Goal: Task Accomplishment & Management: Use online tool/utility

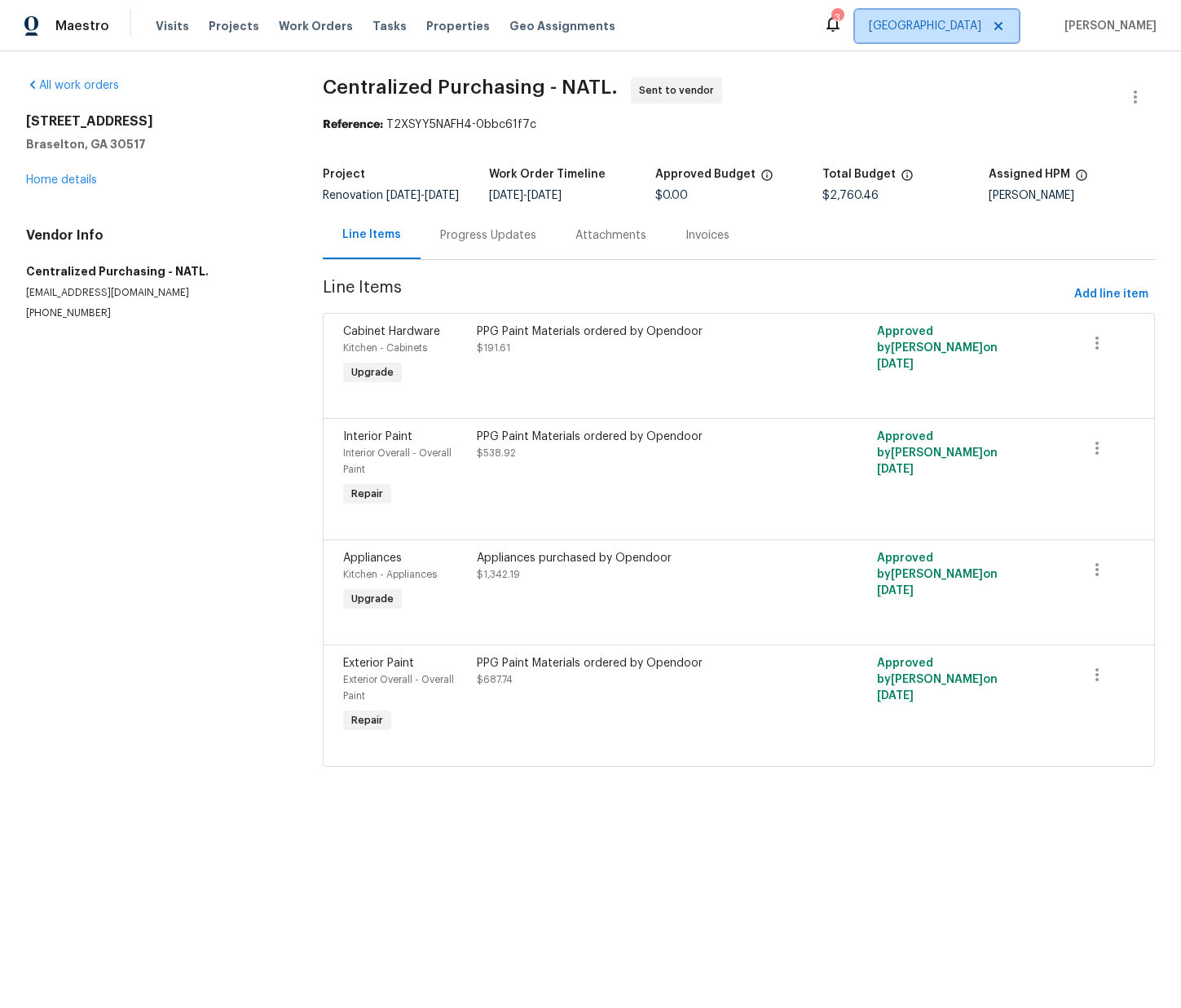
click at [975, 30] on span "[GEOGRAPHIC_DATA]" at bounding box center [925, 26] width 113 height 16
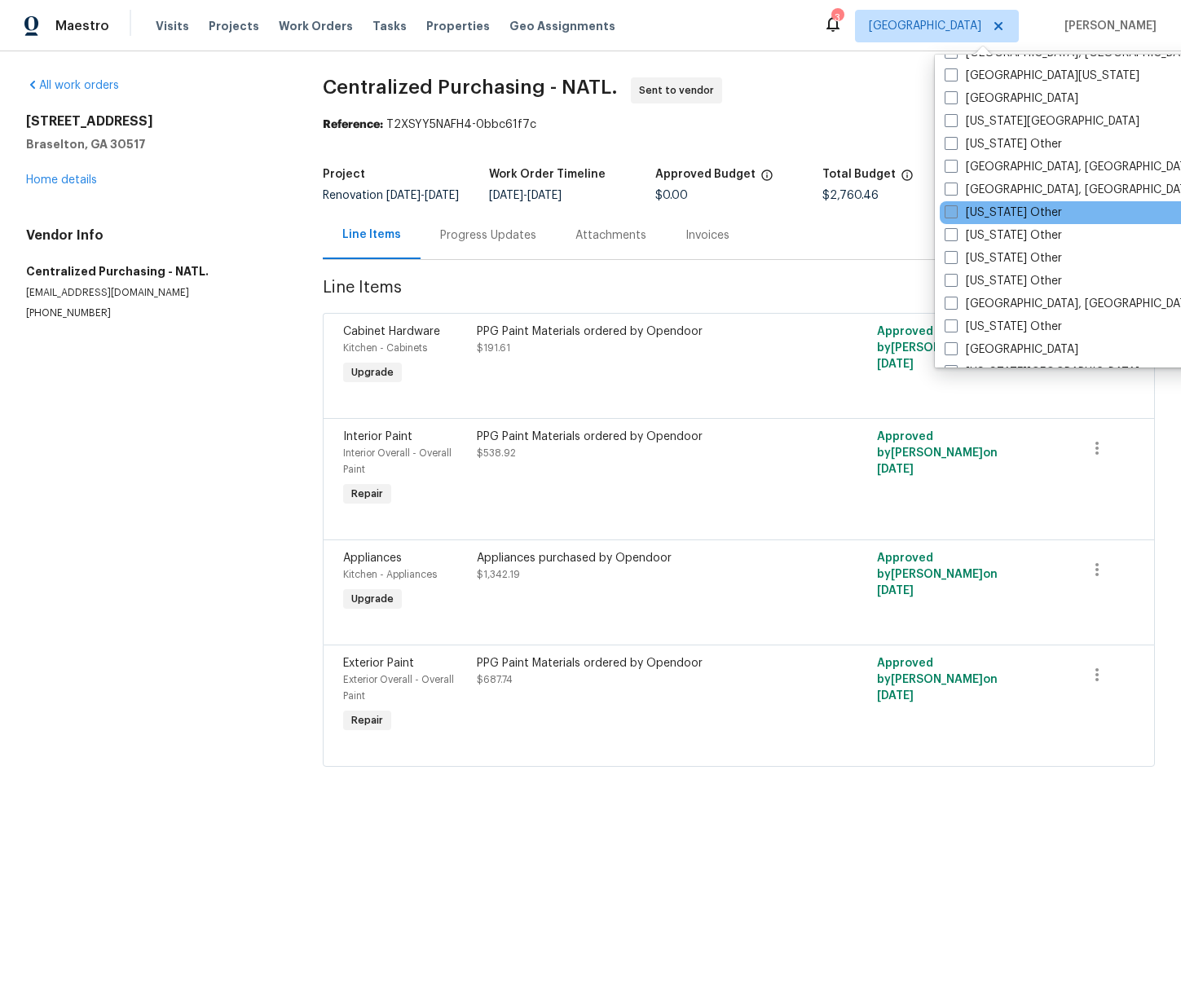
scroll to position [740, 0]
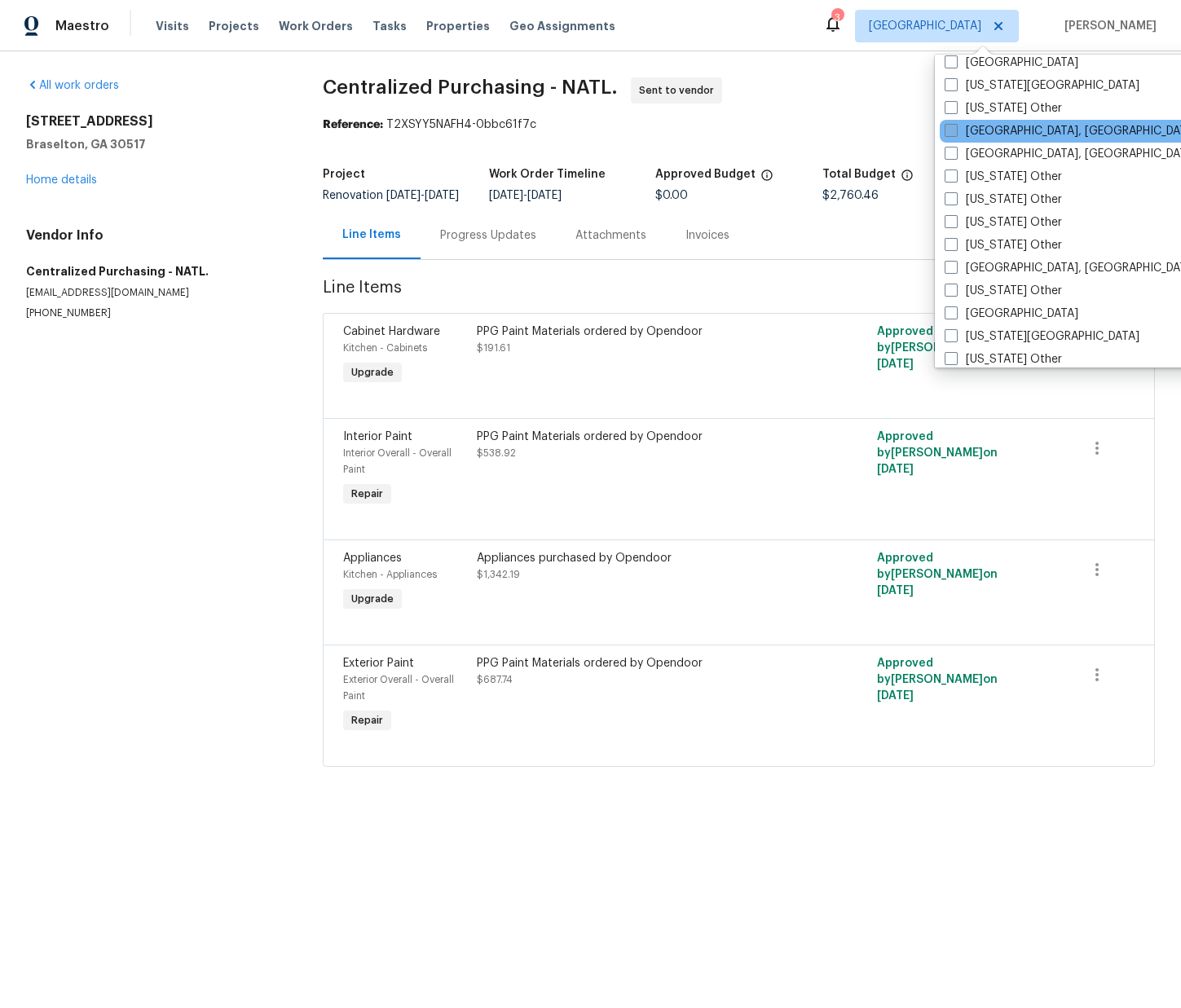
click at [959, 131] on label "[GEOGRAPHIC_DATA], [GEOGRAPHIC_DATA]" at bounding box center [1071, 131] width 253 height 16
click at [955, 131] on input "[GEOGRAPHIC_DATA], [GEOGRAPHIC_DATA]" at bounding box center [950, 128] width 11 height 11
checkbox input "true"
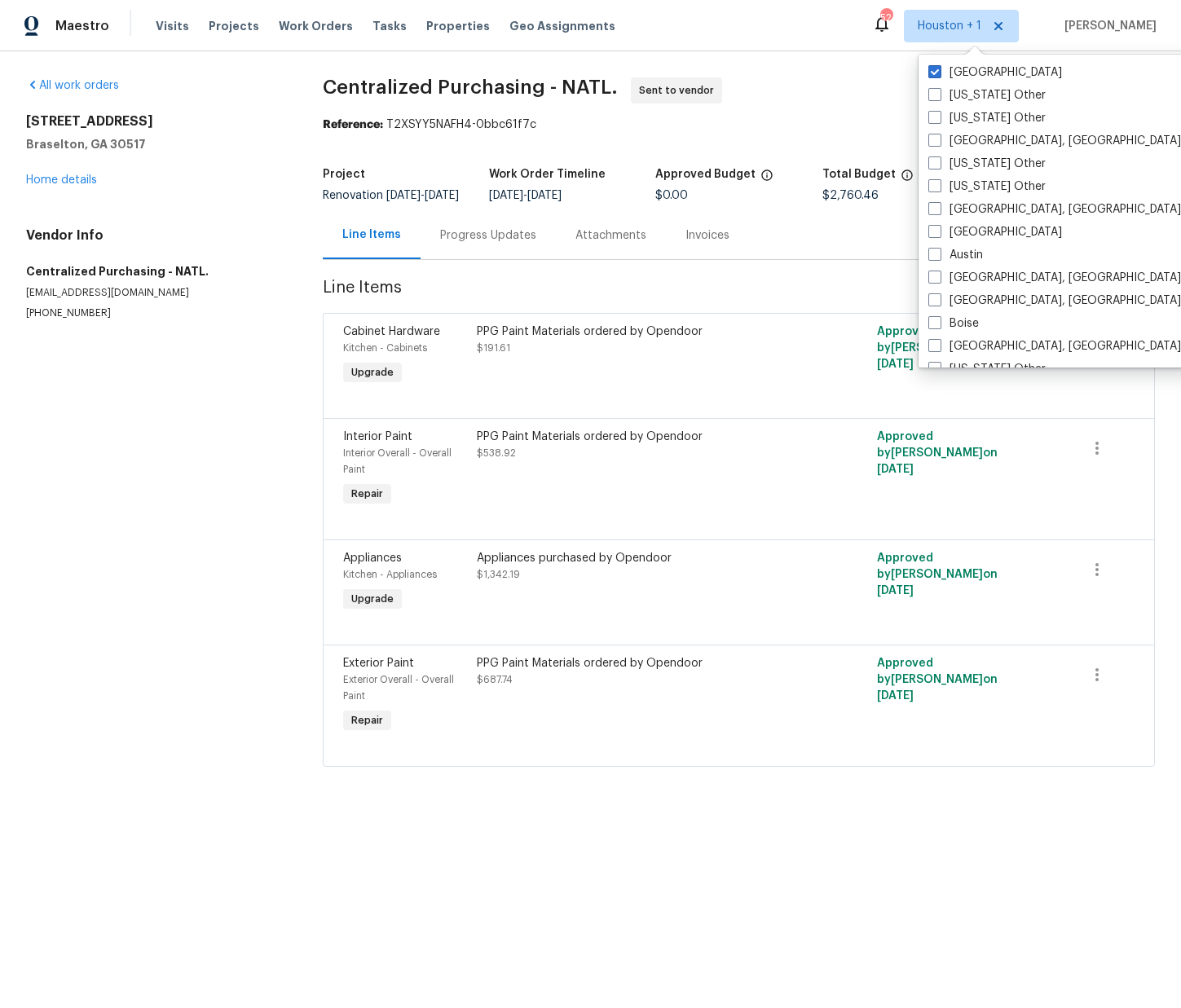
drag, startPoint x: 963, startPoint y: 68, endPoint x: 858, endPoint y: 75, distance: 105.2
click at [963, 68] on label "[GEOGRAPHIC_DATA]" at bounding box center [995, 72] width 133 height 16
click at [939, 68] on input "[GEOGRAPHIC_DATA]" at bounding box center [933, 69] width 11 height 11
checkbox input "false"
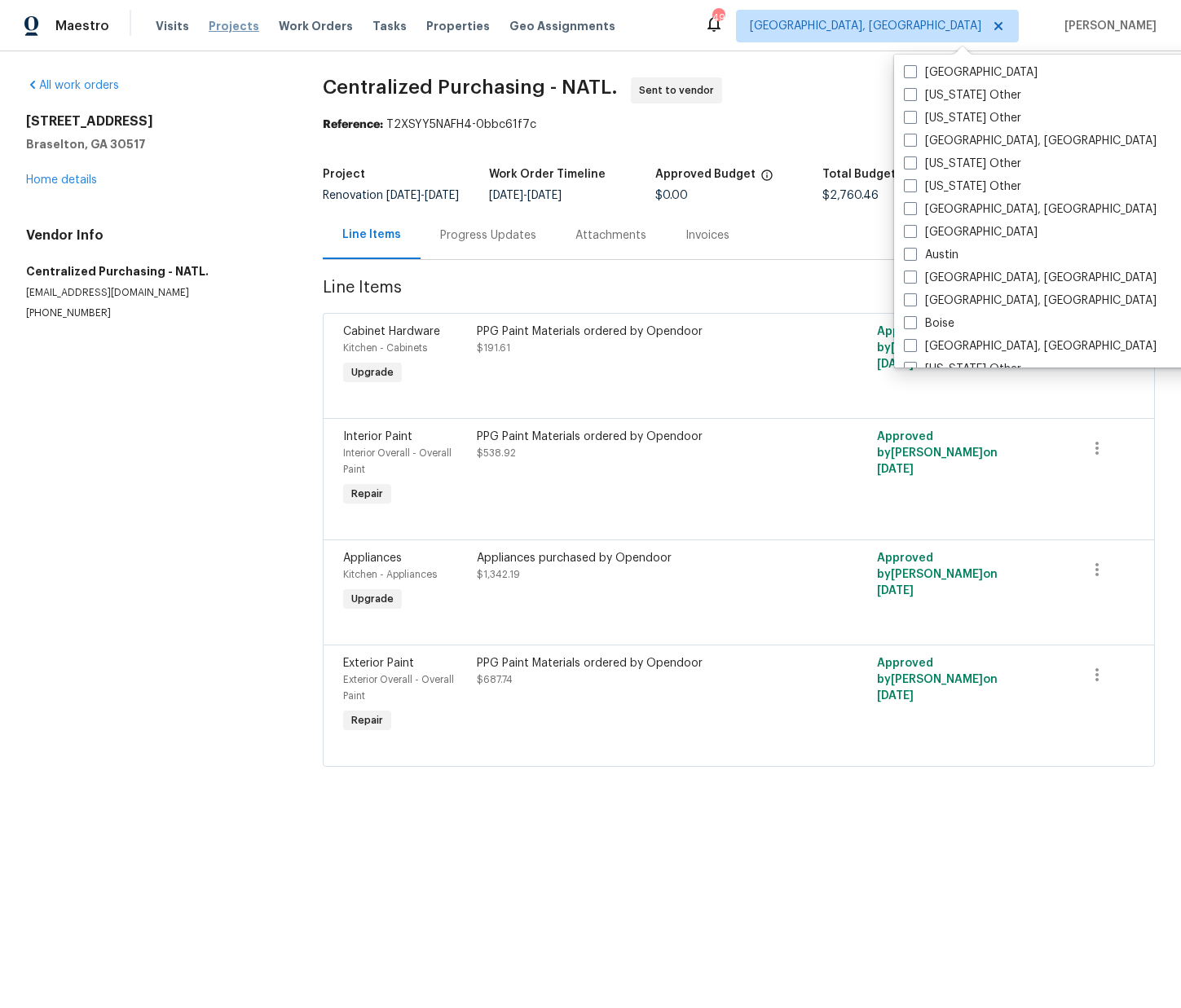
click at [242, 30] on span "Projects" at bounding box center [233, 26] width 50 height 16
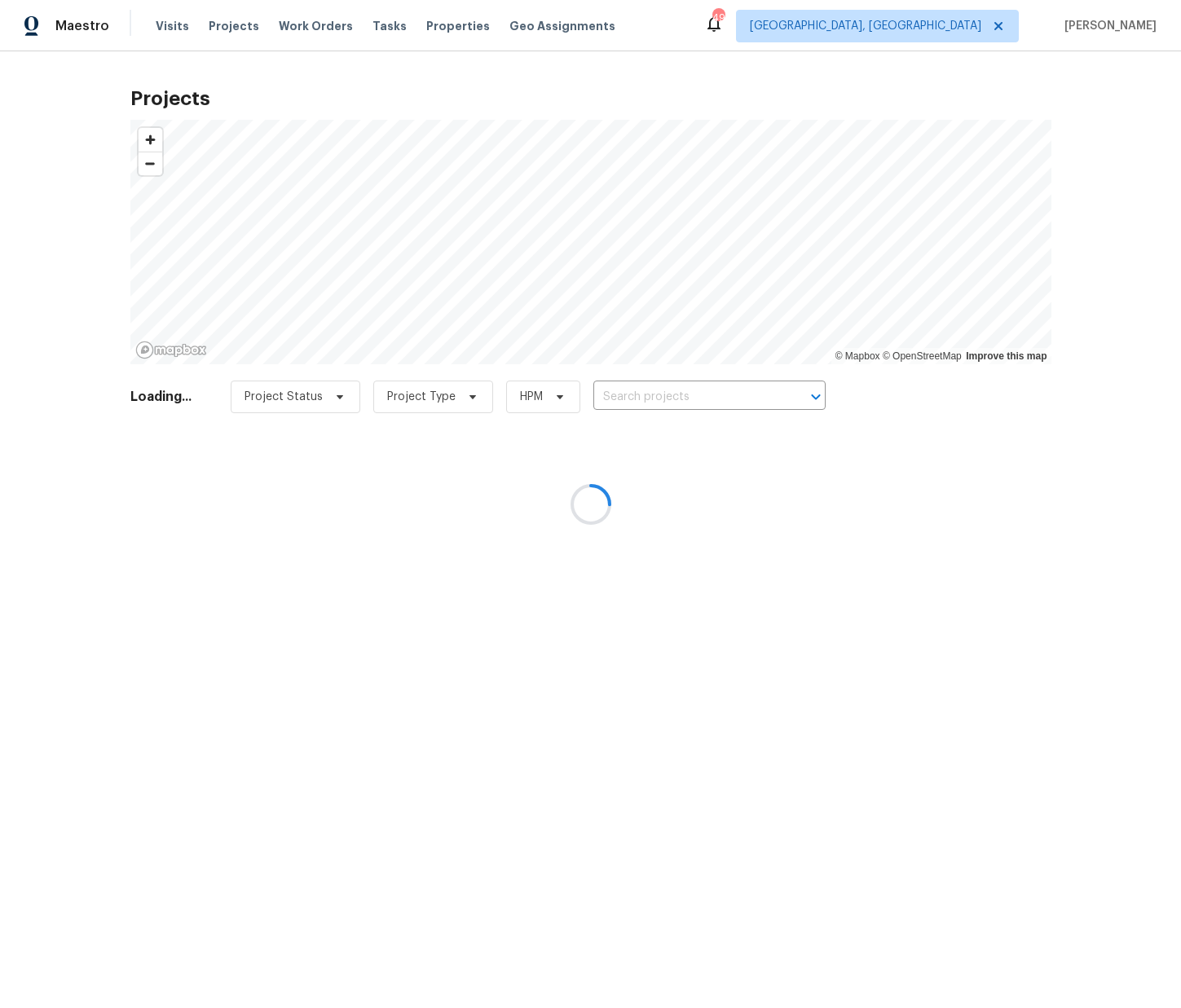
click at [706, 408] on div at bounding box center [590, 504] width 1181 height 1008
click at [704, 407] on div at bounding box center [590, 504] width 1181 height 1008
click at [703, 406] on div at bounding box center [590, 504] width 1181 height 1008
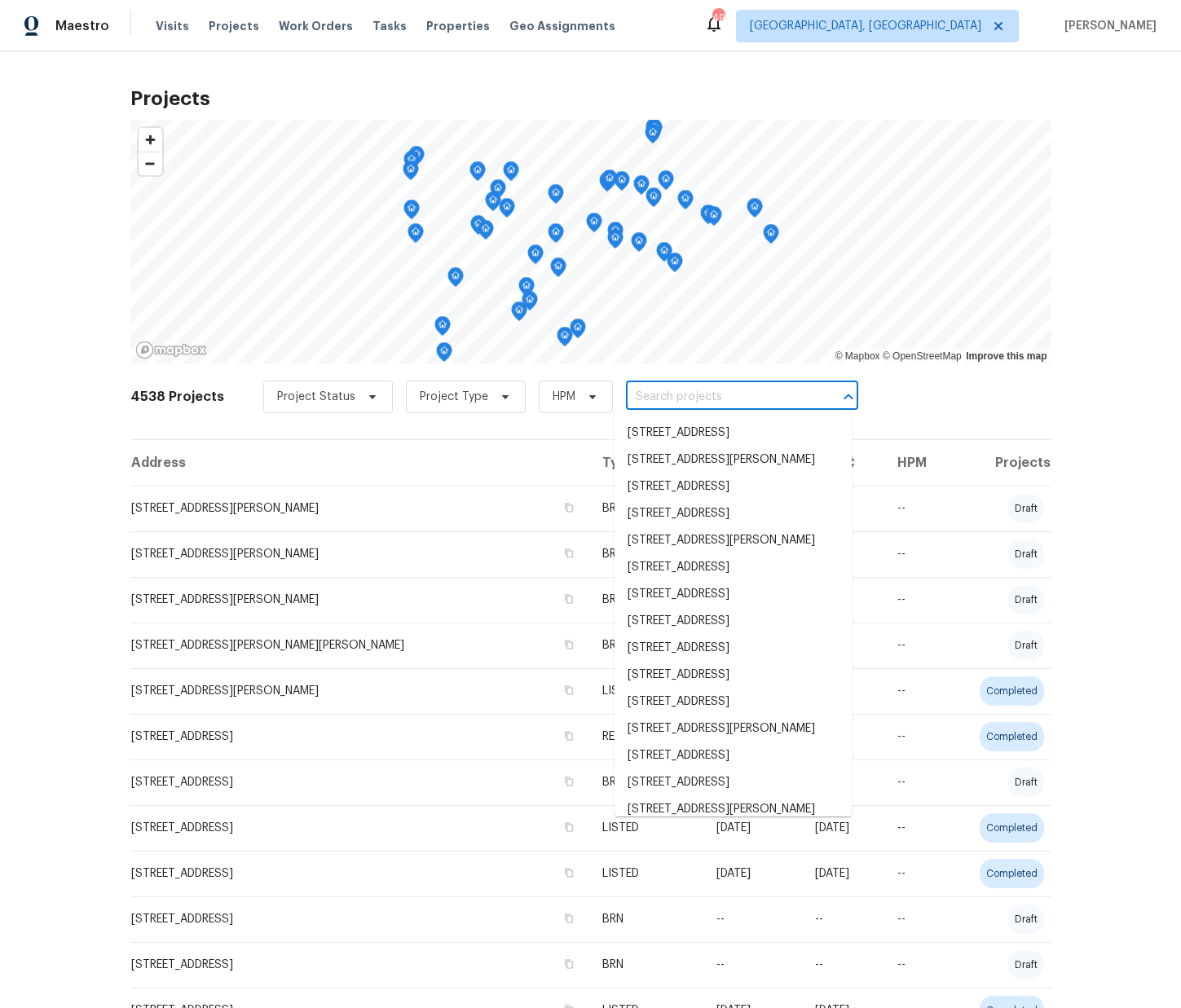
click at [704, 403] on input "text" at bounding box center [719, 397] width 187 height 26
paste input "120 Cloverfield Ct, Winston Salem, NC 27127"
type input "120 Cloverfield Ct, Winston Salem, NC 27127"
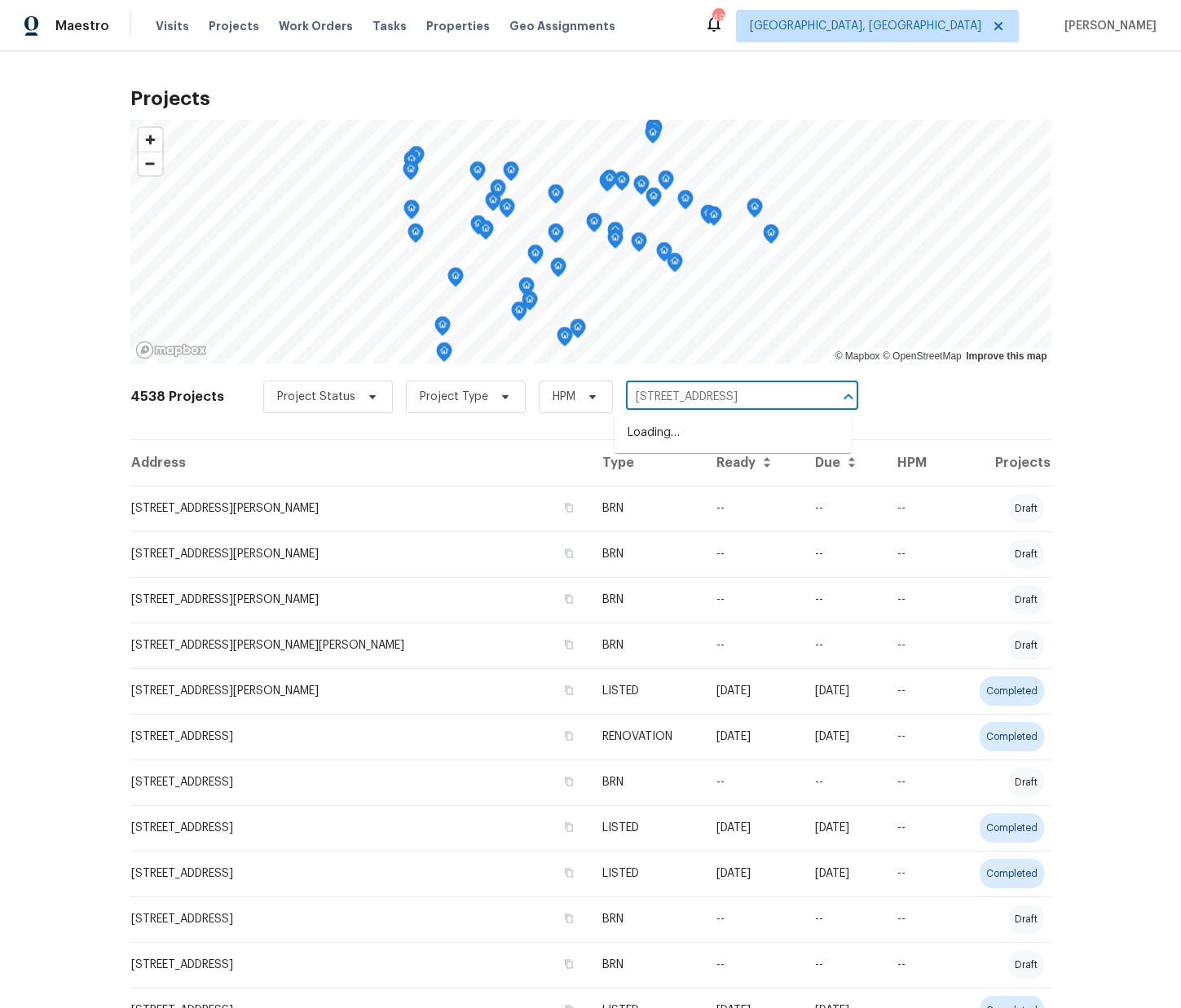
scroll to position [0, 54]
click at [691, 429] on li "120 Cloverfield Ct, Winston Salem, NC 27127" at bounding box center [733, 433] width 237 height 27
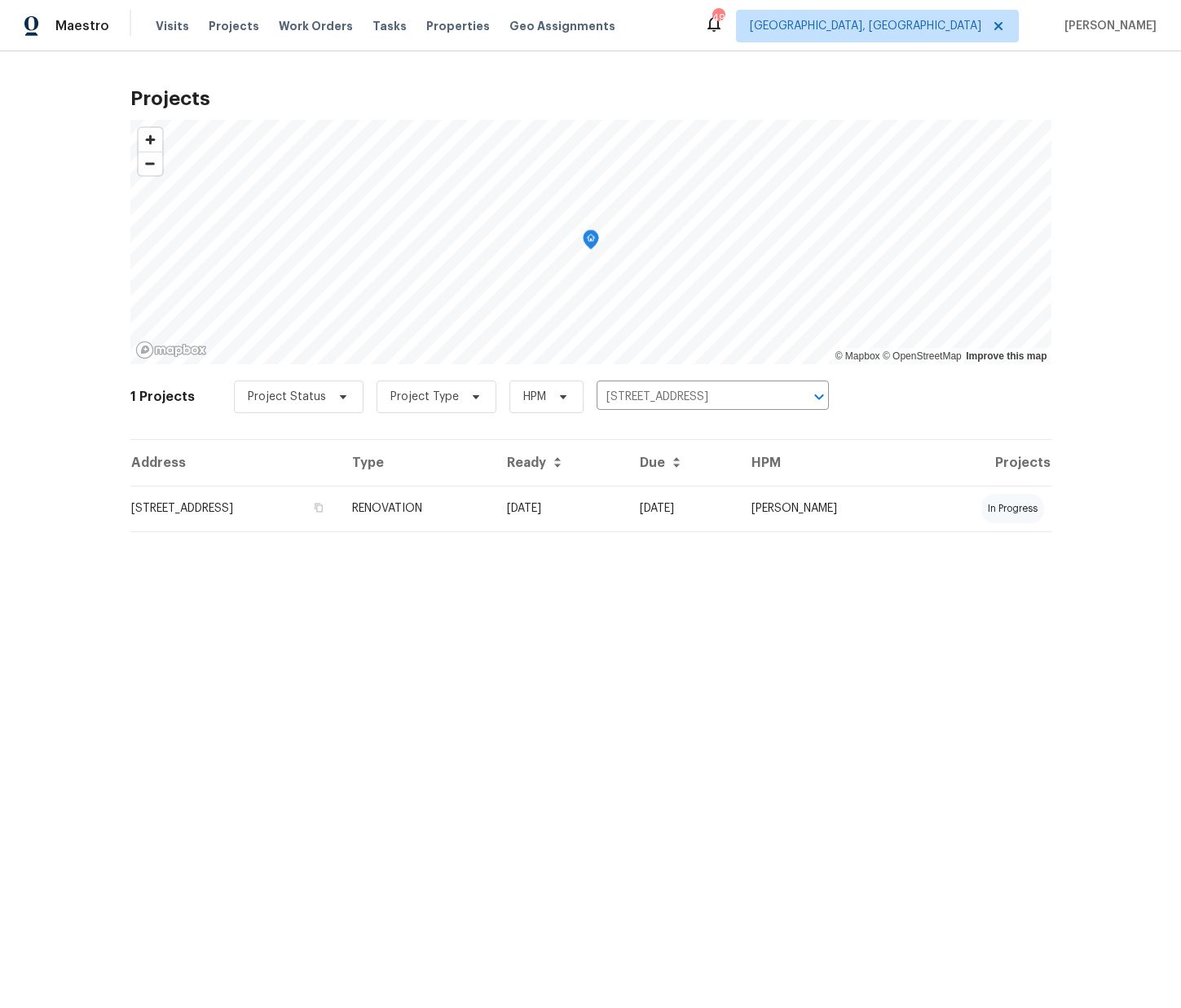
click at [493, 497] on td "RENOVATION" at bounding box center [416, 508] width 154 height 45
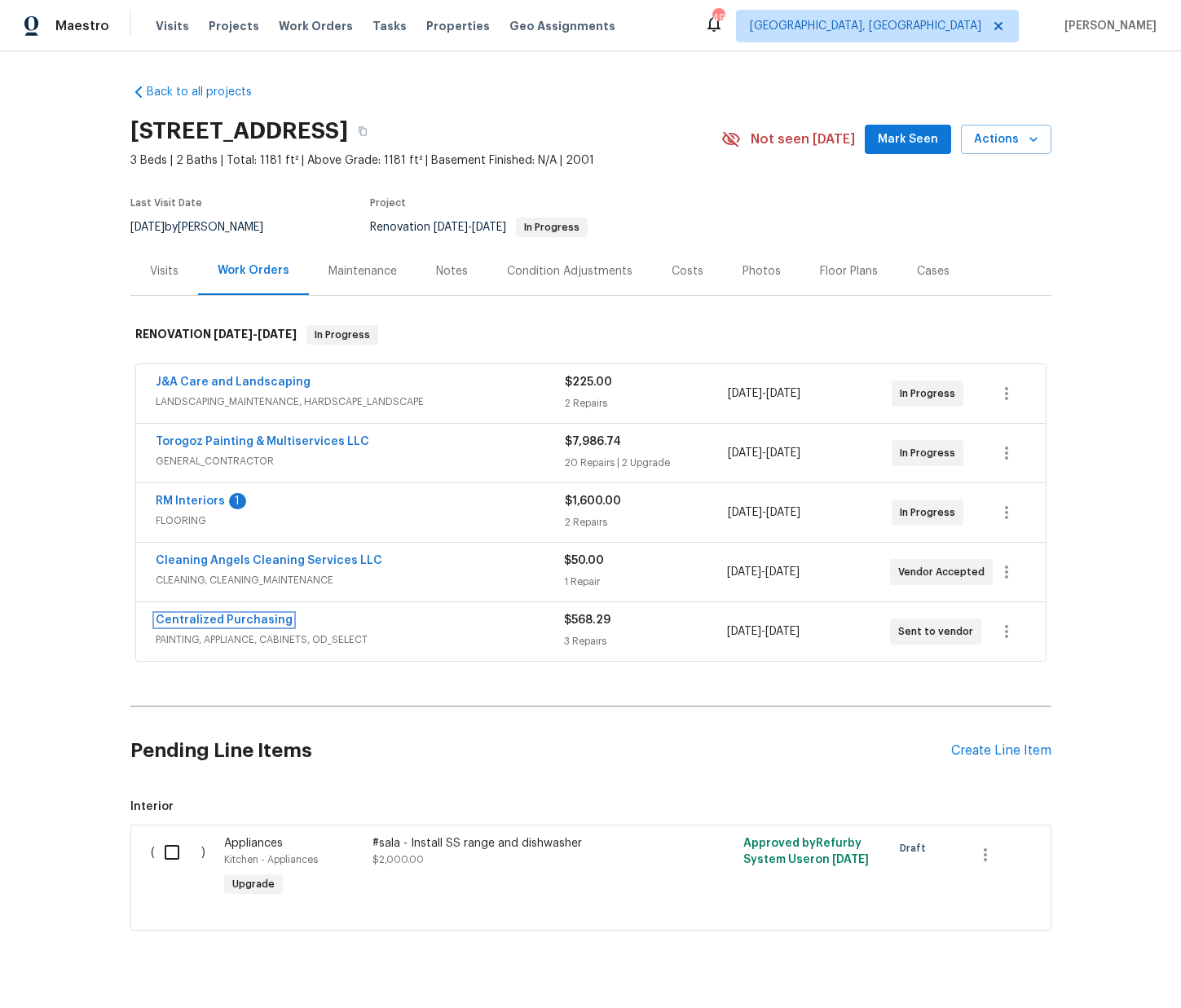
click at [233, 619] on link "Centralized Purchasing" at bounding box center [224, 620] width 137 height 12
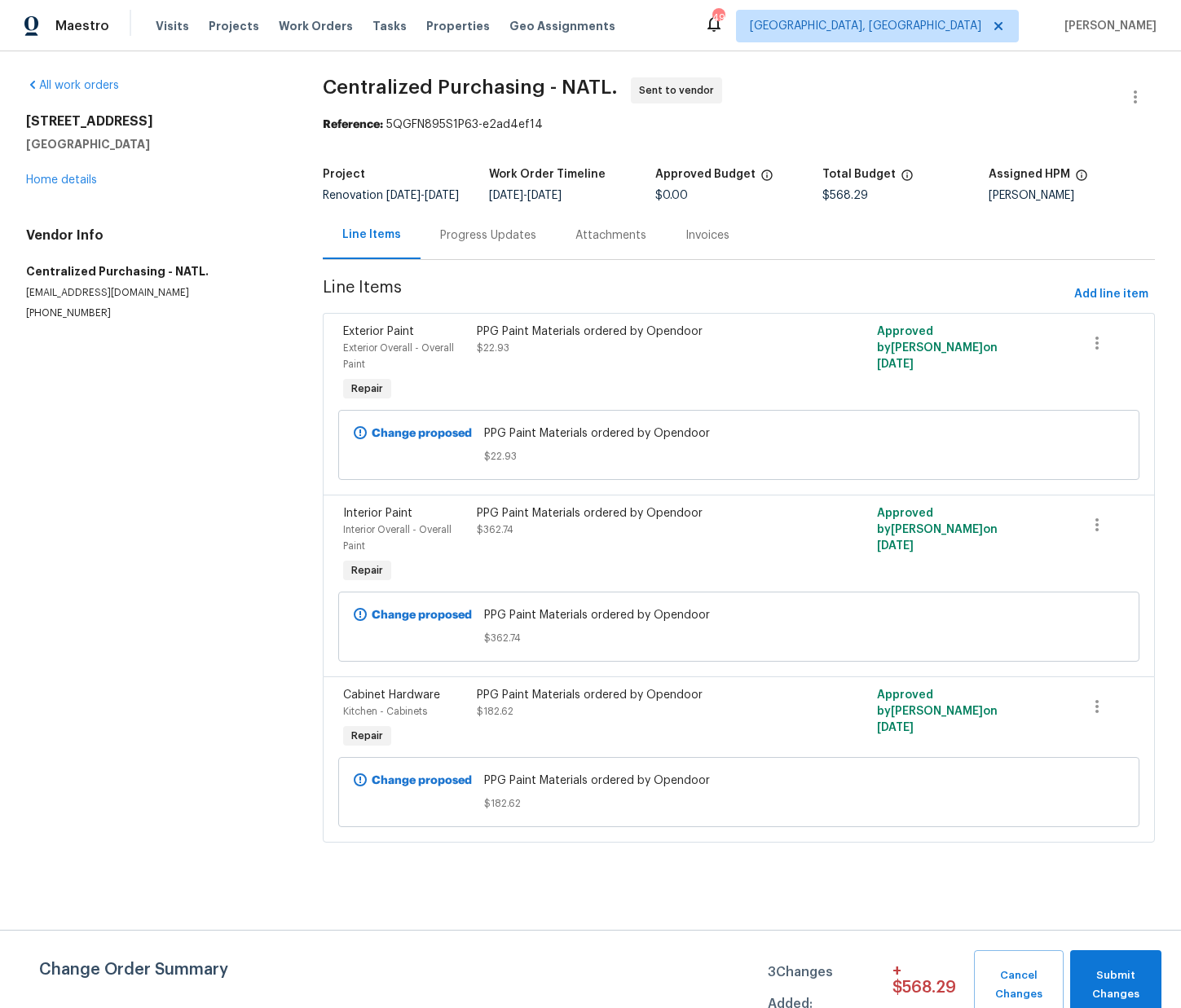
click at [141, 142] on h5 "Winston Salem, NC 27127" at bounding box center [155, 144] width 258 height 16
copy h5 "27127"
click at [1123, 305] on span "Add line item" at bounding box center [1111, 294] width 74 height 21
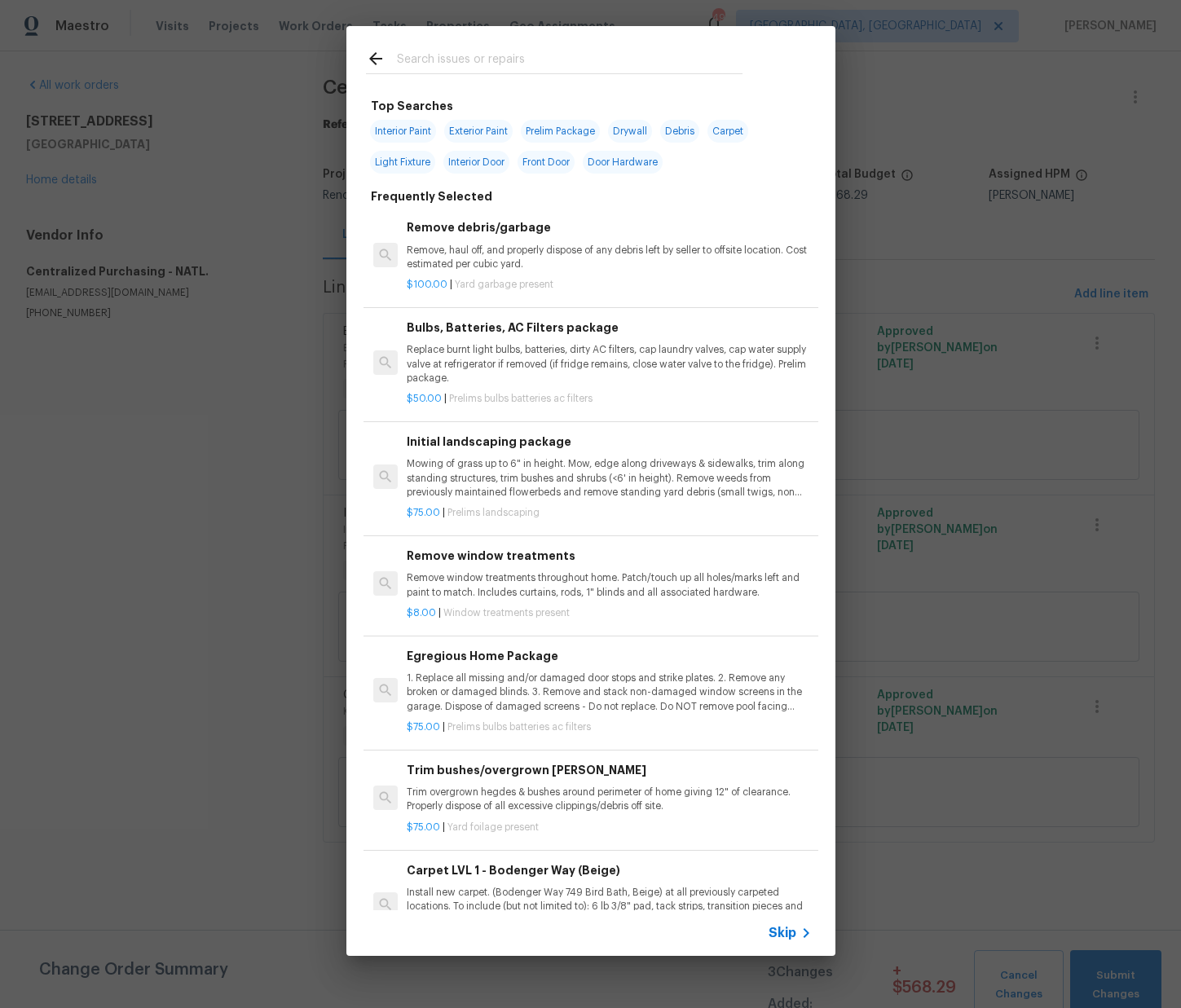
click at [520, 70] on input "text" at bounding box center [570, 61] width 346 height 25
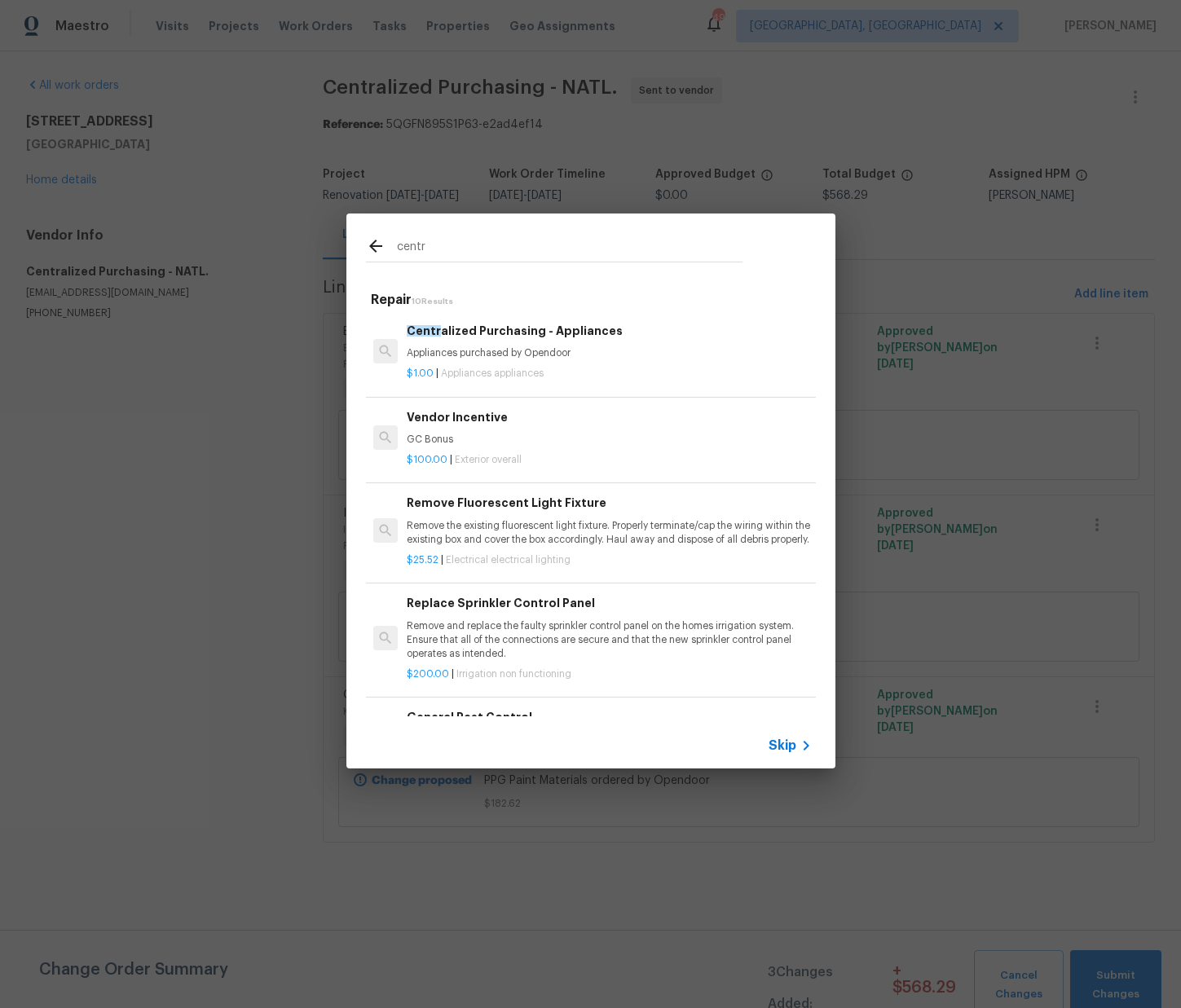
type input "centr"
click at [487, 357] on p "Appliances purchased by Opendoor" at bounding box center [609, 353] width 404 height 14
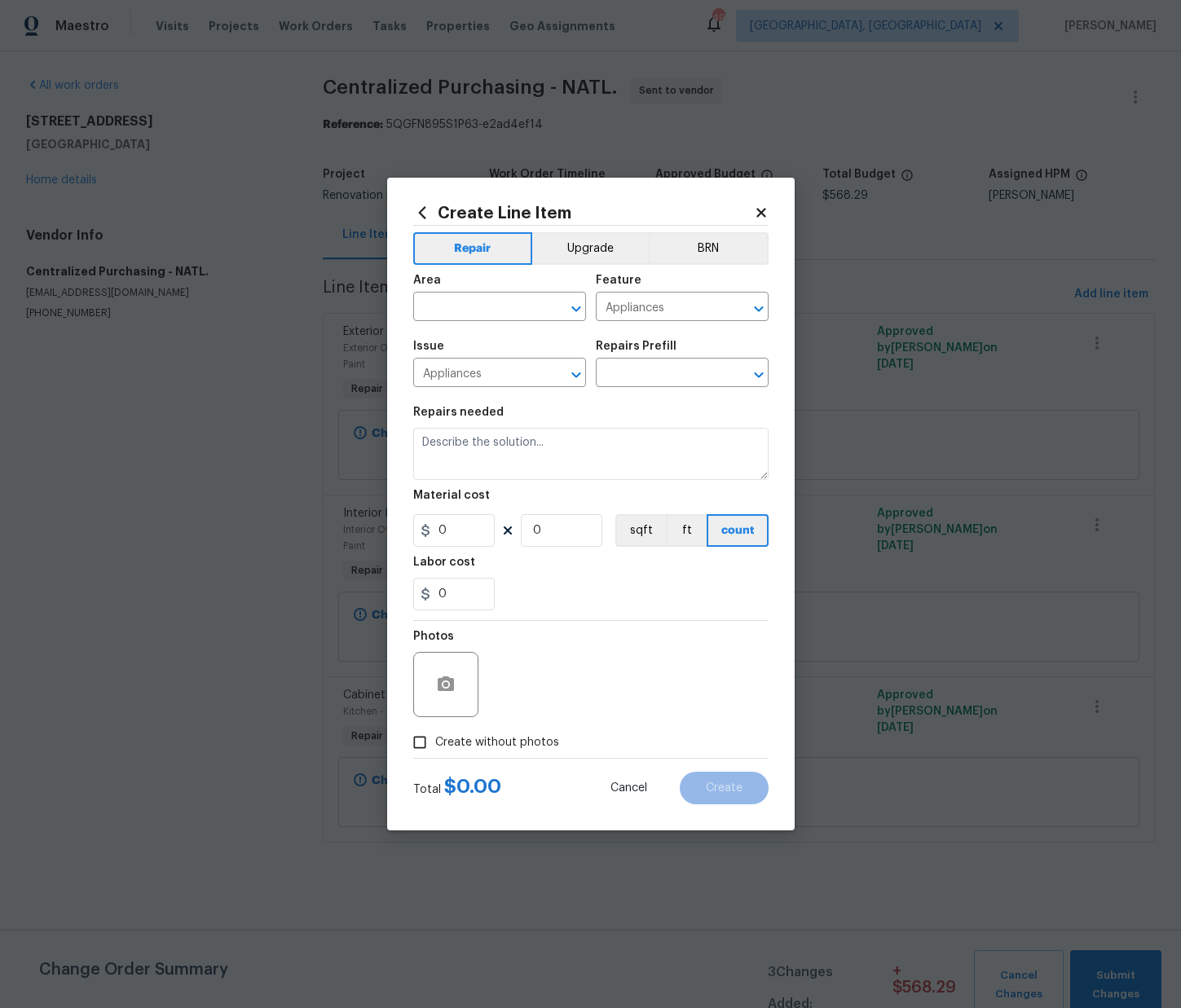
type input "Centralized Purchasing - Appliances $1.00"
type textarea "Appliances purchased by Opendoor"
type input "1"
click at [623, 250] on button "Upgrade" at bounding box center [590, 249] width 117 height 33
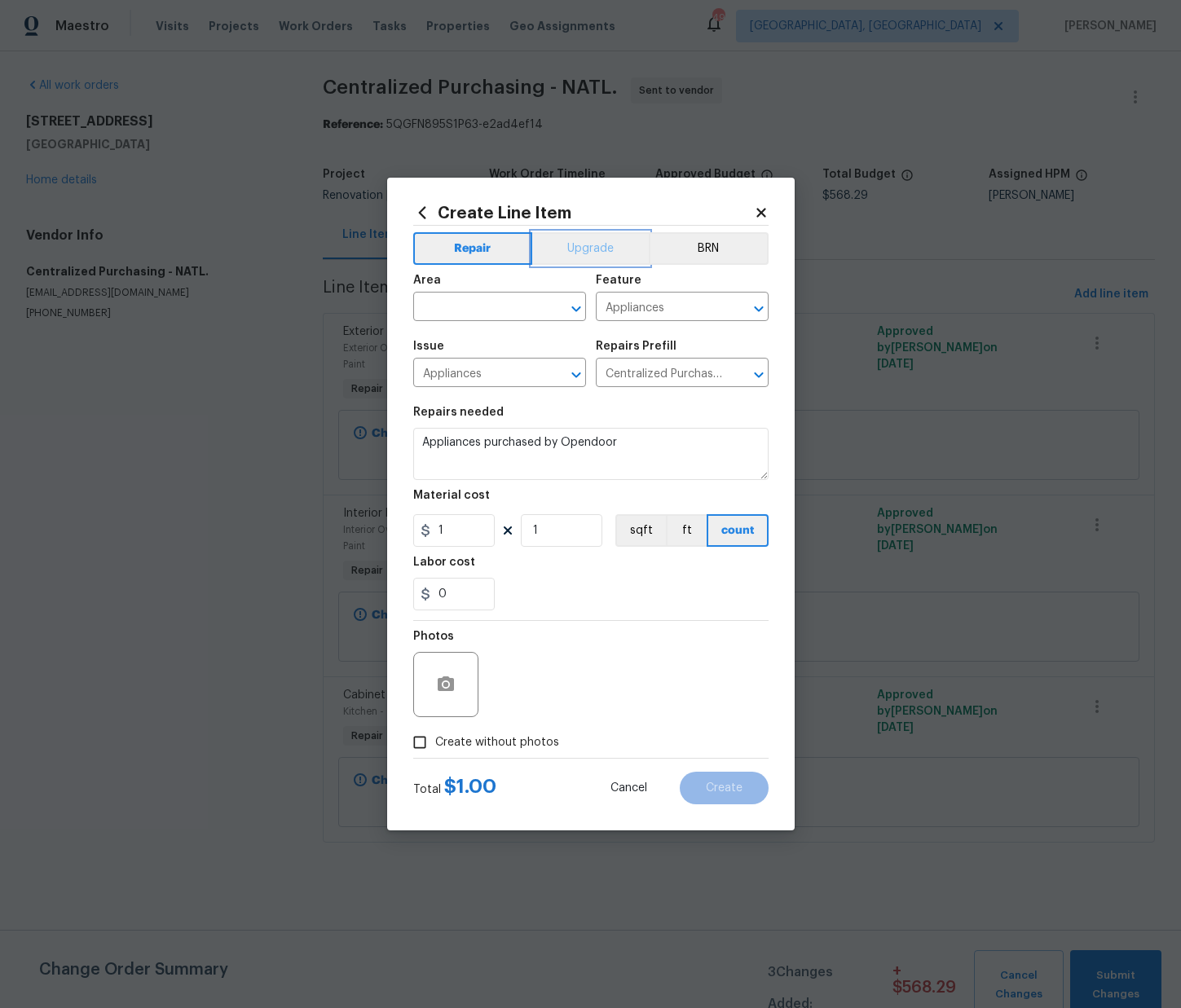
click at [623, 250] on button "Upgrade" at bounding box center [590, 249] width 117 height 33
click at [525, 300] on input "text" at bounding box center [477, 308] width 127 height 26
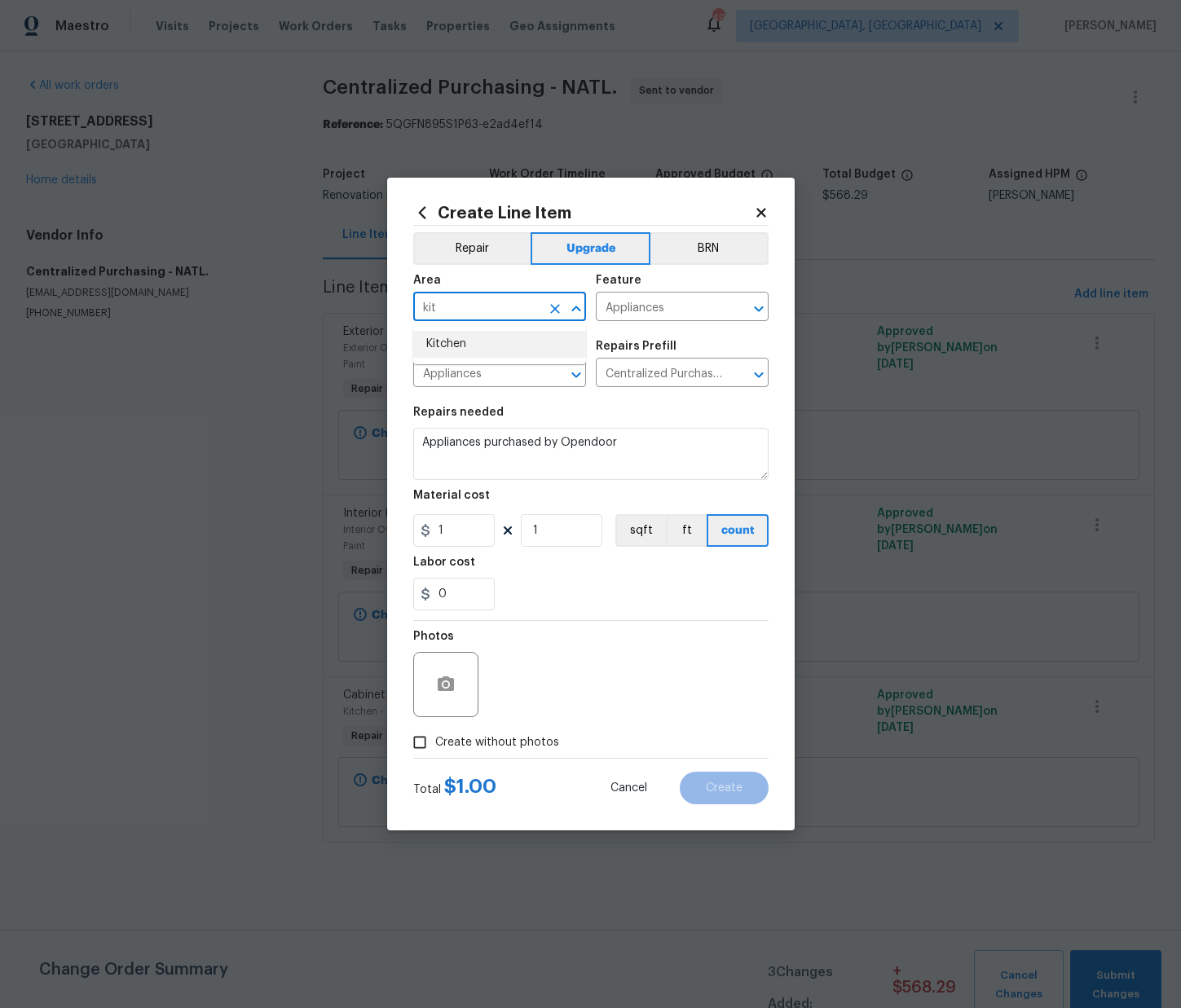
drag, startPoint x: 500, startPoint y: 341, endPoint x: 475, endPoint y: 410, distance: 73.4
click at [500, 341] on li "Kitchen" at bounding box center [500, 344] width 173 height 27
type input "Kitchen"
click at [417, 532] on input "1" at bounding box center [454, 530] width 82 height 33
paste input "261.89"
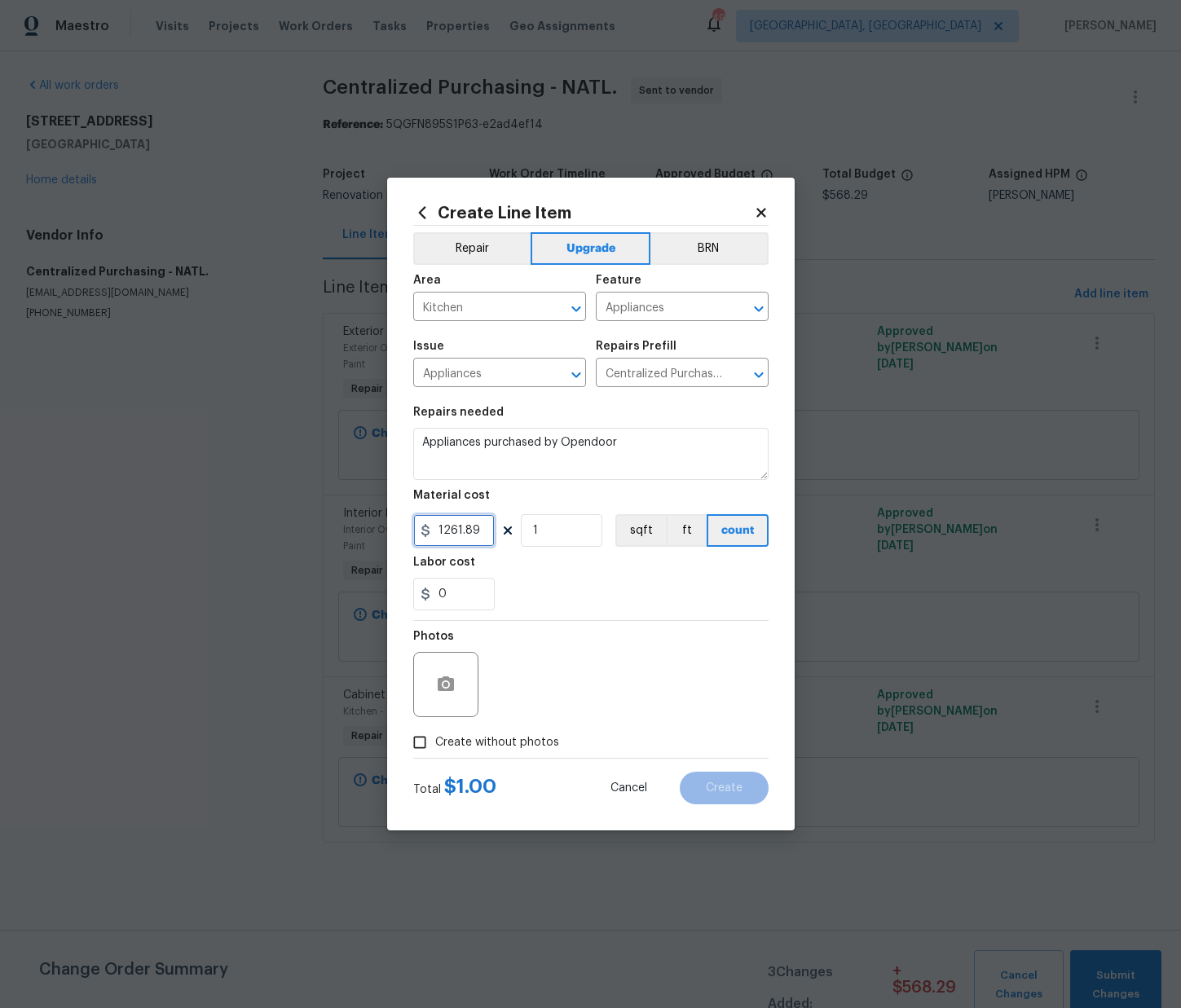
type input "1261.89"
click at [535, 744] on span "Create without photos" at bounding box center [497, 743] width 124 height 17
click at [435, 744] on input "Create without photos" at bounding box center [420, 743] width 31 height 31
checkbox input "true"
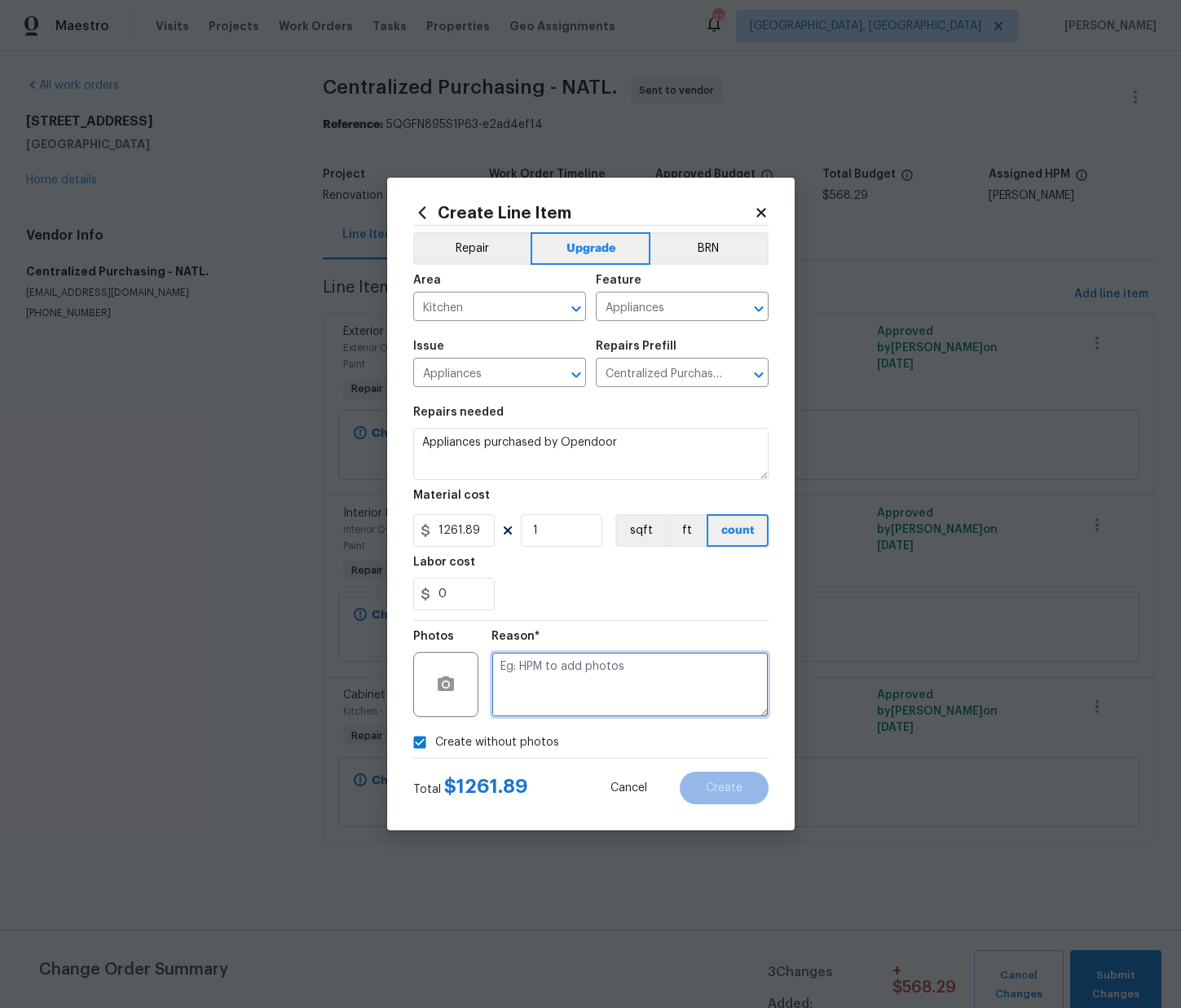
click at [549, 700] on textarea at bounding box center [630, 684] width 277 height 65
type textarea "N/A"
click at [758, 786] on button "Create" at bounding box center [724, 788] width 89 height 33
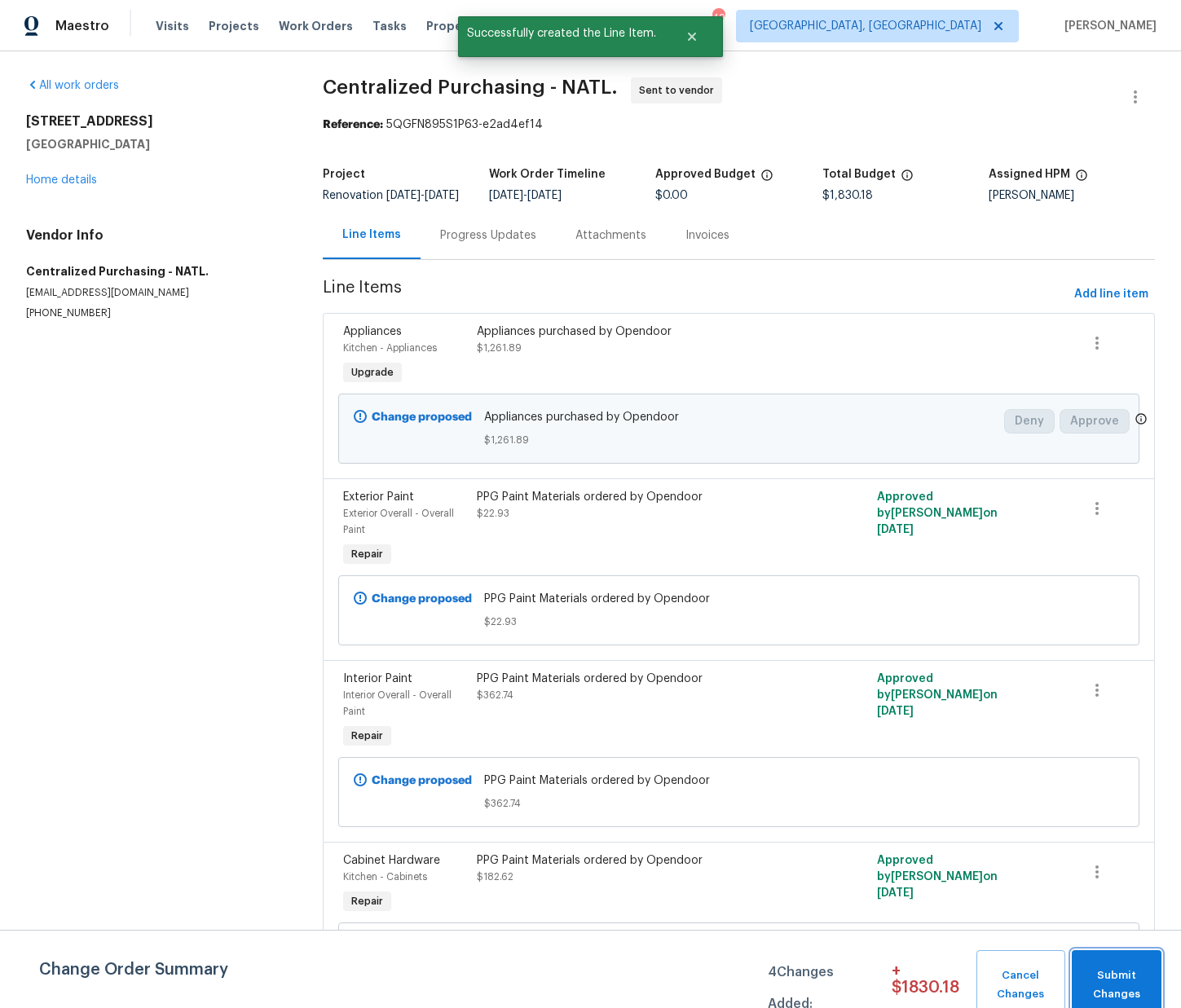
click at [1083, 957] on button "Submit Changes" at bounding box center [1116, 985] width 90 height 70
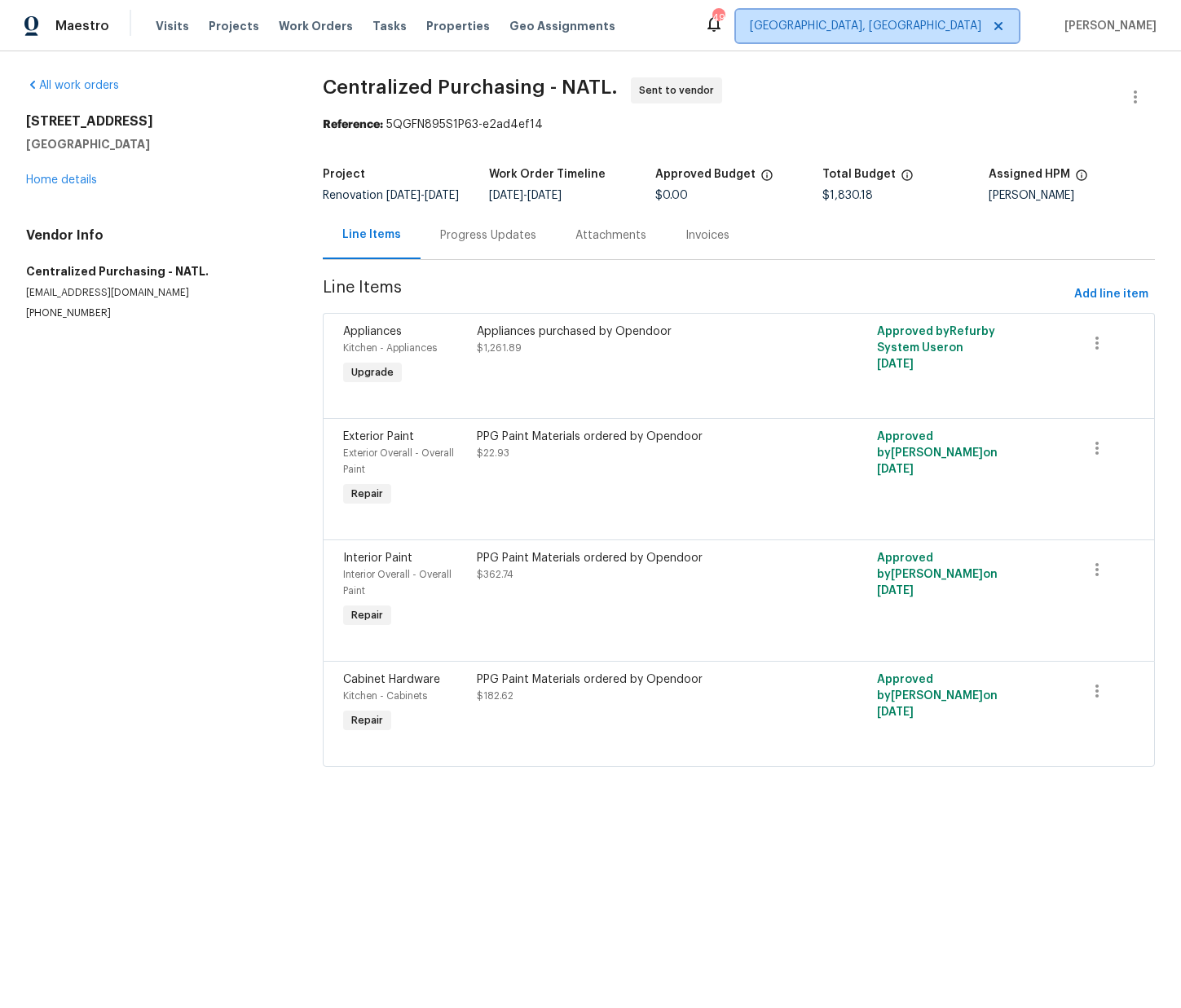
click at [952, 33] on span "[GEOGRAPHIC_DATA], [GEOGRAPHIC_DATA]" at bounding box center [865, 26] width 231 height 16
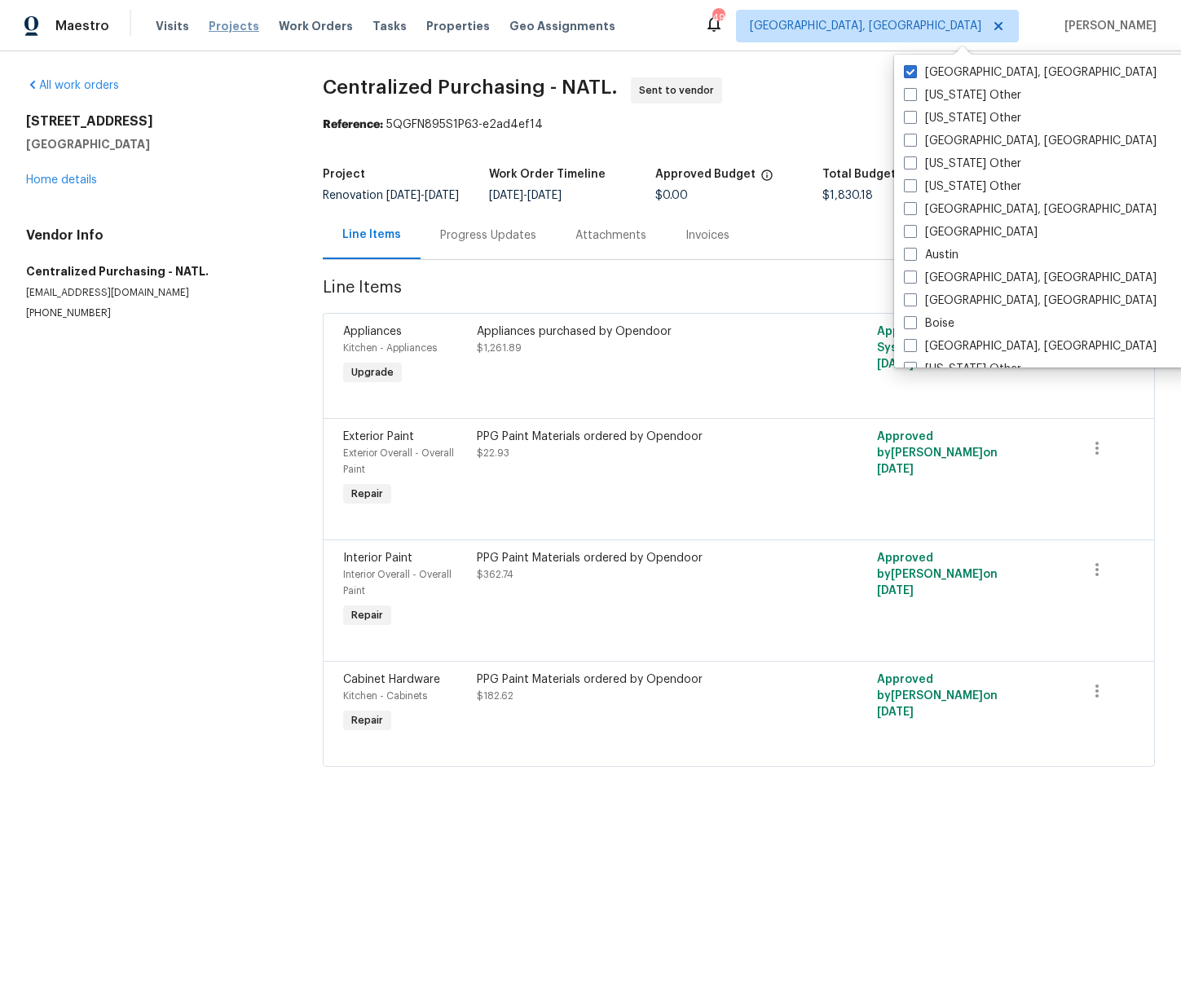
click at [214, 27] on span "Projects" at bounding box center [233, 26] width 50 height 16
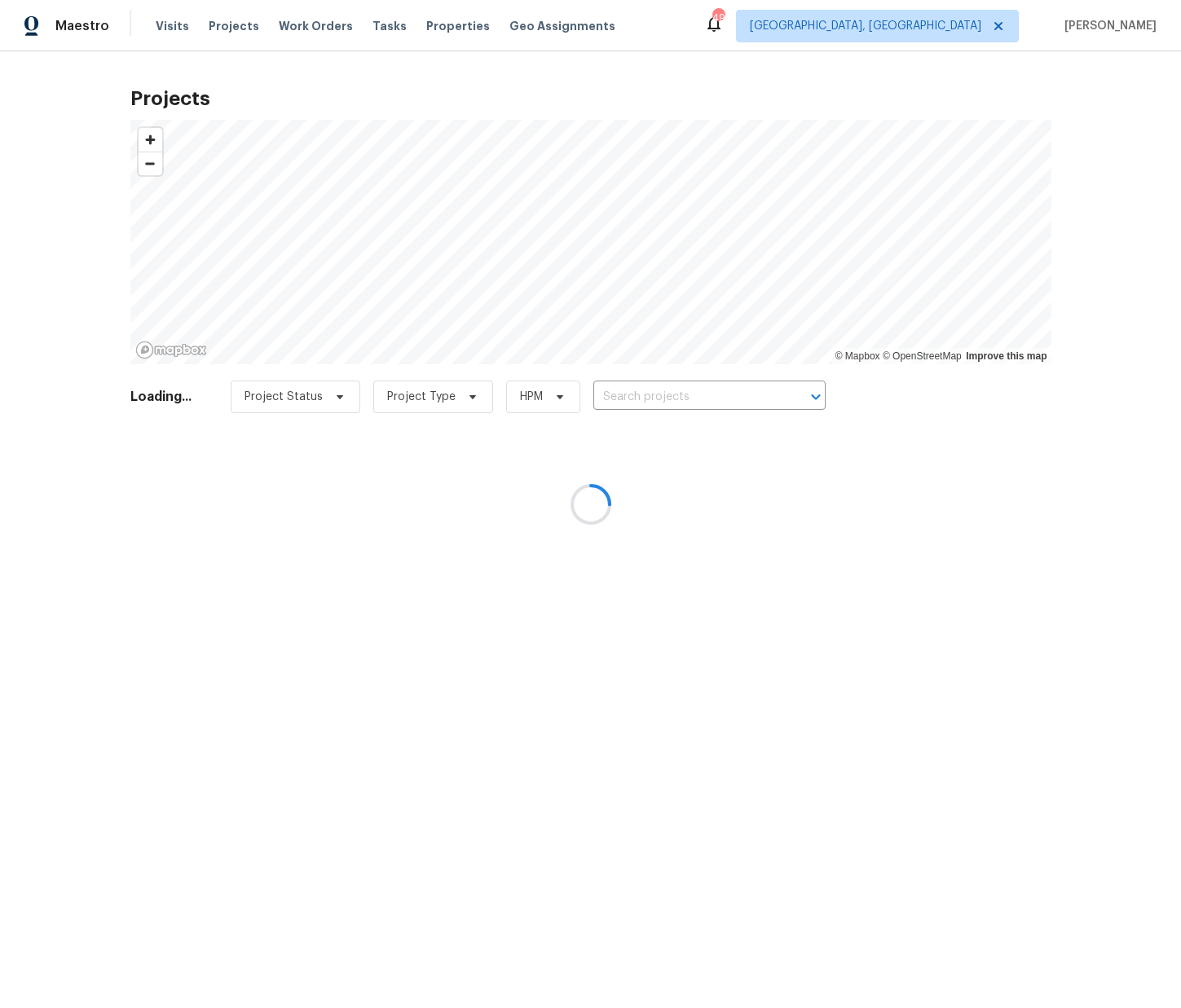
click at [670, 390] on div at bounding box center [590, 504] width 1181 height 1008
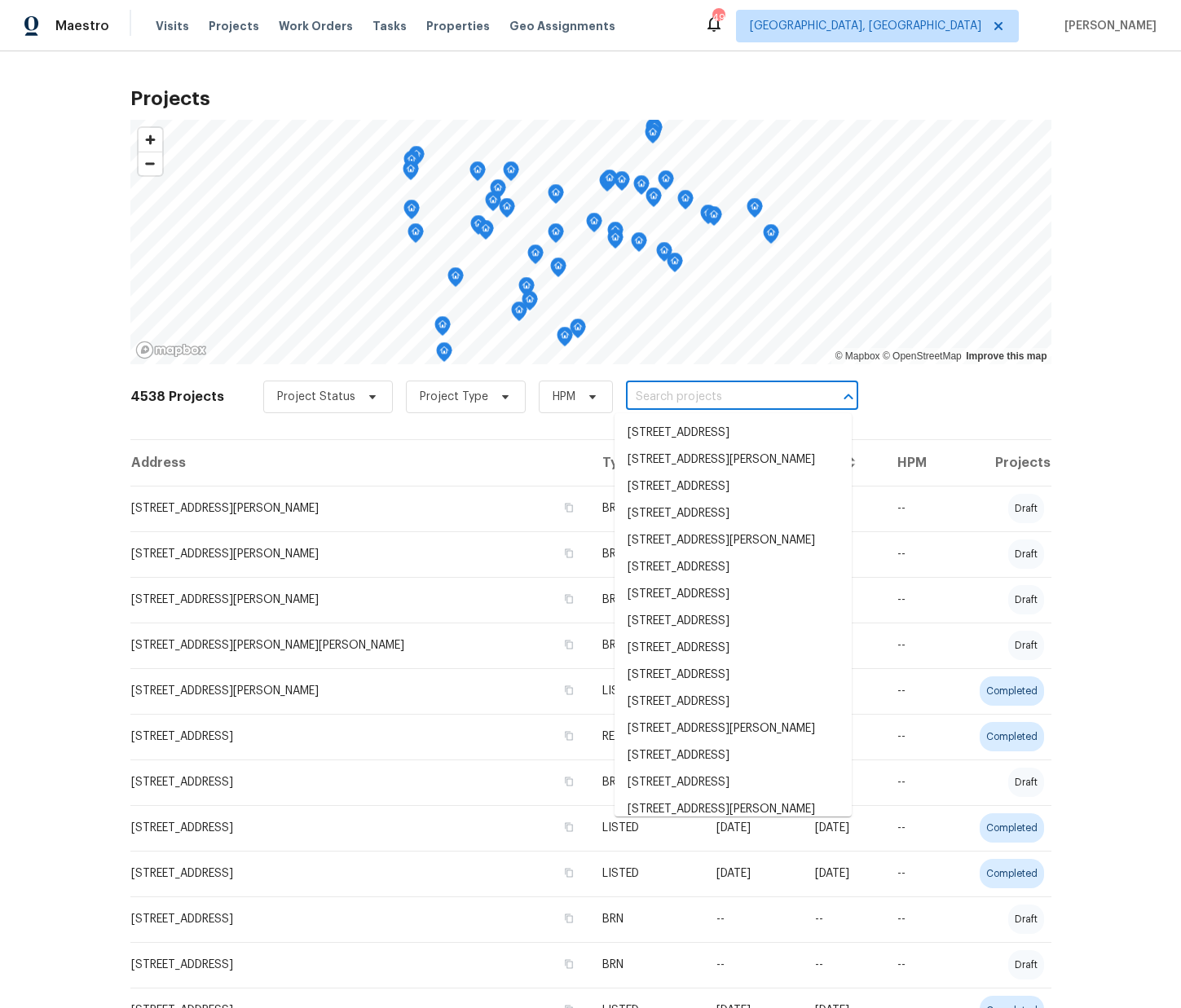
click at [665, 393] on input "text" at bounding box center [719, 397] width 187 height 26
paste input "3100 Glen Laurel Ln, Winston Salem, NC 27107"
type input "3100 Glen Laurel Ln, Winston Salem, NC 27107"
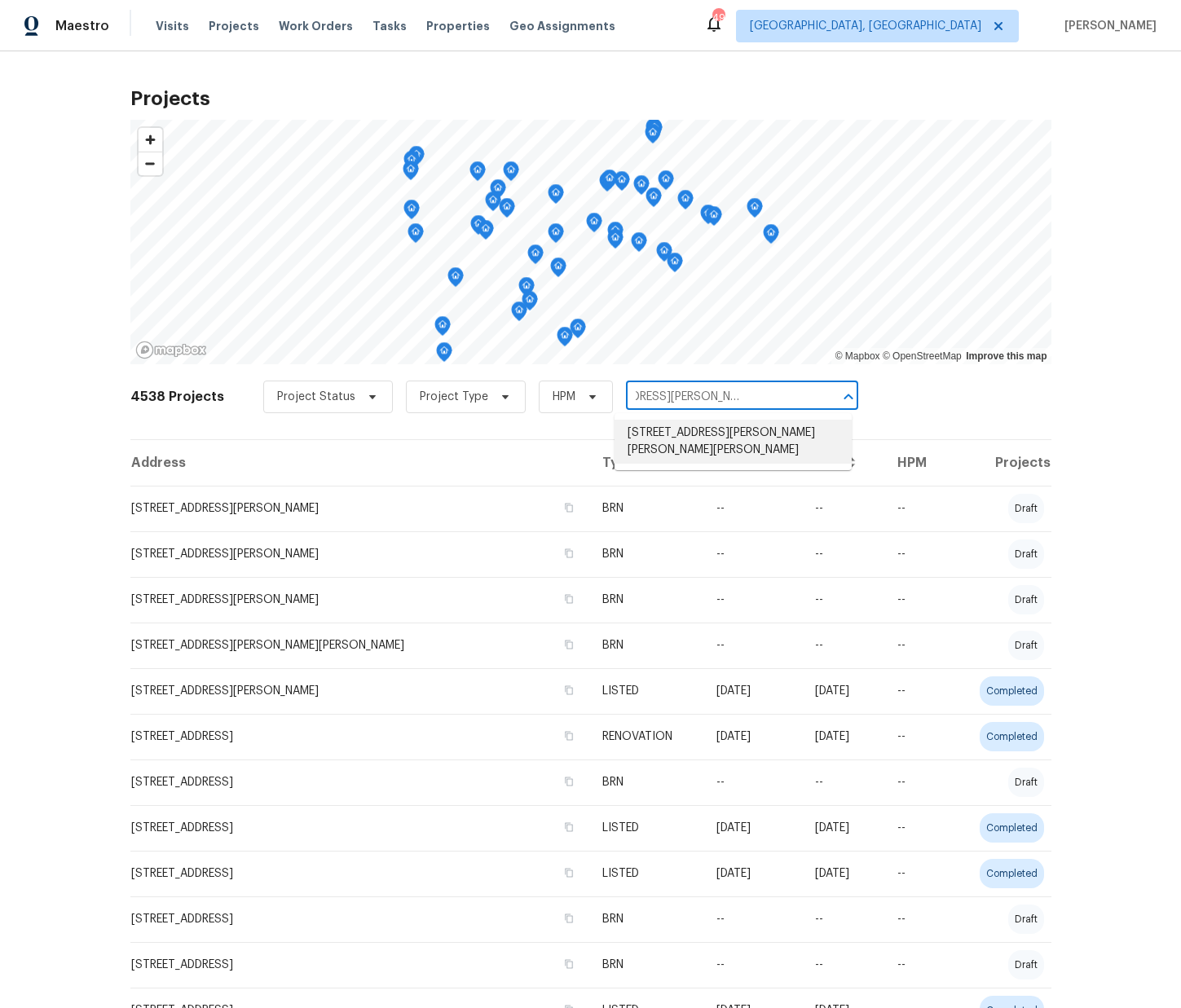
click at [666, 441] on li "3100 Glen Laurel Ln, Winston Salem, NC 27107" at bounding box center [733, 441] width 237 height 44
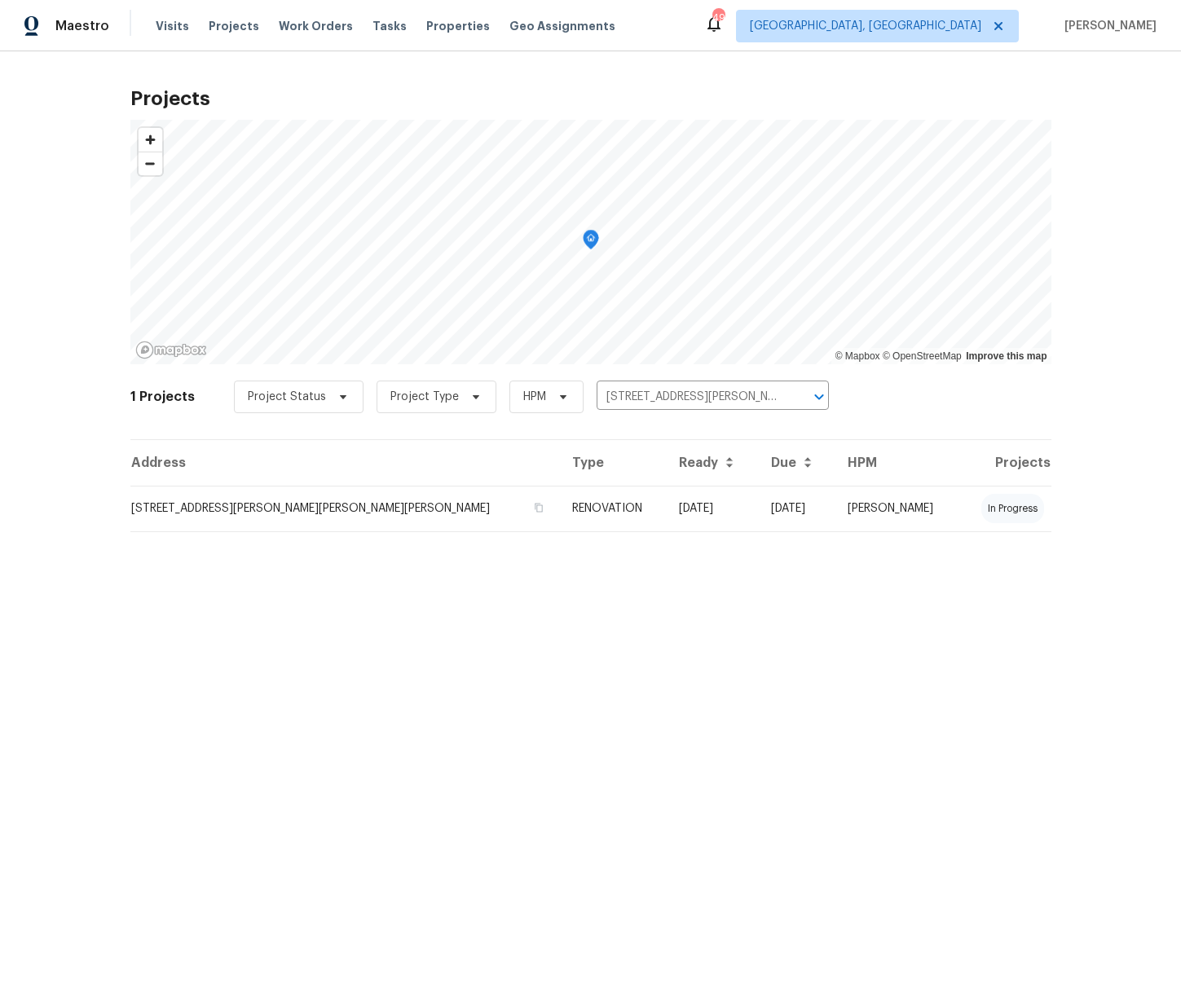
click at [265, 520] on td "3100 Glen Laurel Ln, Winston Salem, NC 27107" at bounding box center [344, 508] width 429 height 45
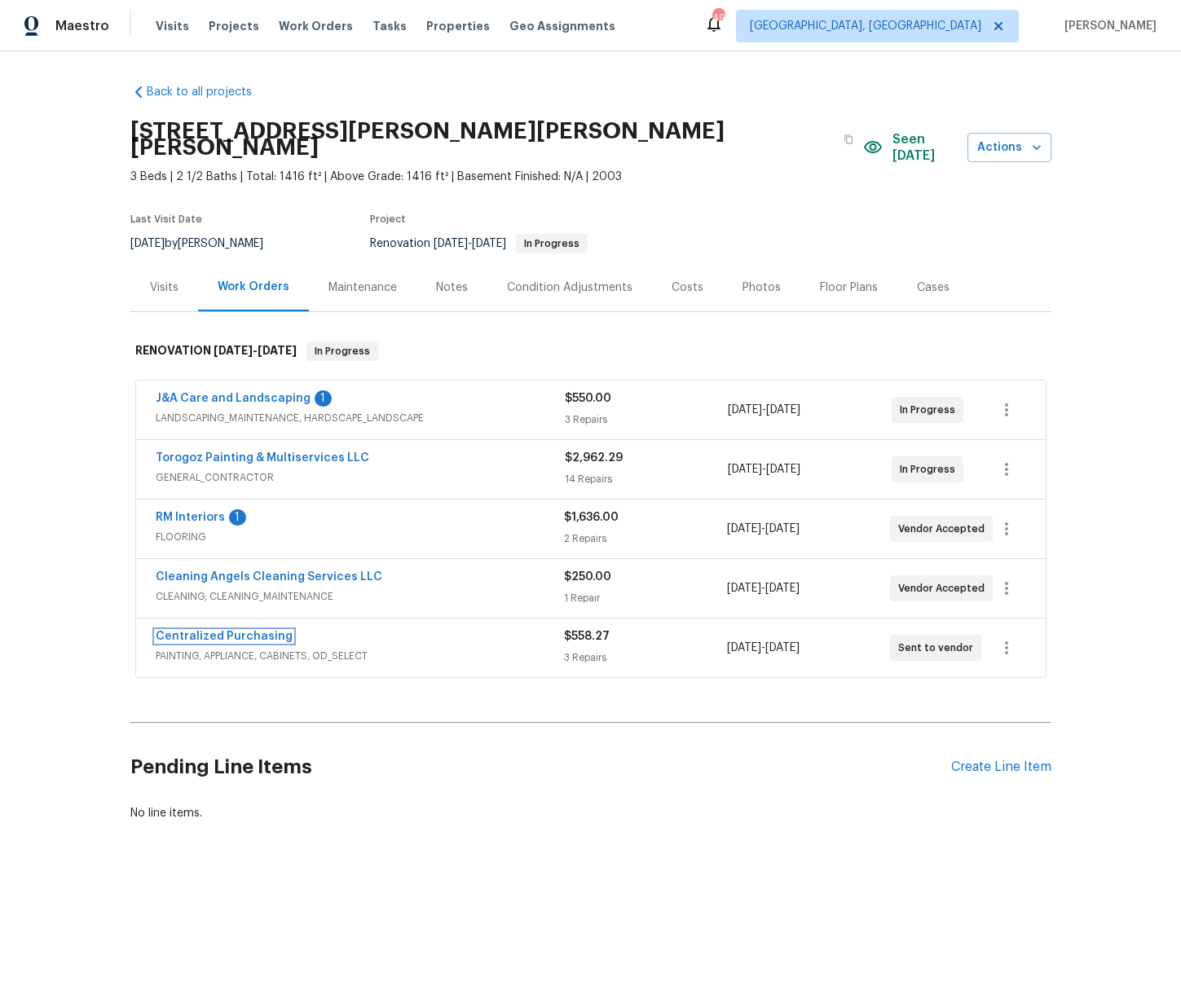
click at [244, 631] on link "Centralized Purchasing" at bounding box center [224, 637] width 137 height 12
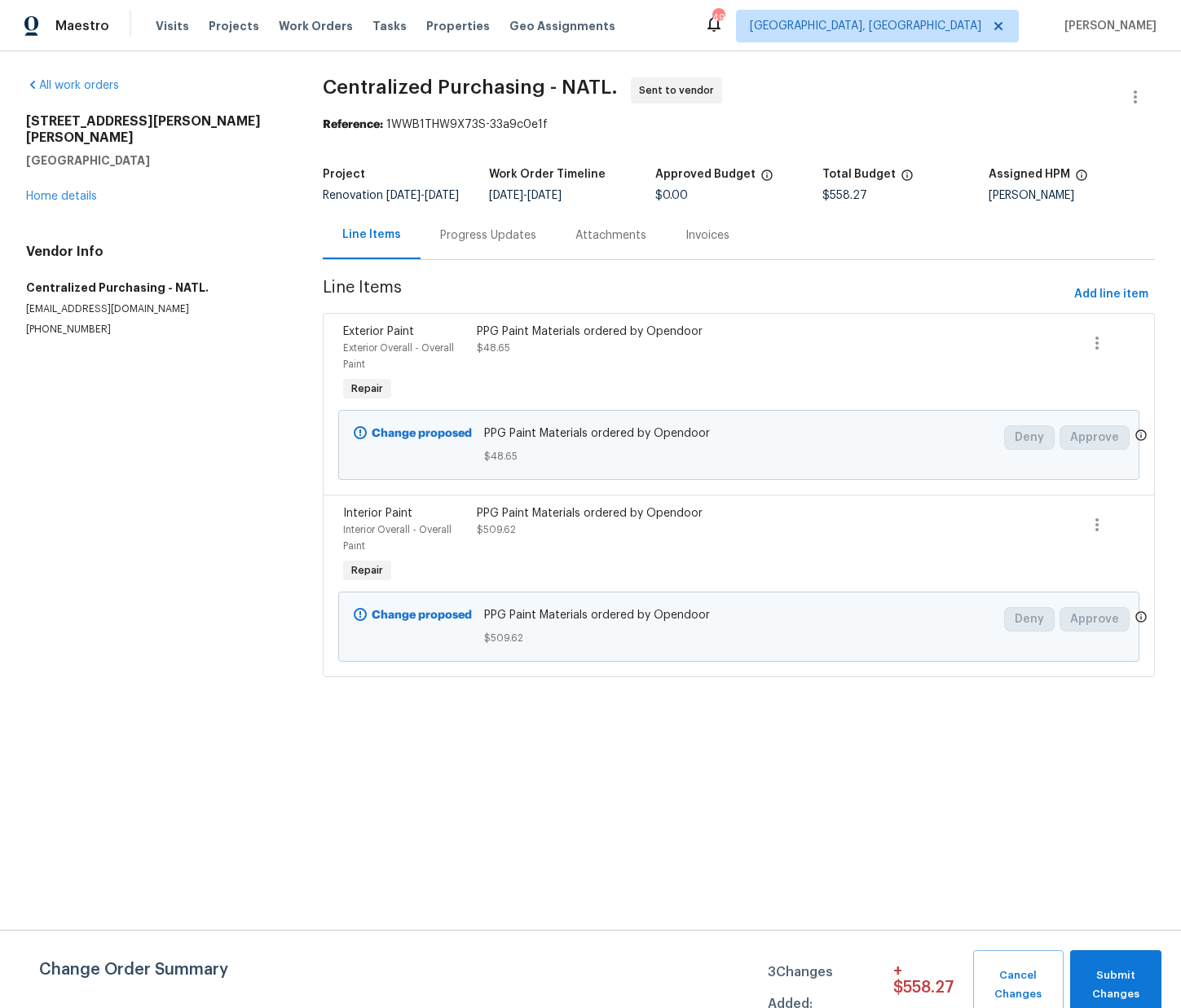
click at [144, 152] on h5 "Winston Salem, NC 27107" at bounding box center [155, 161] width 258 height 16
copy h5 "27107"
click at [1118, 301] on span "Add line item" at bounding box center [1111, 294] width 74 height 21
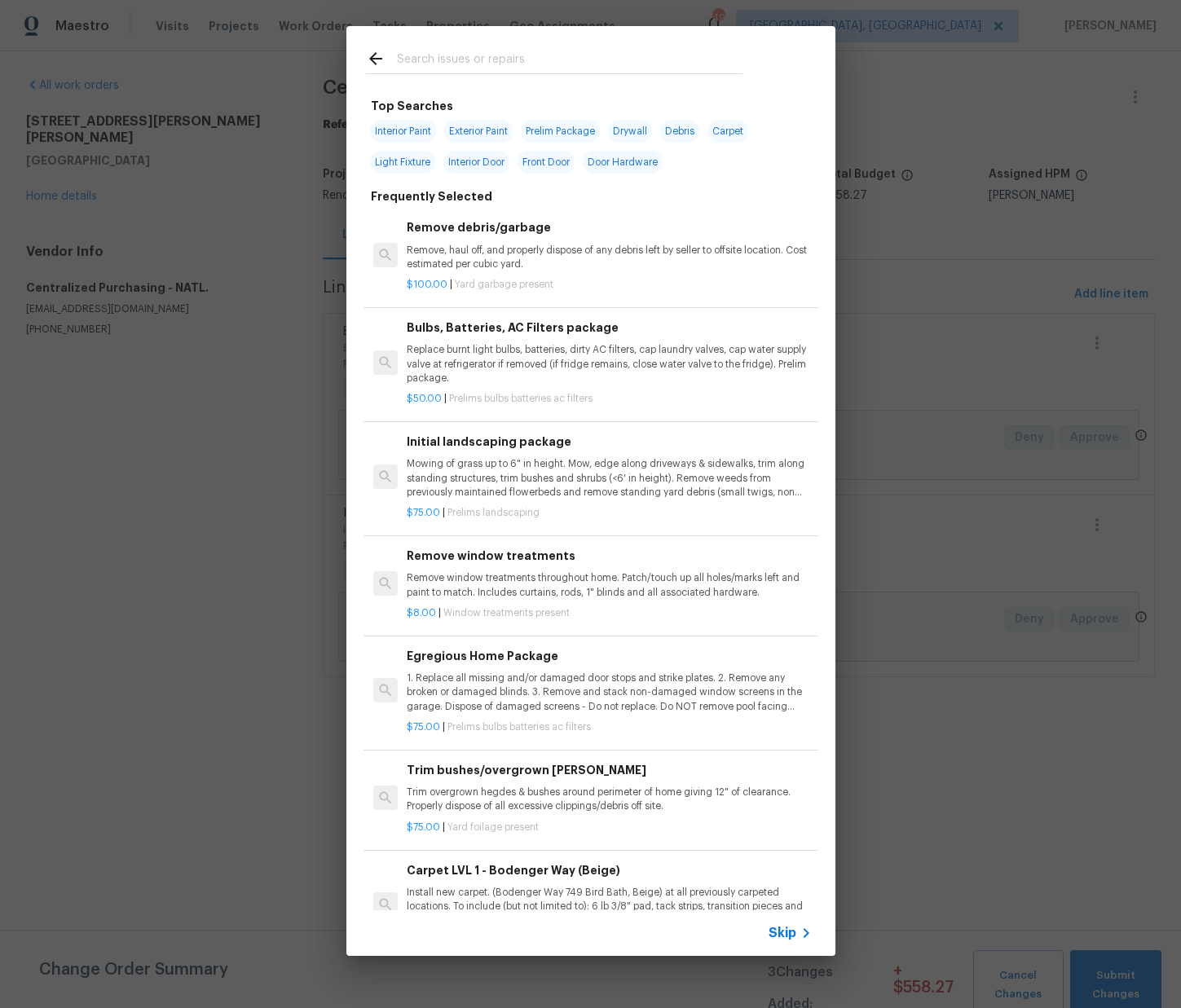
click at [488, 46] on div at bounding box center [554, 58] width 416 height 64
click at [480, 54] on input "text" at bounding box center [570, 61] width 346 height 25
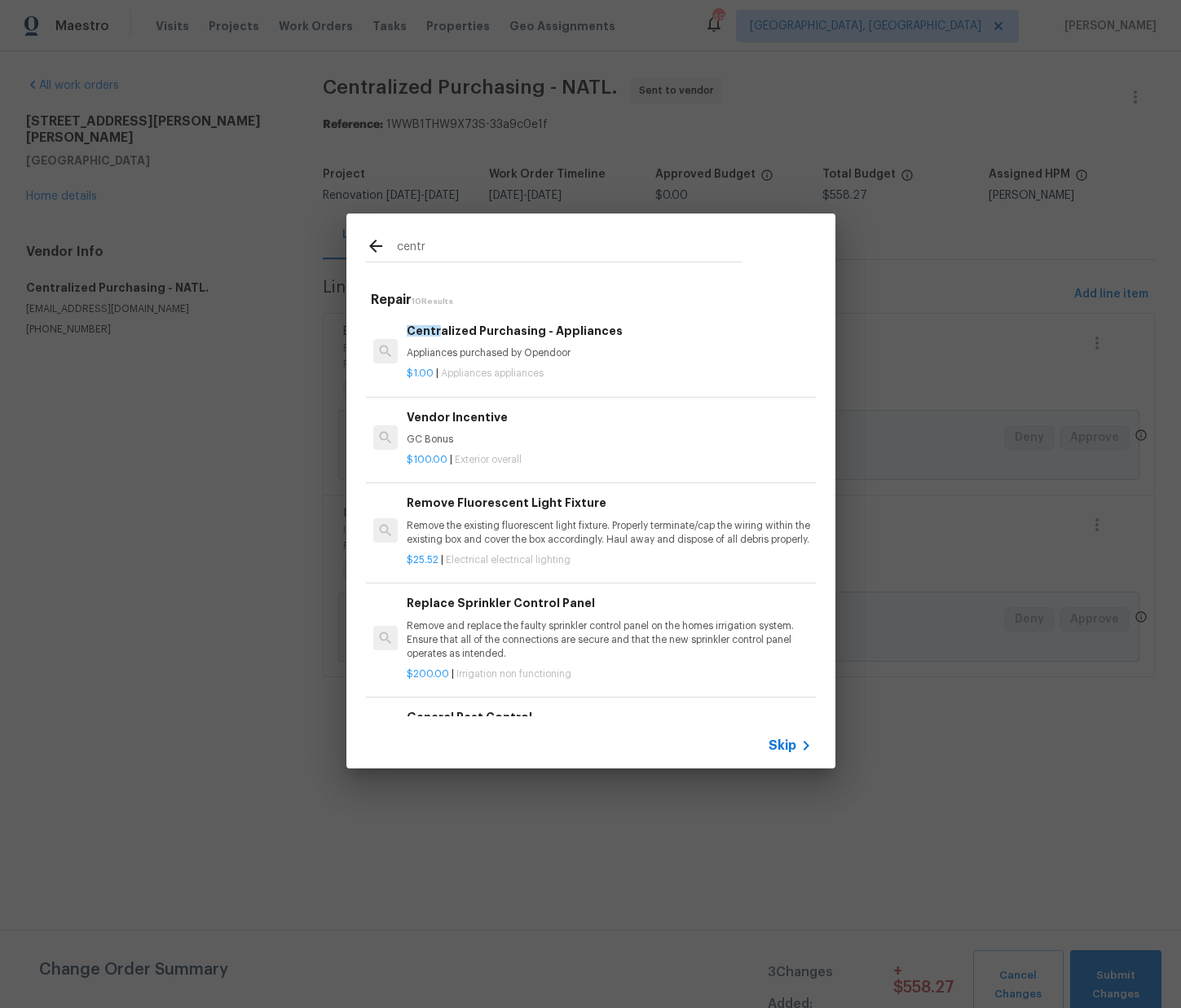
type input "centr"
click at [508, 342] on div "Centr alized Purchasing - Appliances Appliances purchased by Opendoor" at bounding box center [609, 341] width 404 height 39
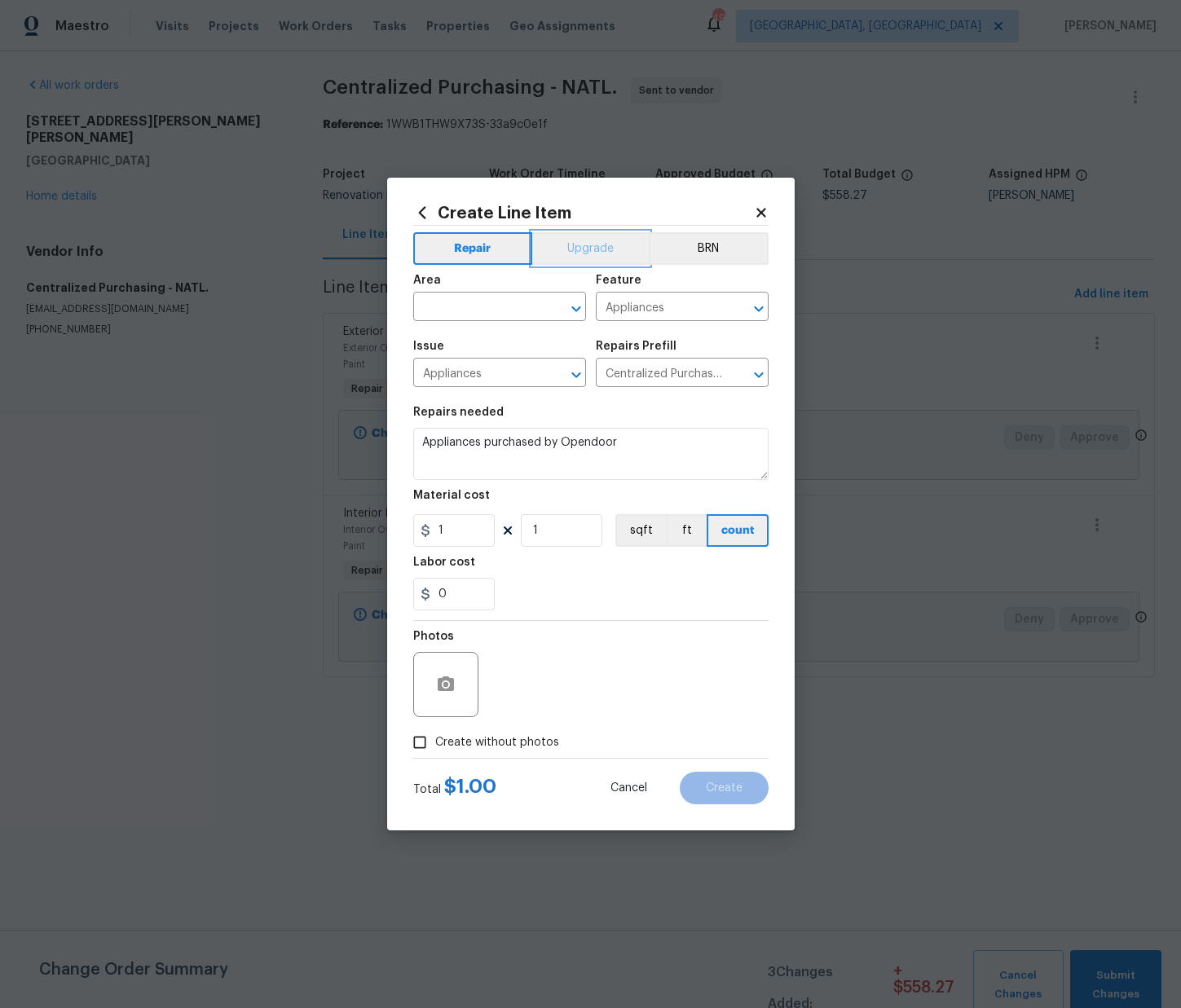
click at [573, 260] on button "Upgrade" at bounding box center [590, 249] width 117 height 33
click at [521, 308] on input "text" at bounding box center [477, 308] width 127 height 26
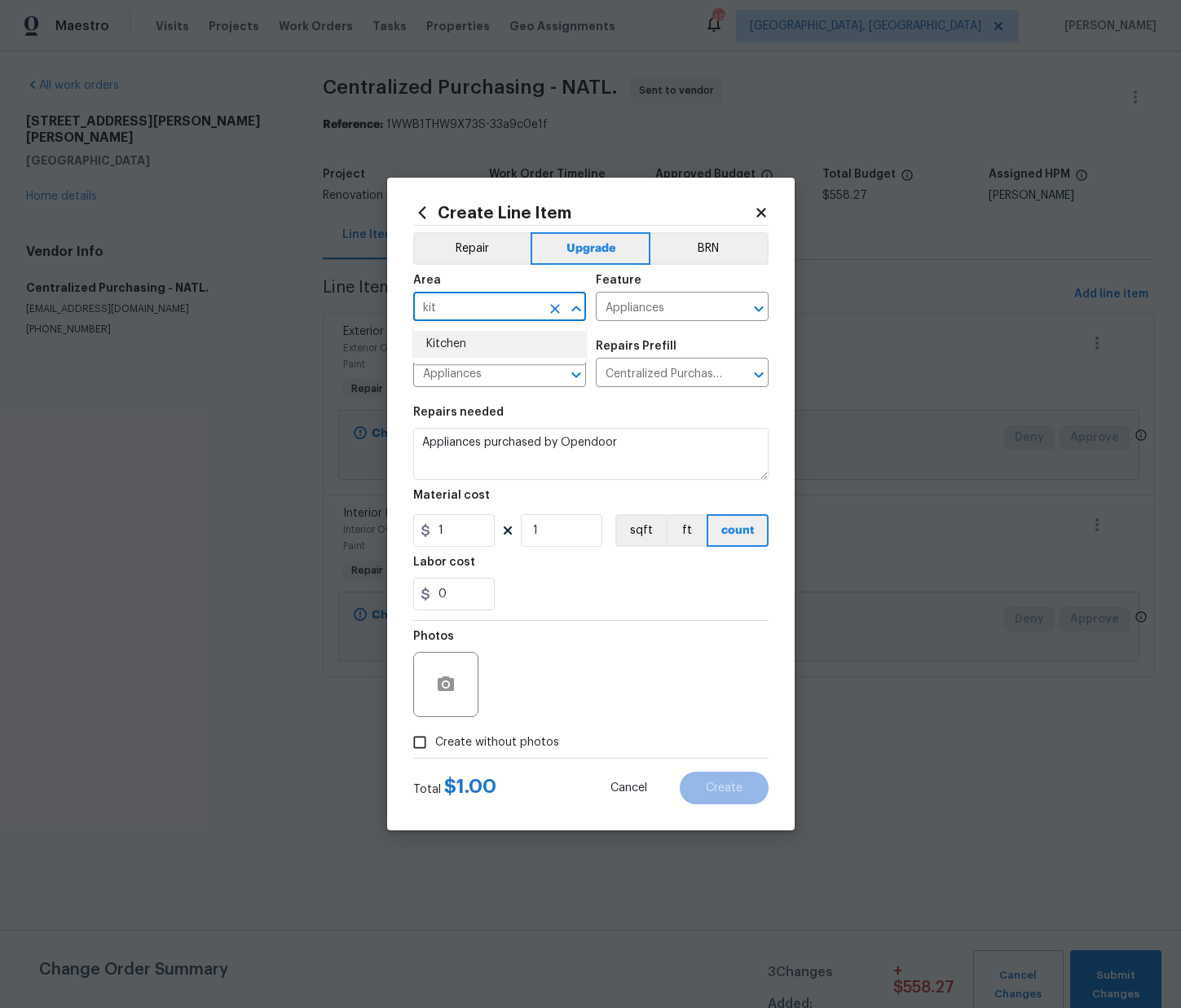
click at [511, 348] on li "Kitchen" at bounding box center [500, 344] width 173 height 27
type input "Kitchen"
click at [351, 525] on div "Create Line Item Repair Upgrade BRN Area Kitchen ​ Feature Appliances ​ Issue A…" at bounding box center [590, 504] width 1181 height 1008
paste input "950.36"
type input "950.36"
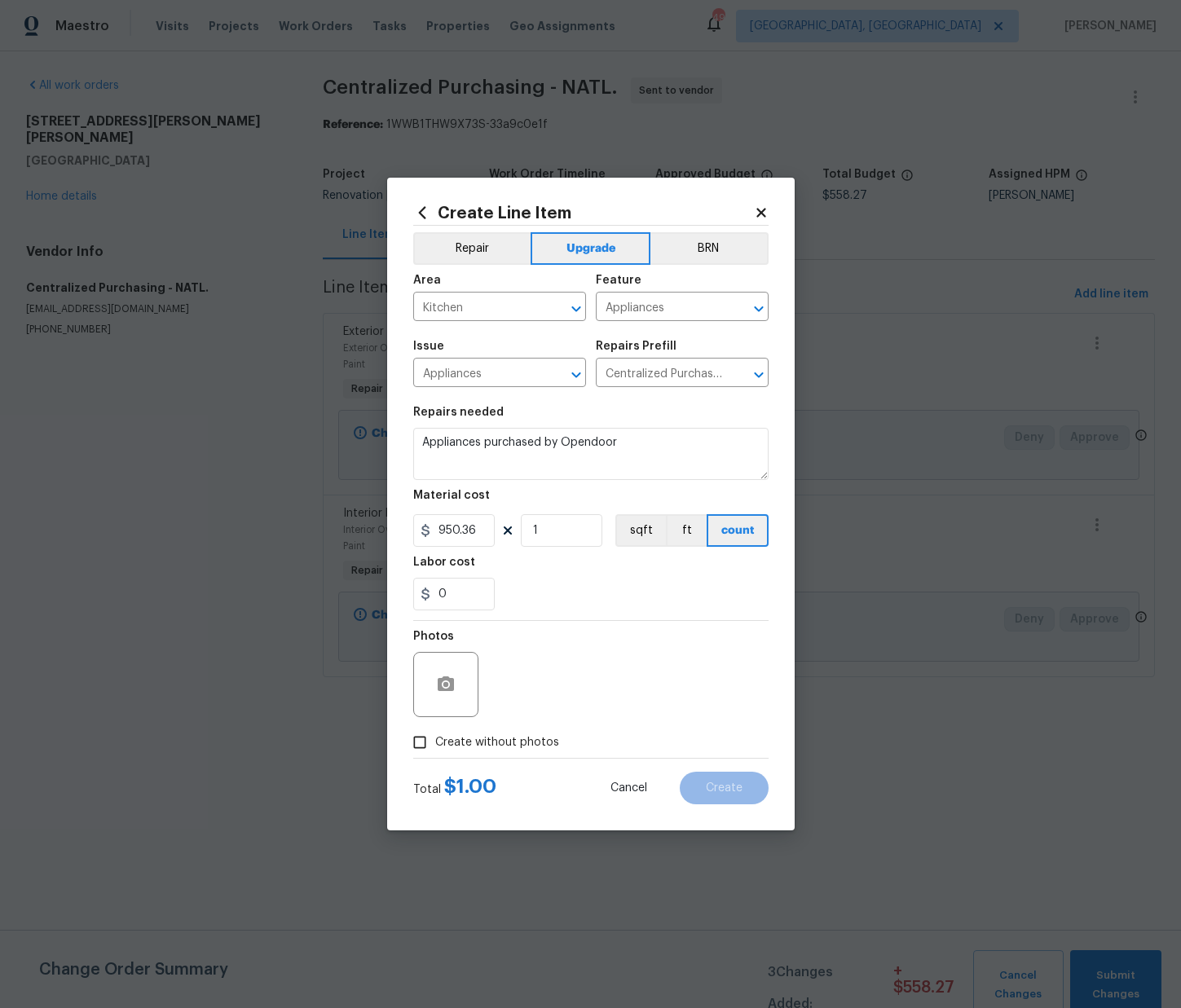
drag, startPoint x: 500, startPoint y: 736, endPoint x: 510, endPoint y: 728, distance: 12.8
click at [505, 735] on span "Create without photos" at bounding box center [497, 743] width 124 height 17
click at [435, 734] on input "Create without photos" at bounding box center [420, 743] width 31 height 31
checkbox input "true"
click at [534, 698] on textarea at bounding box center [630, 684] width 277 height 65
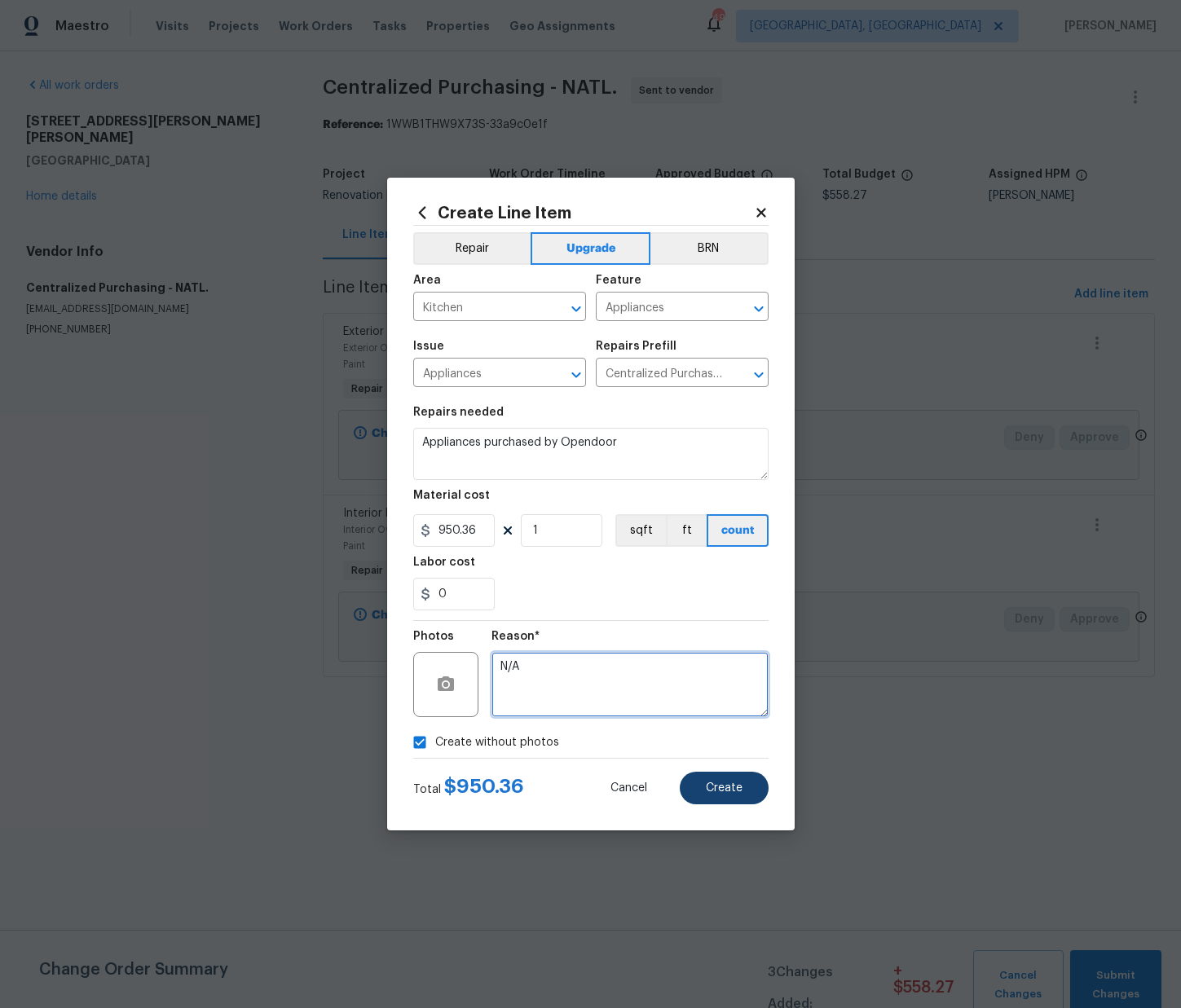
type textarea "N/A"
click at [748, 803] on button "Create" at bounding box center [724, 788] width 89 height 33
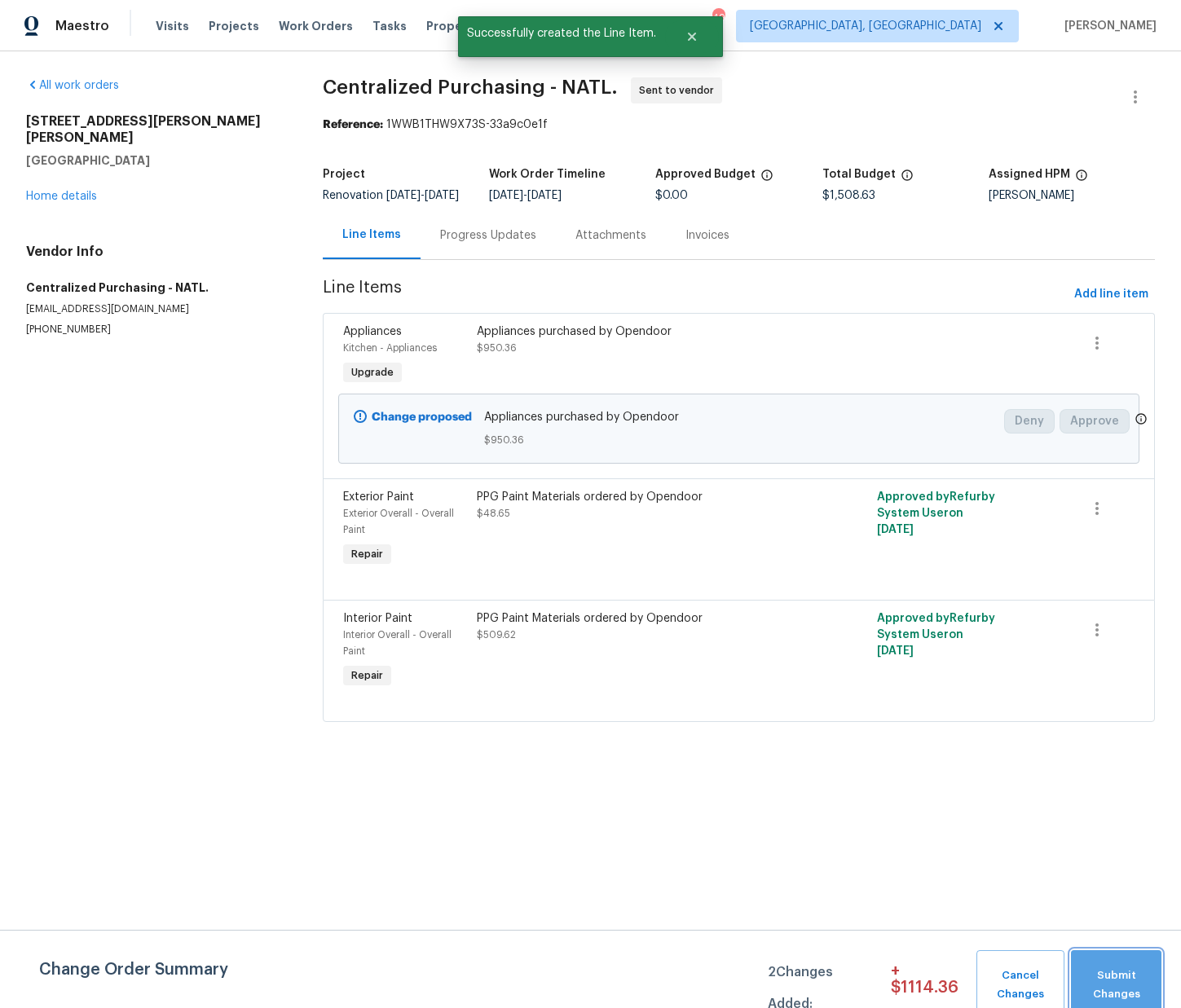
click at [1104, 973] on span "Submit Changes" at bounding box center [1116, 986] width 74 height 38
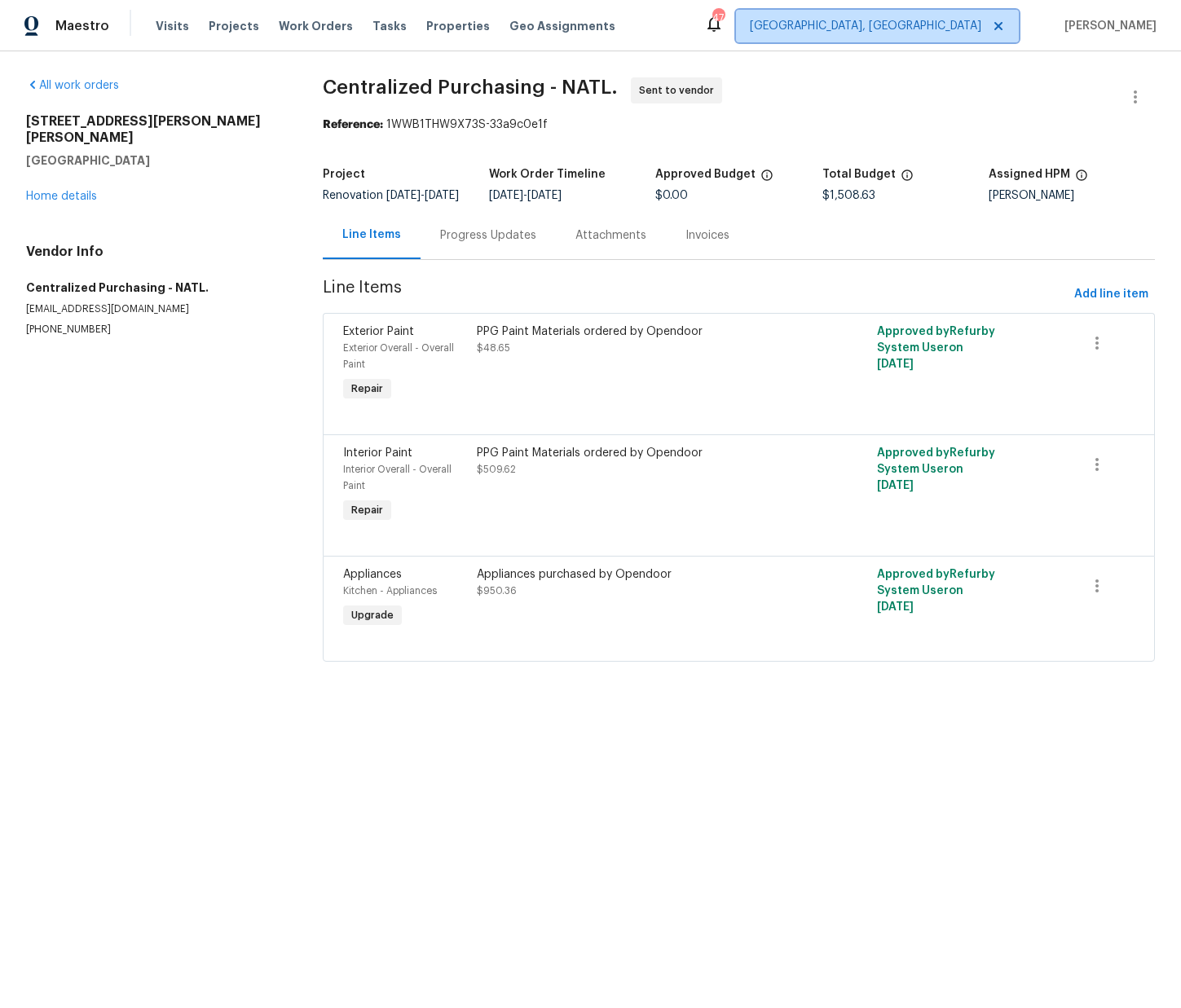
click at [972, 28] on span "[GEOGRAPHIC_DATA], [GEOGRAPHIC_DATA]" at bounding box center [865, 26] width 231 height 16
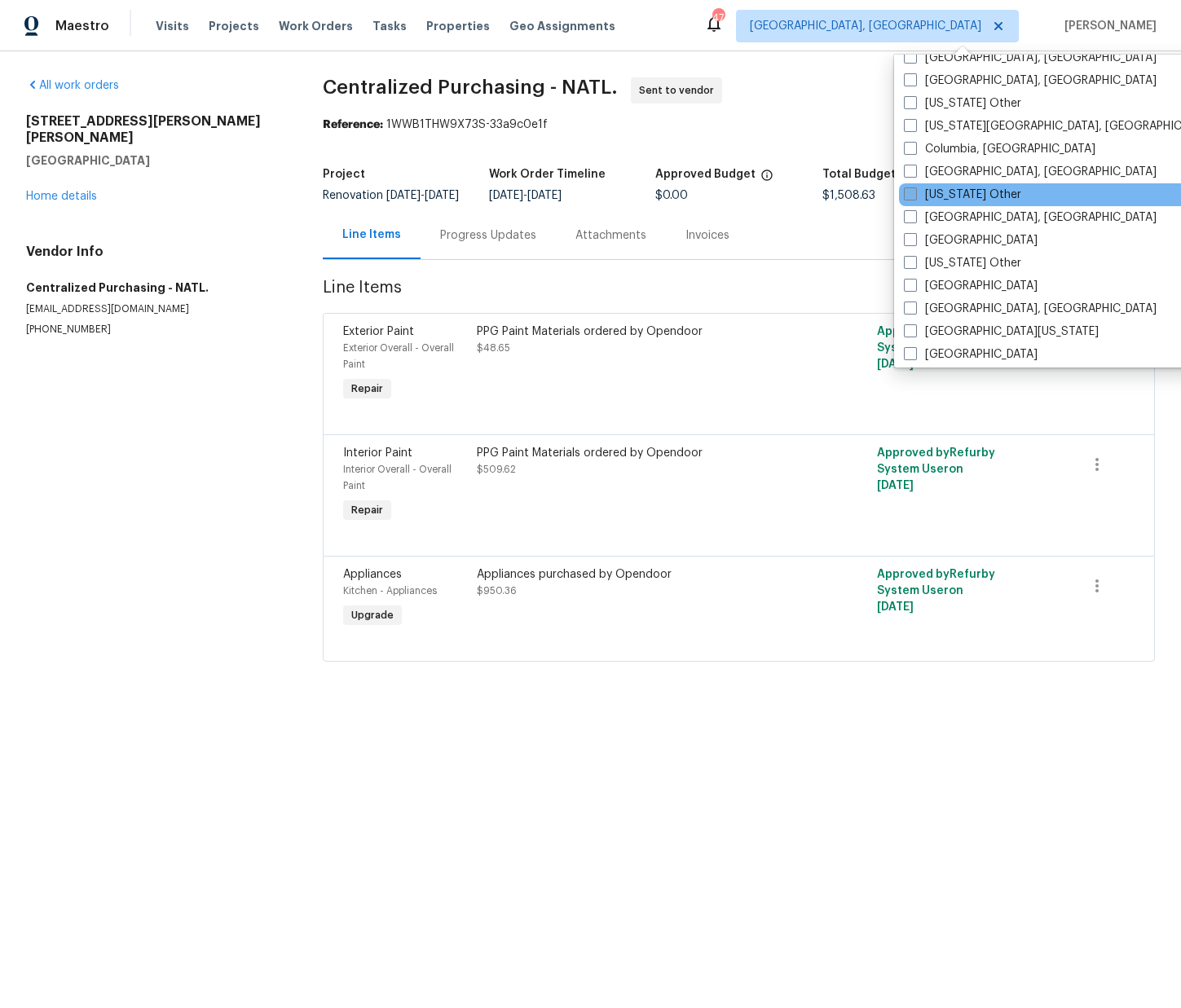
scroll to position [443, 0]
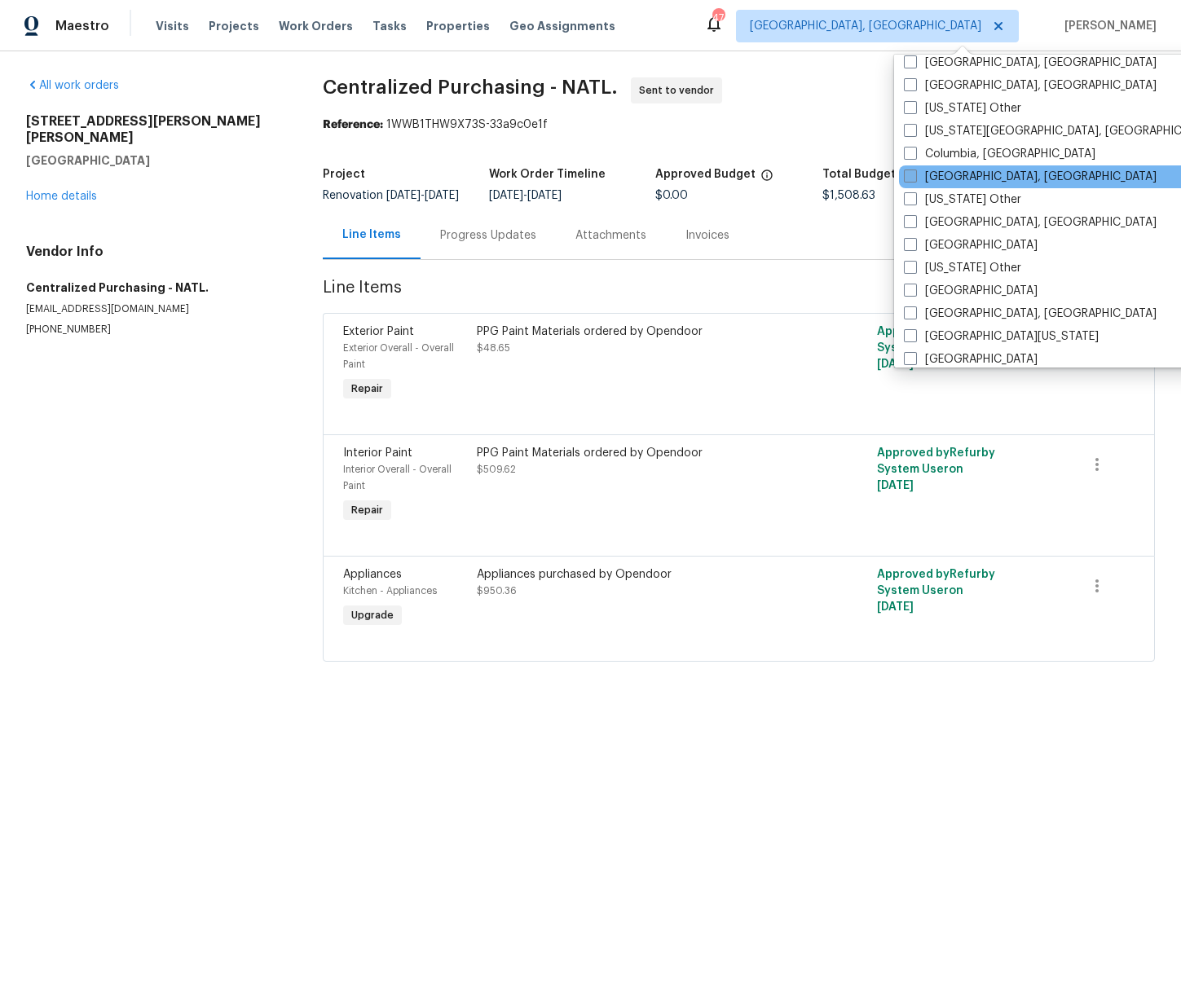
click at [951, 176] on label "[GEOGRAPHIC_DATA], [GEOGRAPHIC_DATA]" at bounding box center [1029, 177] width 253 height 16
click at [914, 176] on input "[GEOGRAPHIC_DATA], [GEOGRAPHIC_DATA]" at bounding box center [908, 174] width 11 height 11
checkbox input "true"
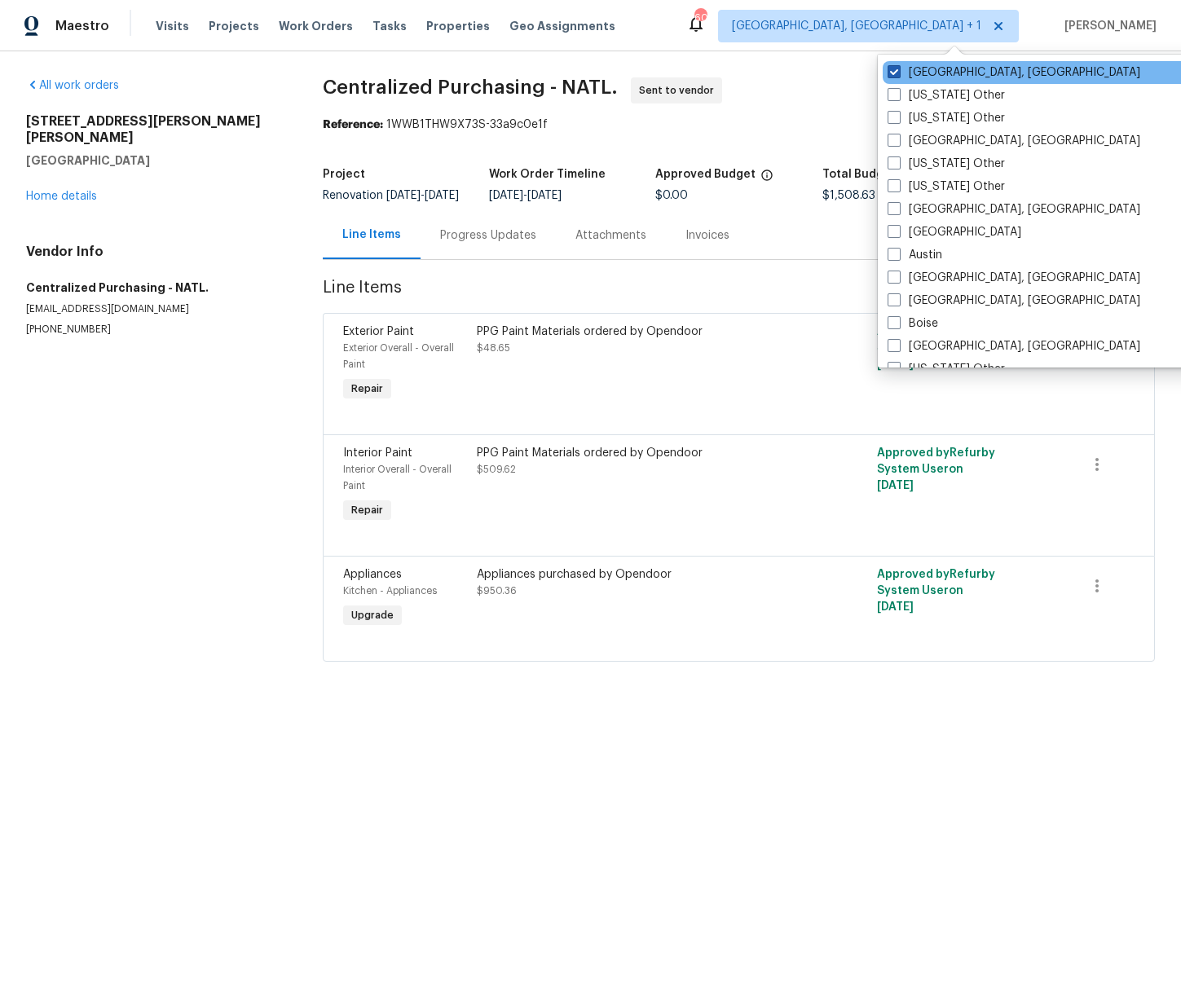
click at [941, 74] on label "[GEOGRAPHIC_DATA], [GEOGRAPHIC_DATA]" at bounding box center [1014, 72] width 253 height 16
click at [898, 74] on input "[GEOGRAPHIC_DATA], [GEOGRAPHIC_DATA]" at bounding box center [893, 69] width 11 height 11
checkbox input "false"
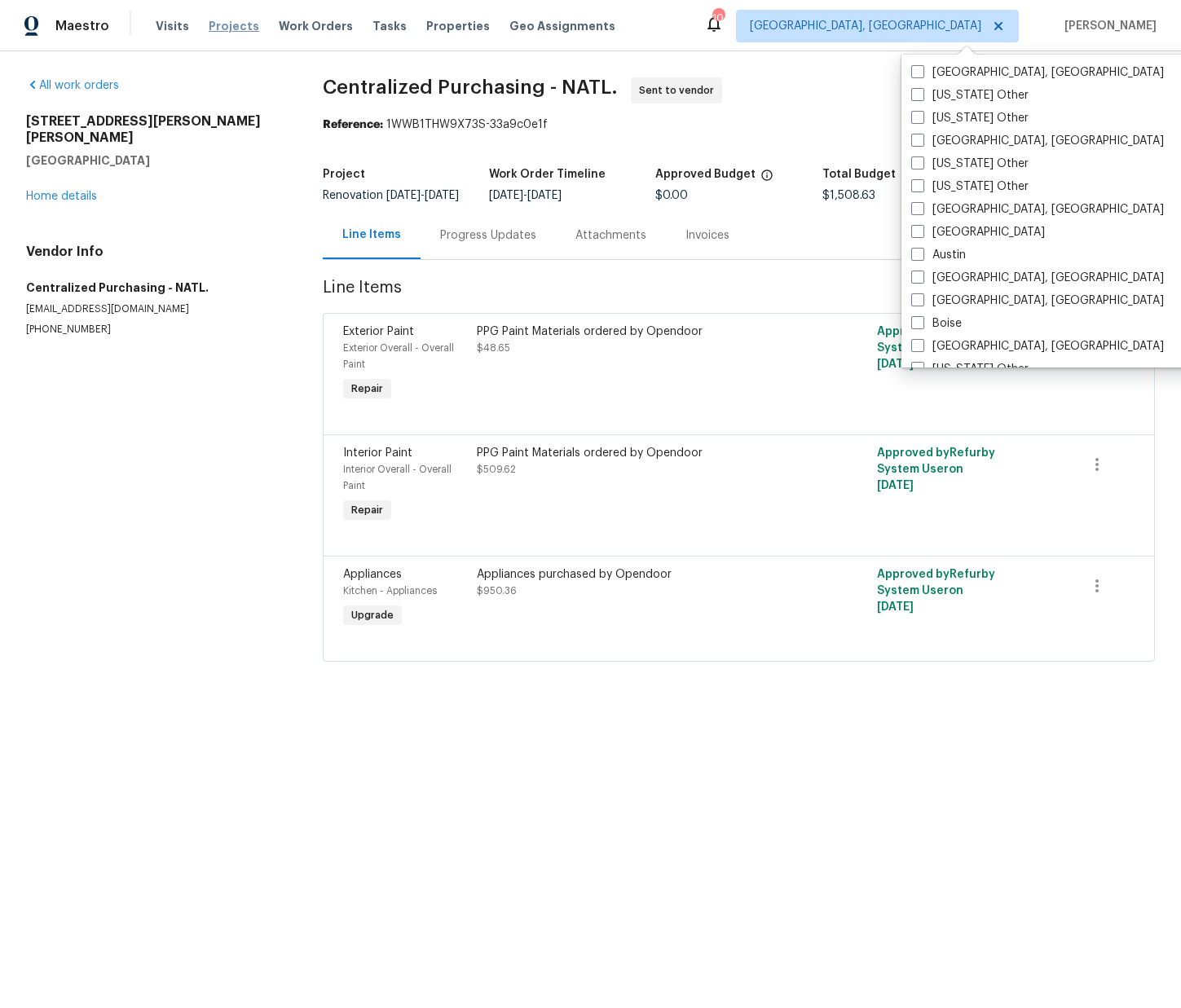
click at [212, 30] on span "Projects" at bounding box center [233, 26] width 50 height 16
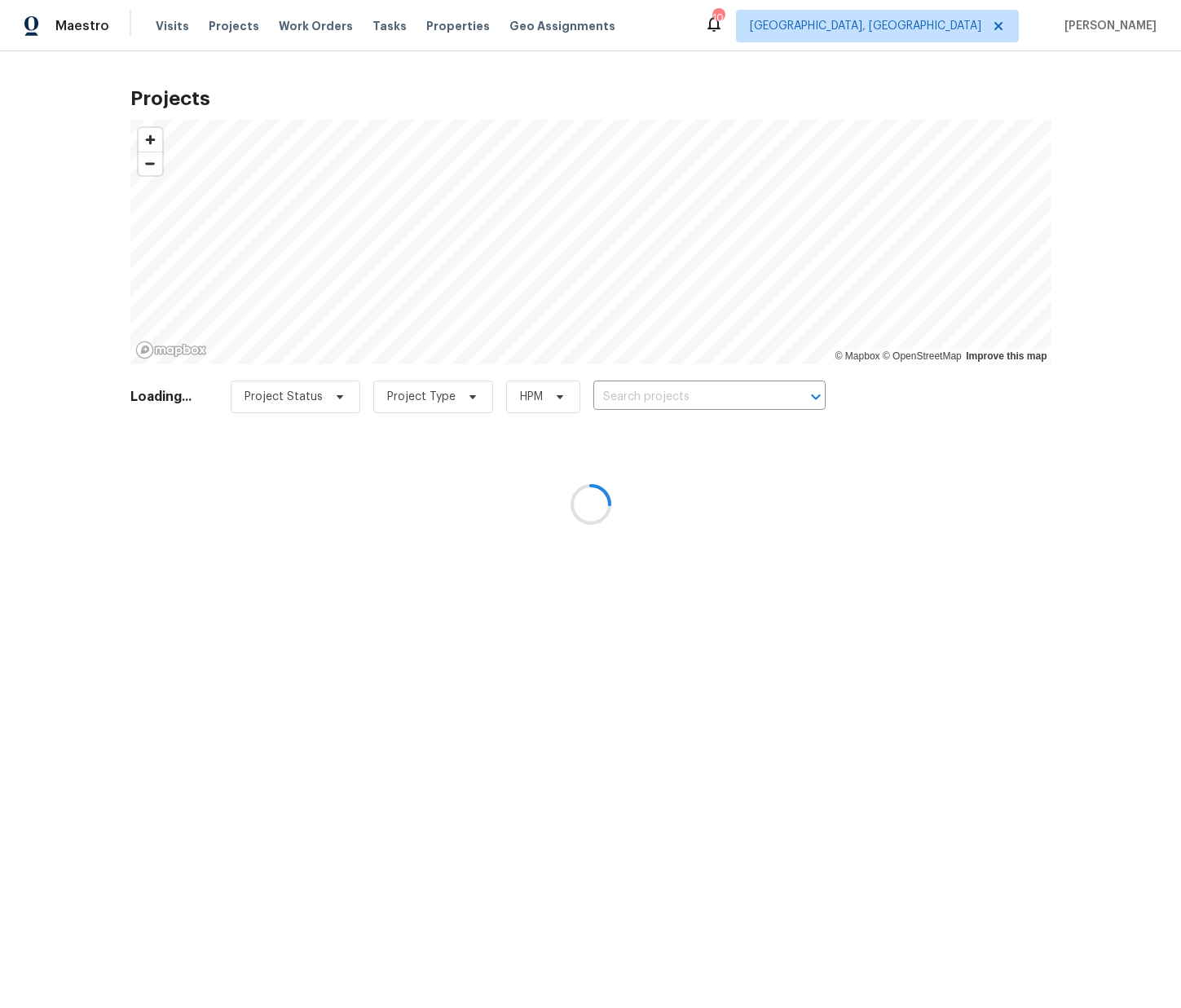
click at [678, 390] on div at bounding box center [590, 504] width 1181 height 1008
click at [663, 398] on div at bounding box center [590, 504] width 1181 height 1008
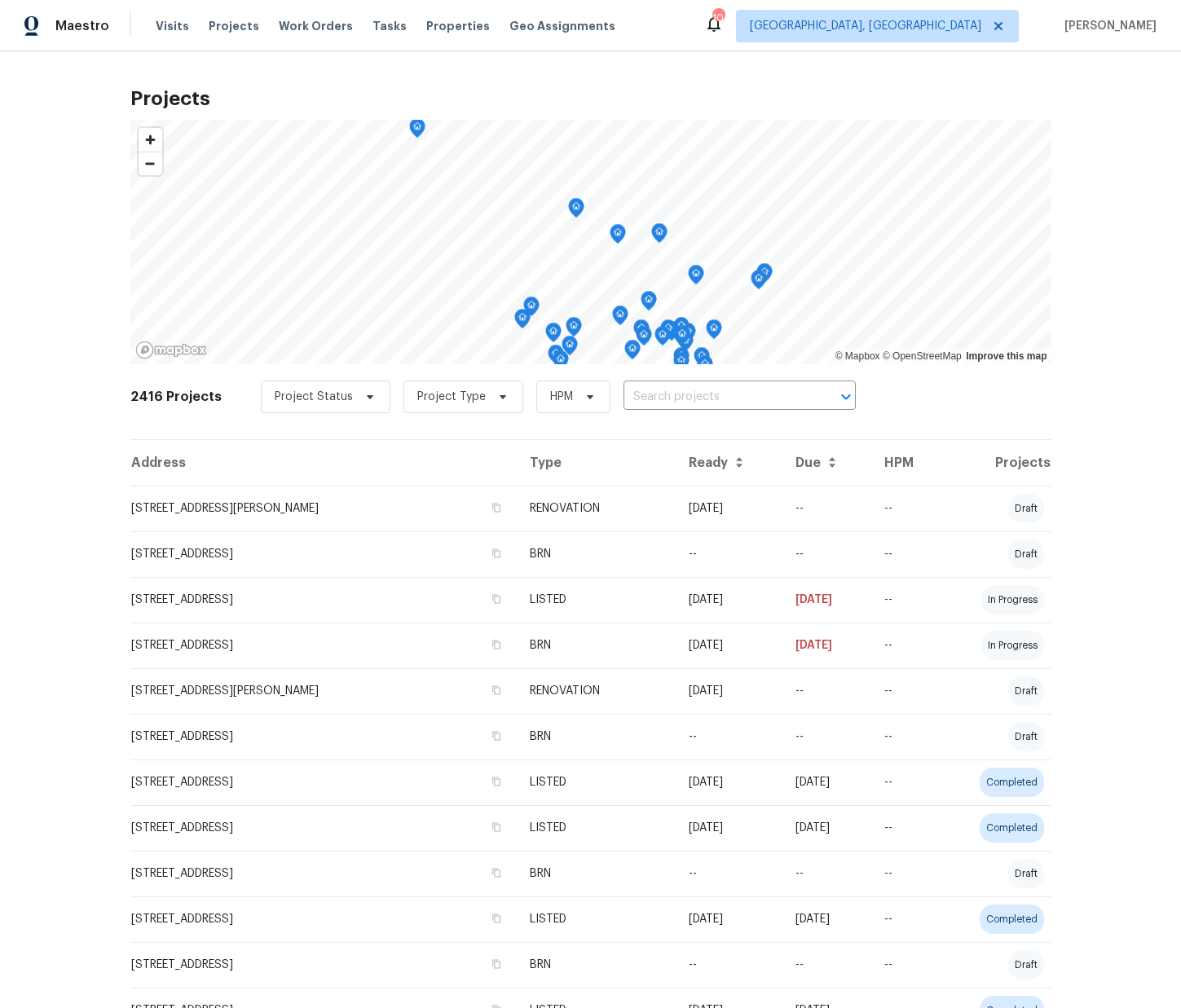
click at [663, 397] on input "text" at bounding box center [717, 397] width 187 height 26
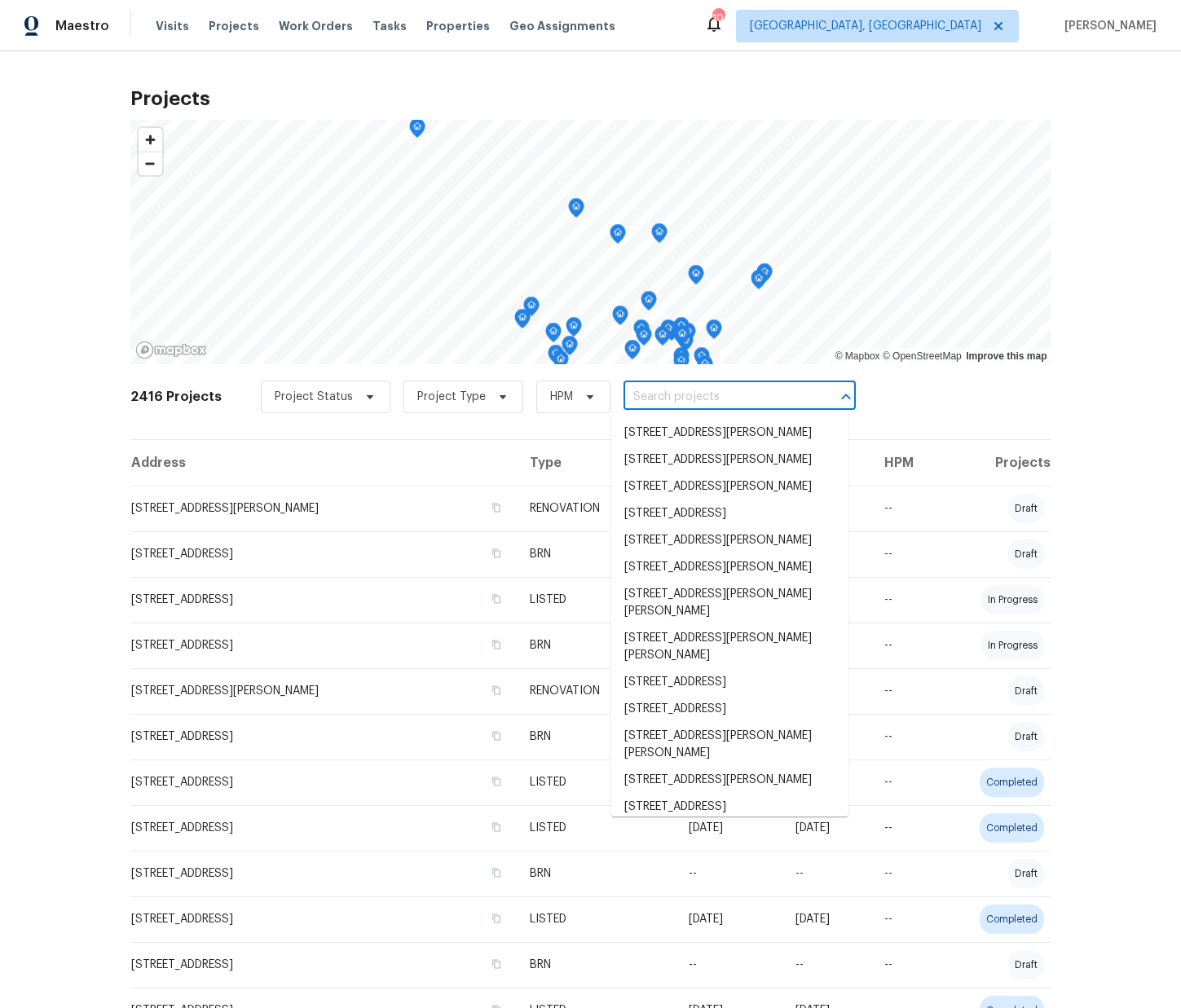
paste input "4296 Oakwind Dr Columbus OH 43207"
type input "4296 Oakwind Dr Columbus OH 43207"
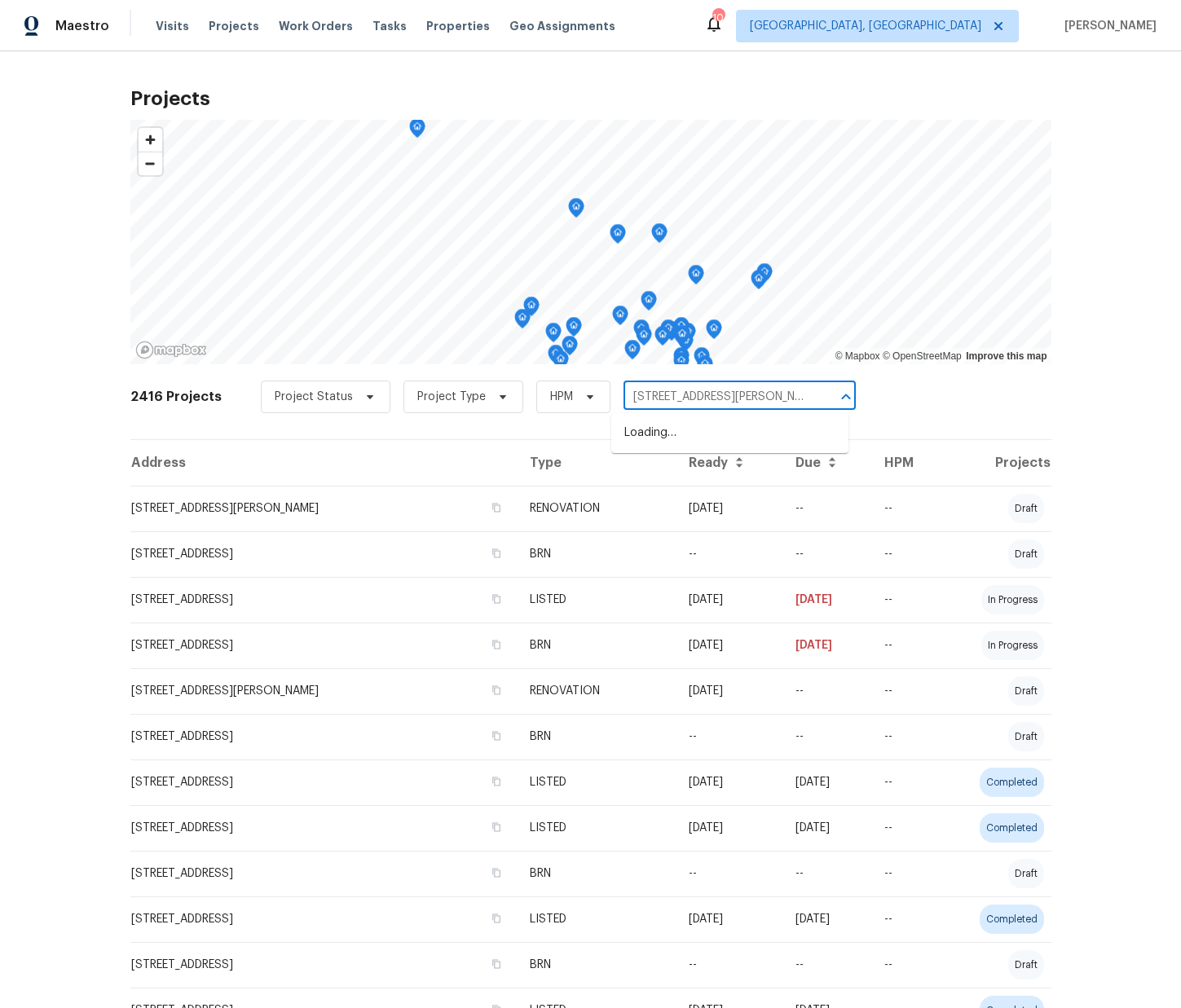
scroll to position [0, 26]
click at [670, 429] on li "4296 Oakwind Dr, Columbus, OH 43207" at bounding box center [730, 433] width 237 height 27
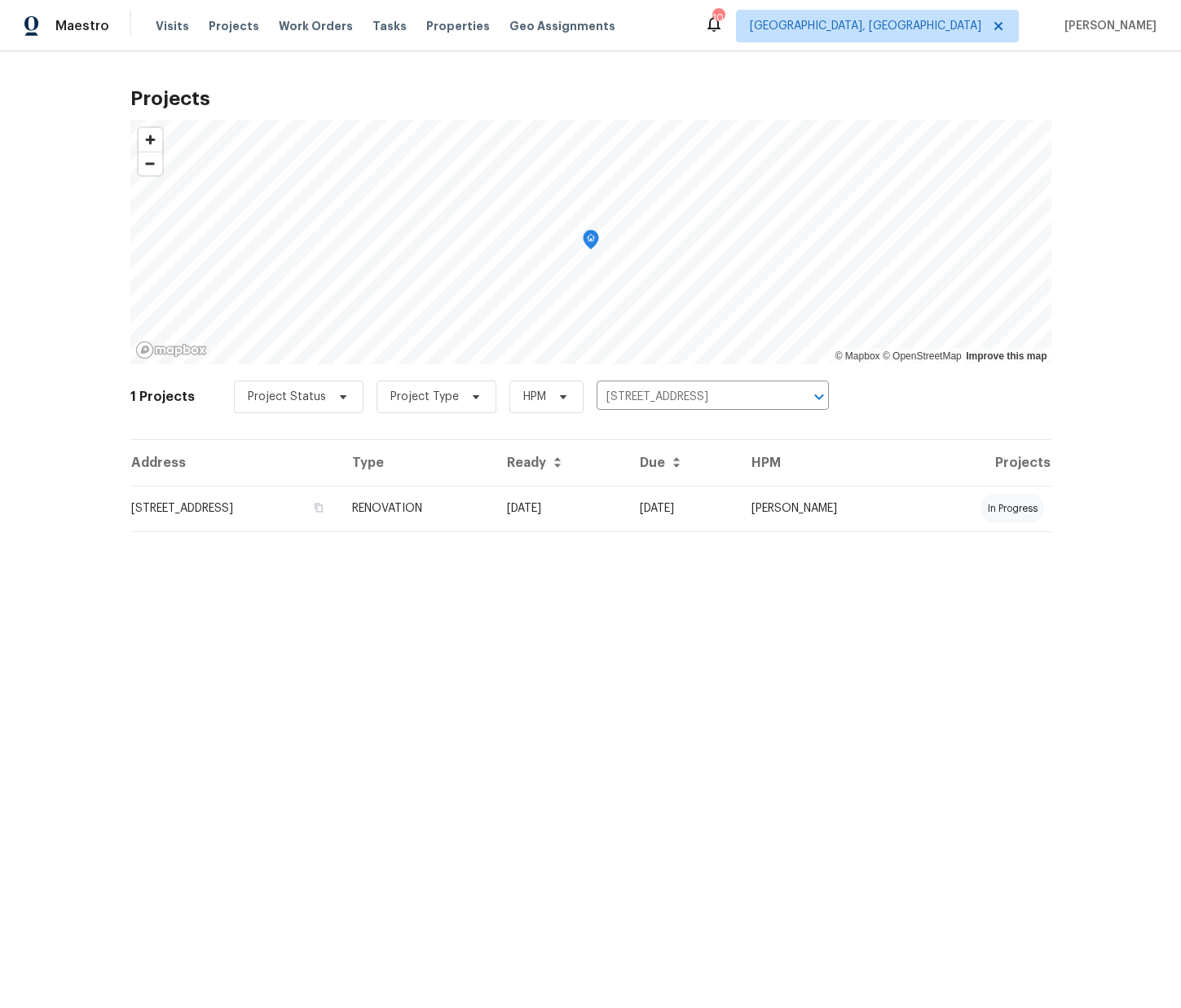
click at [493, 518] on td "RENOVATION" at bounding box center [416, 508] width 154 height 45
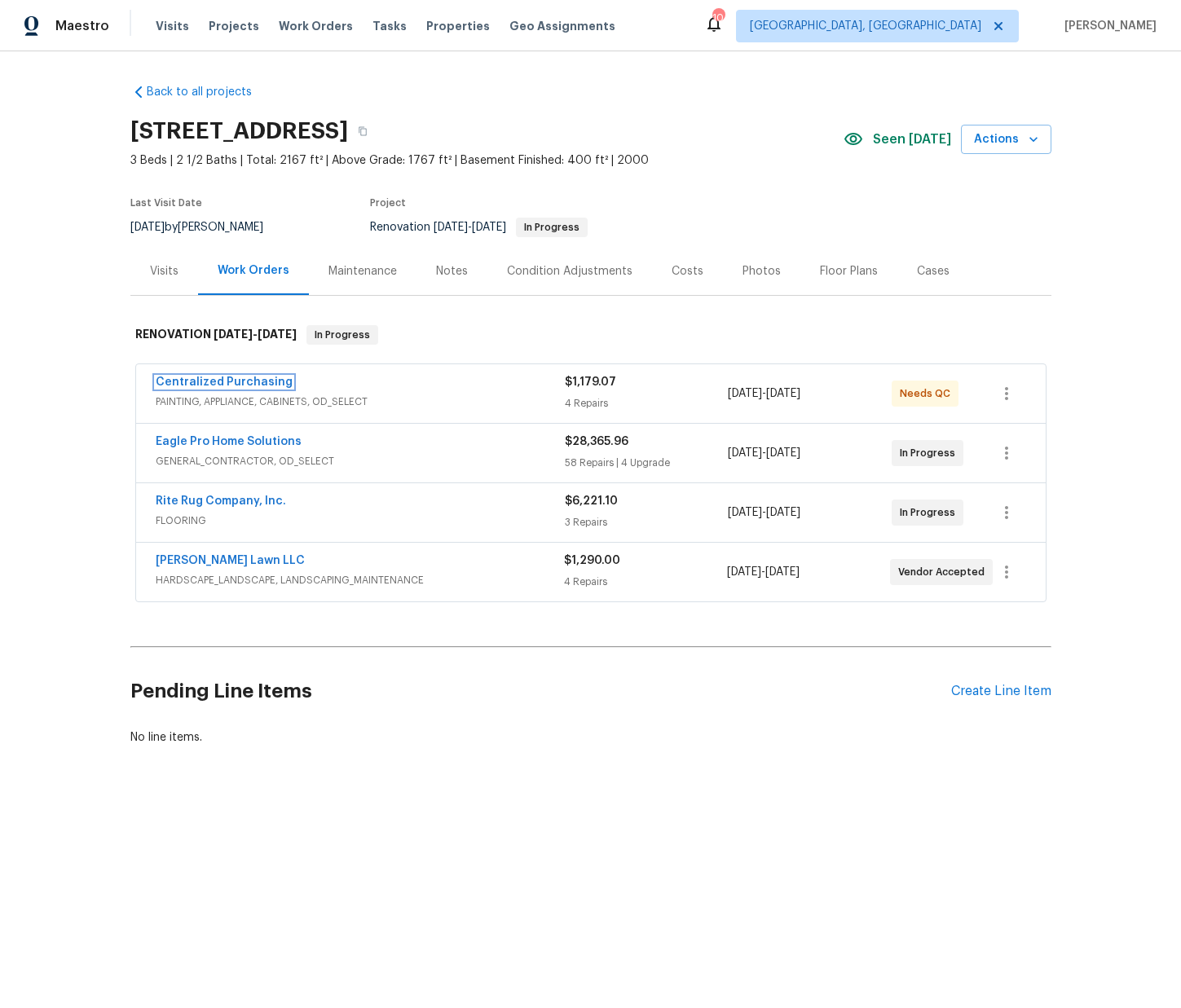
click at [241, 383] on link "Centralized Purchasing" at bounding box center [224, 382] width 137 height 12
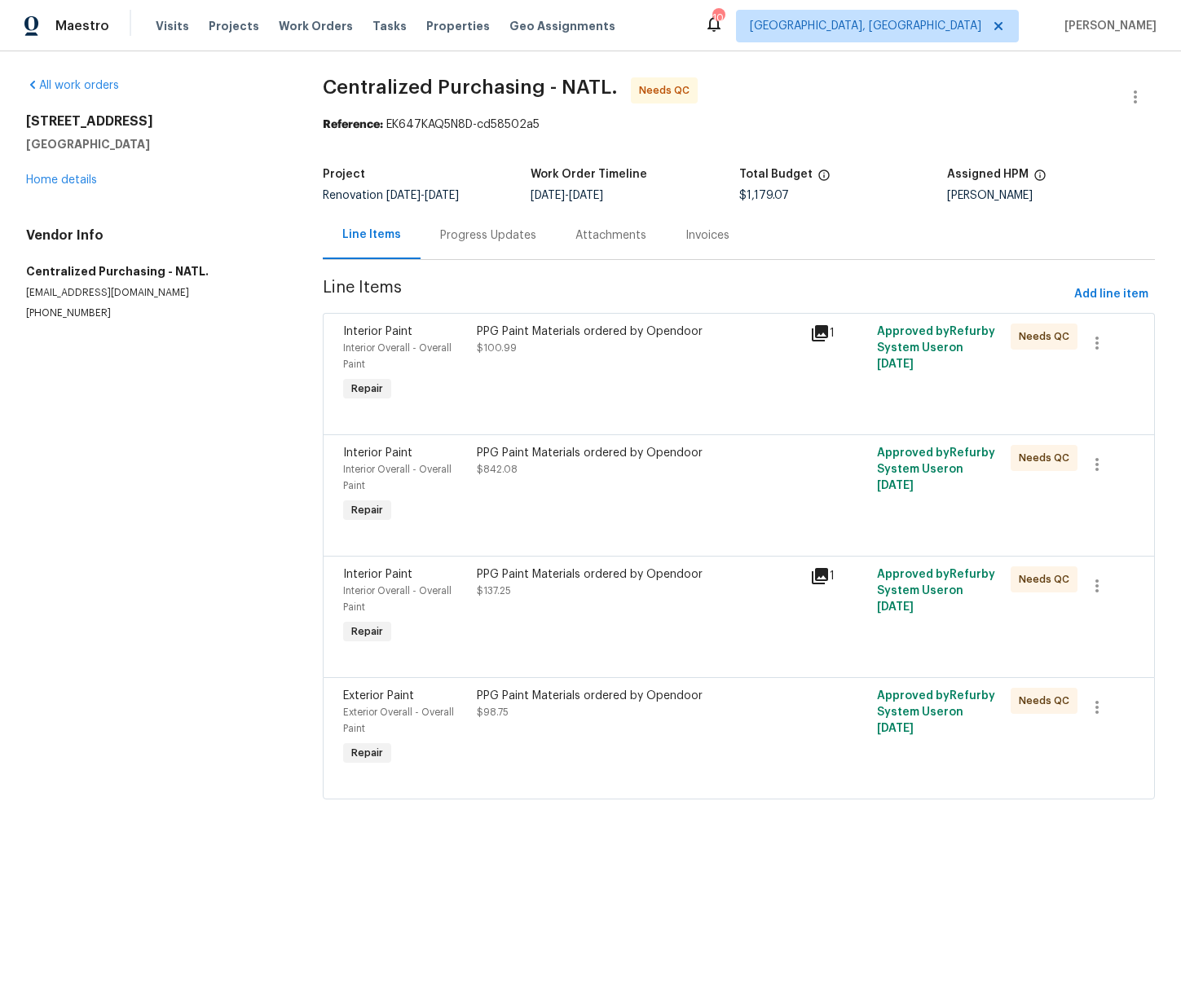
click at [125, 147] on h5 "Columbus, OH 43207" at bounding box center [155, 144] width 258 height 16
click at [124, 147] on h5 "Columbus, OH 43207" at bounding box center [155, 144] width 258 height 16
copy h5 "43207"
click at [1132, 292] on span "Add line item" at bounding box center [1111, 294] width 74 height 21
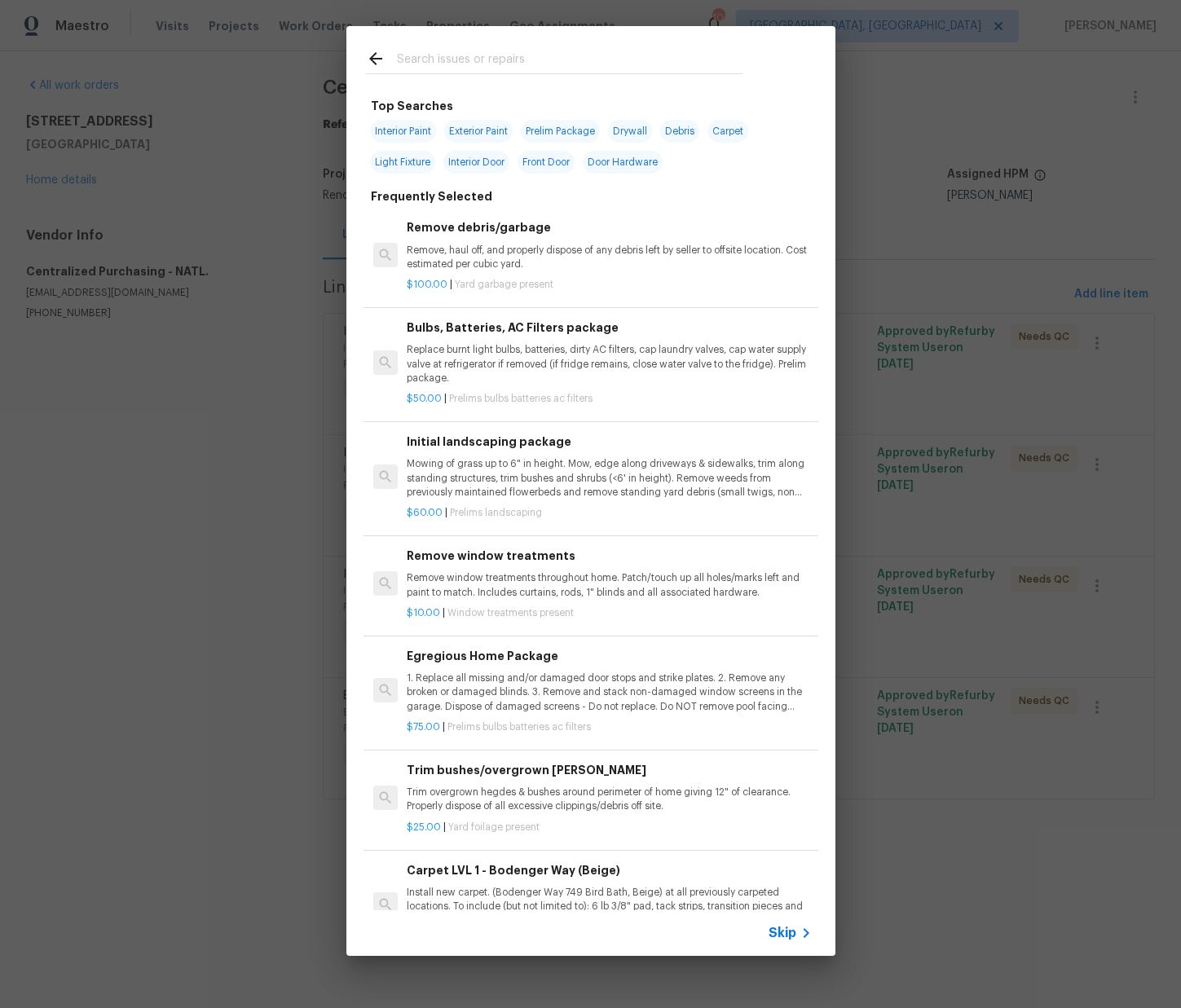
click at [484, 55] on input "text" at bounding box center [570, 61] width 346 height 25
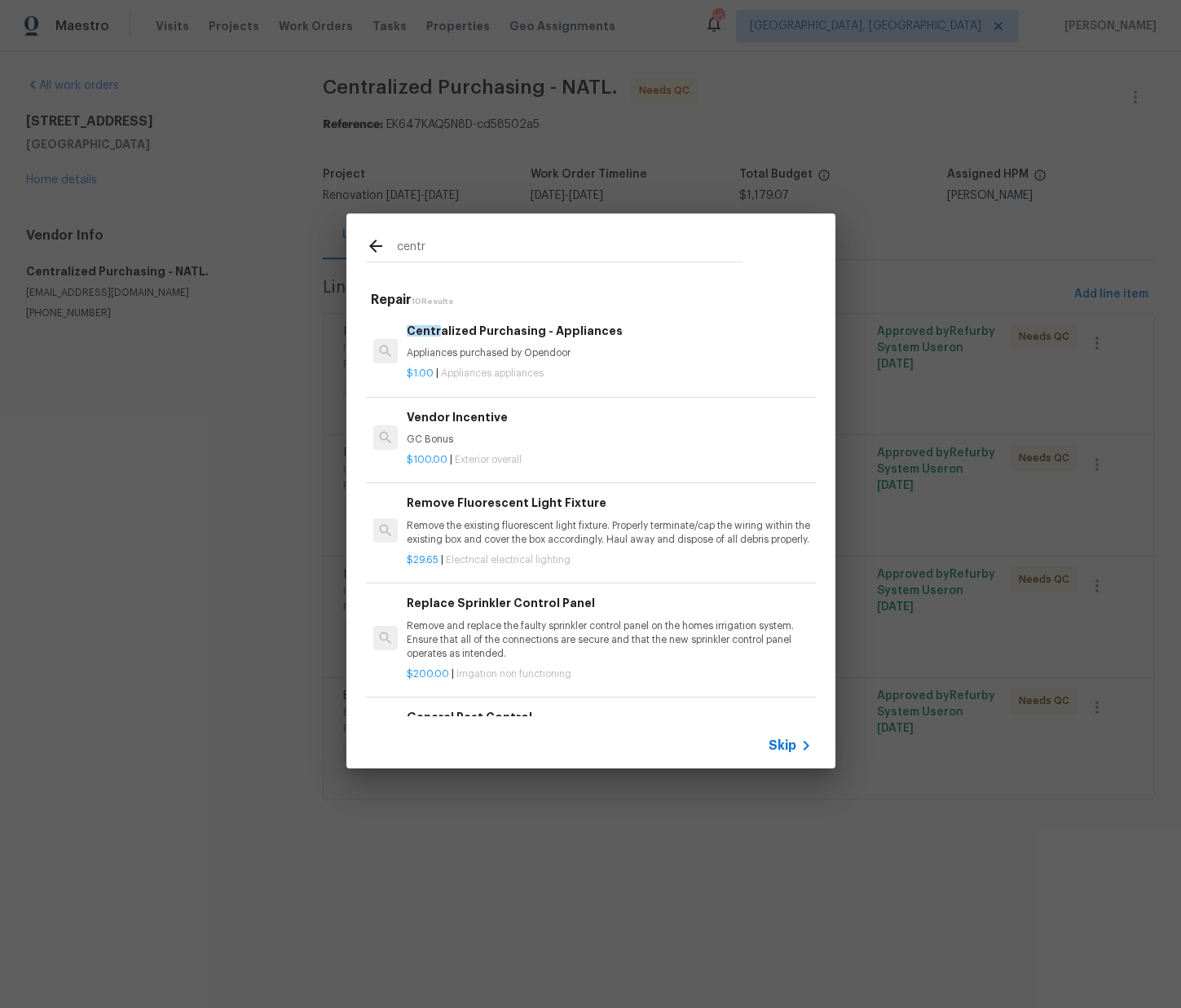
type input "centr"
click at [505, 361] on div "$1.00 | Appliances appliances" at bounding box center [609, 370] width 404 height 21
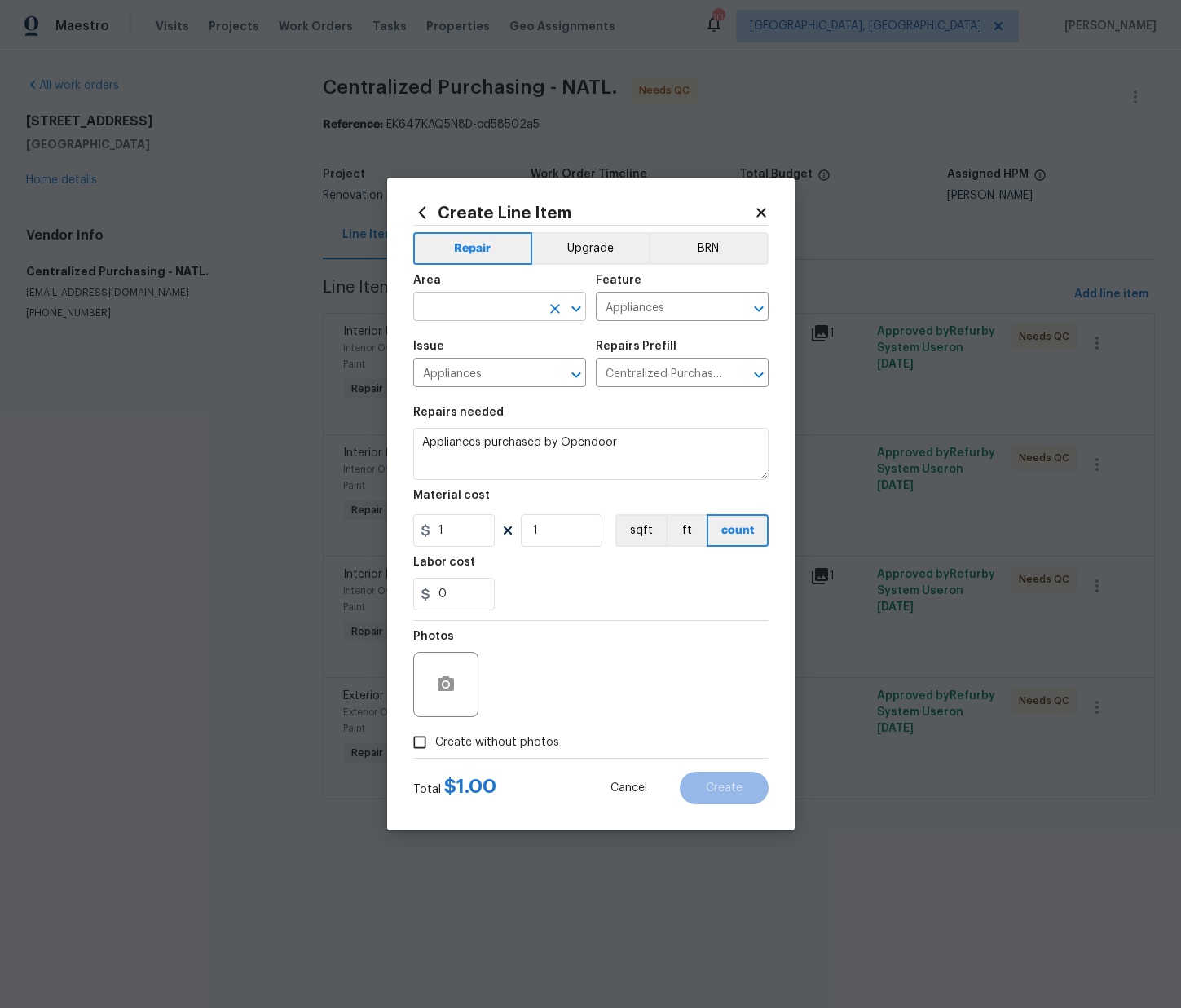
click at [506, 310] on input "text" at bounding box center [477, 308] width 127 height 26
click at [497, 341] on li "Kitchen" at bounding box center [500, 344] width 173 height 27
type input "Kitchen"
drag, startPoint x: 408, startPoint y: 524, endPoint x: 397, endPoint y: 520, distance: 11.7
click at [406, 523] on div "Create Line Item Repair Upgrade BRN Area Kitchen ​ Feature Appliances ​ Issue A…" at bounding box center [590, 504] width 408 height 653
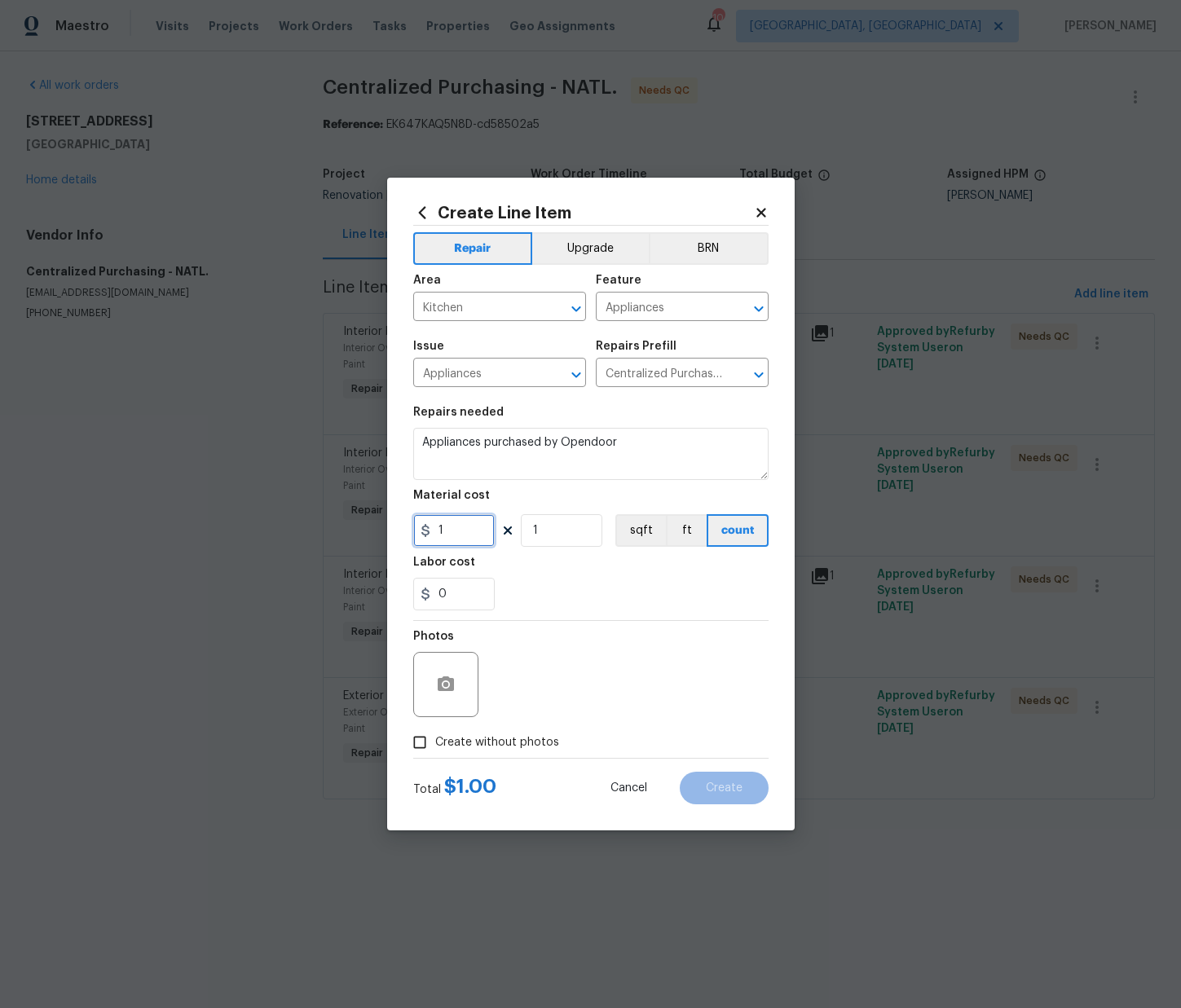
paste input "091.96"
type input "1091.96"
click at [504, 743] on span "Create without photos" at bounding box center [497, 743] width 124 height 17
click at [435, 743] on input "Create without photos" at bounding box center [420, 743] width 31 height 31
checkbox input "true"
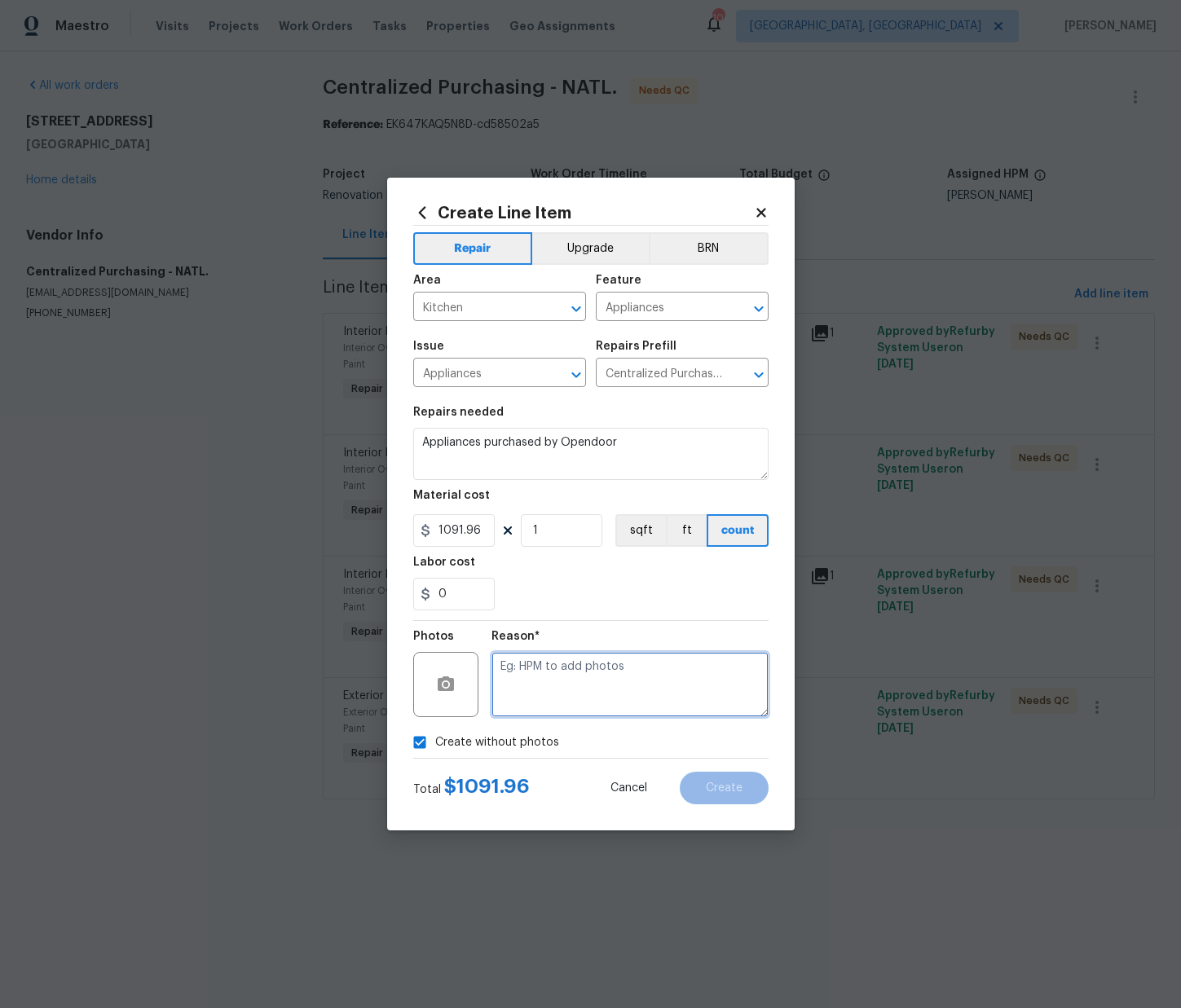
click at [522, 689] on textarea at bounding box center [630, 684] width 277 height 65
type textarea "N/A"
click at [741, 790] on button "Create" at bounding box center [724, 788] width 89 height 33
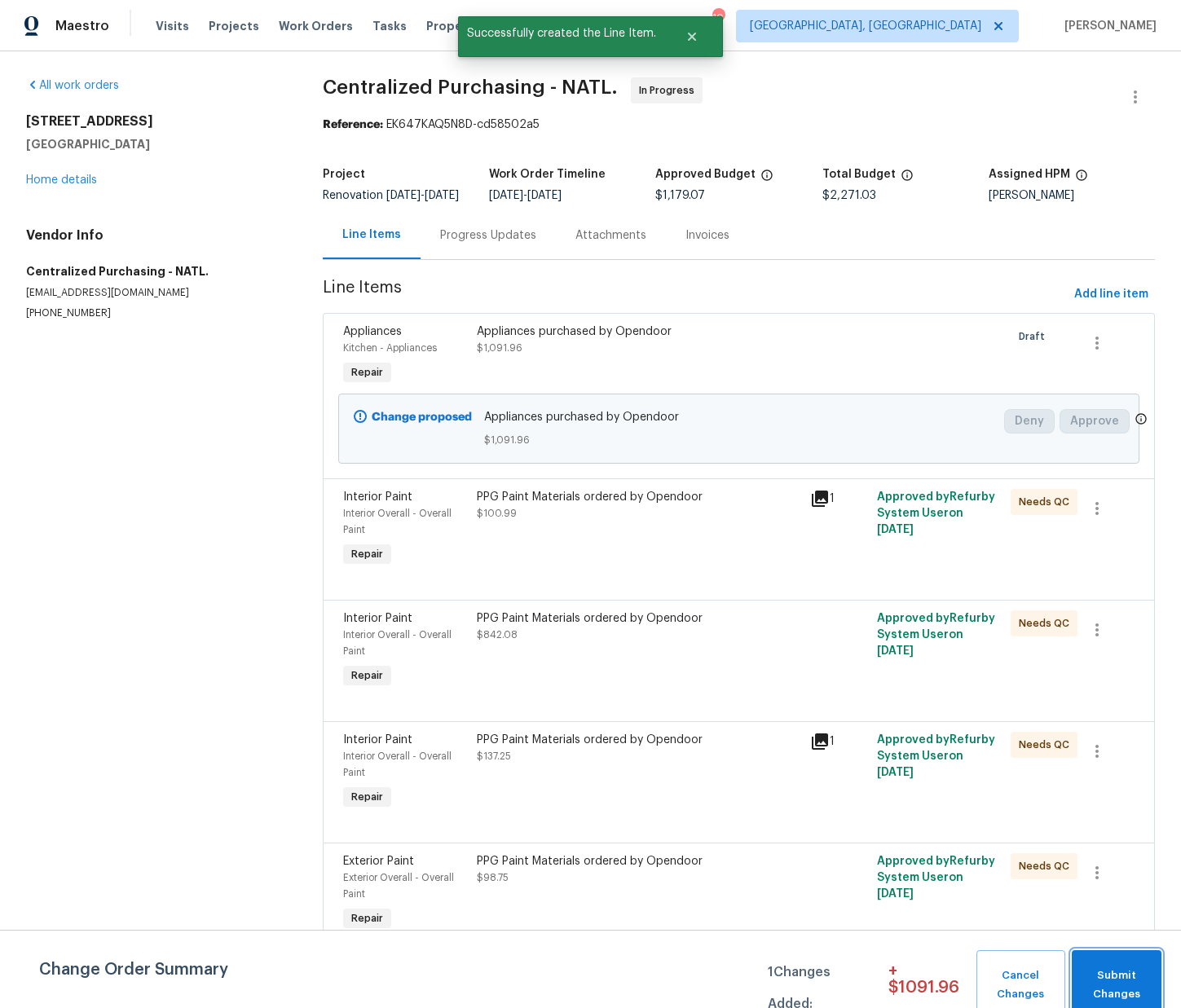
drag, startPoint x: 1117, startPoint y: 972, endPoint x: 1090, endPoint y: 907, distance: 70.4
click at [1117, 971] on span "Submit Changes" at bounding box center [1116, 986] width 73 height 38
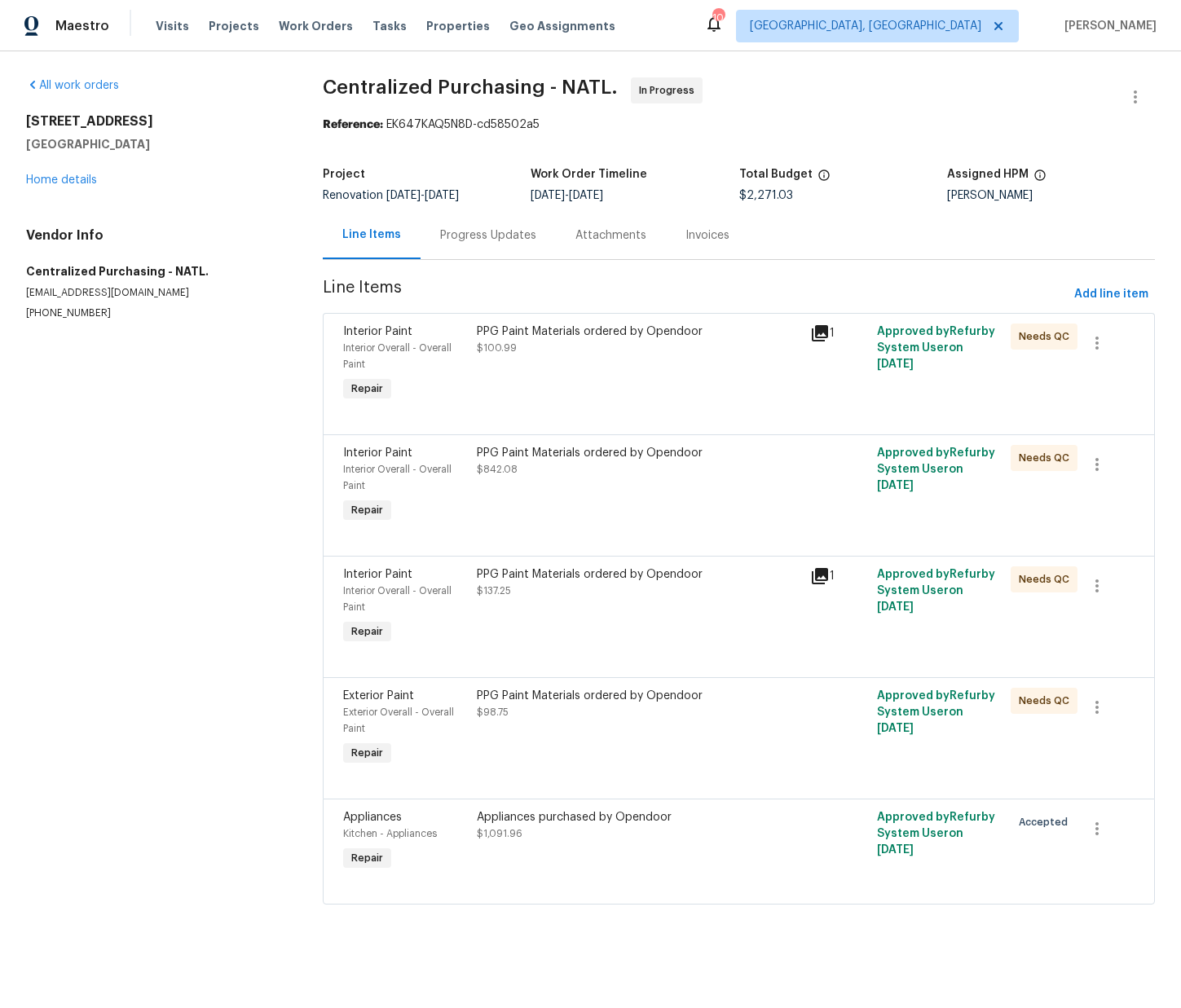
click at [645, 870] on div "Appliances purchased by Opendoor $1,091.96" at bounding box center [639, 842] width 334 height 75
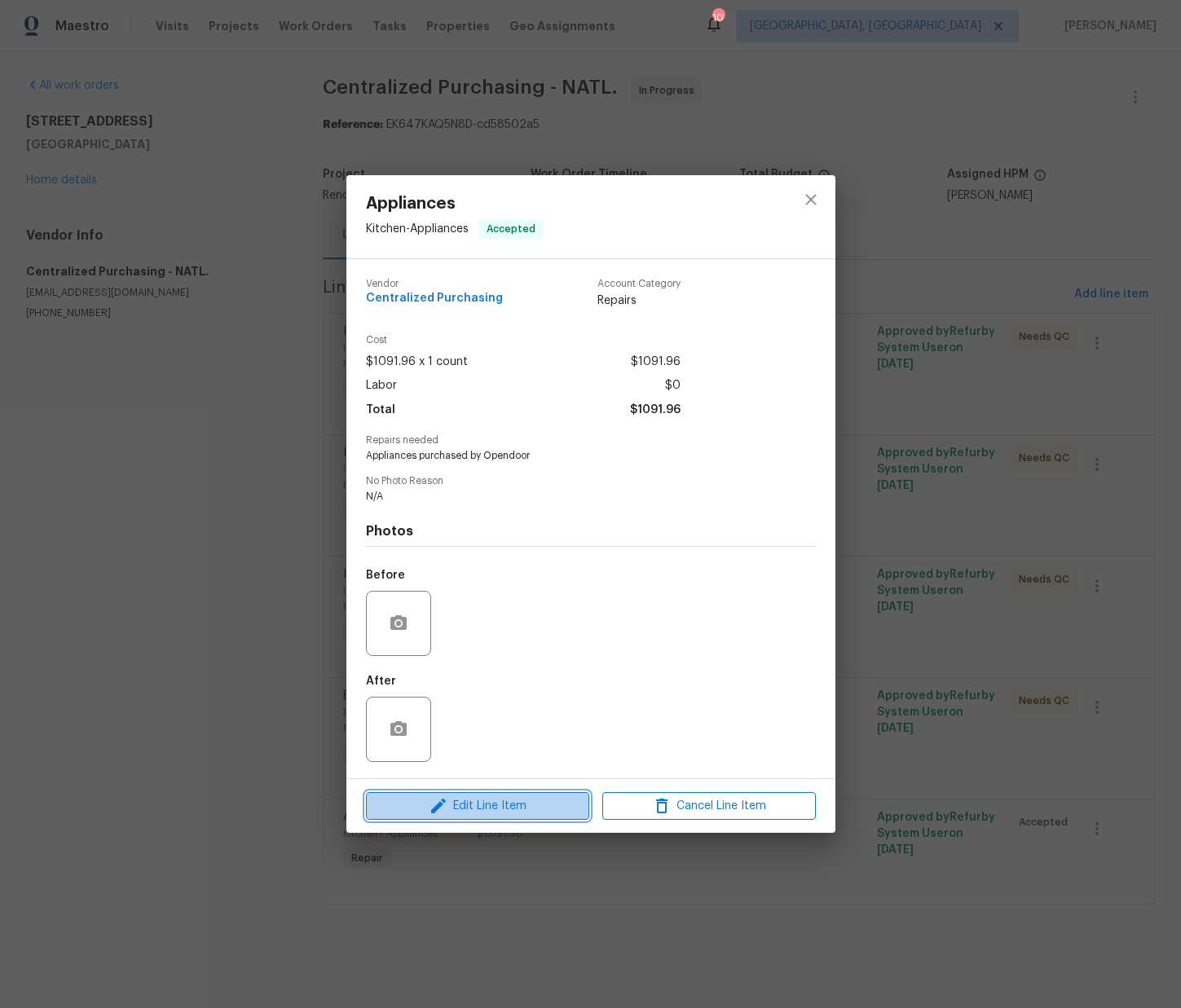
click at [533, 812] on span "Edit Line Item" at bounding box center [477, 806] width 213 height 21
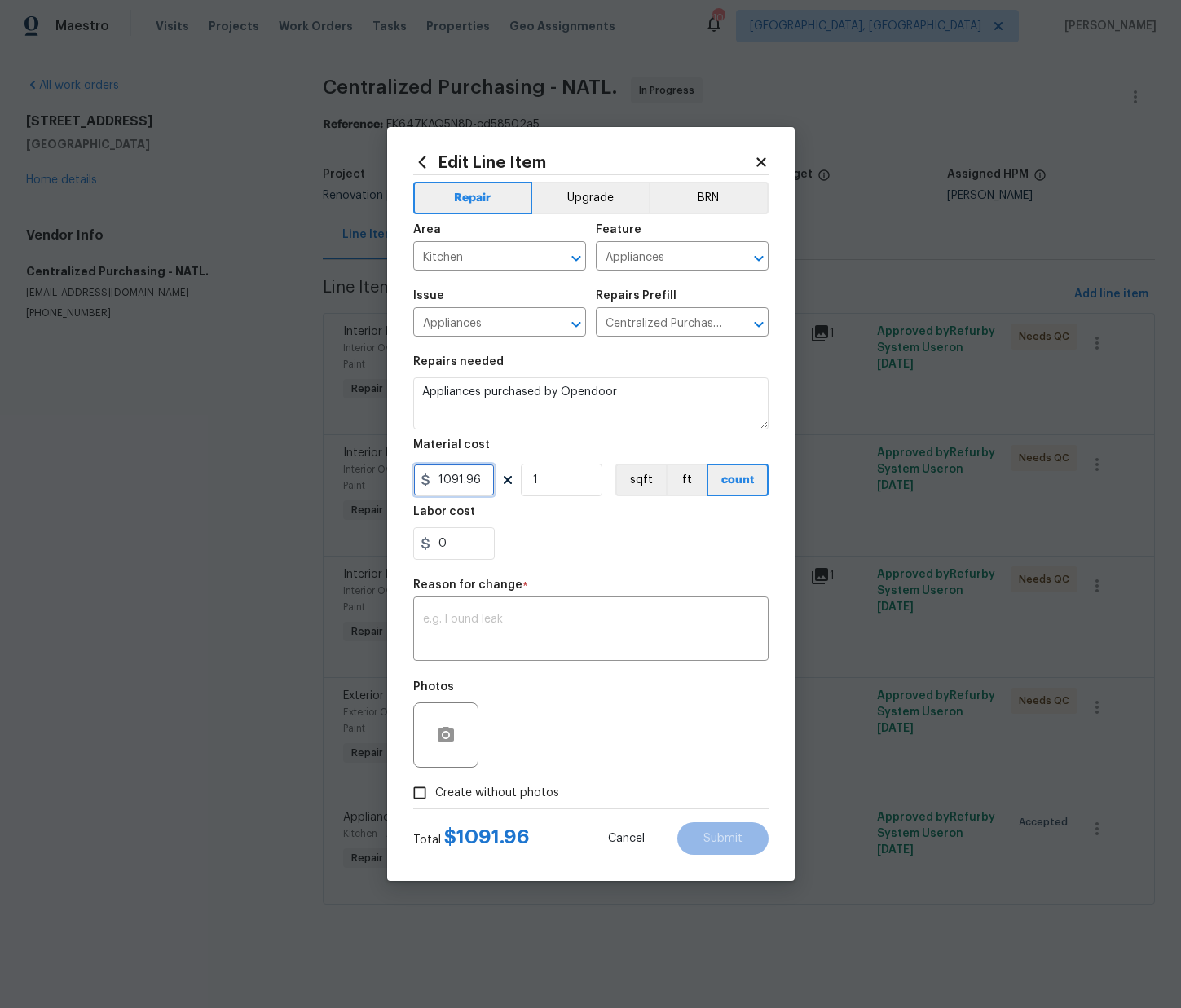
drag, startPoint x: 469, startPoint y: 478, endPoint x: 418, endPoint y: 474, distance: 51.2
click at [408, 471] on div "Edit Line Item Repair Upgrade BRN Area Kitchen ​ Feature Appliances ​ Issue App…" at bounding box center [590, 503] width 408 height 754
type input "1101.13"
click at [583, 633] on textarea at bounding box center [591, 631] width 336 height 35
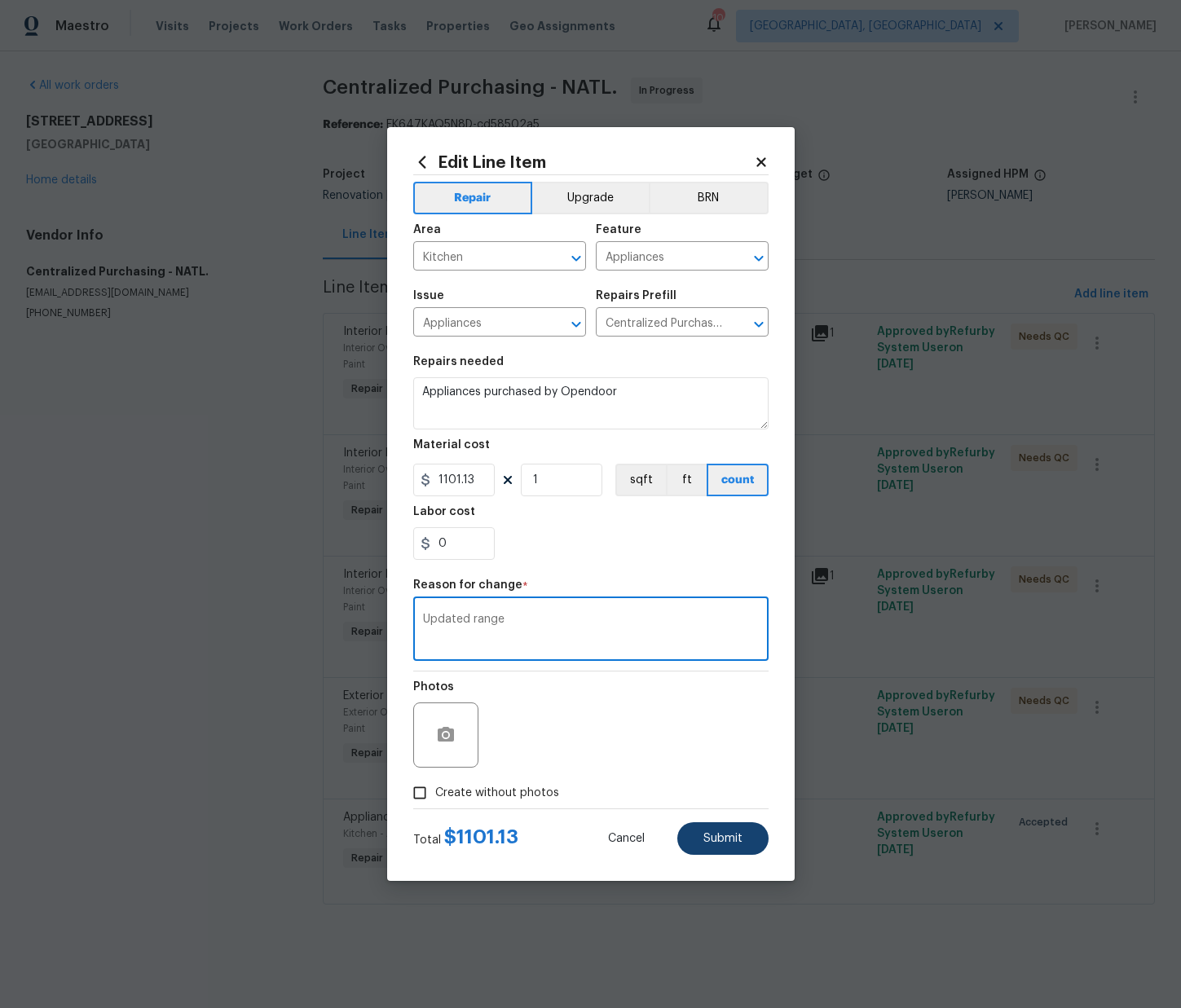
type textarea "Updated range"
click at [735, 837] on span "Submit" at bounding box center [722, 838] width 39 height 12
type input "1091.96"
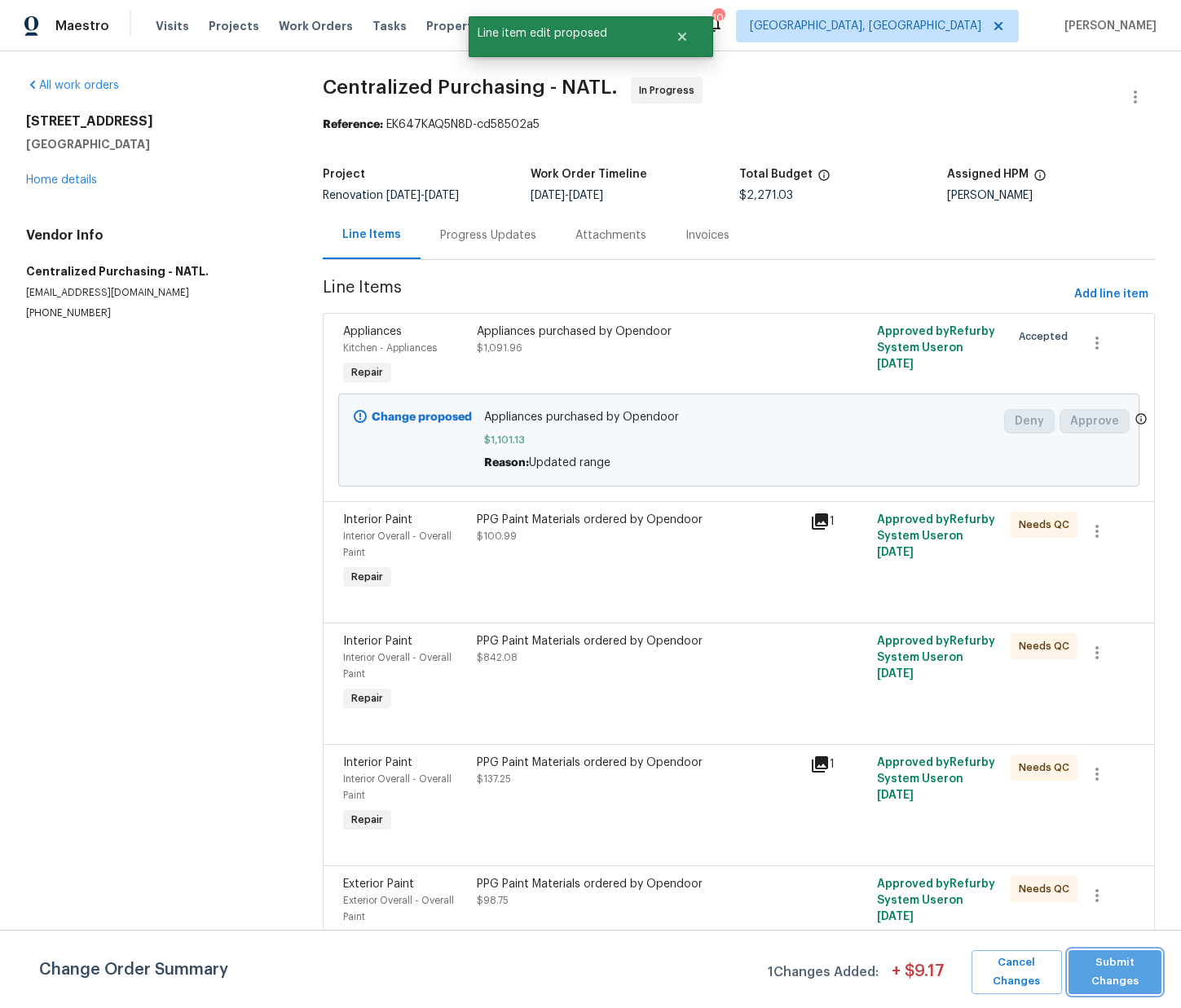
click at [1126, 963] on span "Submit Changes" at bounding box center [1114, 973] width 77 height 38
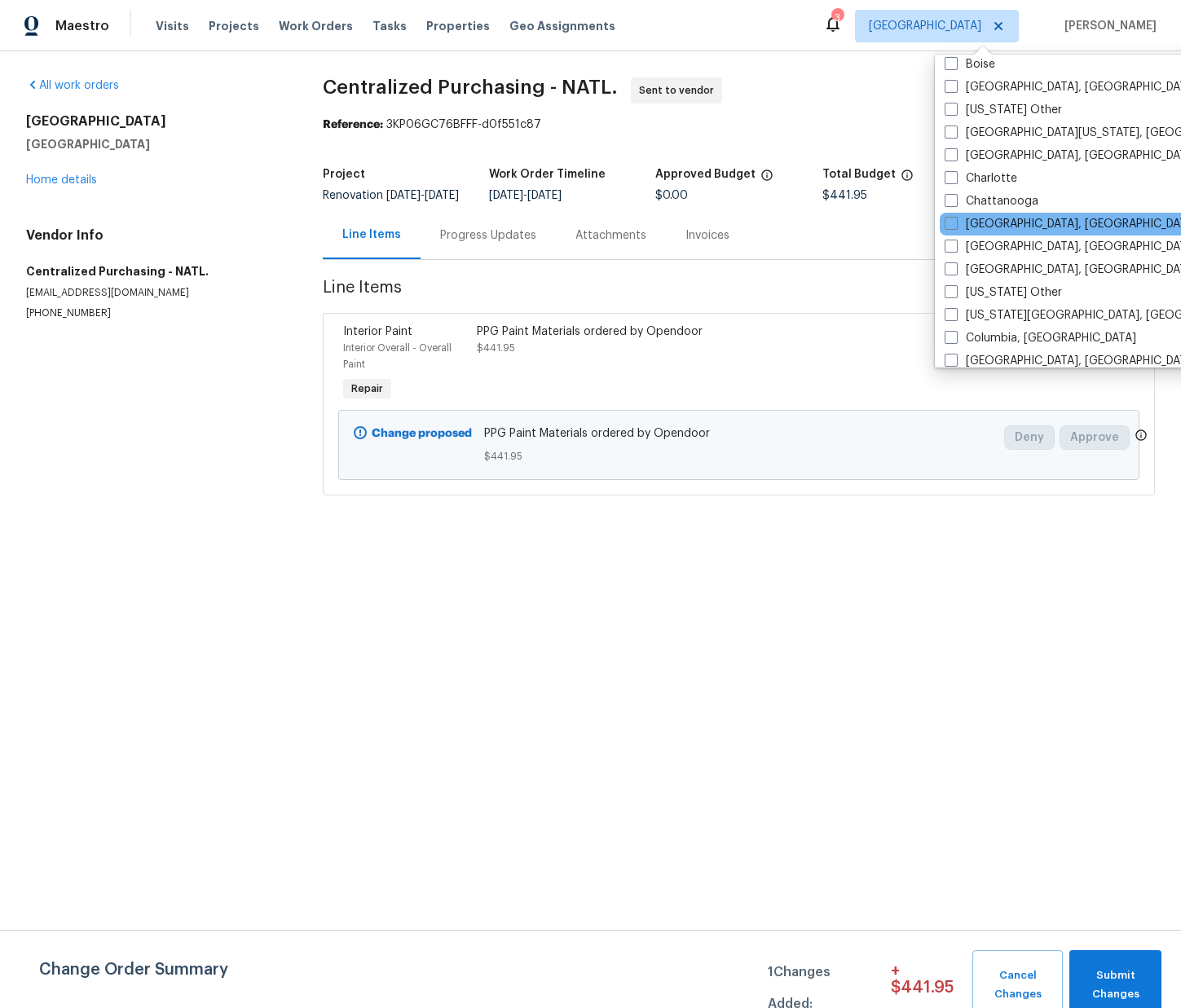
scroll to position [262, 0]
click at [1020, 365] on div "[GEOGRAPHIC_DATA] [US_STATE] Other [US_STATE] Other [GEOGRAPHIC_DATA], [GEOGRAP…" at bounding box center [1104, 211] width 338 height 313
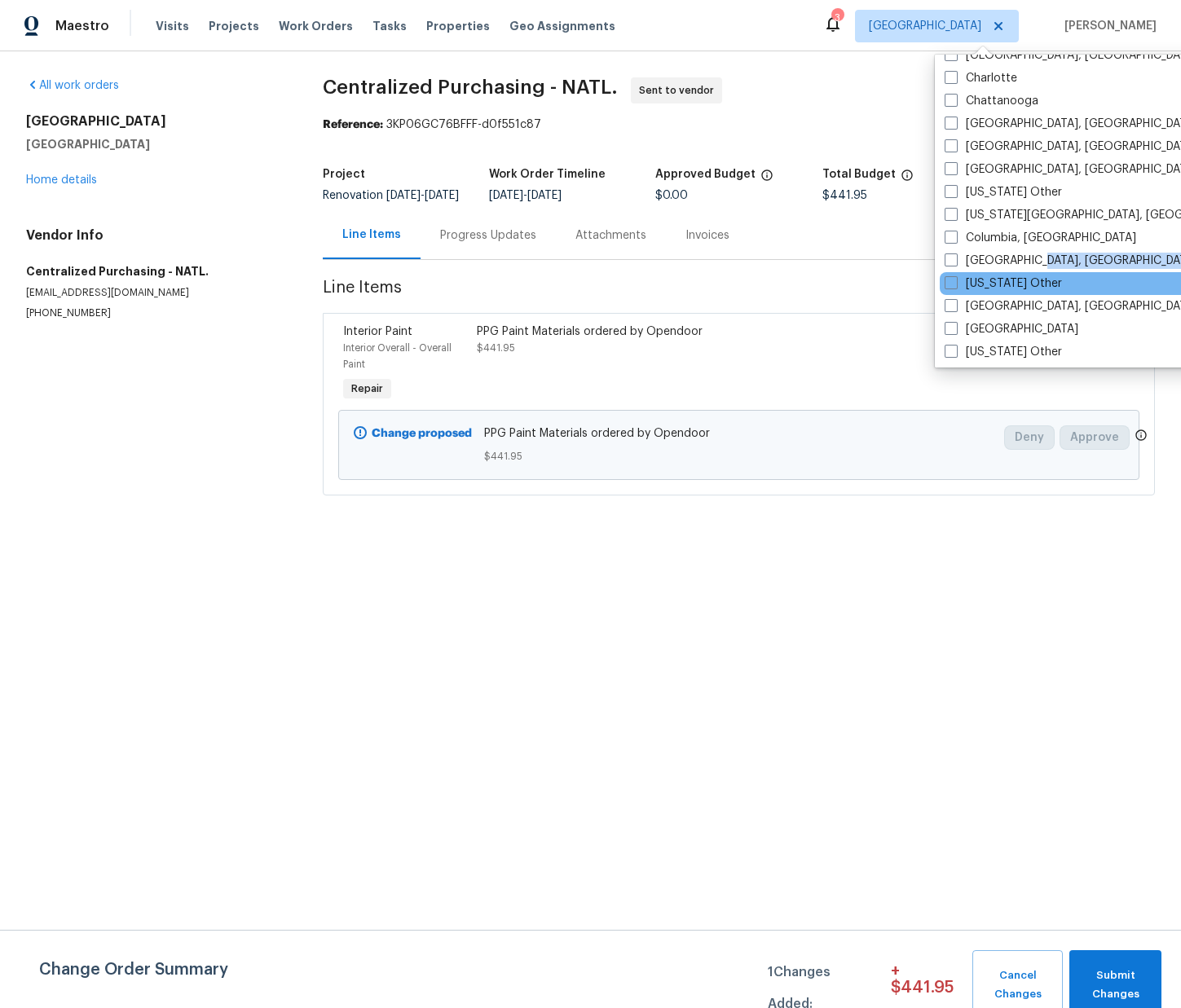
scroll to position [381, 0]
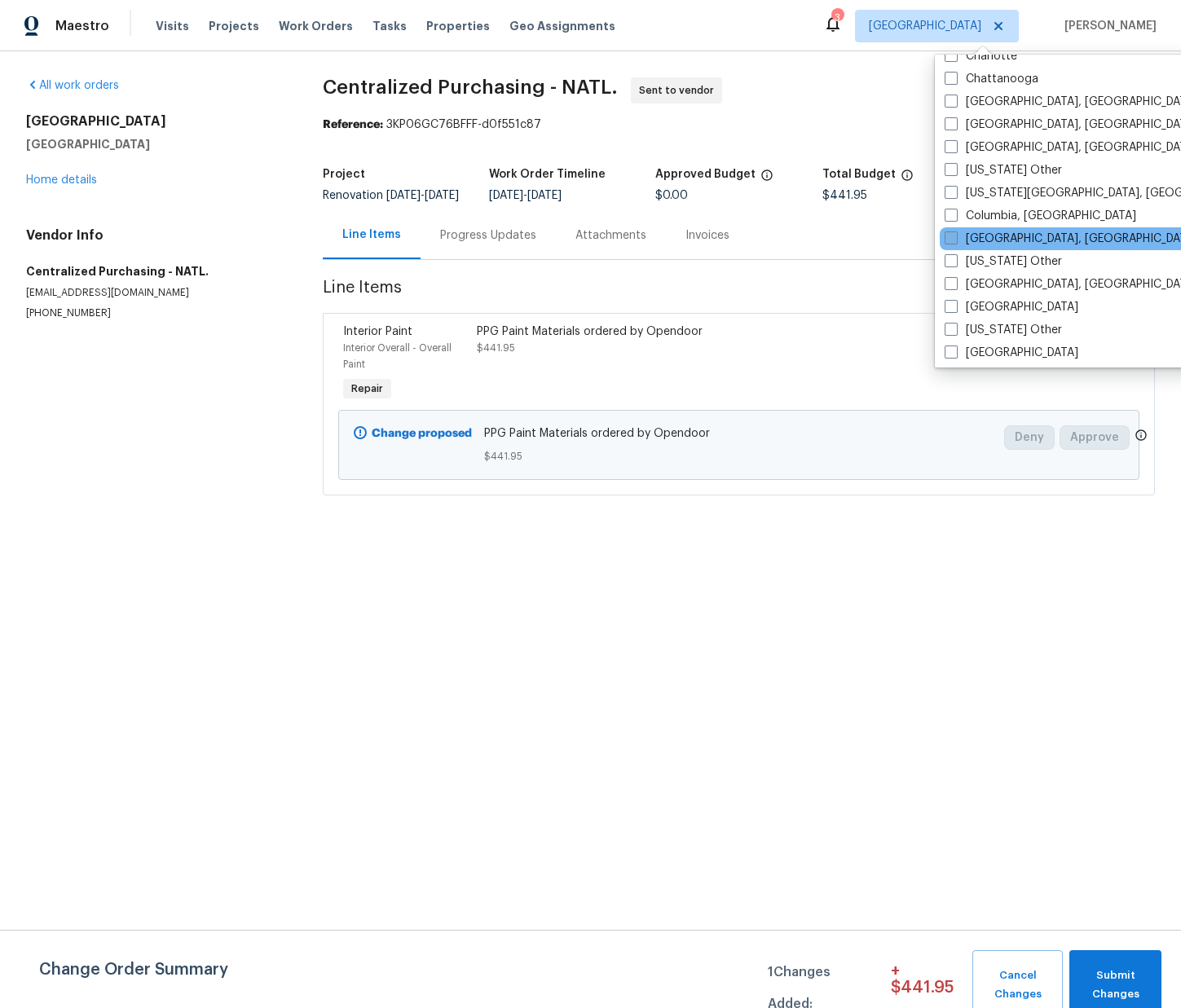
click at [1004, 242] on label "[GEOGRAPHIC_DATA], [GEOGRAPHIC_DATA]" at bounding box center [1071, 239] width 253 height 16
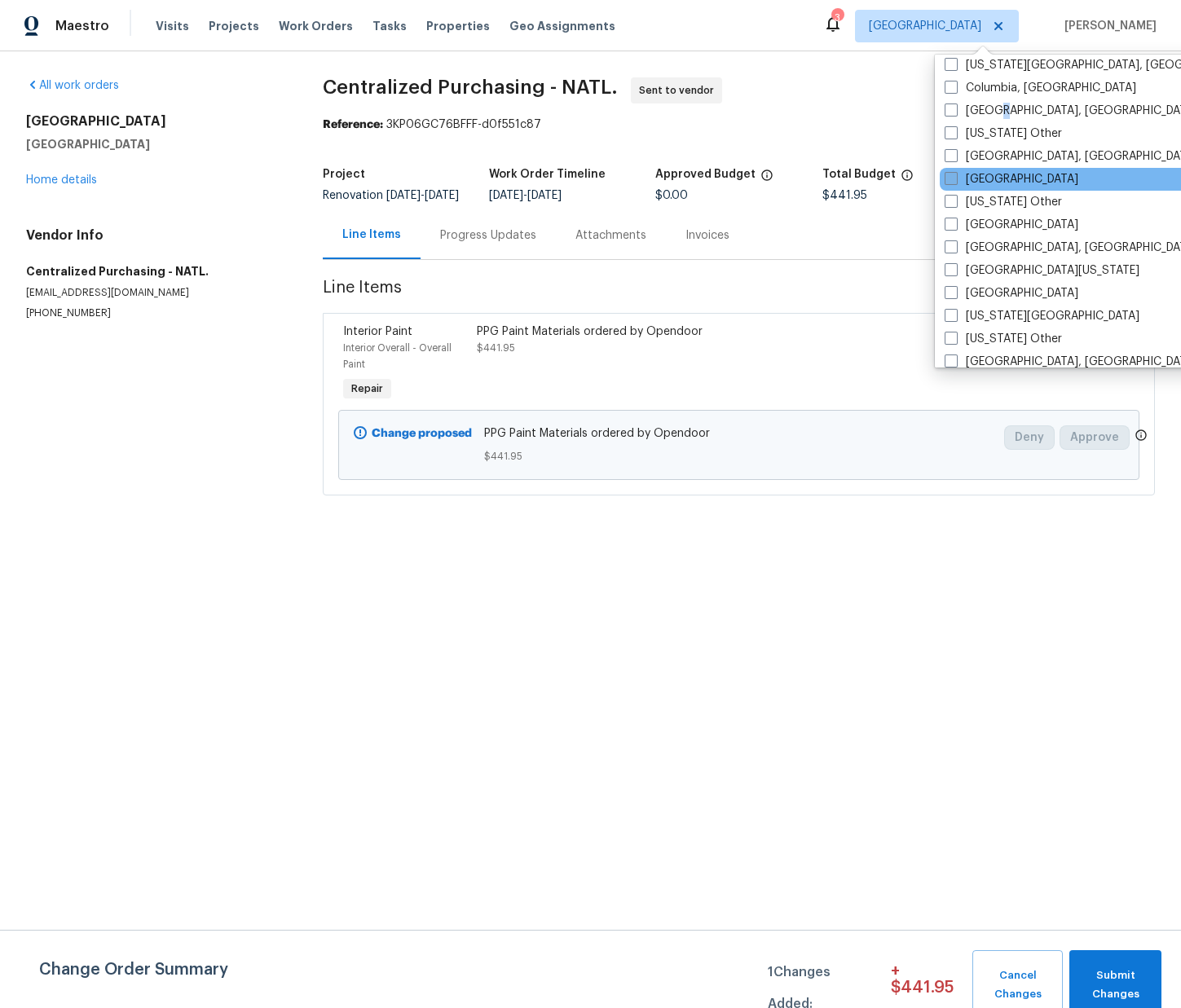
scroll to position [470, 0]
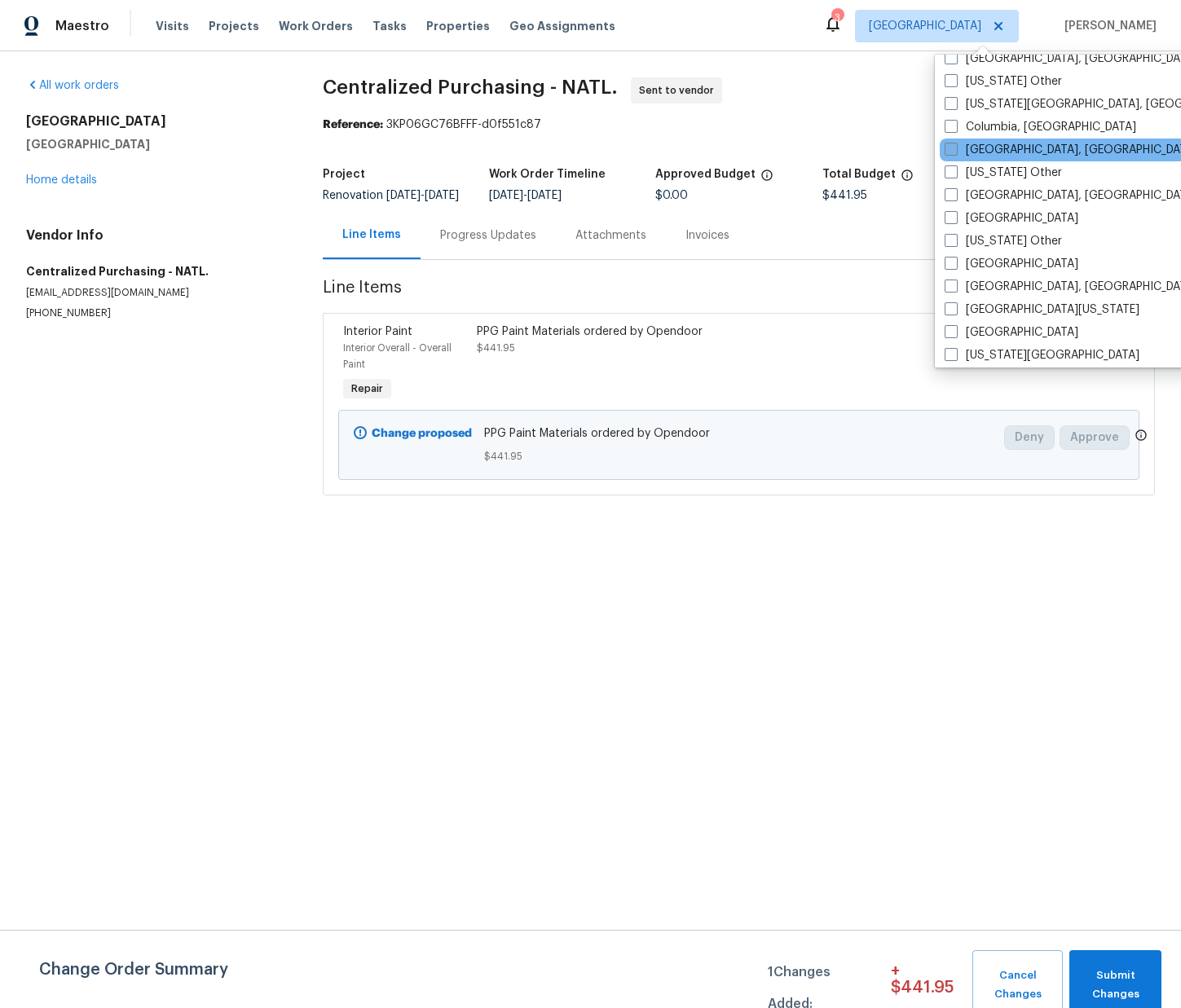
click at [989, 150] on label "[GEOGRAPHIC_DATA], [GEOGRAPHIC_DATA]" at bounding box center [1071, 150] width 253 height 16
click at [955, 150] on input "[GEOGRAPHIC_DATA], [GEOGRAPHIC_DATA]" at bounding box center [950, 147] width 11 height 11
checkbox input "true"
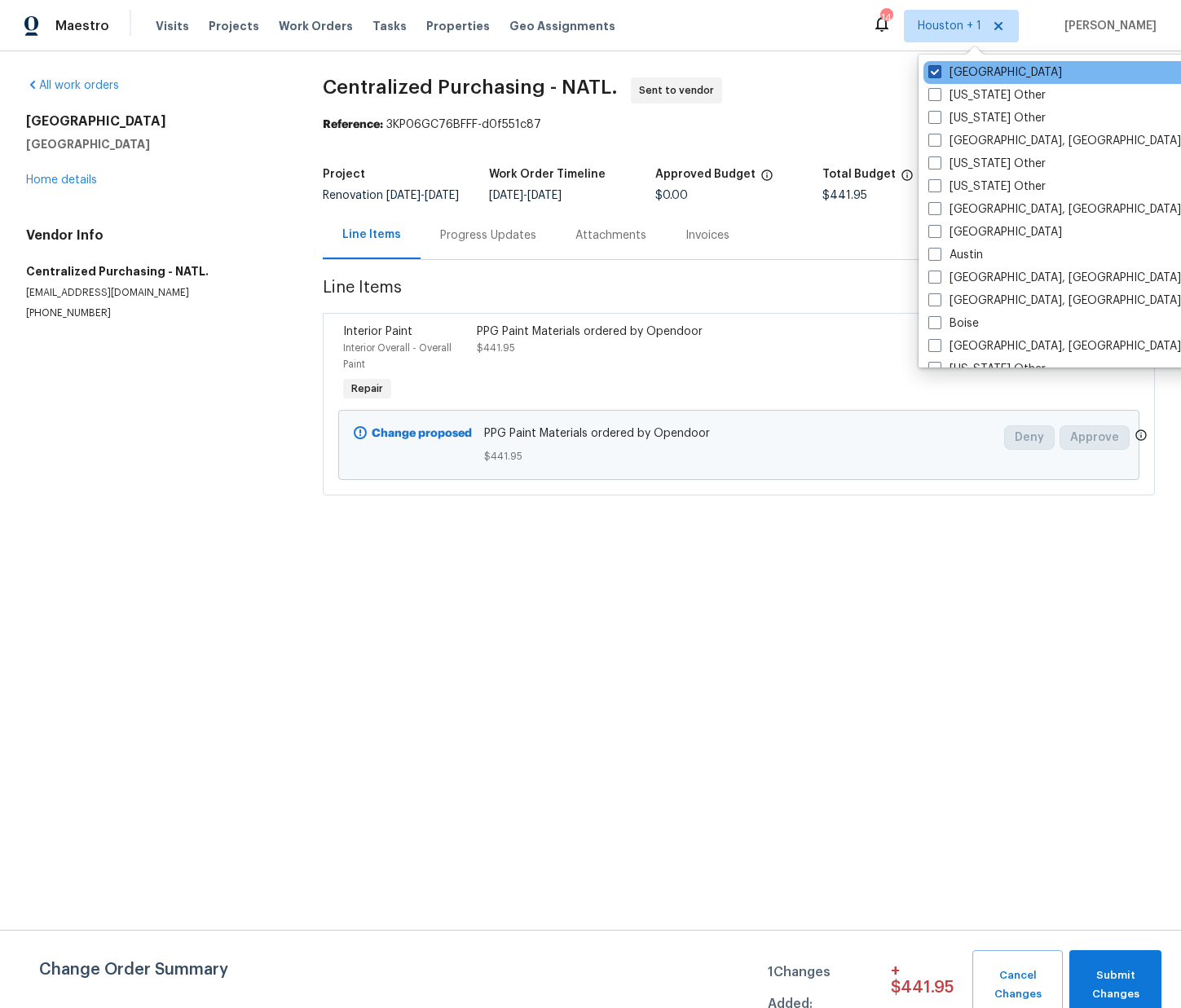
click at [967, 65] on label "[GEOGRAPHIC_DATA]" at bounding box center [995, 72] width 133 height 16
click at [939, 65] on input "[GEOGRAPHIC_DATA]" at bounding box center [933, 69] width 11 height 11
checkbox input "false"
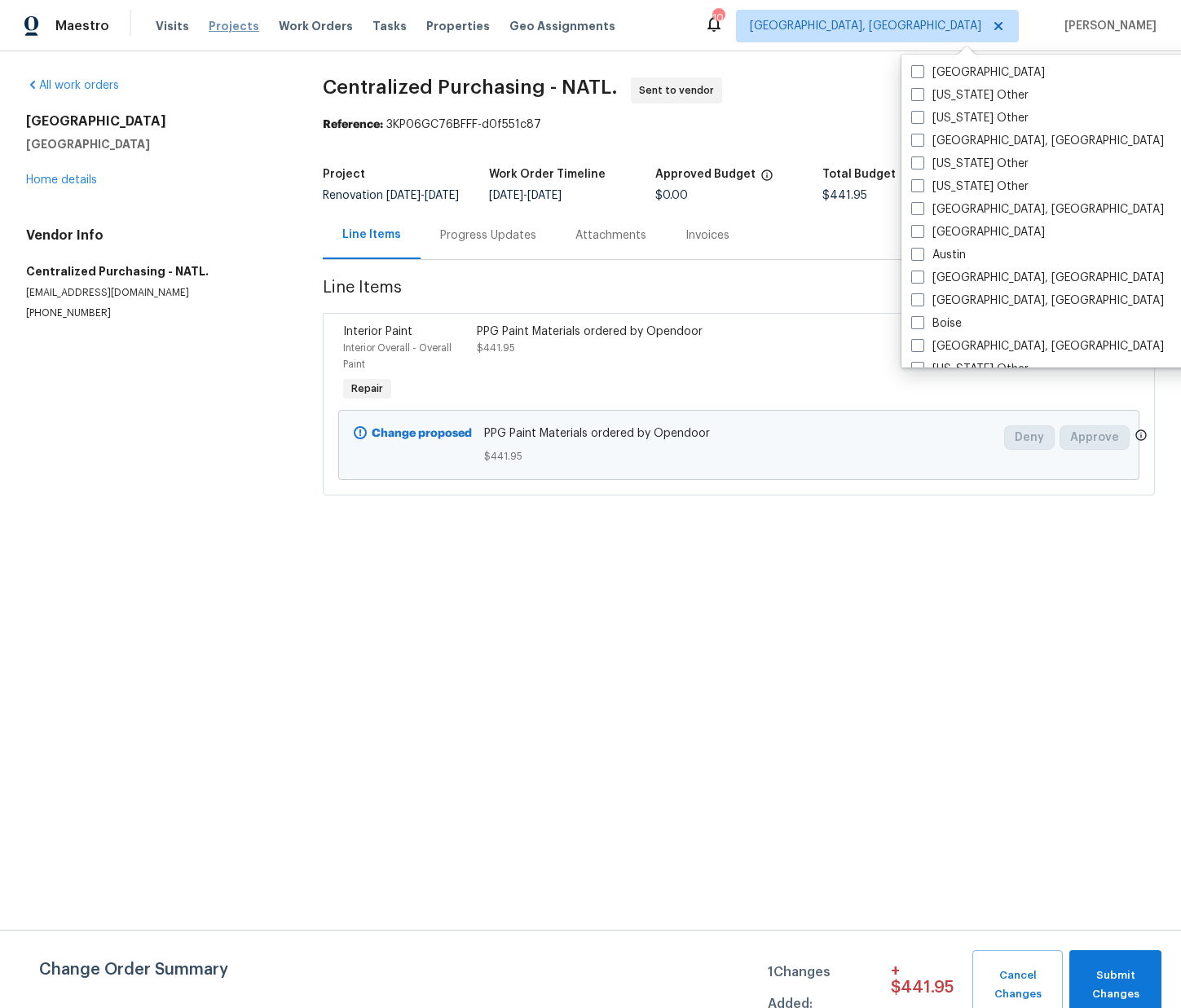
click at [212, 25] on span "Projects" at bounding box center [233, 26] width 50 height 16
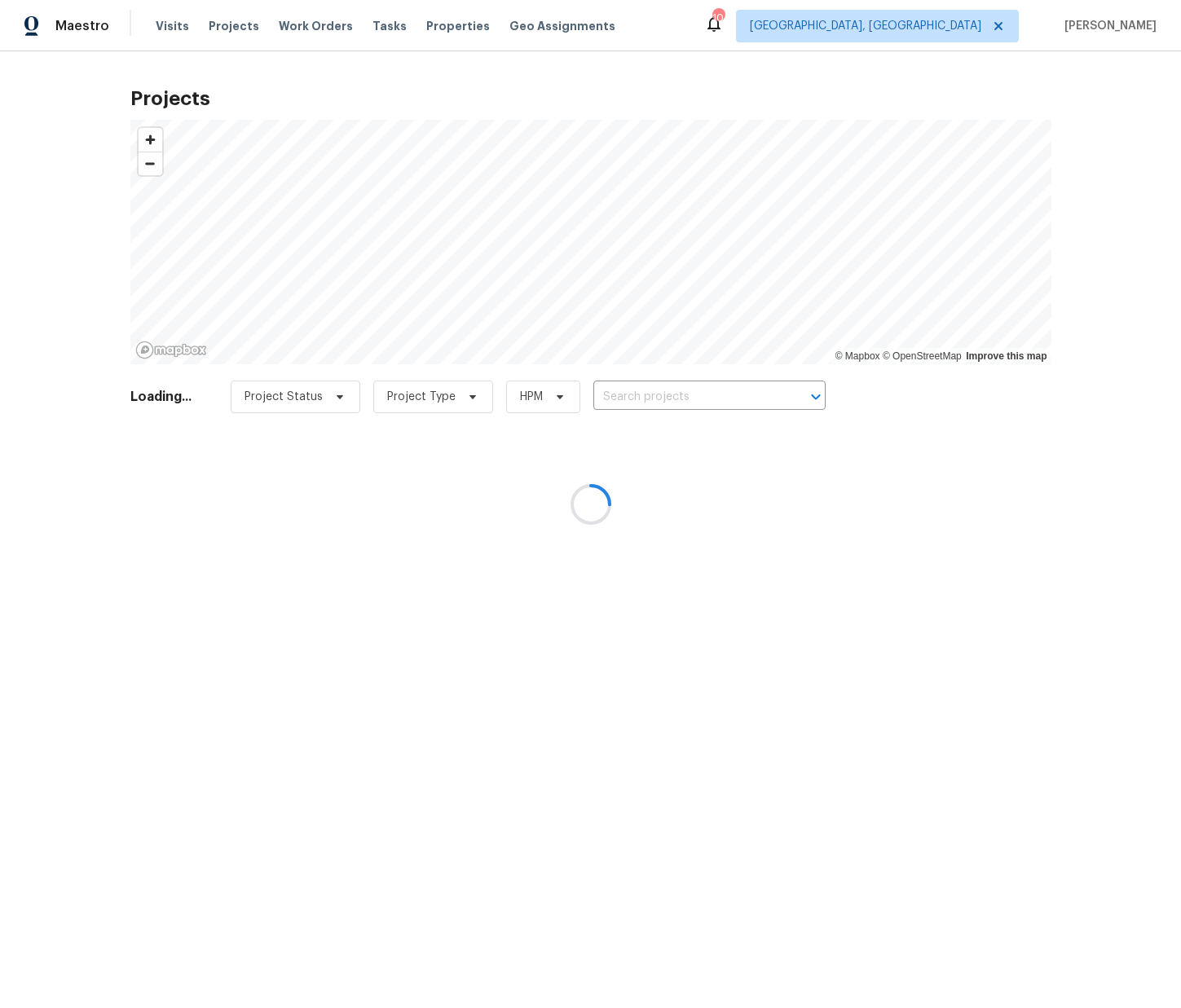
click at [648, 399] on div at bounding box center [590, 504] width 1181 height 1008
click at [645, 396] on div at bounding box center [590, 504] width 1181 height 1008
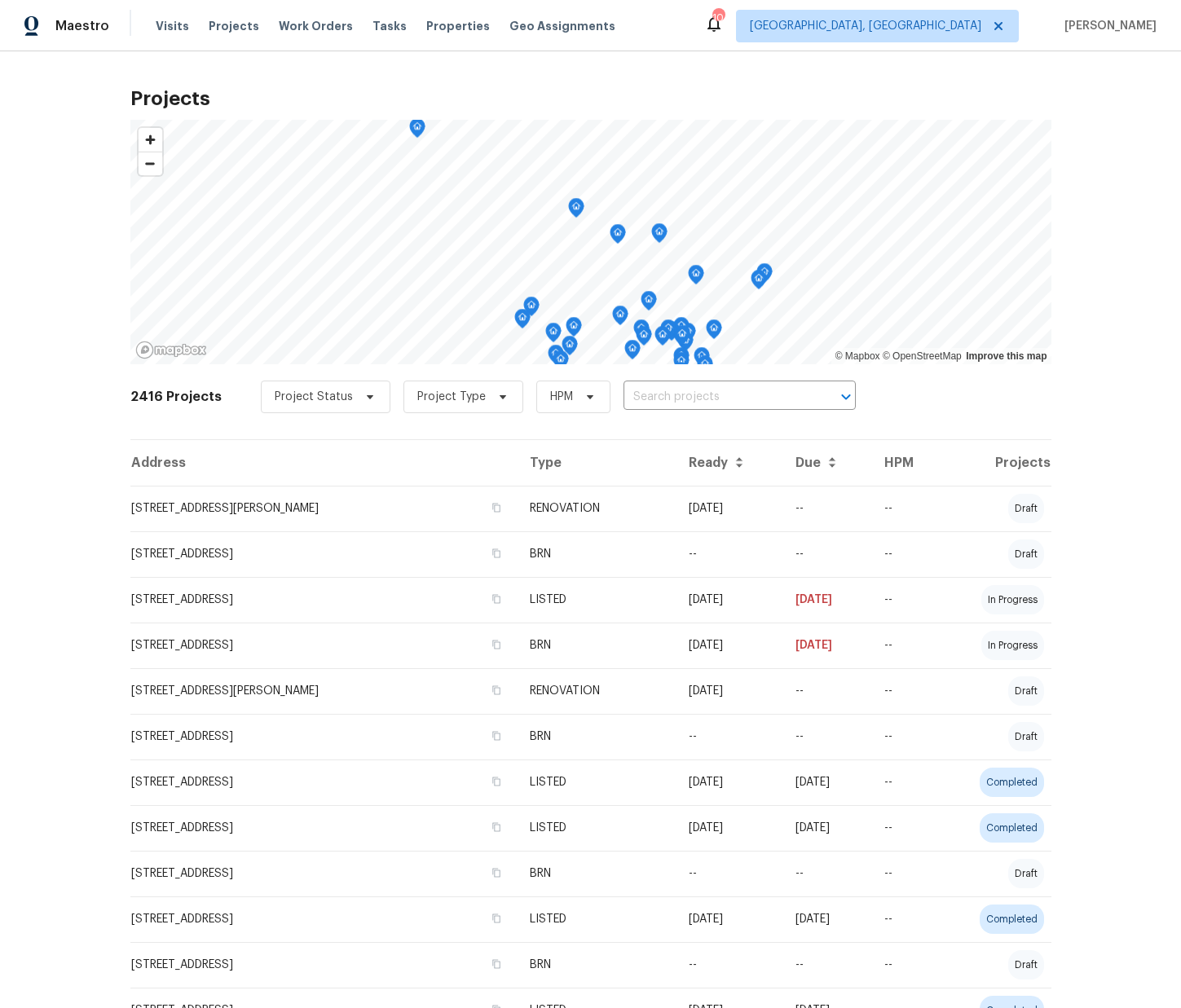
click at [644, 396] on input "text" at bounding box center [717, 397] width 187 height 26
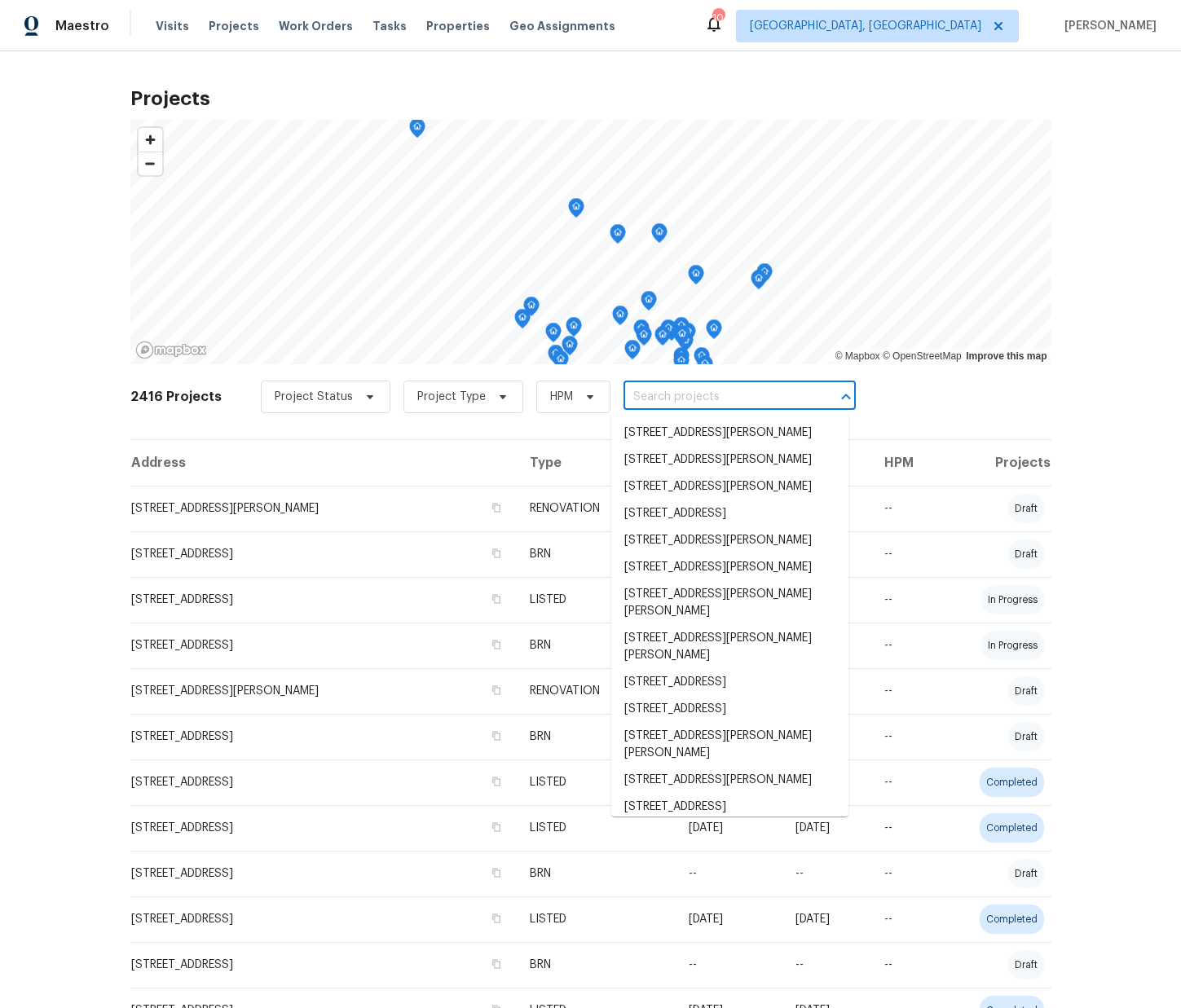
paste input "6800 [PERSON_NAME]"
type input "6800 [PERSON_NAME]"
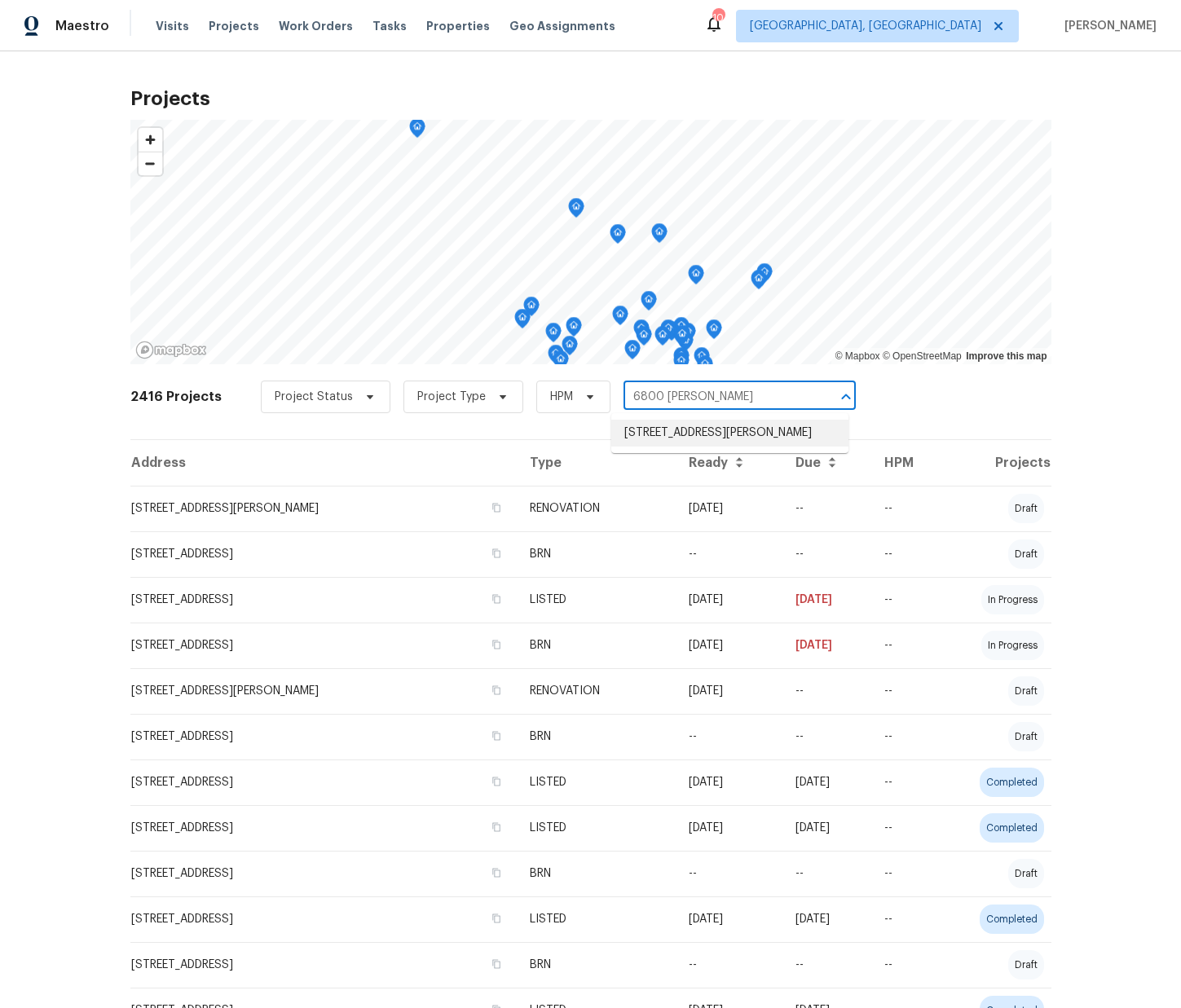
click at [657, 443] on li "[STREET_ADDRESS][PERSON_NAME]" at bounding box center [730, 433] width 237 height 27
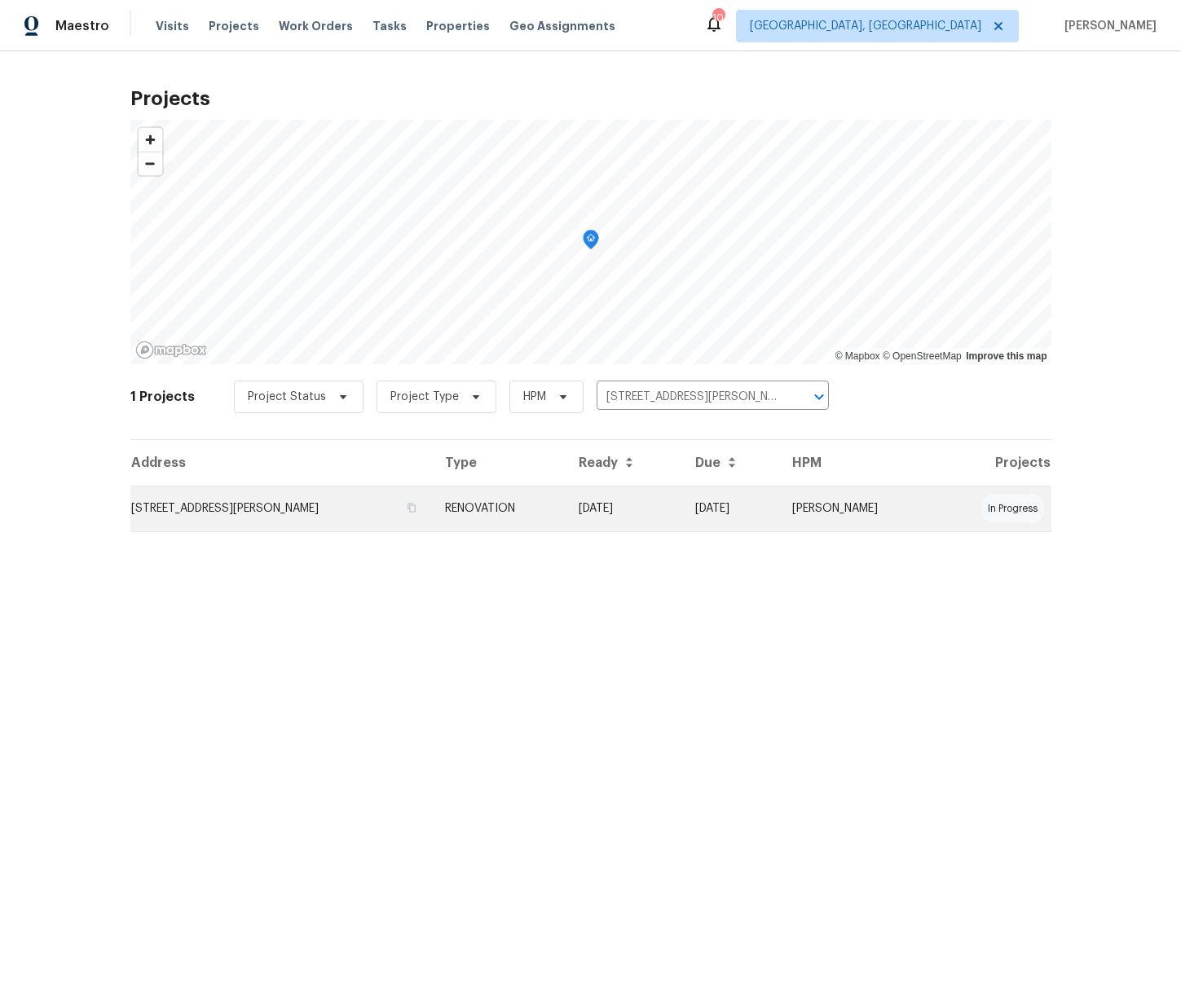
click at [506, 512] on td "RENOVATION" at bounding box center [498, 508] width 134 height 45
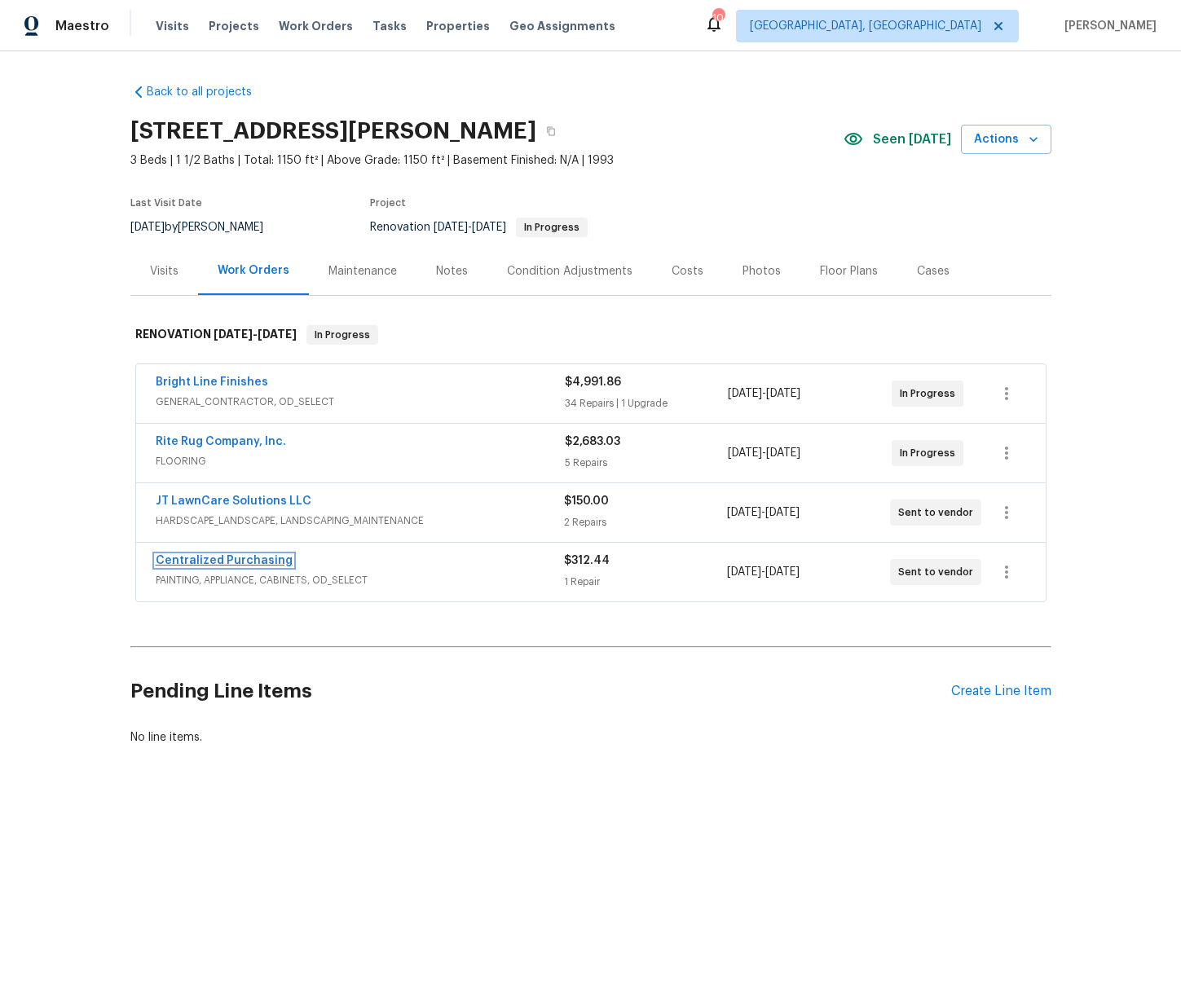
click at [236, 558] on link "Centralized Purchasing" at bounding box center [224, 561] width 137 height 12
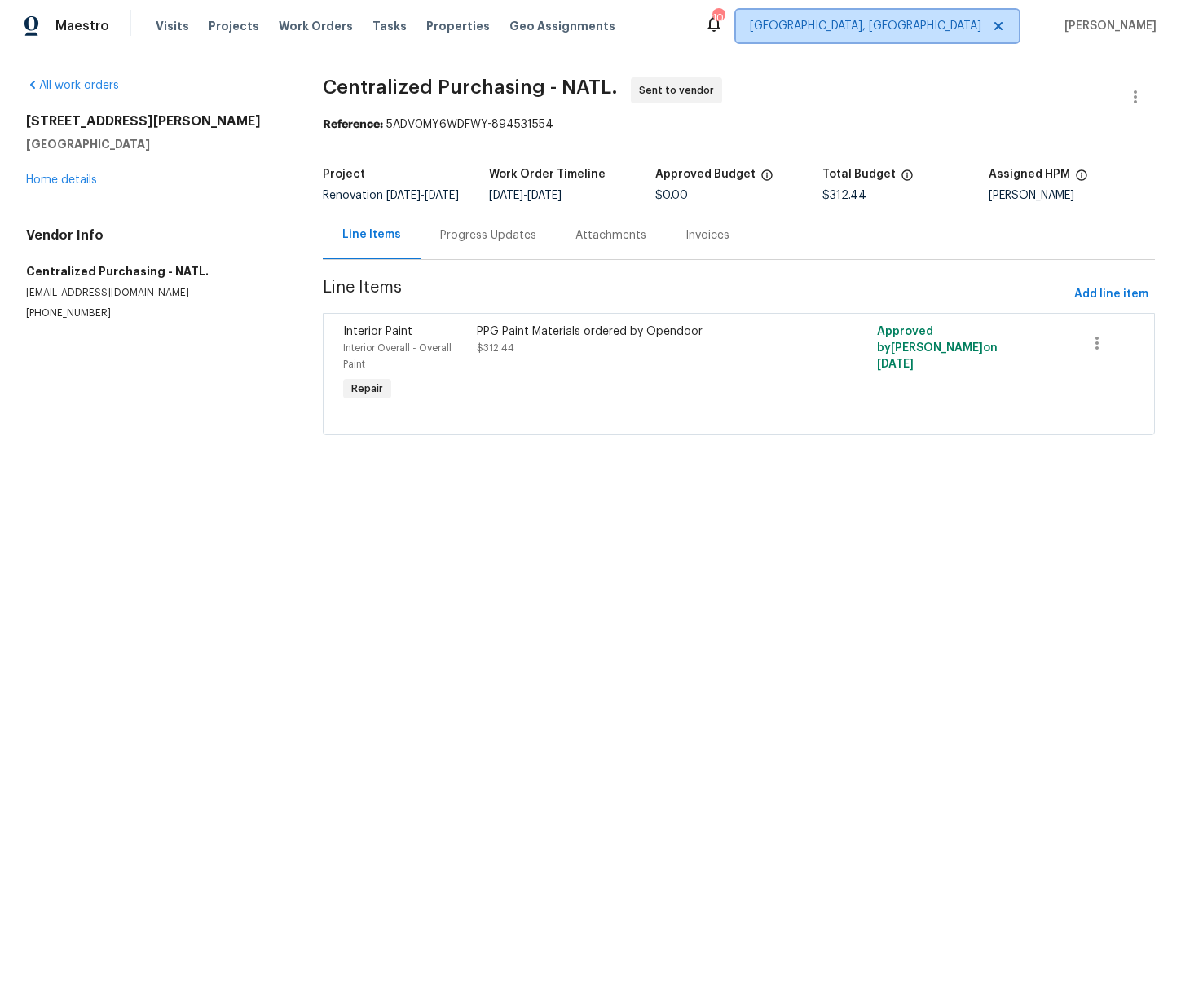
drag, startPoint x: 956, startPoint y: 36, endPoint x: 963, endPoint y: 44, distance: 10.6
click at [956, 36] on span "[GEOGRAPHIC_DATA], [GEOGRAPHIC_DATA]" at bounding box center [877, 26] width 282 height 33
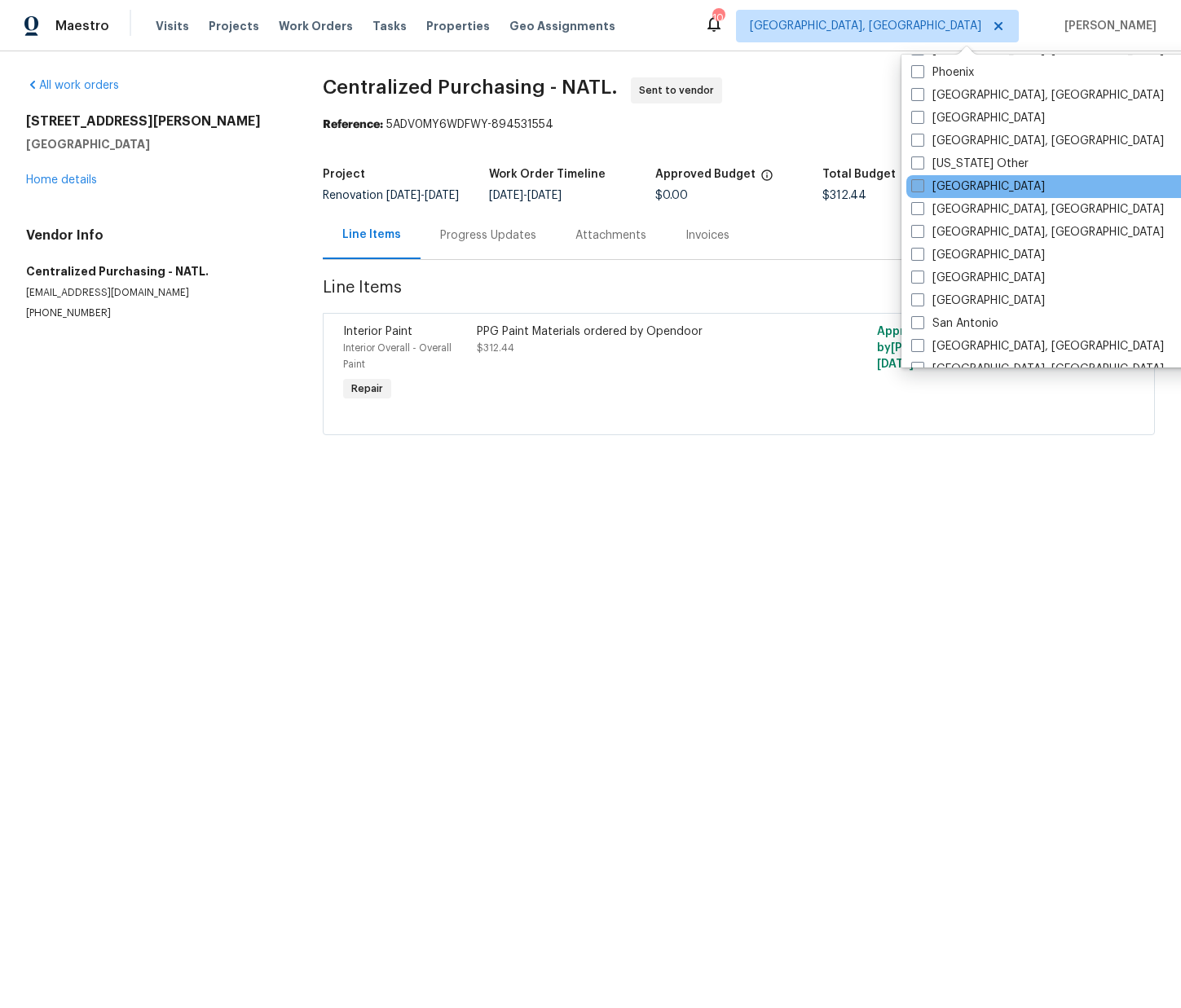
click at [955, 183] on label "[GEOGRAPHIC_DATA]" at bounding box center [978, 187] width 133 height 16
click at [922, 183] on input "[GEOGRAPHIC_DATA]" at bounding box center [916, 184] width 11 height 11
checkbox input "true"
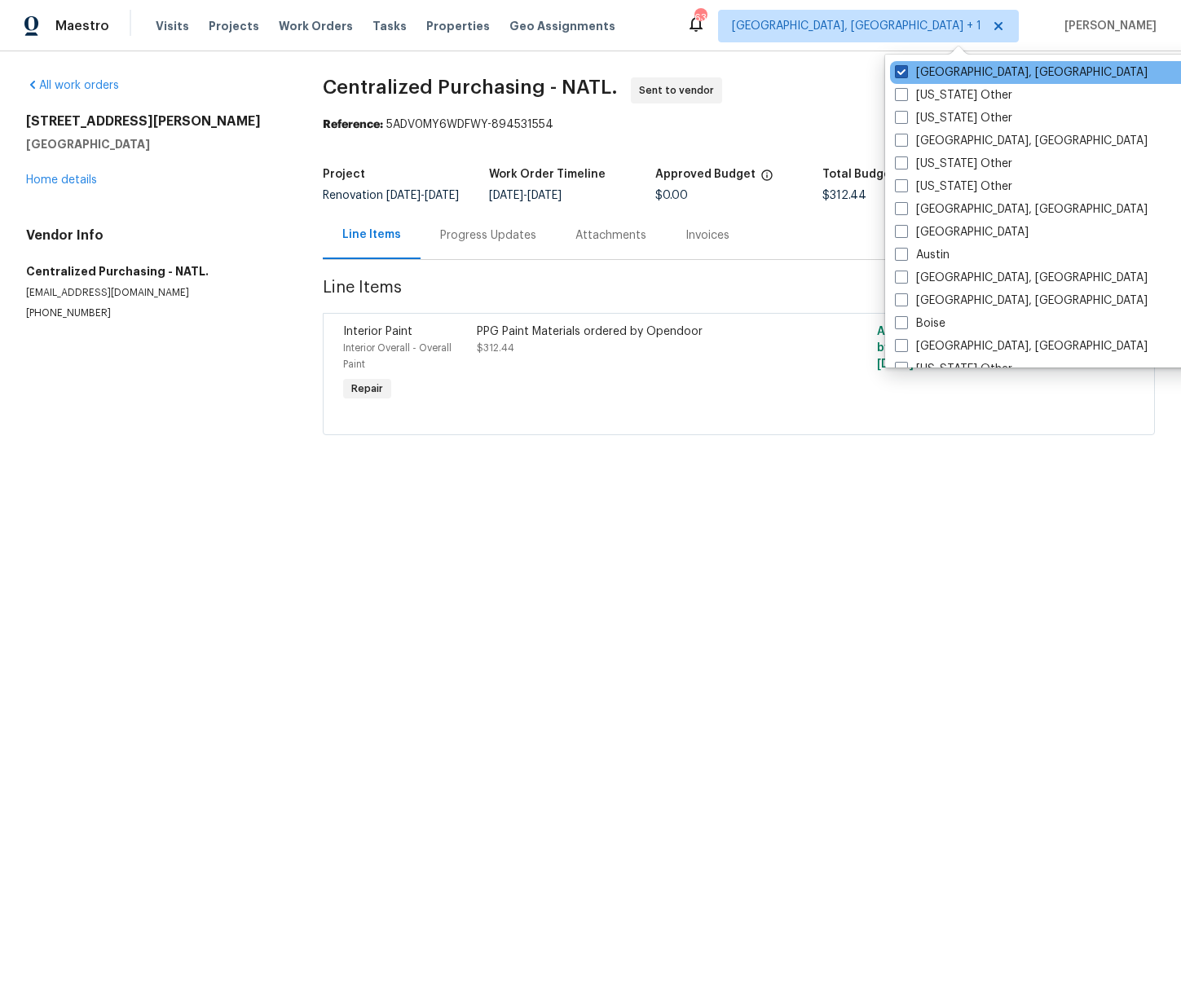
click at [942, 79] on label "[GEOGRAPHIC_DATA], [GEOGRAPHIC_DATA]" at bounding box center [1021, 72] width 253 height 16
click at [905, 75] on input "[GEOGRAPHIC_DATA], [GEOGRAPHIC_DATA]" at bounding box center [900, 69] width 11 height 11
checkbox input "false"
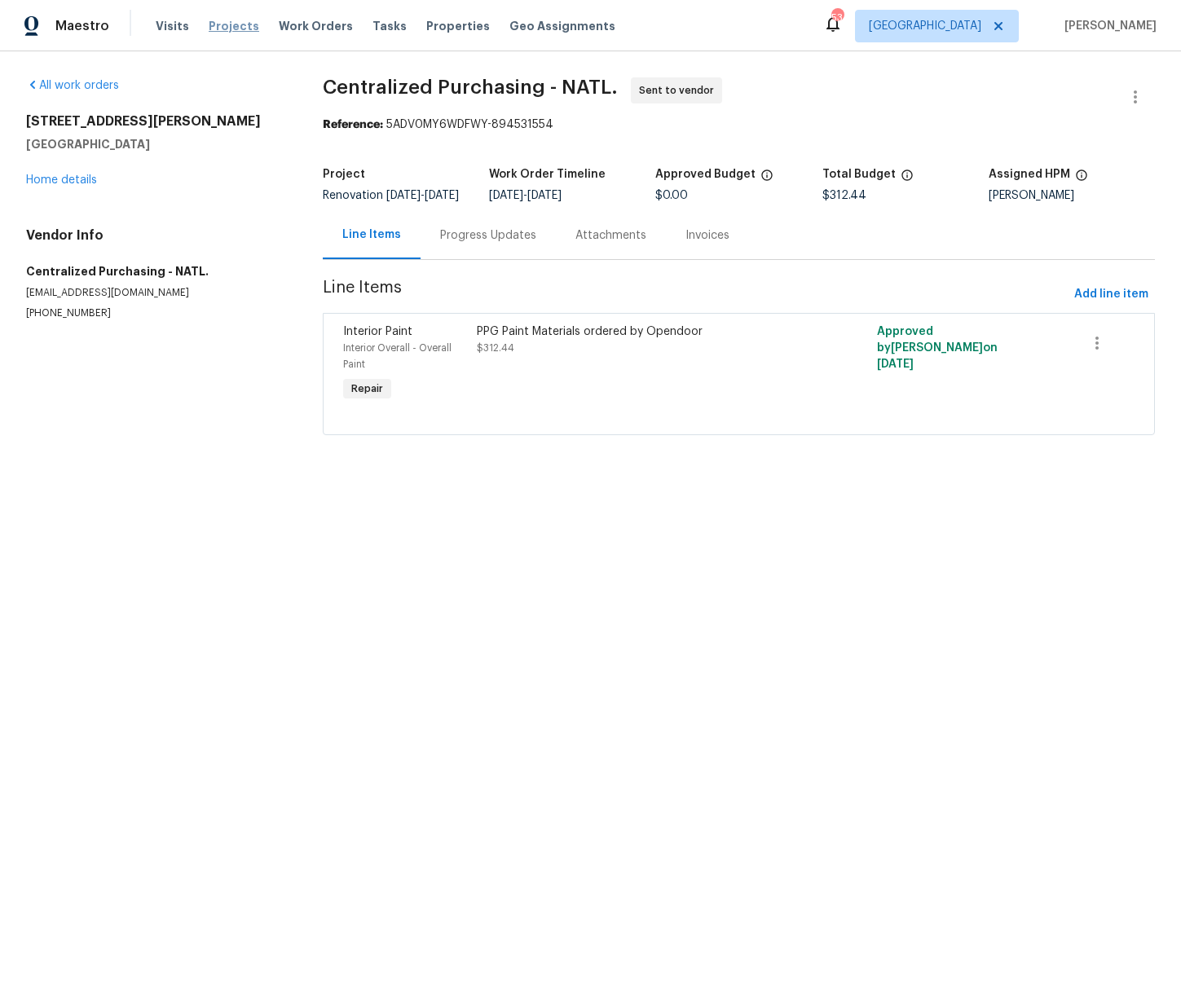
click at [234, 18] on span "Projects" at bounding box center [233, 26] width 50 height 16
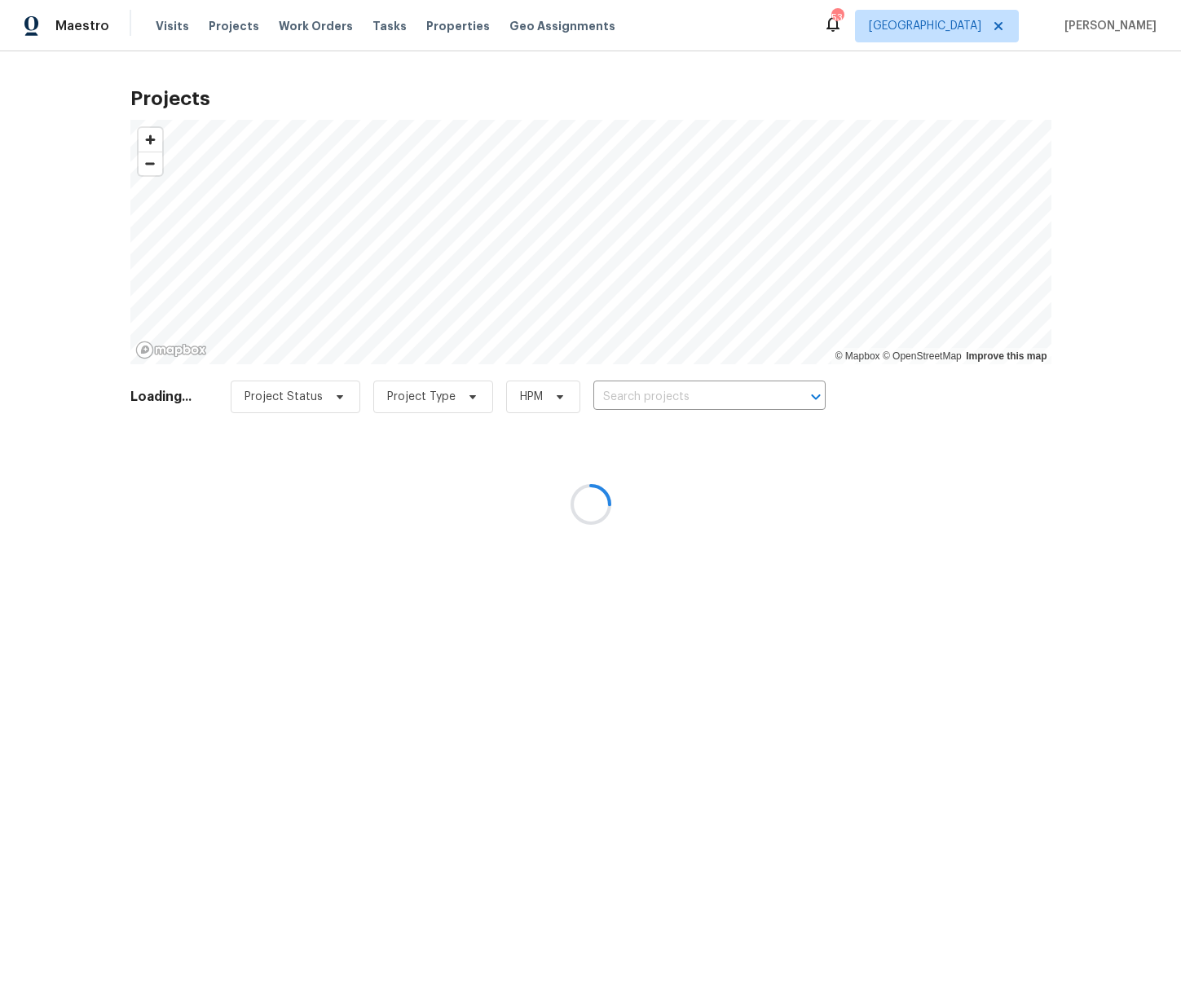
click at [678, 401] on div at bounding box center [590, 504] width 1181 height 1008
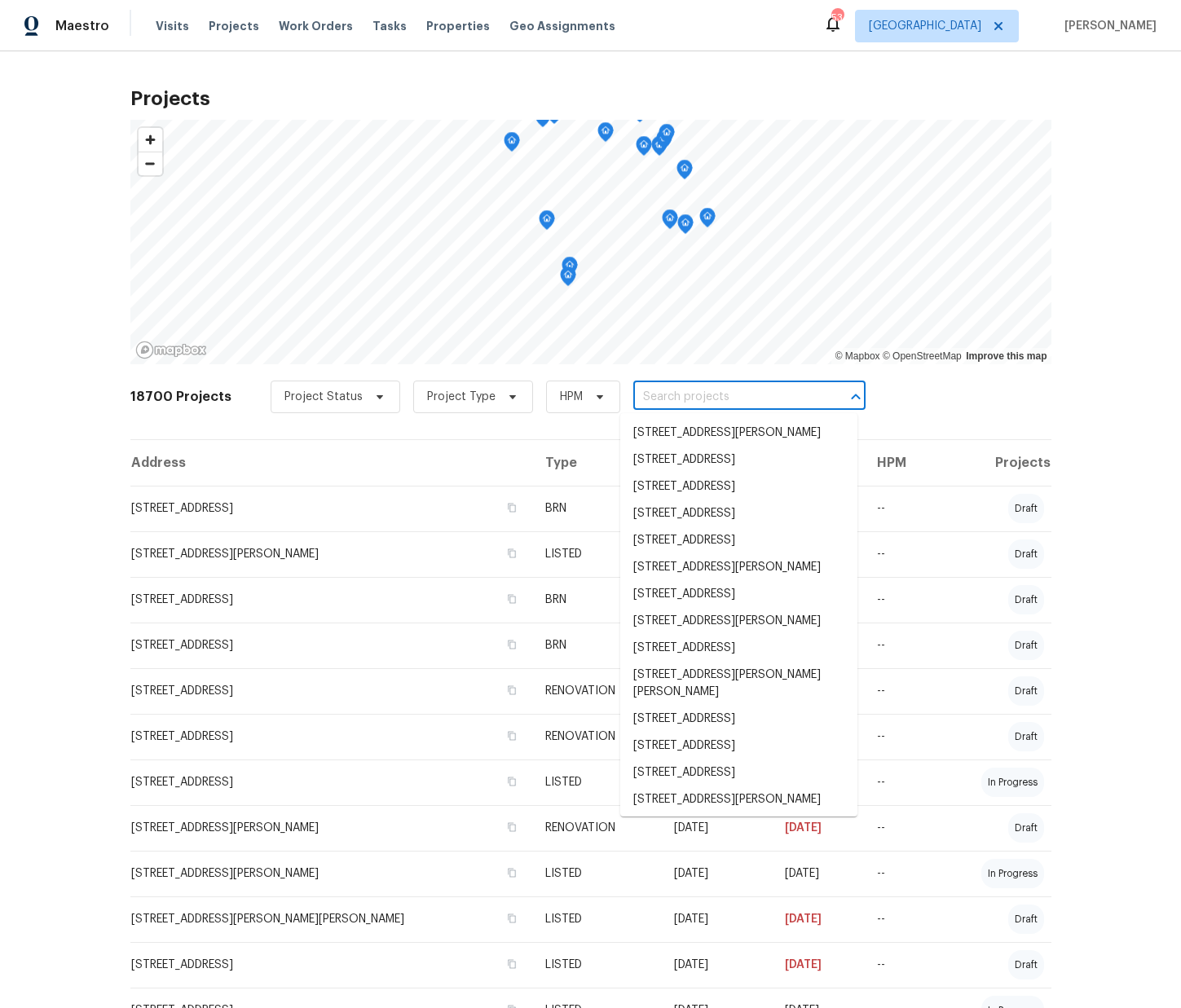
click at [675, 397] on input "text" at bounding box center [726, 397] width 187 height 26
paste input "[STREET_ADDRESS][PERSON_NAME]"
type input "[STREET_ADDRESS][PERSON_NAME]"
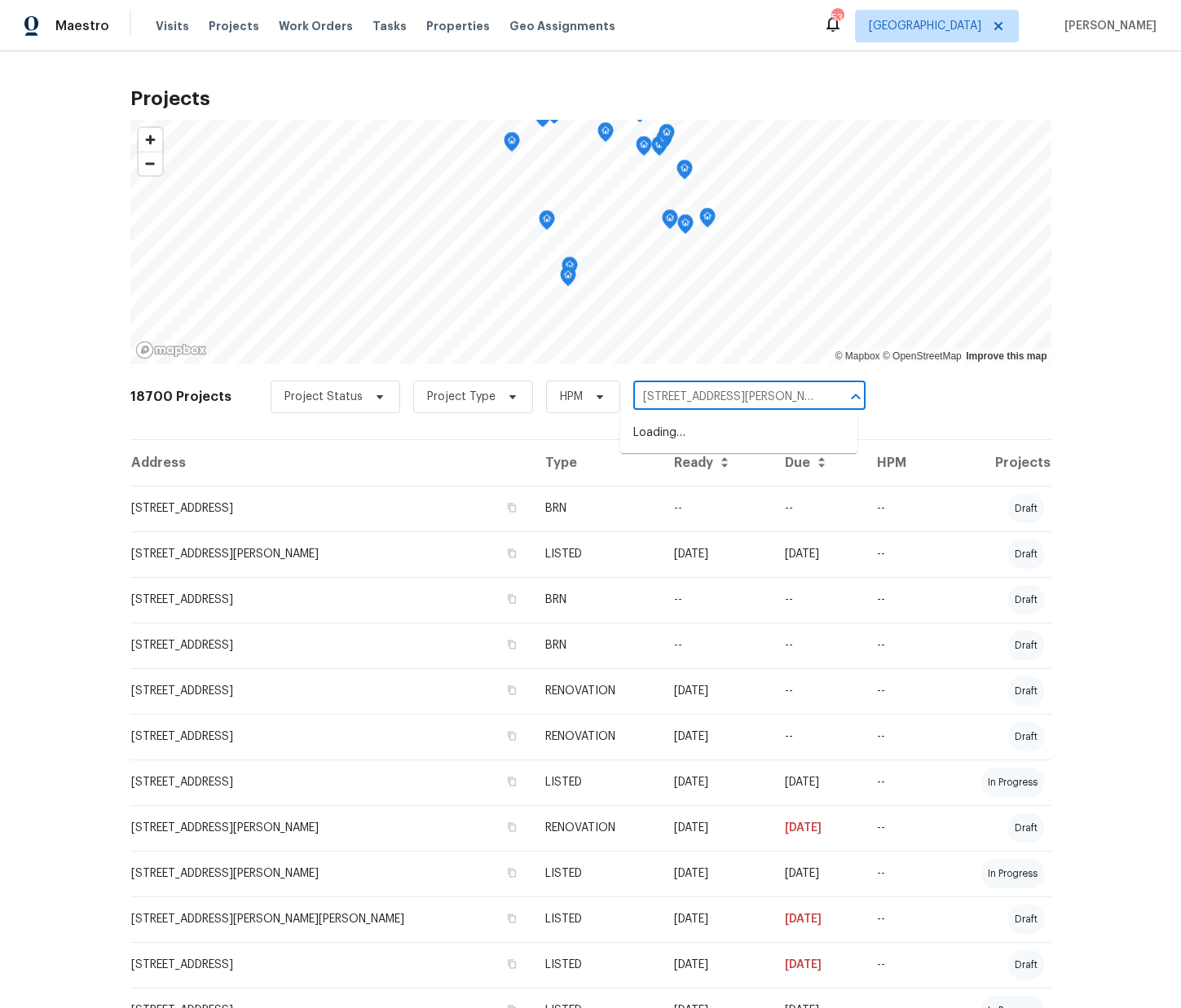
scroll to position [0, 32]
click at [670, 436] on li "[STREET_ADDRESS][PERSON_NAME]" at bounding box center [739, 433] width 237 height 27
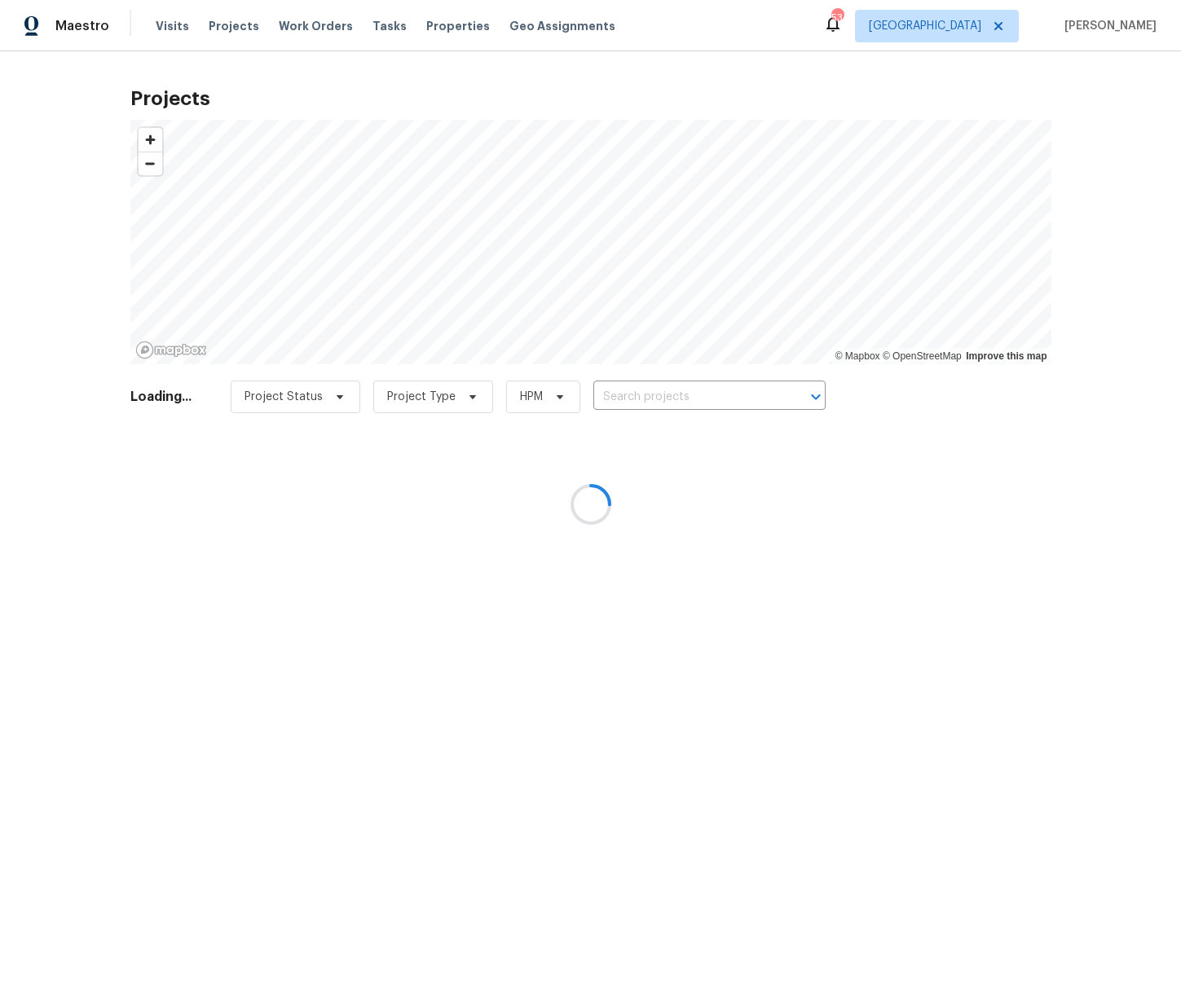
type input "[STREET_ADDRESS][PERSON_NAME]"
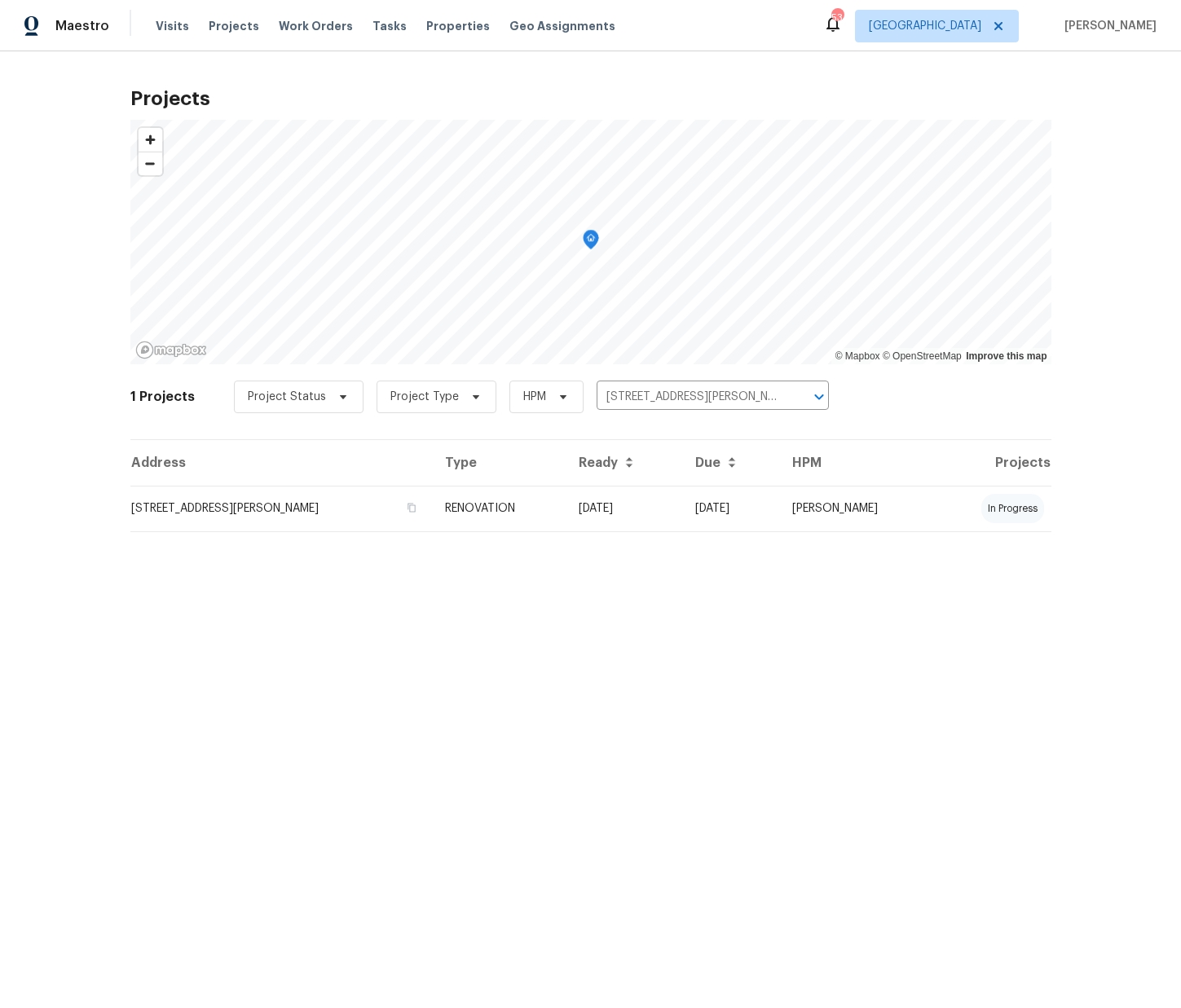
click at [390, 489] on td "[STREET_ADDRESS][PERSON_NAME]" at bounding box center [281, 508] width 301 height 45
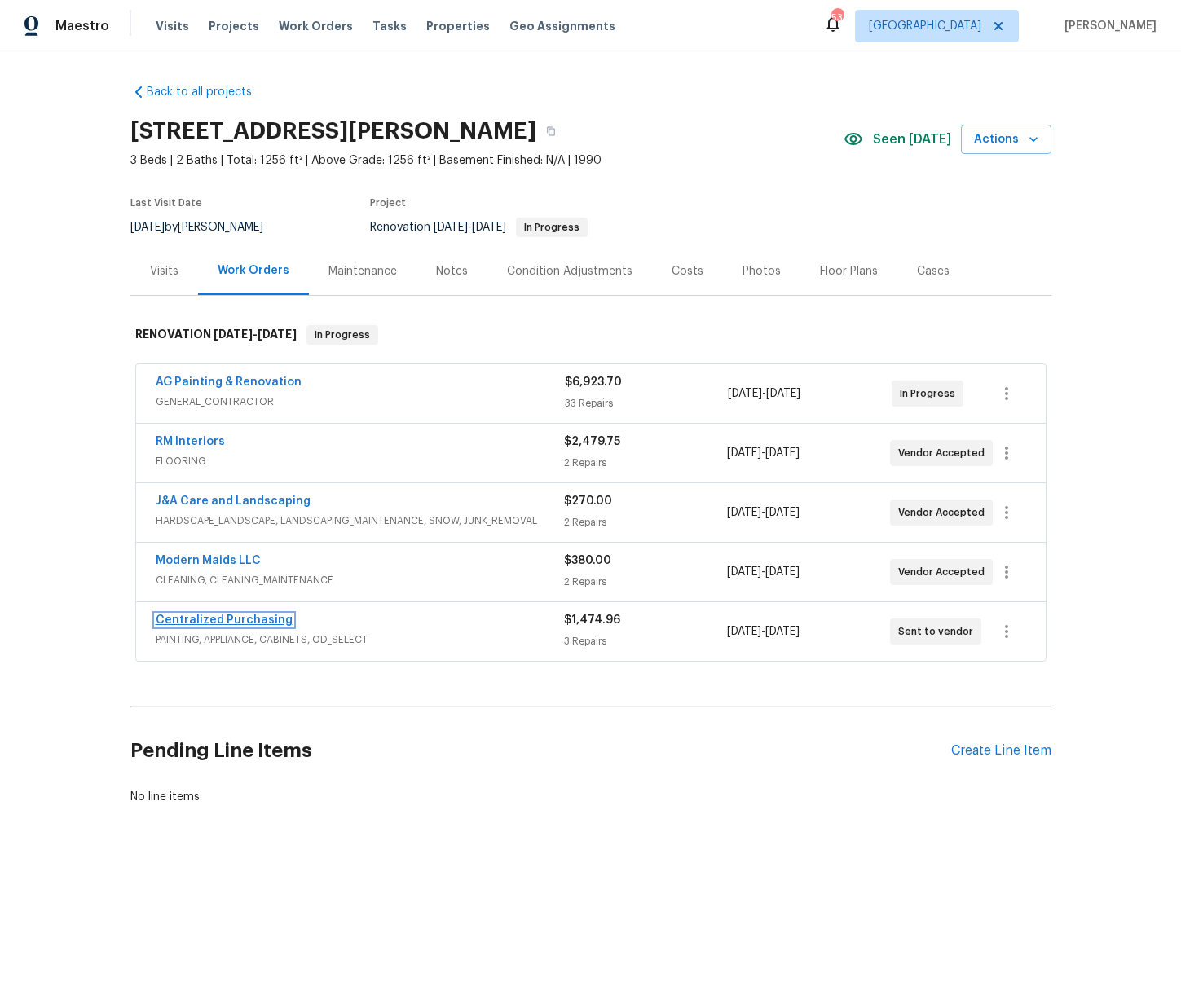
click at [222, 625] on link "Centralized Purchasing" at bounding box center [224, 620] width 137 height 12
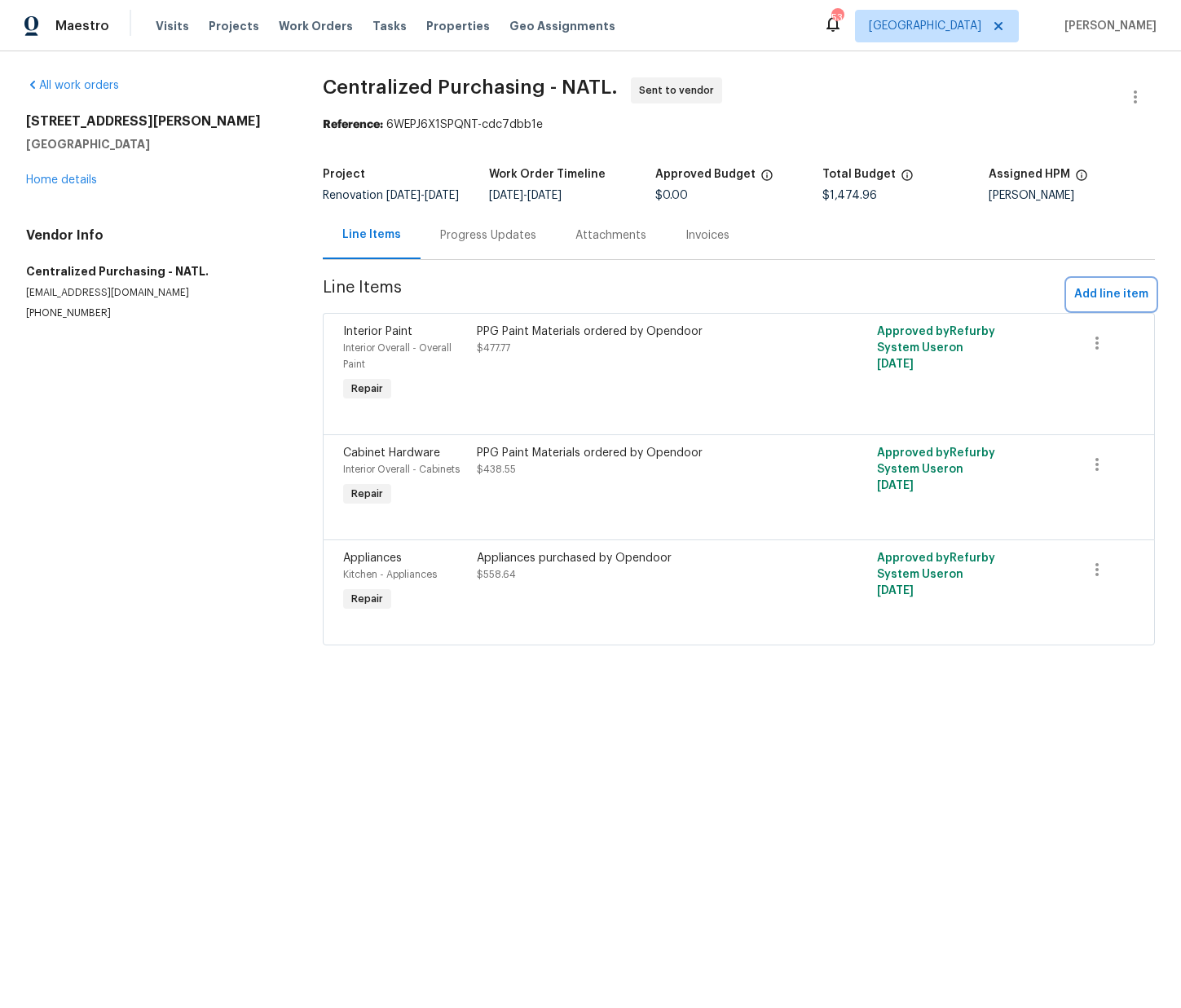
click at [1107, 303] on span "Add line item" at bounding box center [1111, 294] width 74 height 21
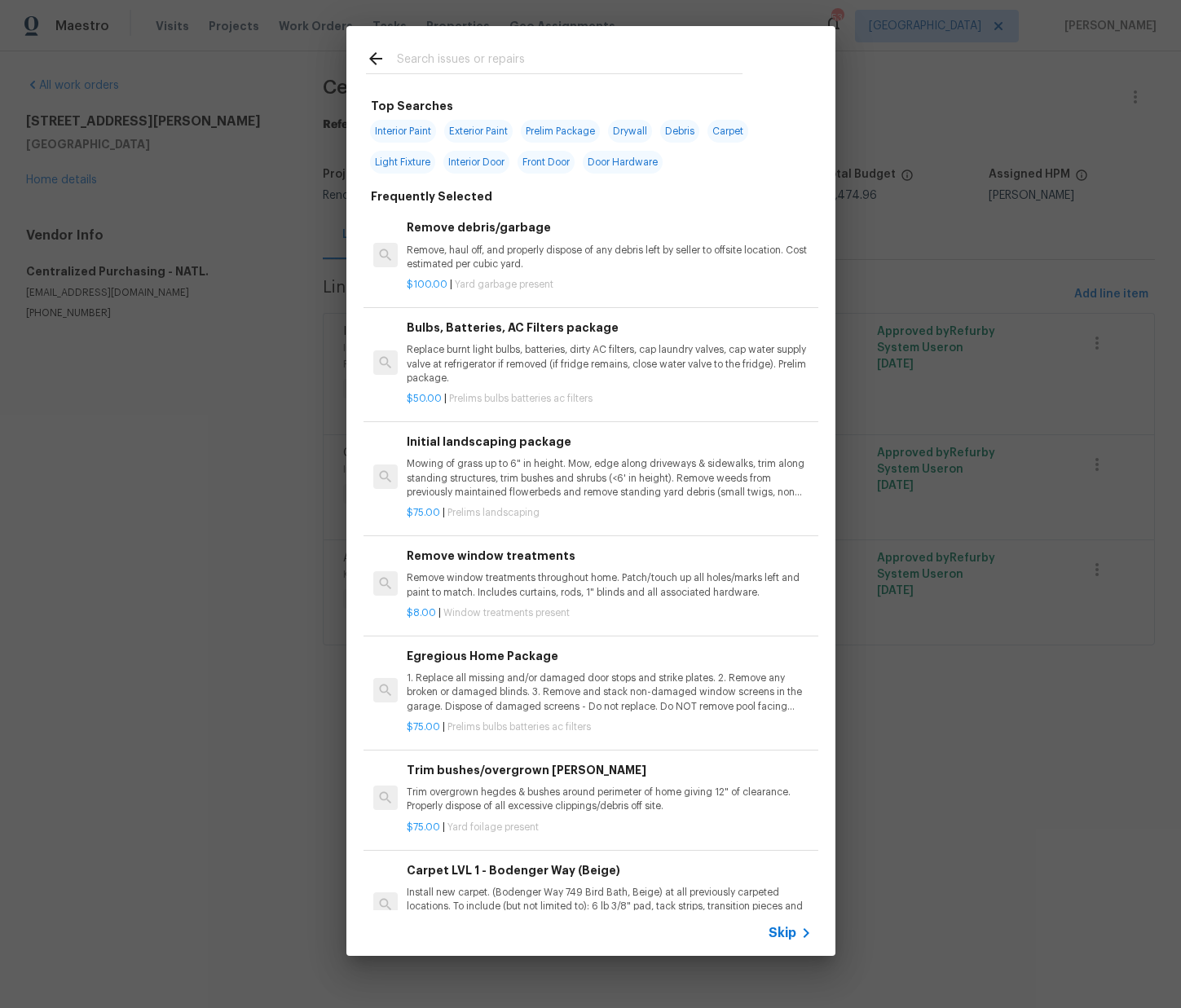
click at [585, 66] on input "text" at bounding box center [570, 61] width 346 height 25
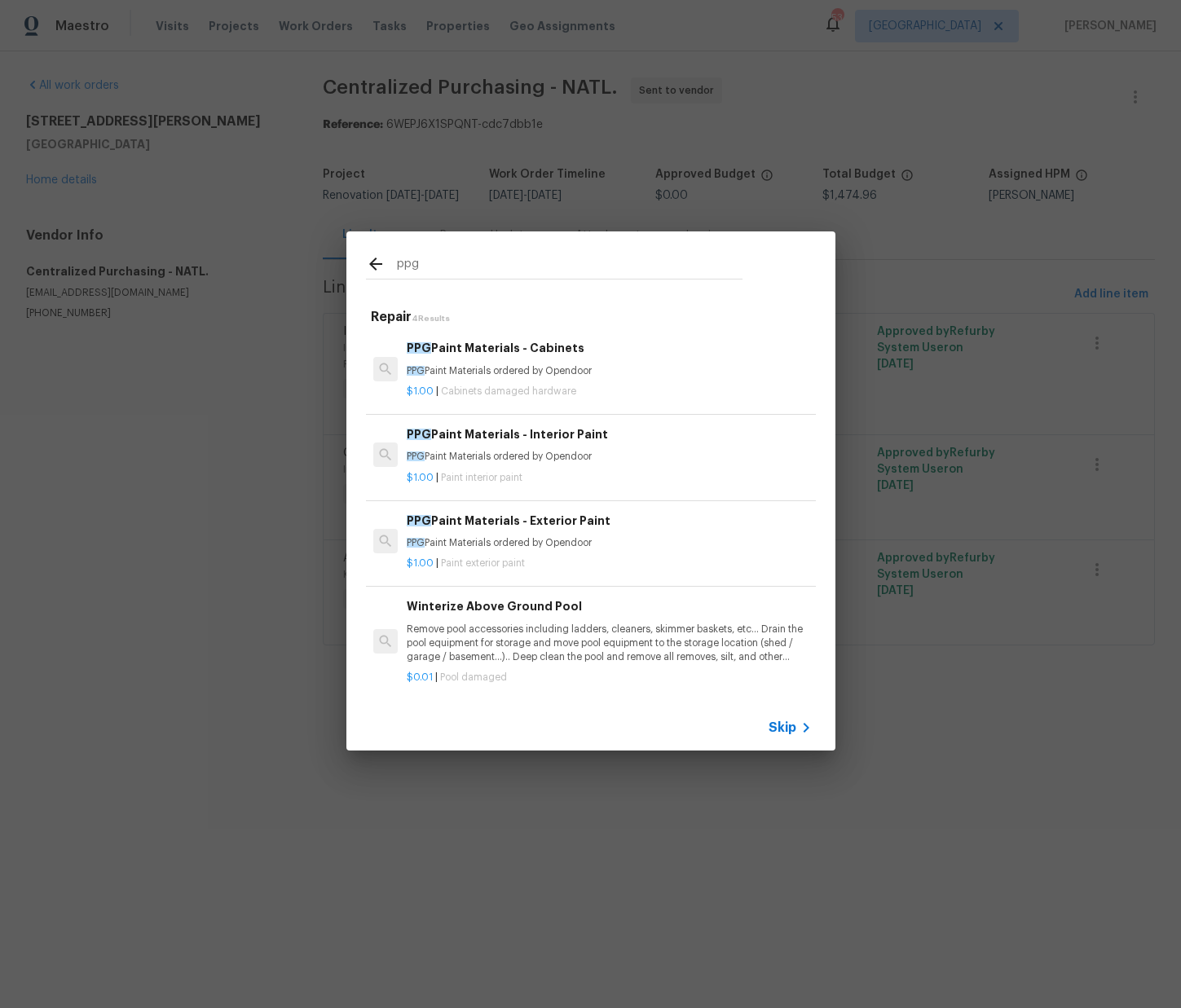
scroll to position [0, 1]
type input "ppg"
click at [499, 452] on p "PPG Paint Materials ordered by Opendoor" at bounding box center [608, 456] width 404 height 14
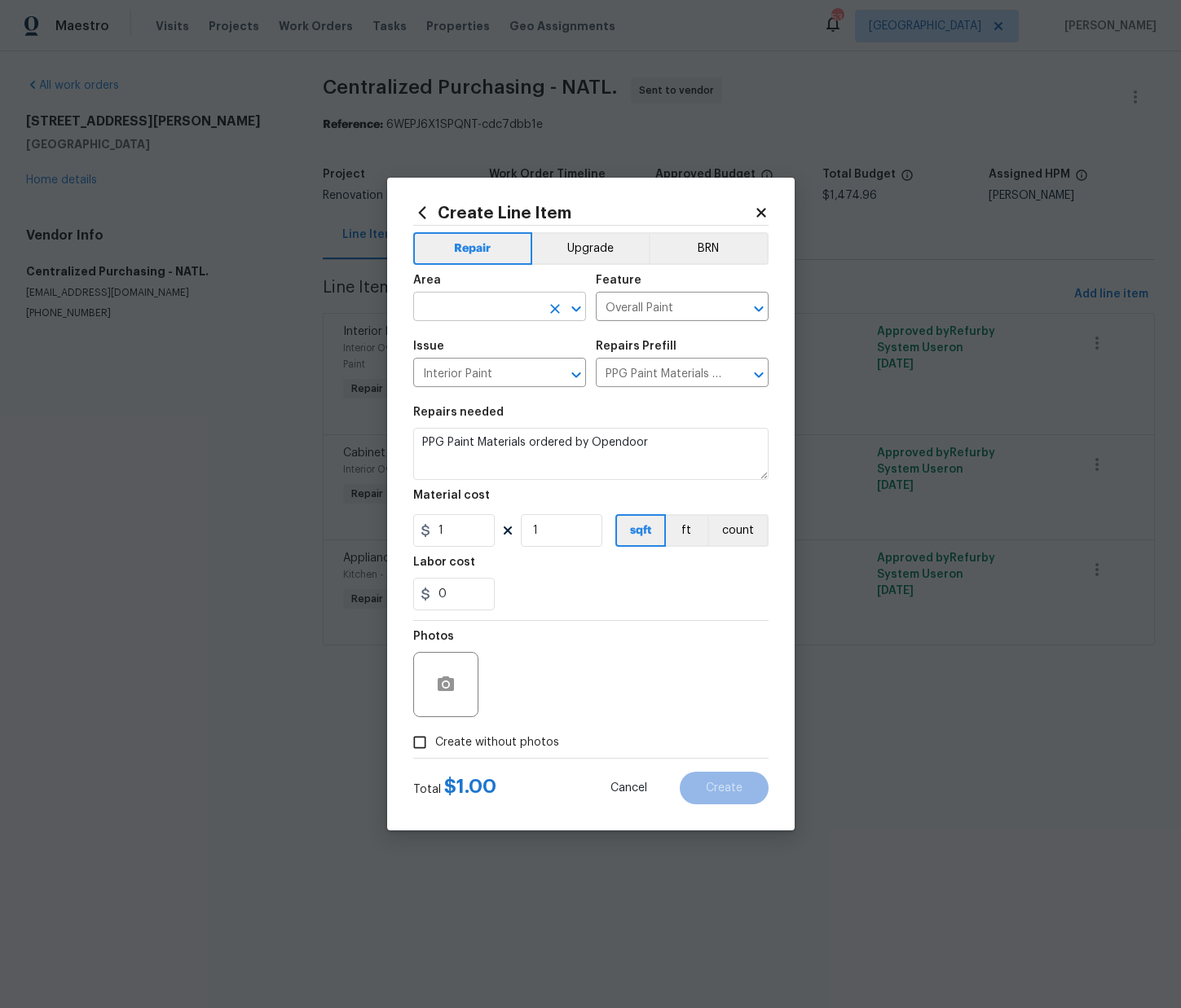
click at [476, 296] on input "text" at bounding box center [477, 308] width 127 height 26
drag, startPoint x: 475, startPoint y: 366, endPoint x: 449, endPoint y: 412, distance: 52.8
click at [475, 366] on li "Interior Overall" at bounding box center [500, 371] width 173 height 27
type input "Interior Overall"
drag, startPoint x: 452, startPoint y: 516, endPoint x: 438, endPoint y: 520, distance: 14.6
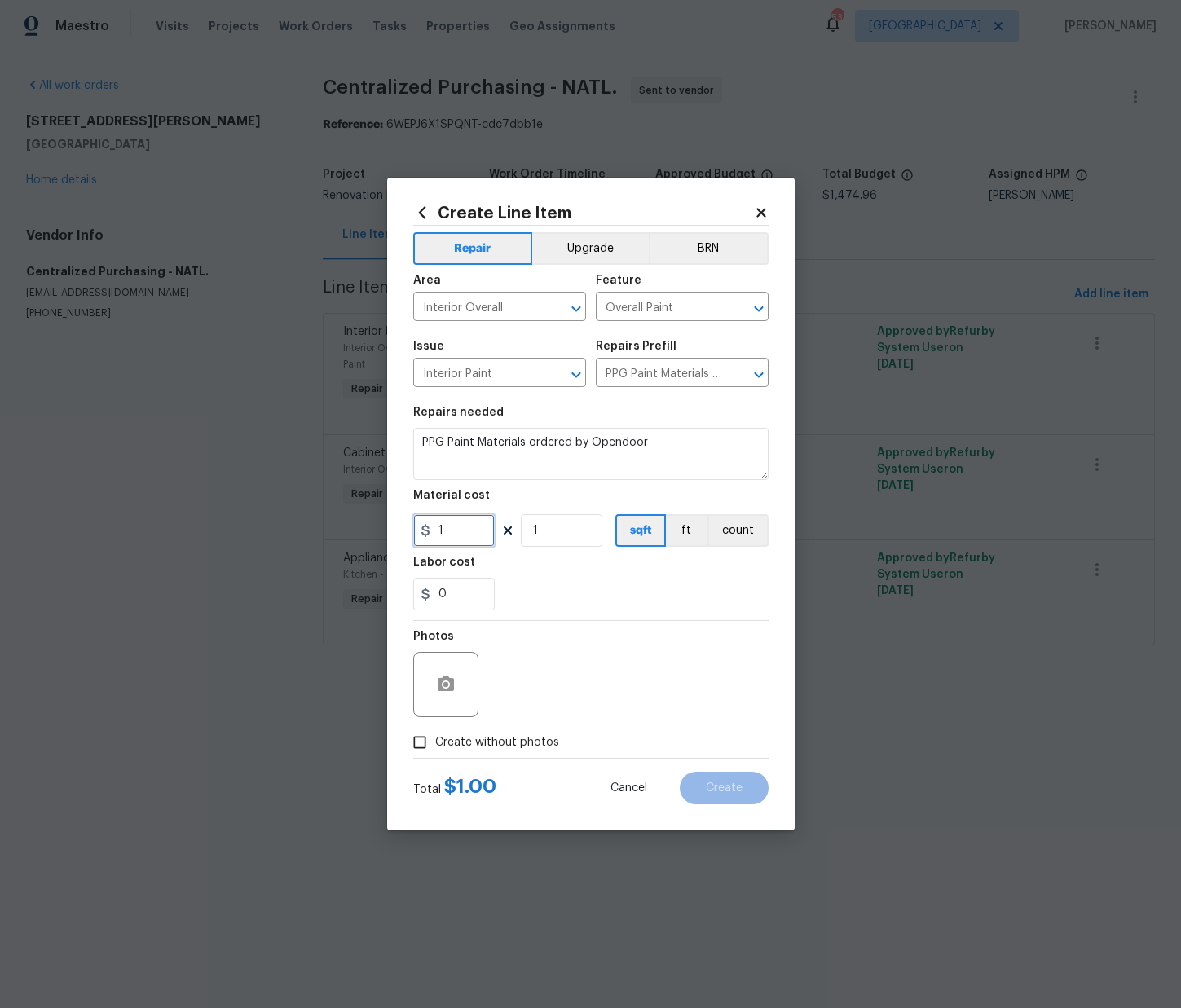
click at [447, 520] on input "1" at bounding box center [454, 530] width 82 height 33
drag, startPoint x: 445, startPoint y: 526, endPoint x: 399, endPoint y: 528, distance: 46.0
click at [400, 528] on div "Create Line Item Repair Upgrade BRN Area Interior Overall ​ Feature Overall Pai…" at bounding box center [590, 504] width 408 height 653
paste input "24.78"
type input "24.78"
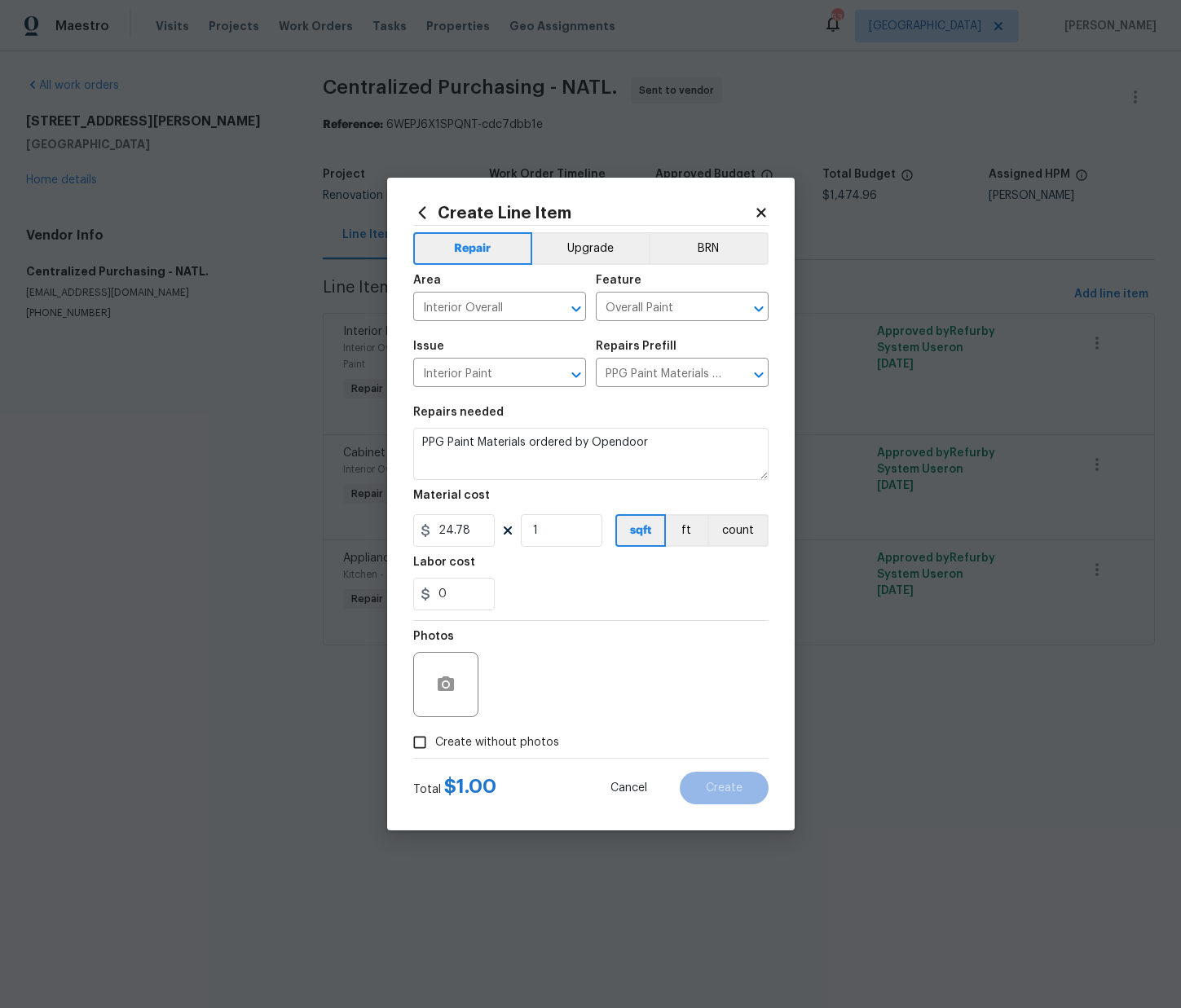
click at [511, 743] on span "Create without photos" at bounding box center [497, 743] width 124 height 17
click at [435, 743] on input "Create without photos" at bounding box center [420, 743] width 31 height 31
checkbox input "true"
click at [513, 690] on textarea at bounding box center [630, 684] width 277 height 65
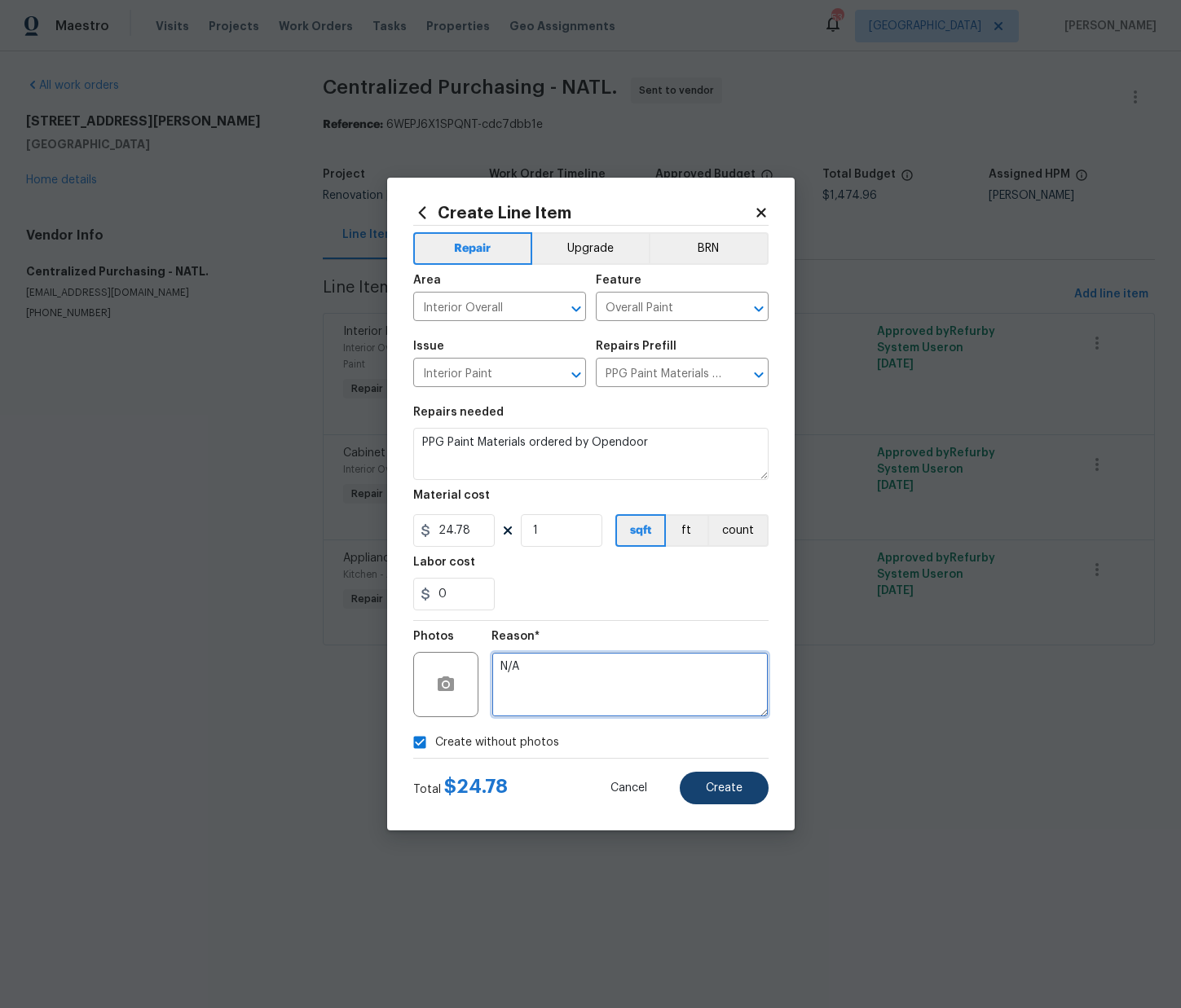
type textarea "N/A"
click at [712, 803] on button "Create" at bounding box center [724, 788] width 89 height 33
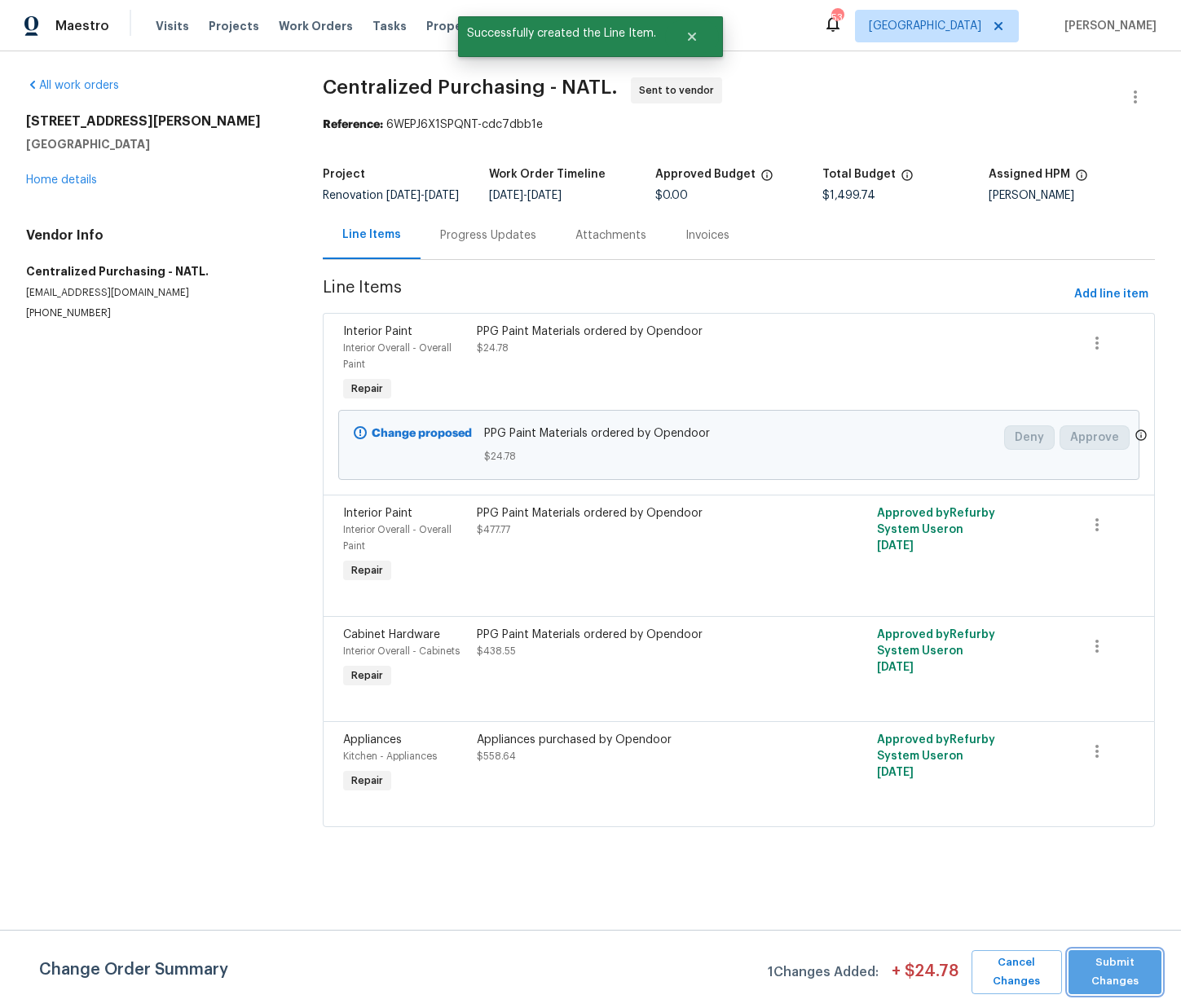
drag, startPoint x: 1118, startPoint y: 970, endPoint x: 1077, endPoint y: 898, distance: 82.9
click at [1118, 968] on span "Submit Changes" at bounding box center [1114, 973] width 77 height 38
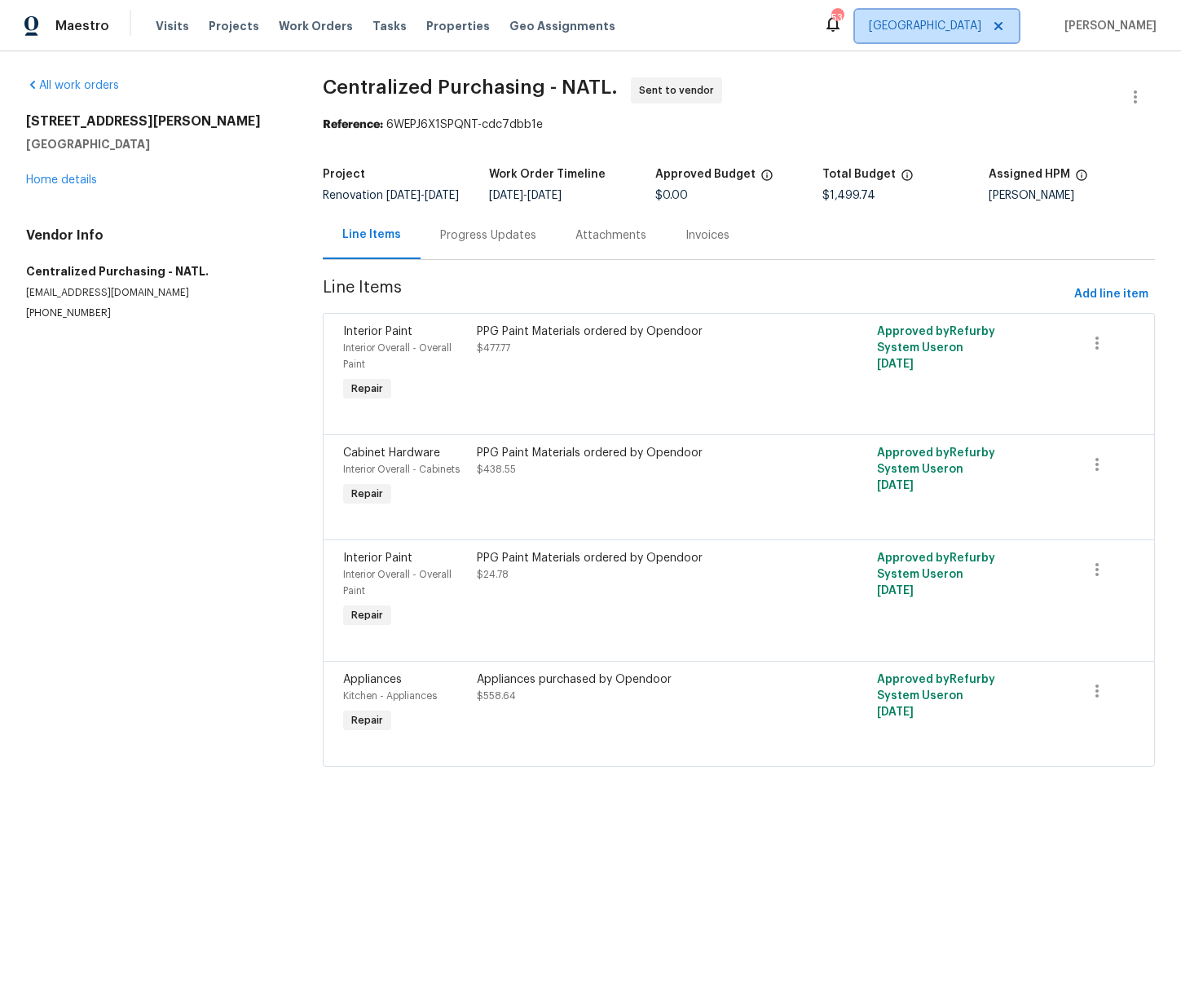
click at [997, 36] on span "[GEOGRAPHIC_DATA]" at bounding box center [936, 26] width 164 height 33
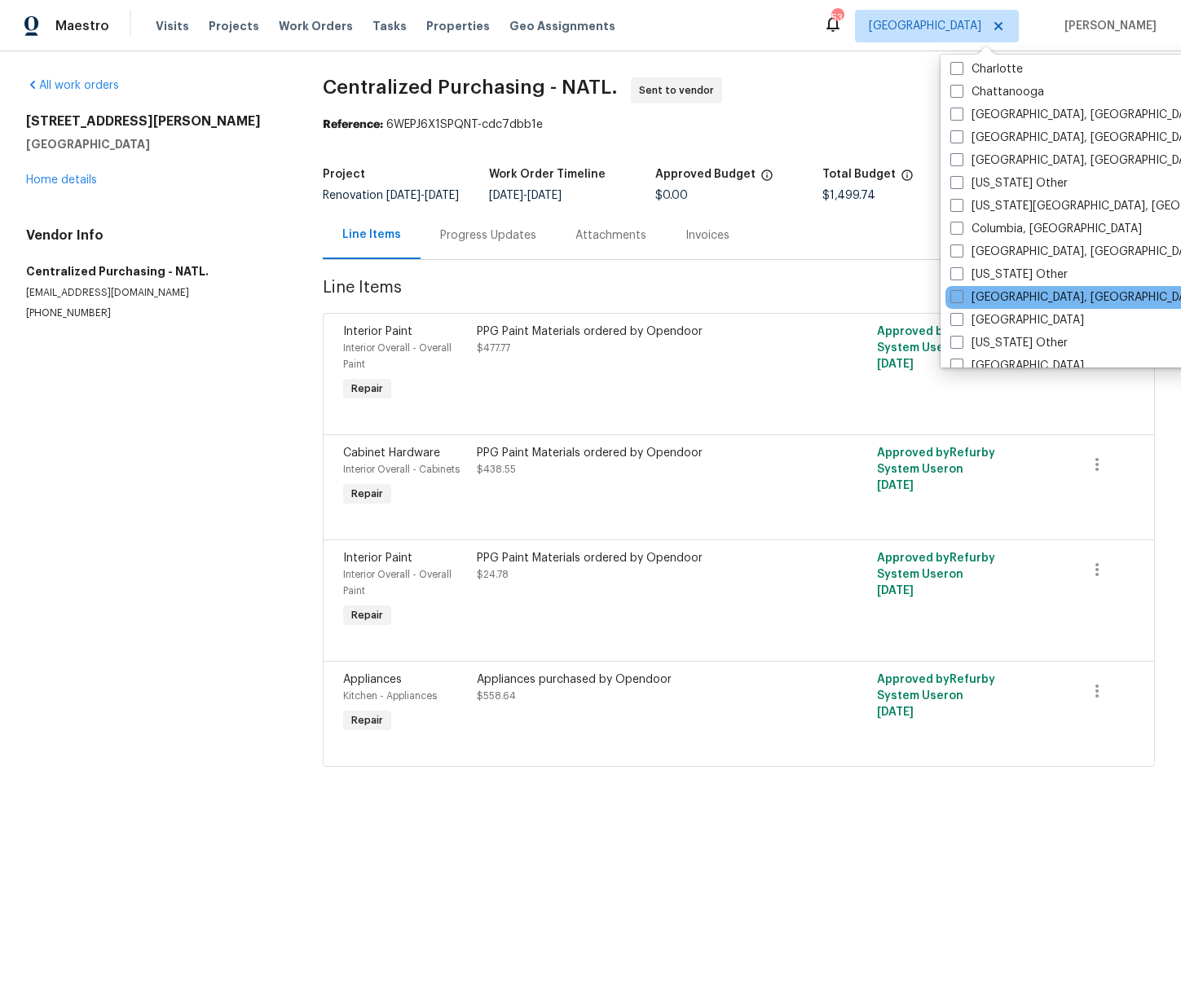
scroll to position [376, 0]
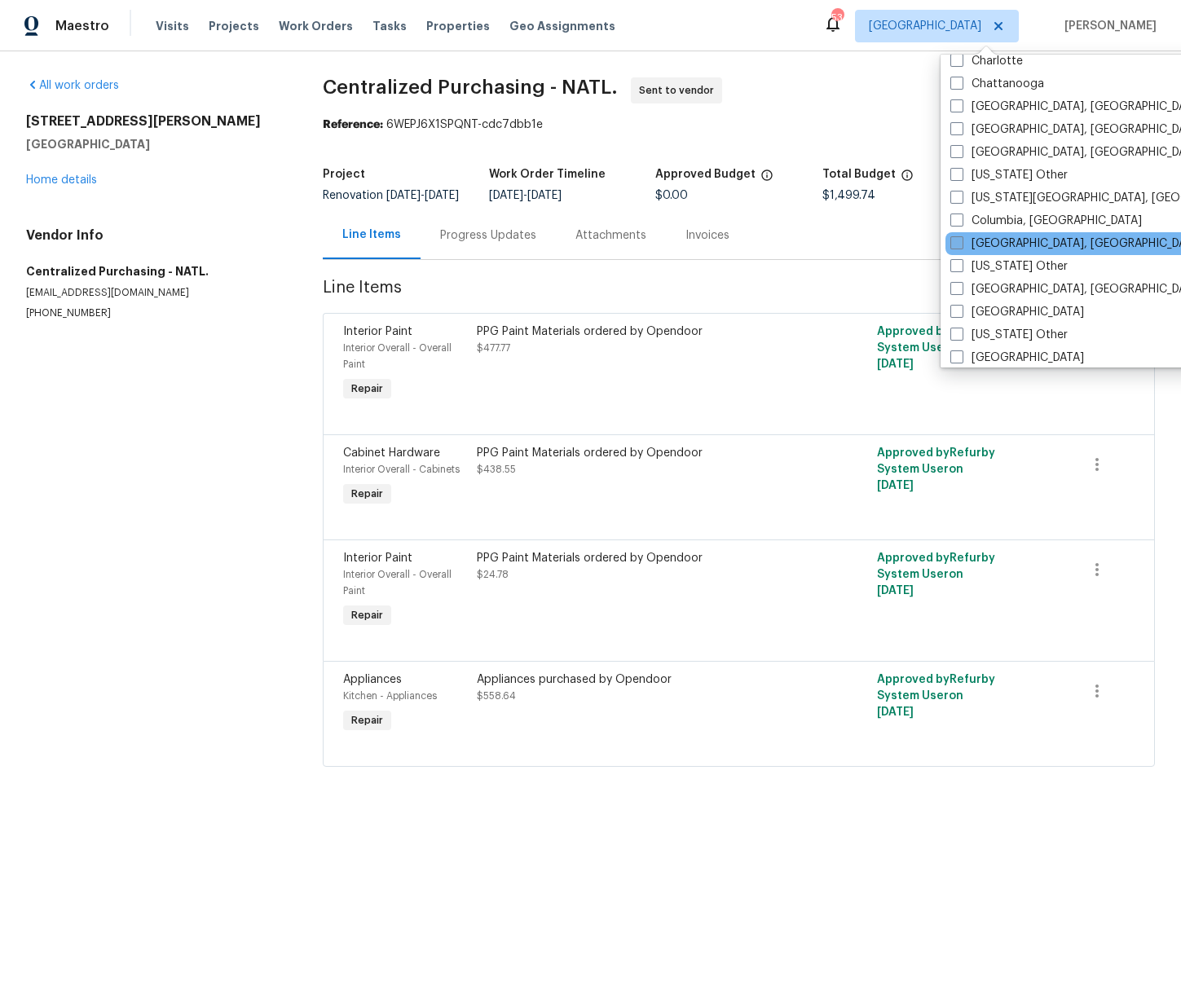
click at [1007, 247] on label "[GEOGRAPHIC_DATA], [GEOGRAPHIC_DATA]" at bounding box center [1076, 244] width 253 height 16
click at [961, 246] on input "[GEOGRAPHIC_DATA], [GEOGRAPHIC_DATA]" at bounding box center [955, 240] width 11 height 11
checkbox input "true"
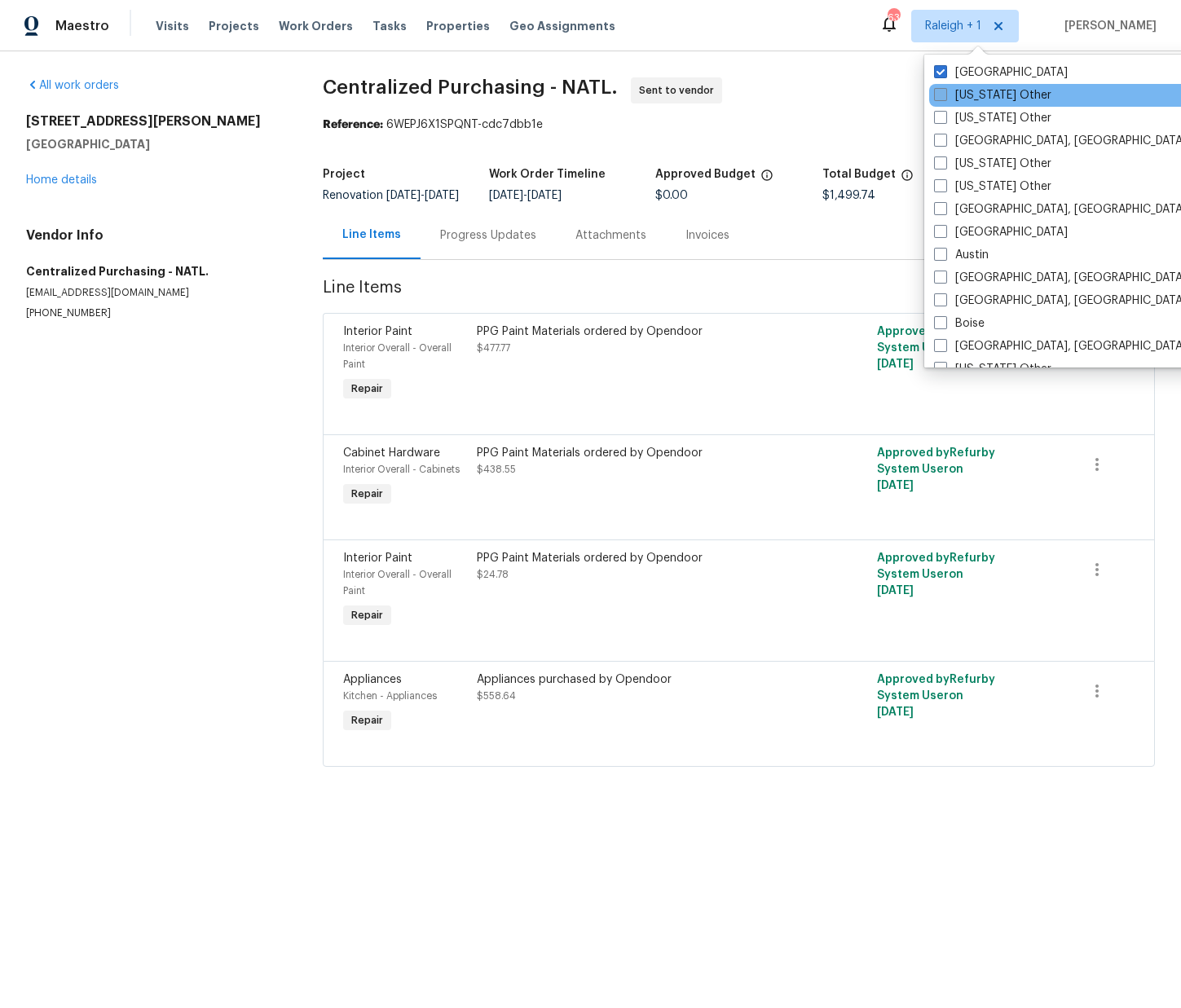
drag, startPoint x: 978, startPoint y: 66, endPoint x: 936, endPoint y: 92, distance: 49.4
click at [978, 66] on label "[GEOGRAPHIC_DATA]" at bounding box center [1001, 72] width 133 height 16
click at [945, 66] on input "[GEOGRAPHIC_DATA]" at bounding box center [939, 69] width 11 height 11
checkbox input "false"
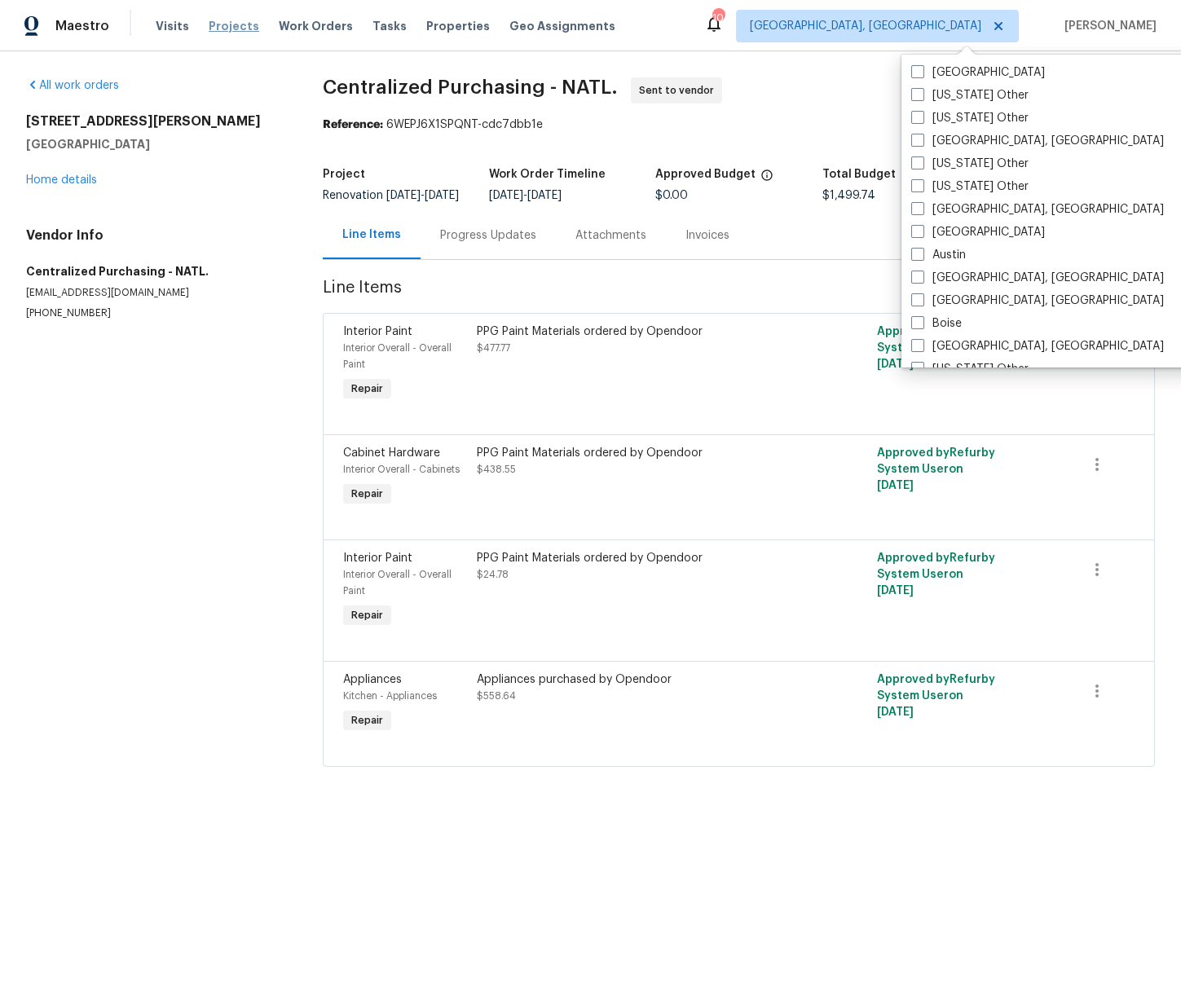
click at [212, 29] on span "Projects" at bounding box center [233, 26] width 50 height 16
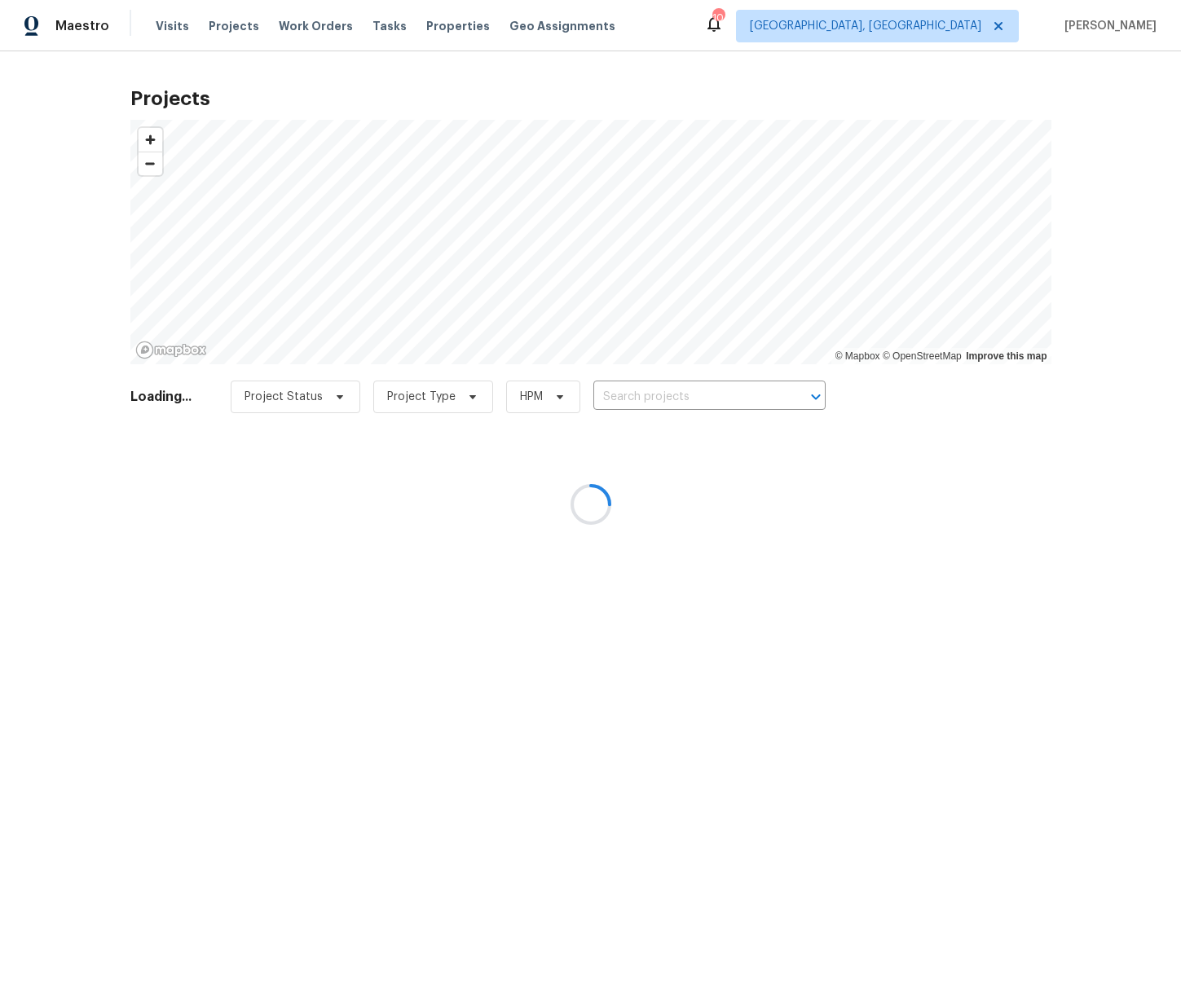
click at [690, 399] on div at bounding box center [590, 504] width 1181 height 1008
click at [679, 398] on div at bounding box center [590, 504] width 1181 height 1008
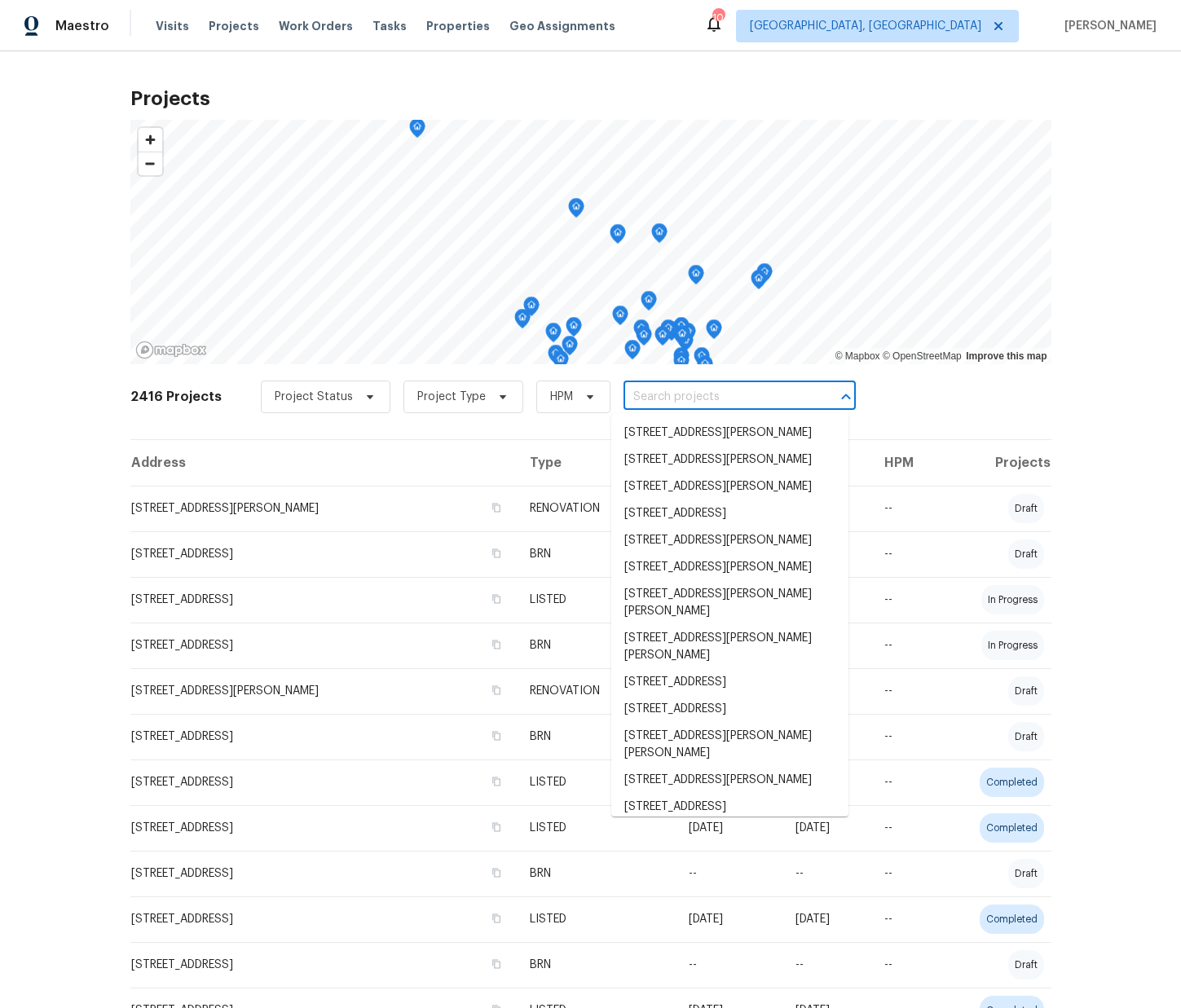
click at [680, 399] on input "text" at bounding box center [717, 397] width 187 height 26
paste input "[STREET_ADDRESS][PERSON_NAME]"
type input "[STREET_ADDRESS][PERSON_NAME]"
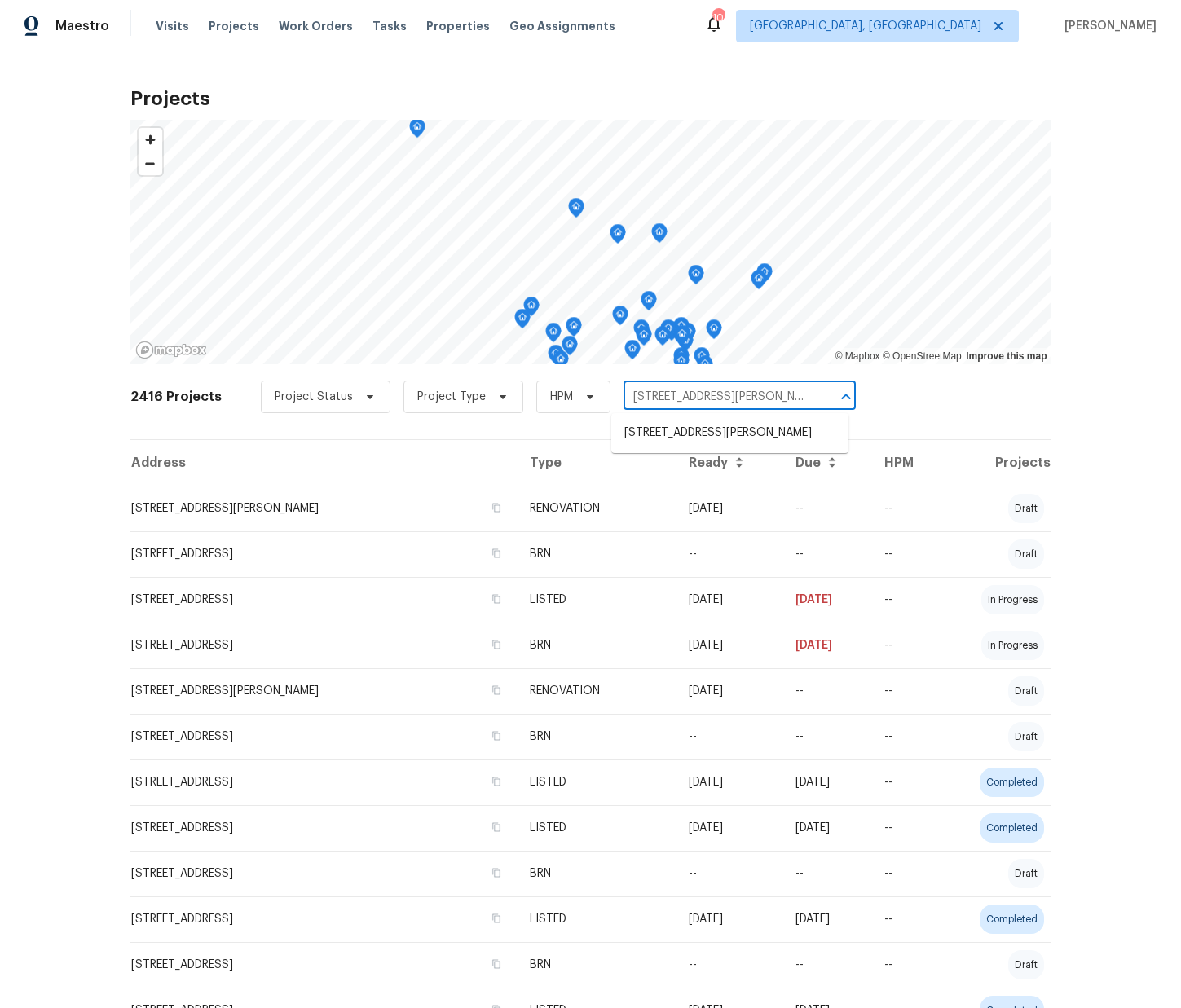
scroll to position [0, 56]
click at [670, 436] on li "[STREET_ADDRESS][PERSON_NAME]" at bounding box center [730, 433] width 237 height 27
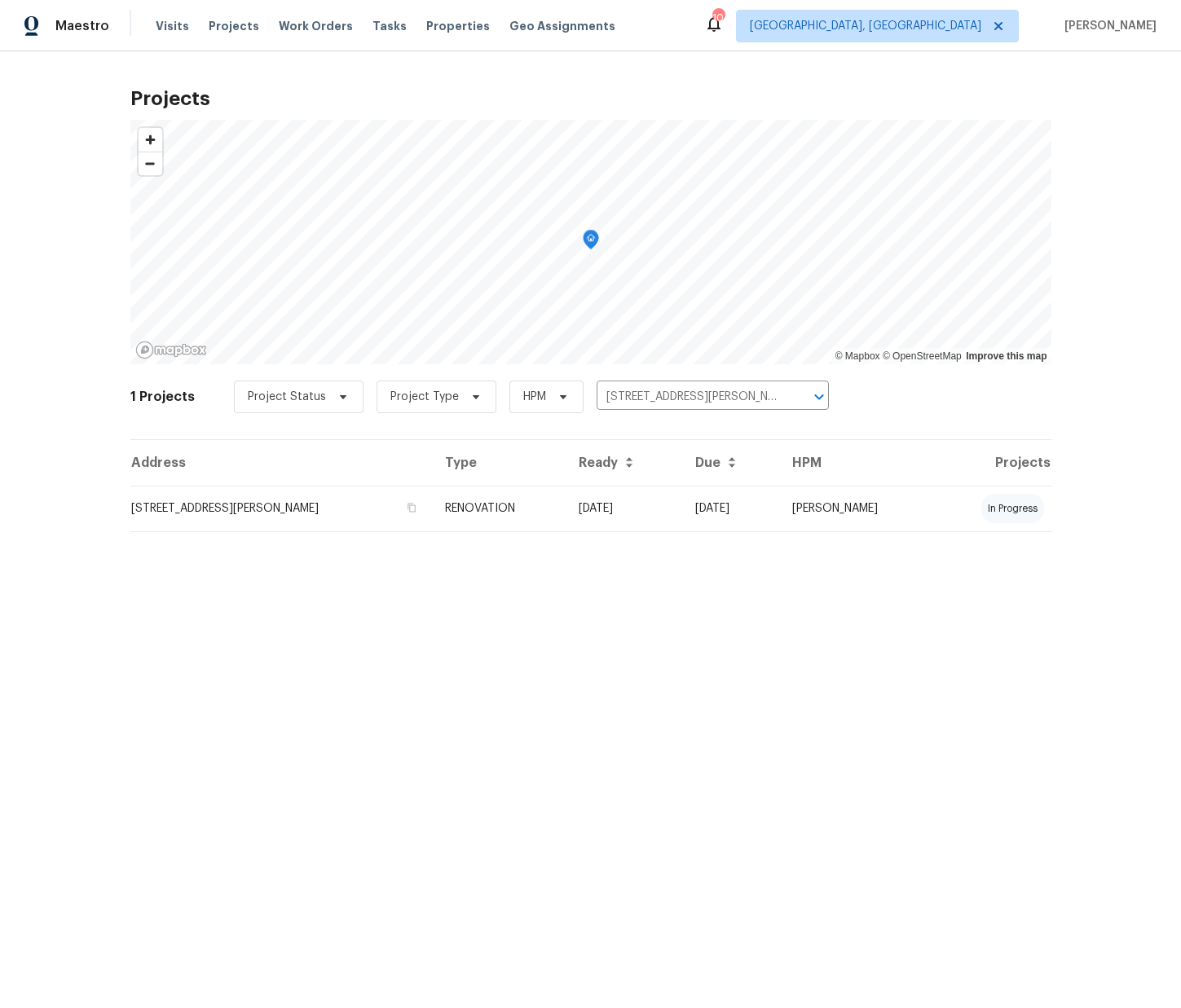
click at [365, 507] on td "[STREET_ADDRESS][PERSON_NAME]" at bounding box center [281, 508] width 301 height 45
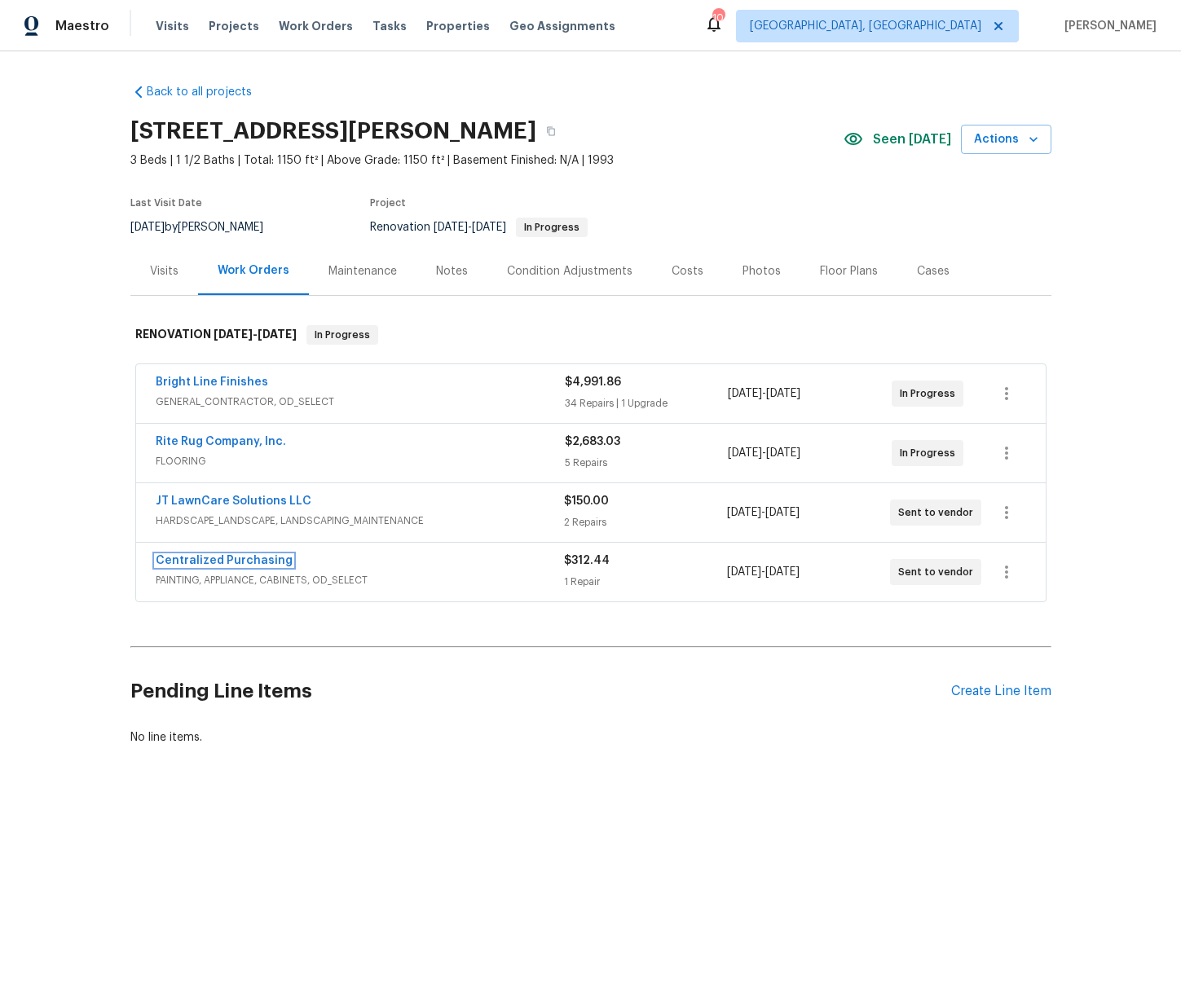
click at [236, 561] on link "Centralized Purchasing" at bounding box center [224, 561] width 137 height 12
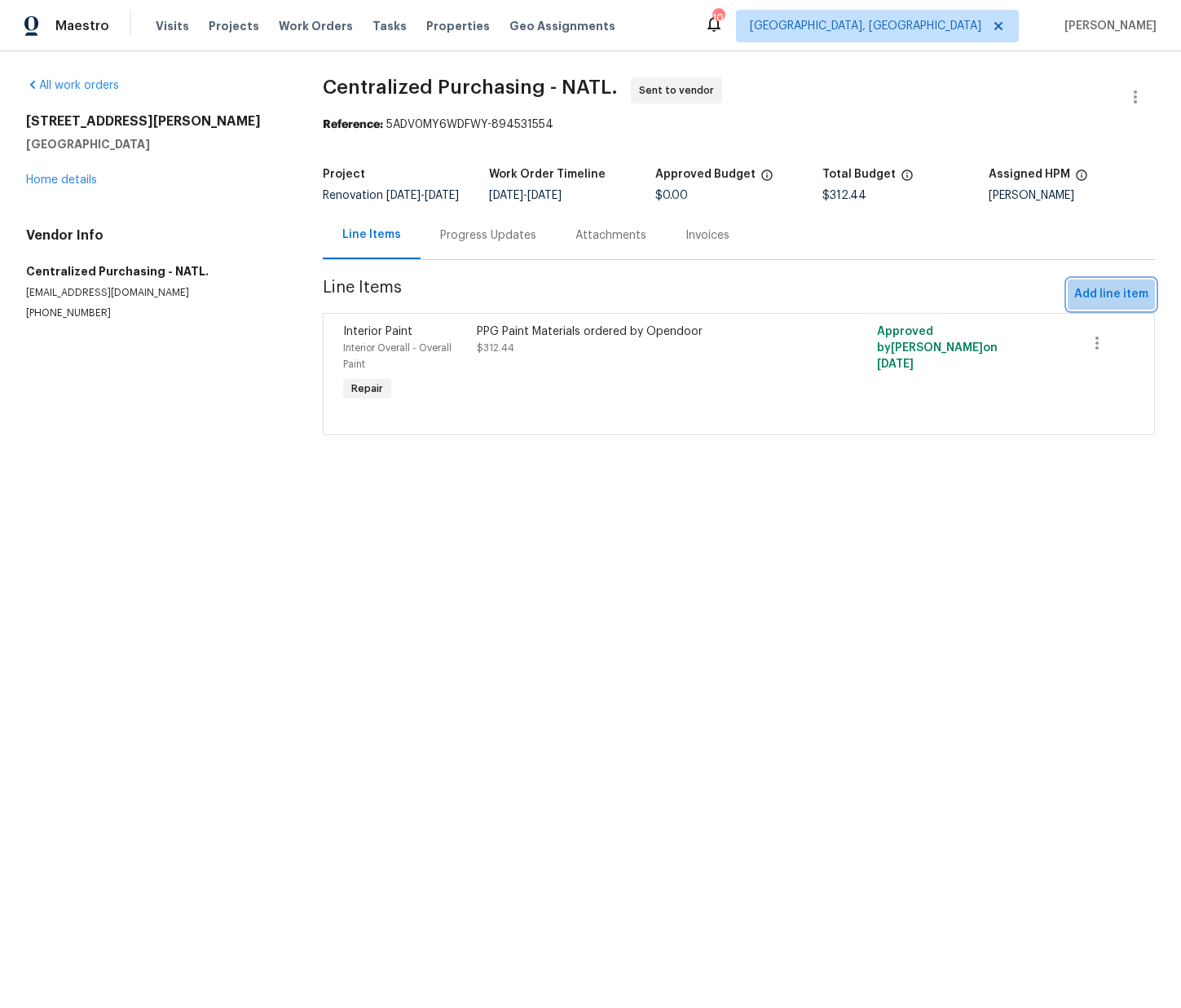
click at [1097, 294] on button "Add line item" at bounding box center [1111, 294] width 87 height 30
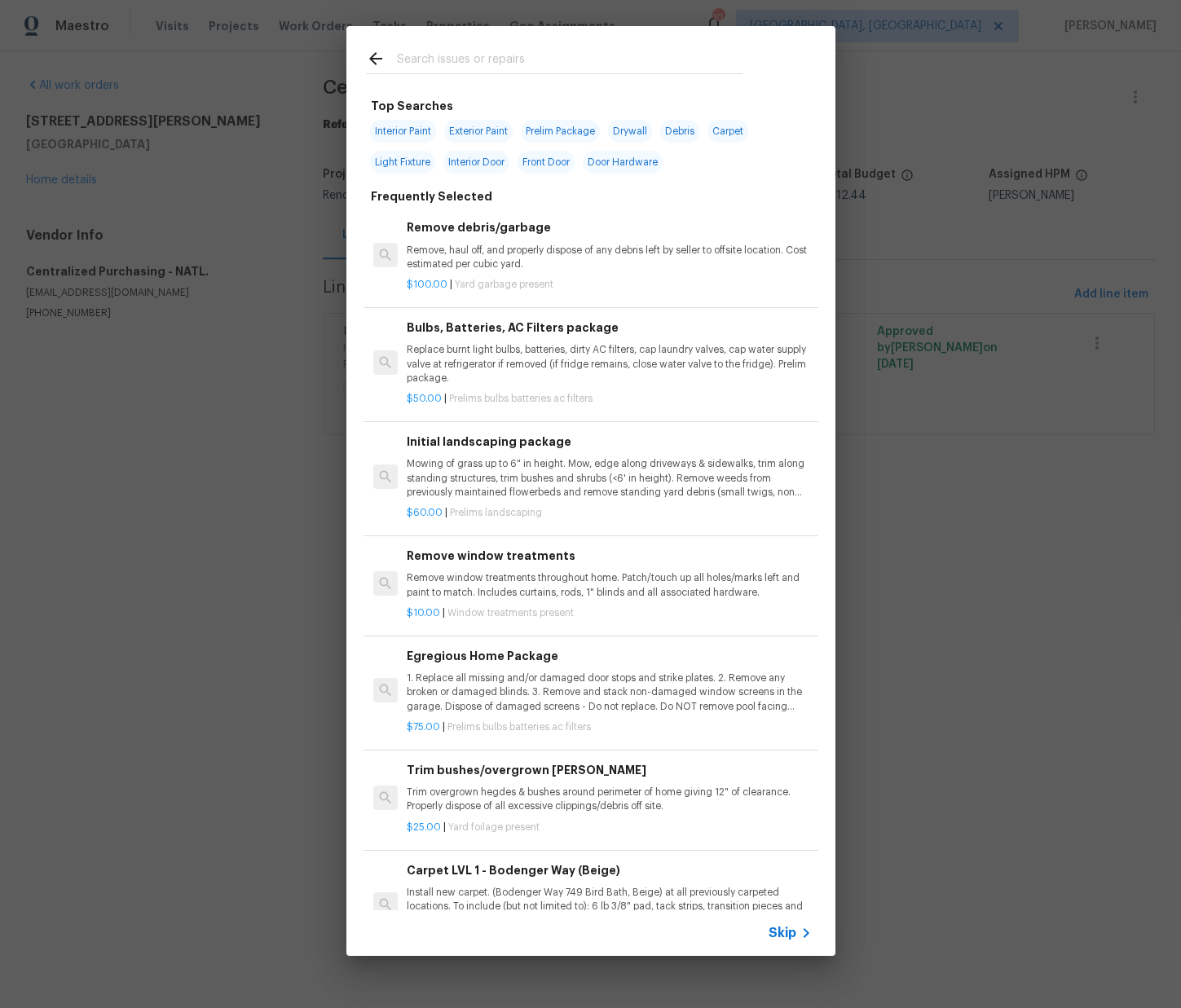
click at [514, 51] on input "text" at bounding box center [570, 61] width 346 height 25
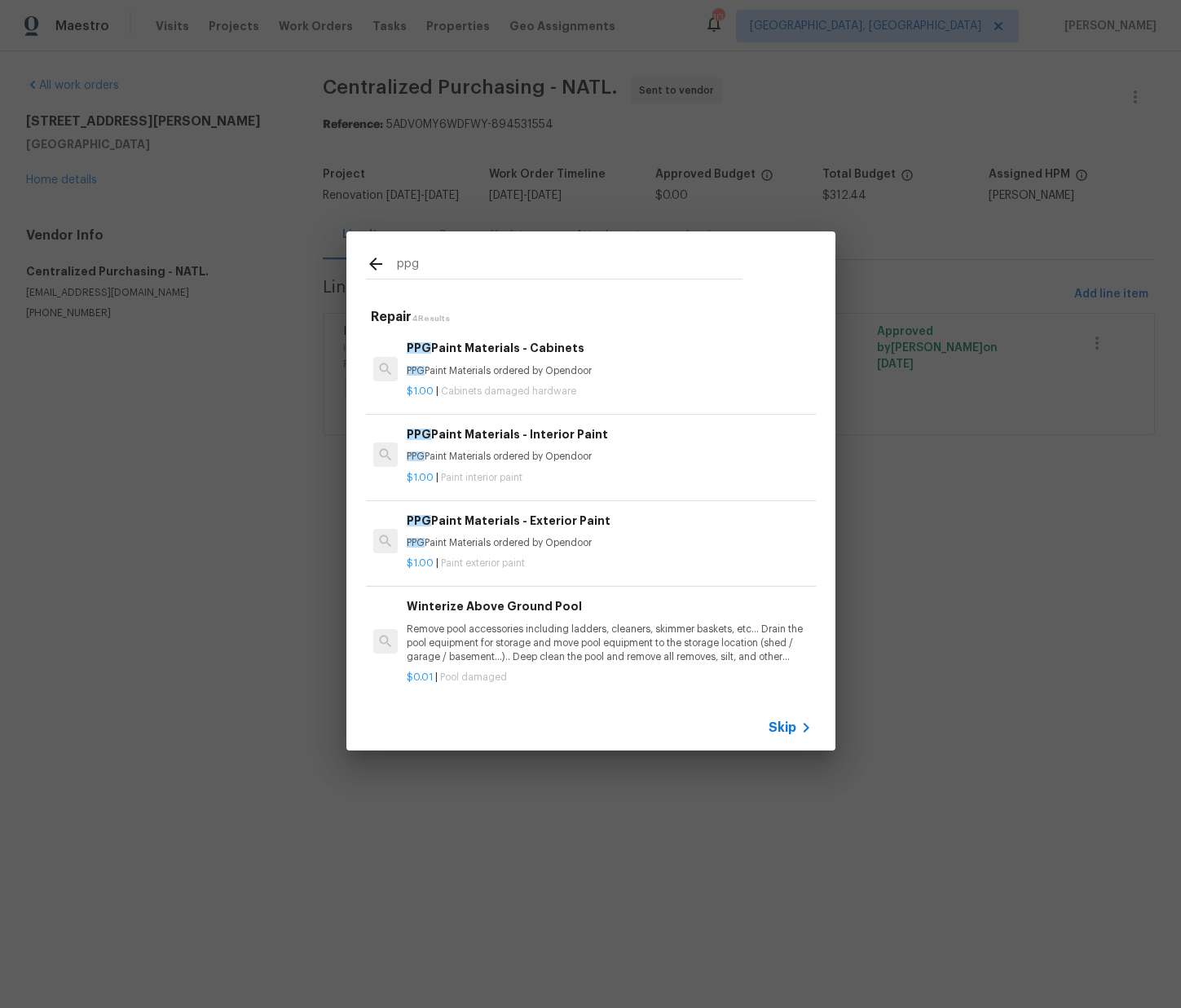
type input "ppg"
click at [536, 528] on h6 "PPG Paint Materials - Exterior Paint" at bounding box center [609, 520] width 404 height 18
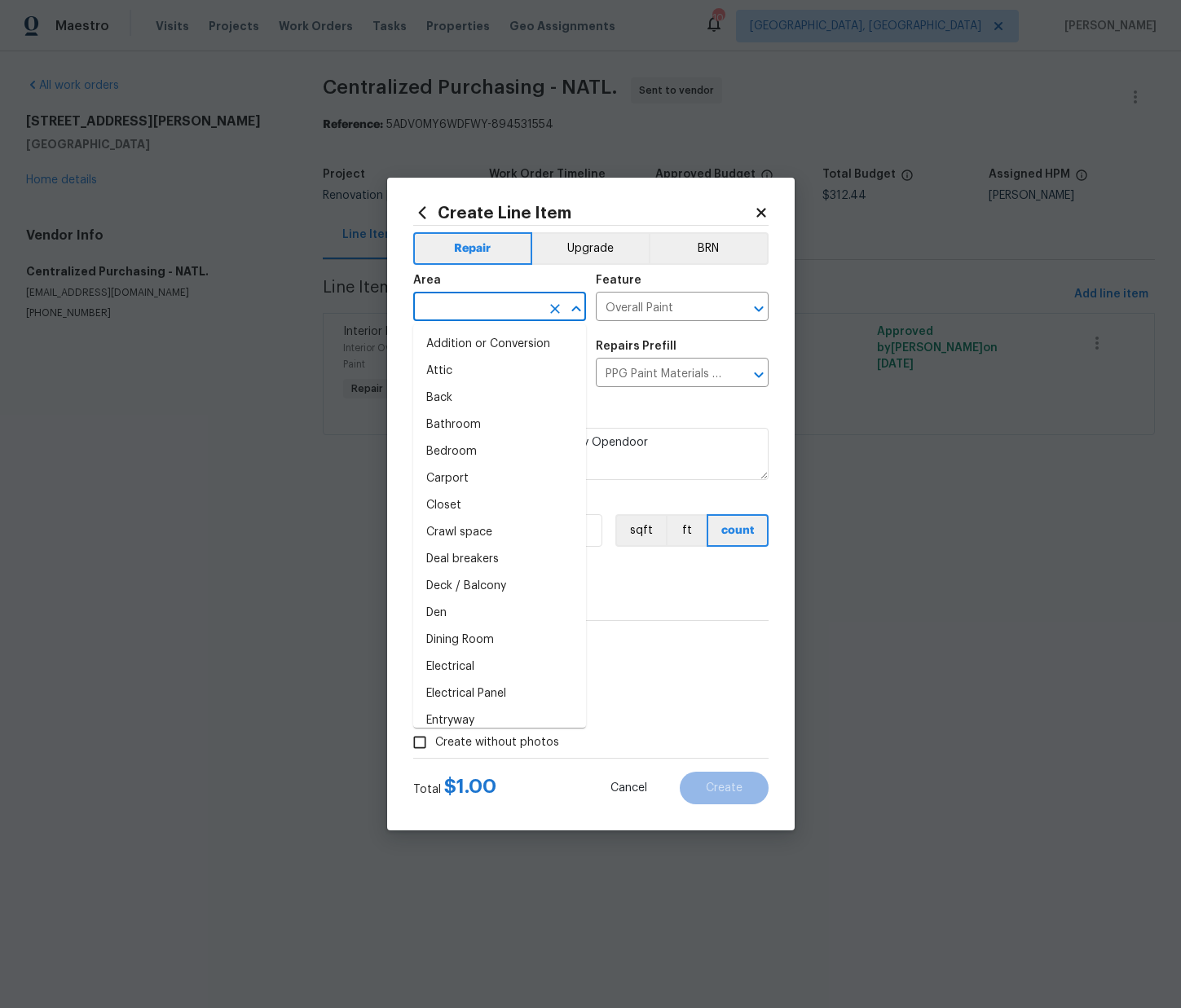
click at [494, 296] on input "text" at bounding box center [477, 308] width 127 height 26
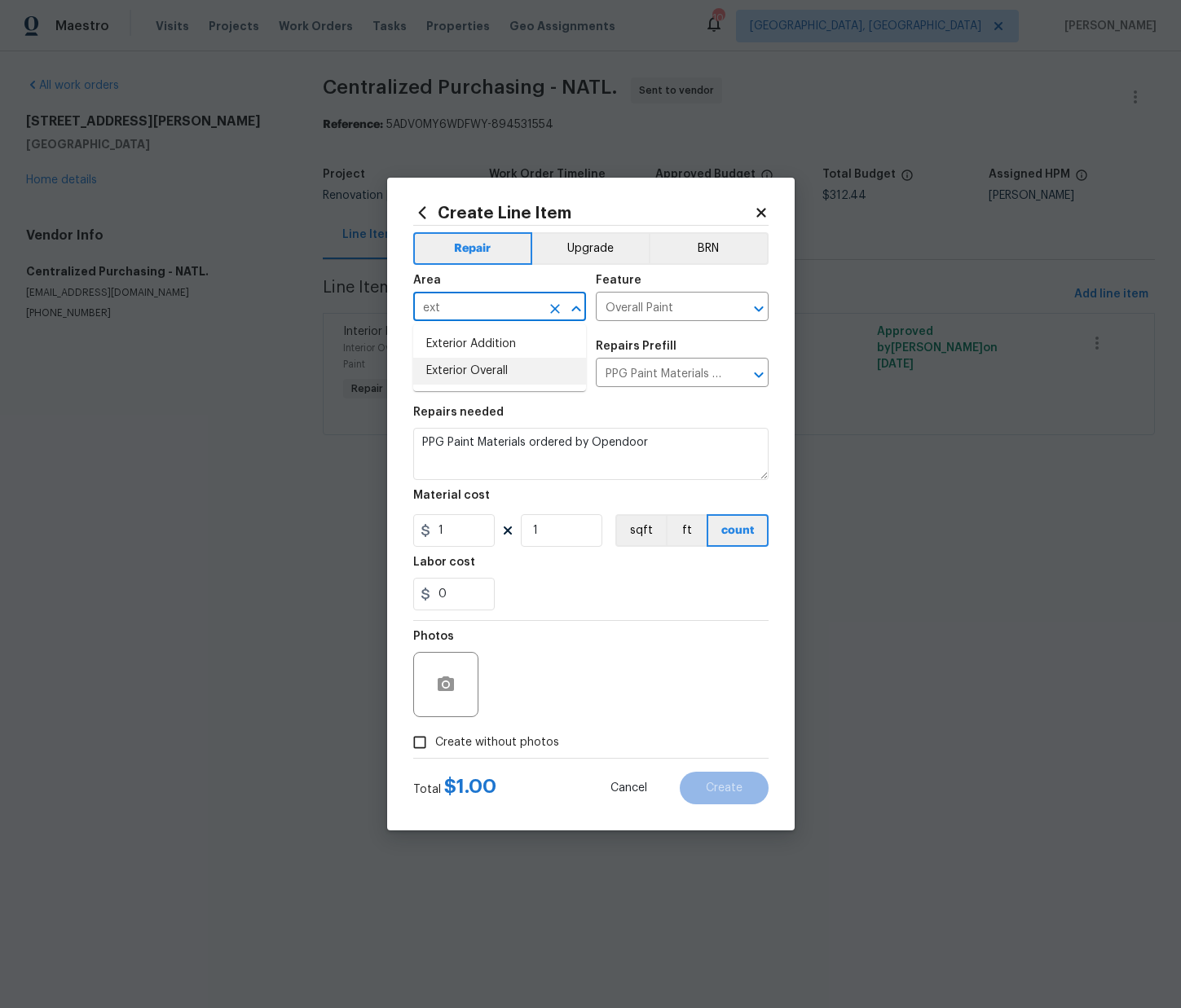
click at [462, 366] on li "Exterior Overall" at bounding box center [500, 371] width 173 height 27
type input "Exterior Overall"
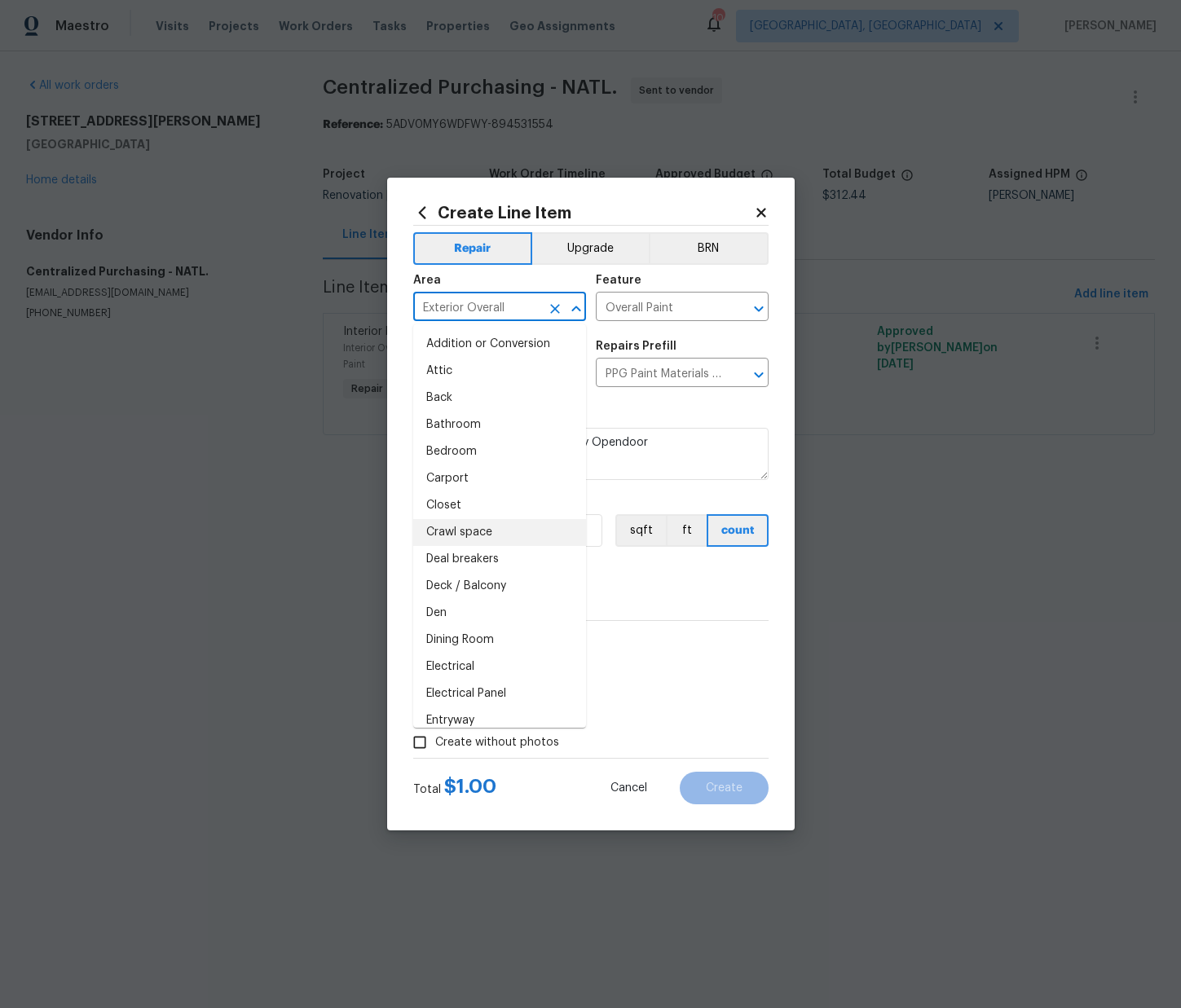
click at [618, 560] on div "Labor cost" at bounding box center [590, 567] width 355 height 21
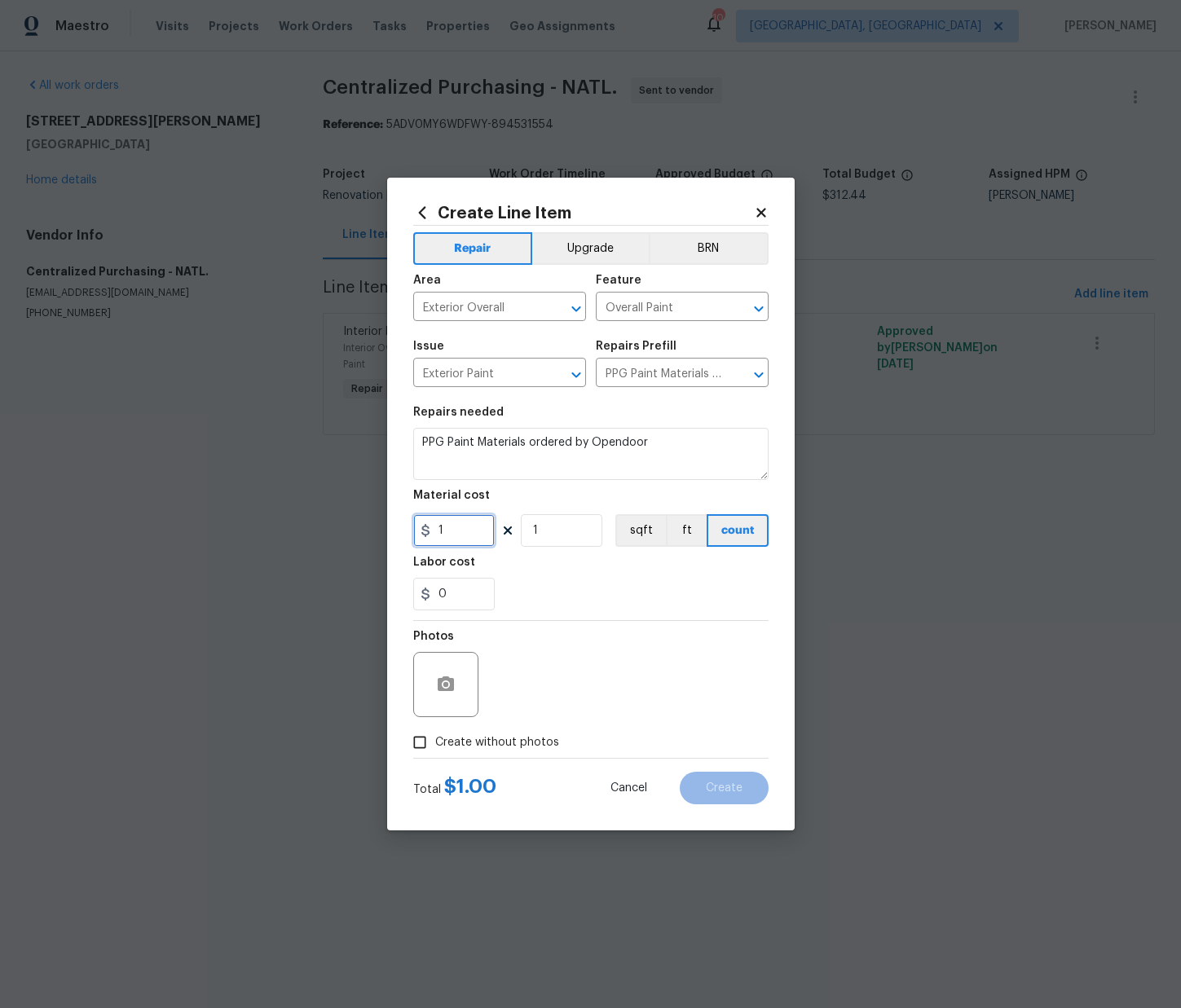
drag, startPoint x: 401, startPoint y: 530, endPoint x: 394, endPoint y: 534, distance: 8.1
click at [389, 532] on div "Create Line Item Repair Upgrade BRN Area Exterior Overall ​ Feature Overall Pai…" at bounding box center [590, 504] width 408 height 653
paste input "60.1"
type input "60.11"
click at [539, 757] on label "Create without photos" at bounding box center [482, 743] width 155 height 31
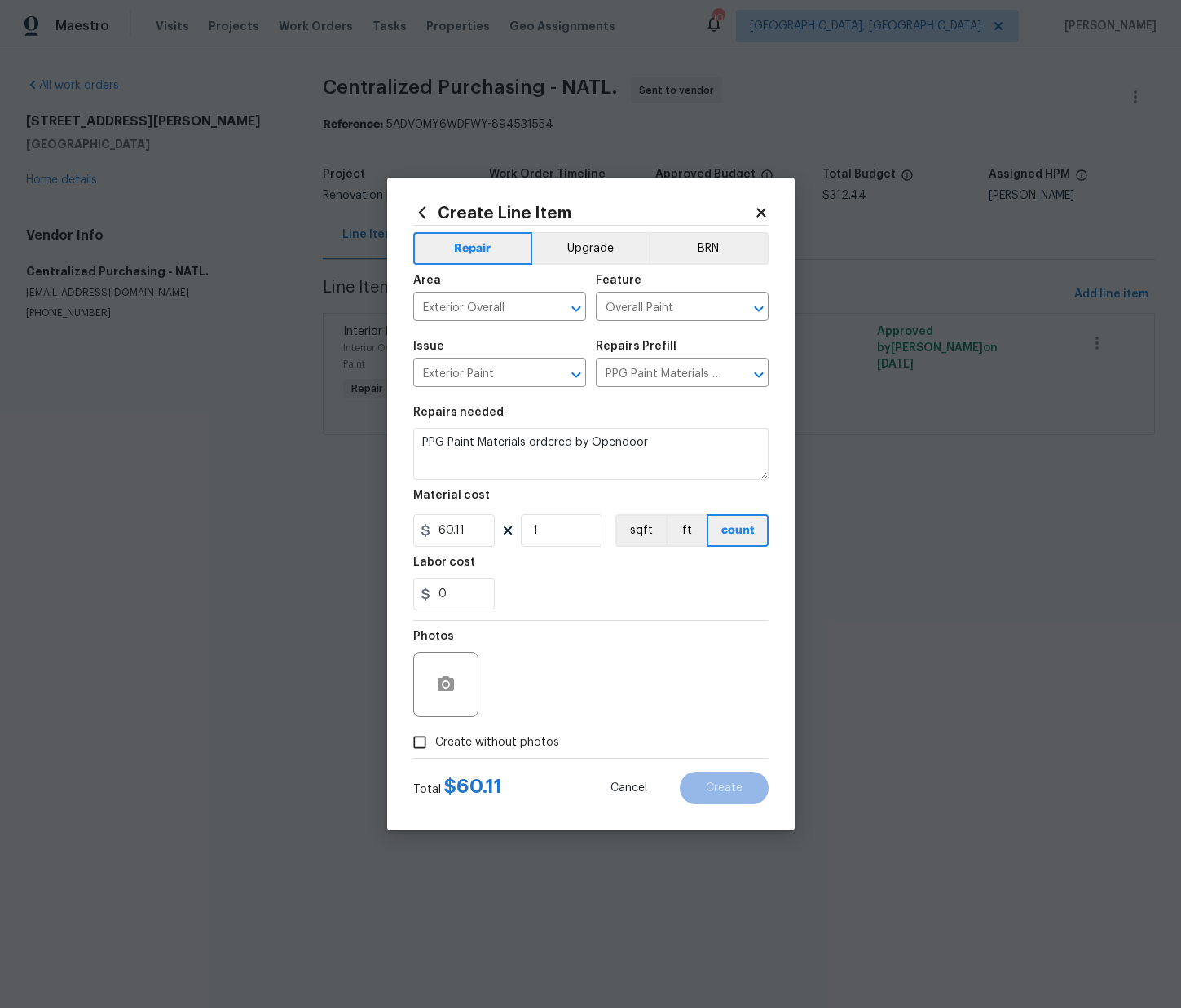
click at [435, 757] on input "Create without photos" at bounding box center [420, 743] width 31 height 31
checkbox input "true"
click at [576, 707] on textarea at bounding box center [630, 684] width 277 height 65
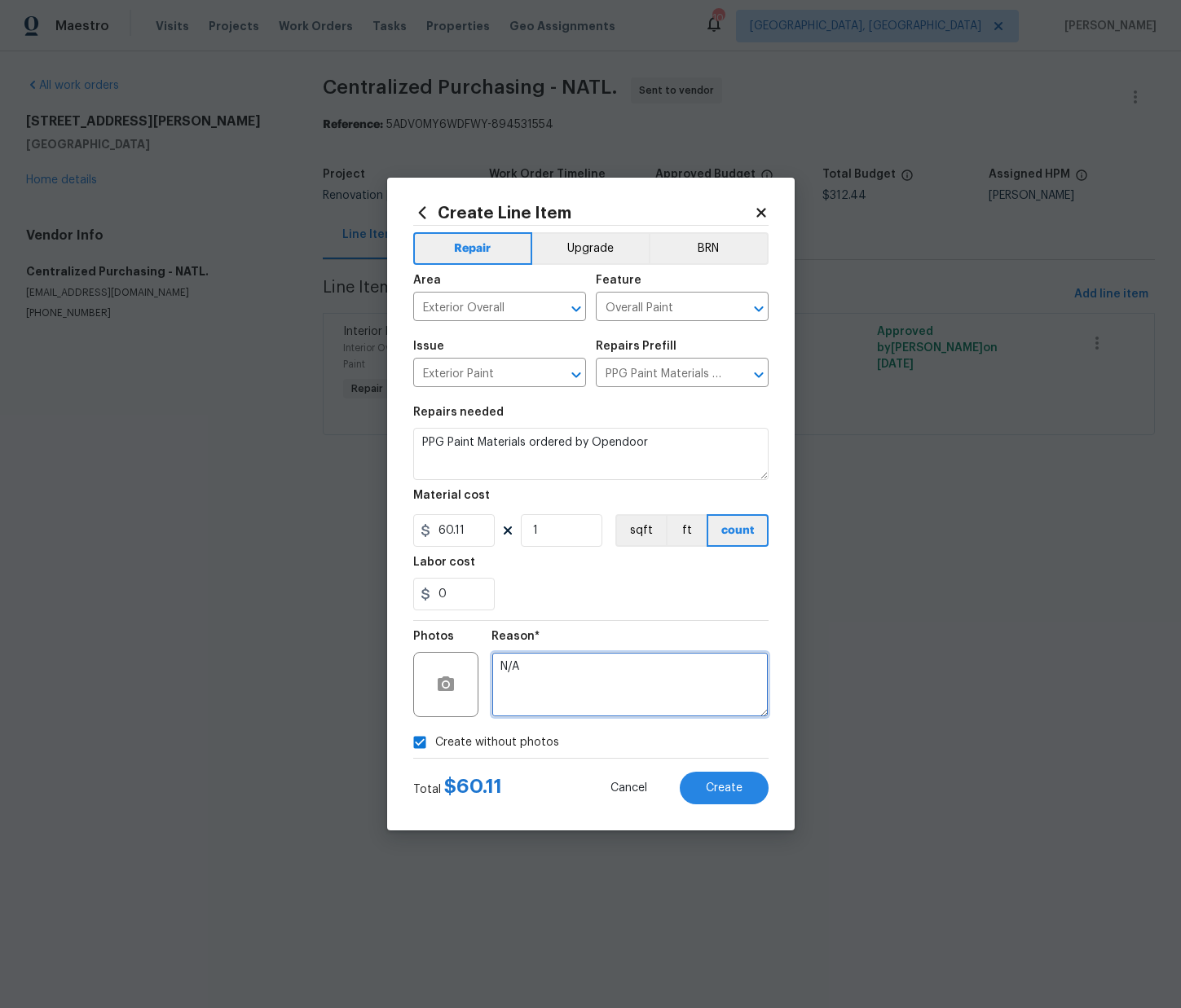
type textarea "N/A"
click at [707, 769] on div "Total $ 60.11 Cancel Create" at bounding box center [590, 781] width 355 height 45
click at [705, 778] on button "Create" at bounding box center [724, 788] width 89 height 33
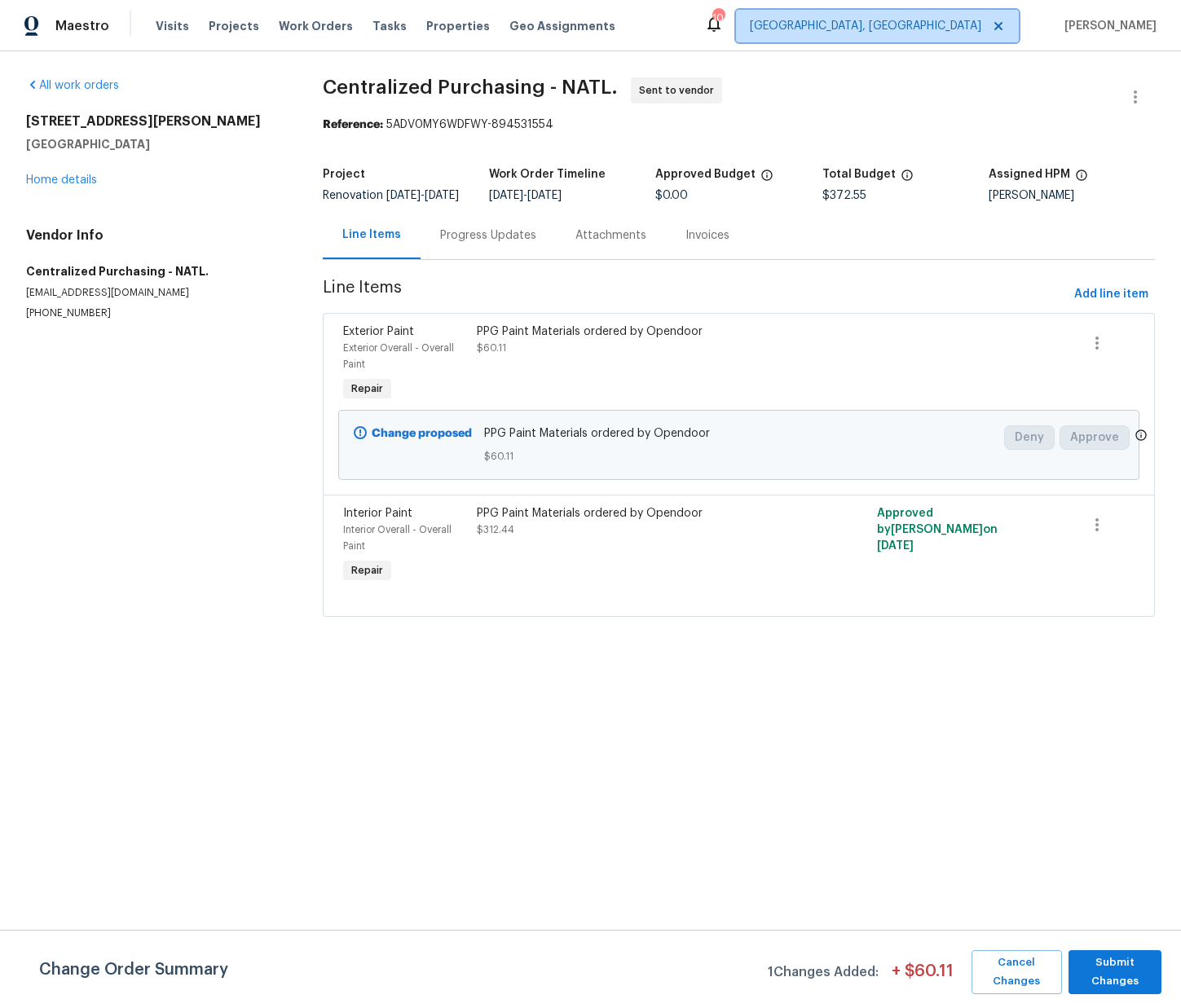
click at [925, 22] on span "[GEOGRAPHIC_DATA], [GEOGRAPHIC_DATA]" at bounding box center [865, 26] width 231 height 16
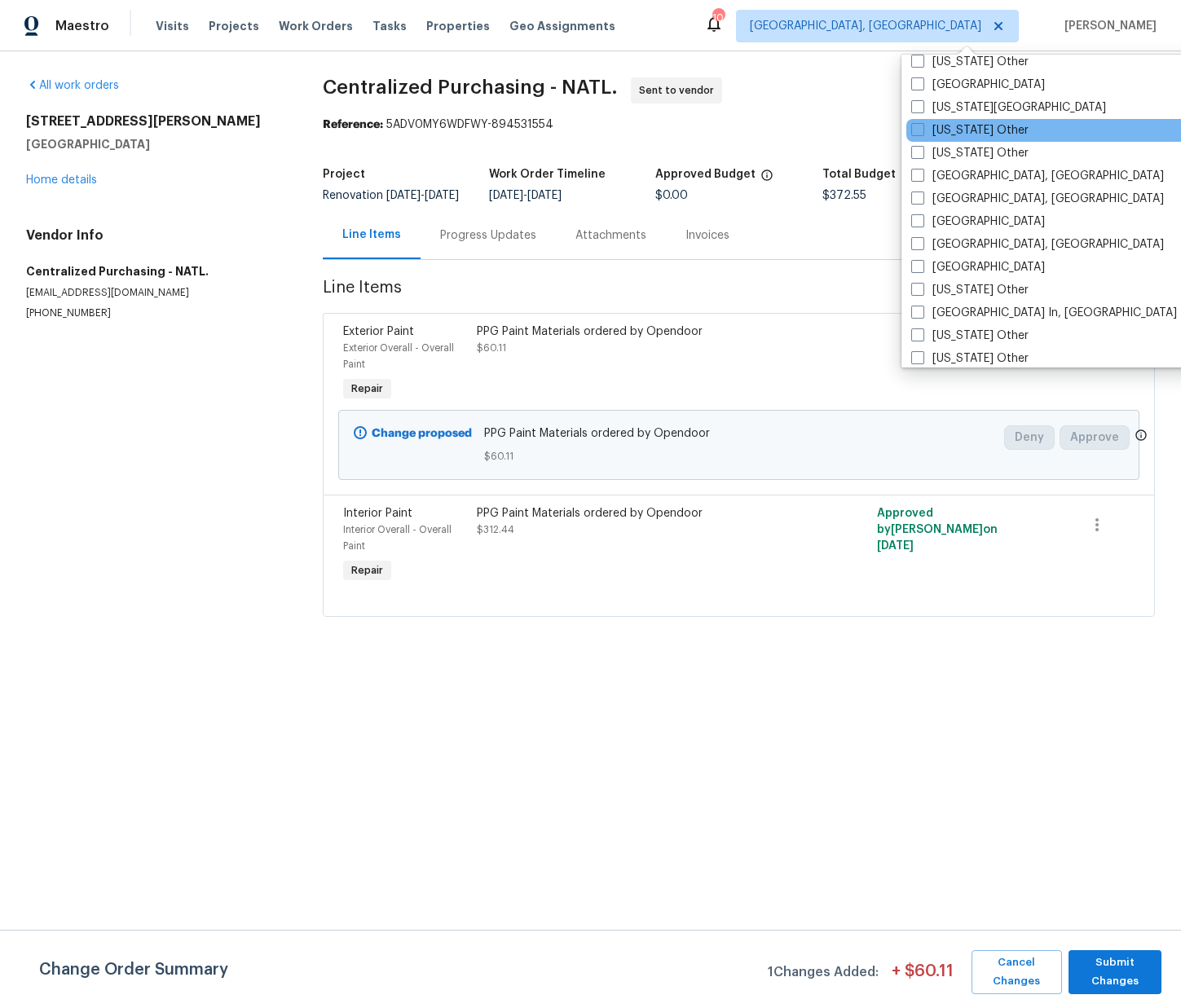
scroll to position [971, 0]
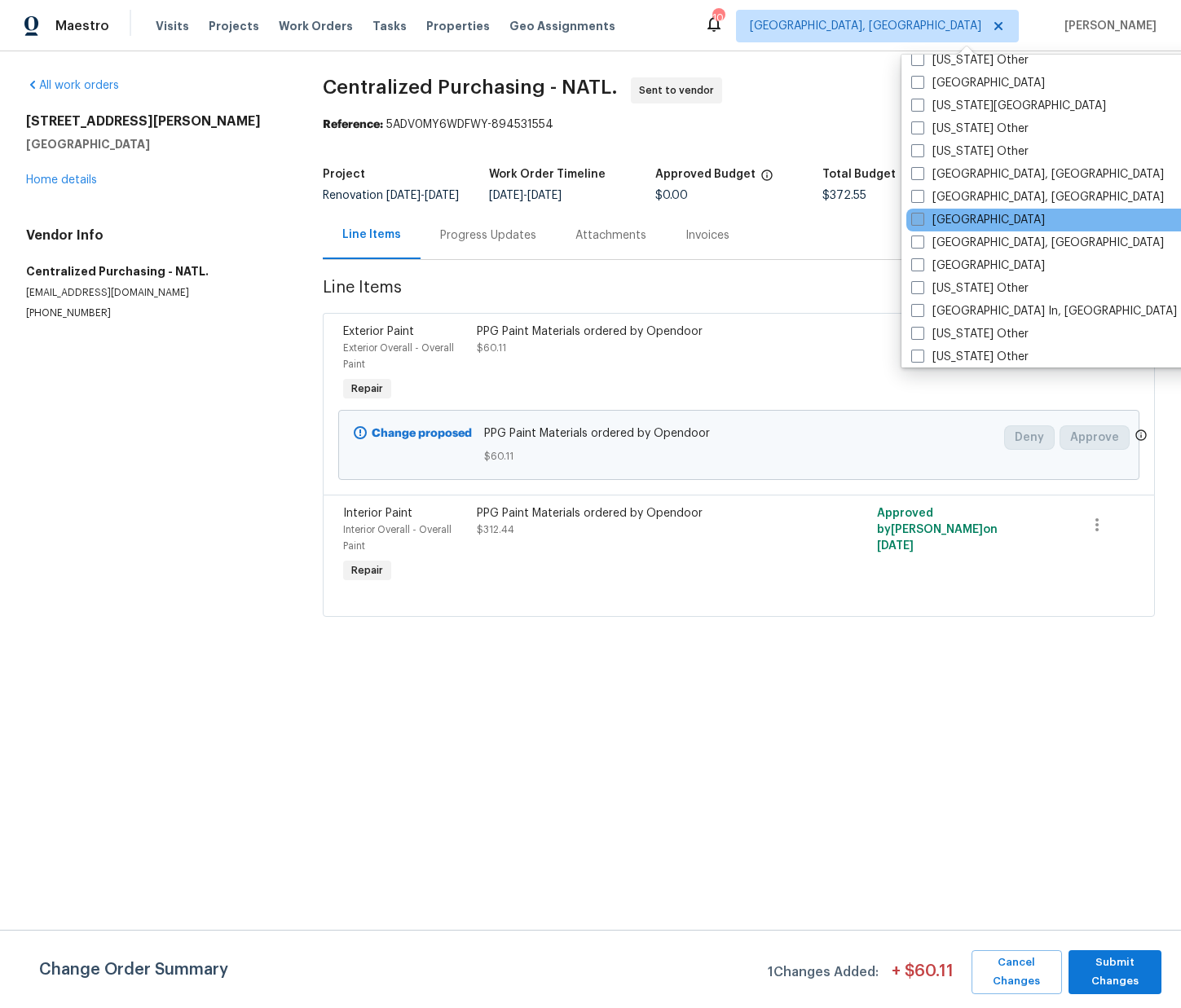
click at [954, 221] on label "[GEOGRAPHIC_DATA]" at bounding box center [978, 220] width 133 height 16
click at [922, 221] on input "[GEOGRAPHIC_DATA]" at bounding box center [916, 217] width 11 height 11
checkbox input "true"
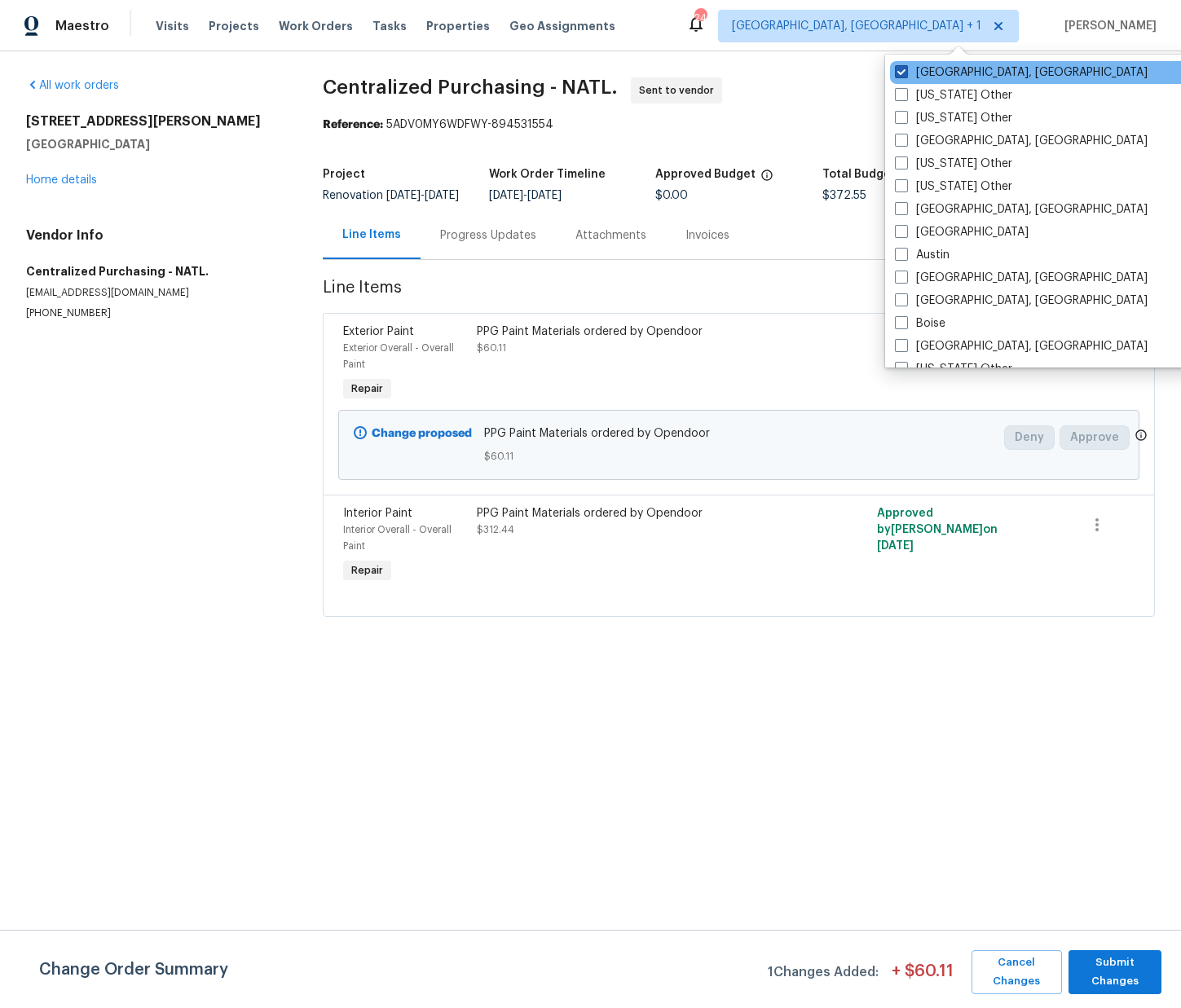
click at [922, 75] on label "[GEOGRAPHIC_DATA], [GEOGRAPHIC_DATA]" at bounding box center [1021, 72] width 253 height 16
click at [905, 75] on input "[GEOGRAPHIC_DATA], [GEOGRAPHIC_DATA]" at bounding box center [900, 69] width 11 height 11
checkbox input "false"
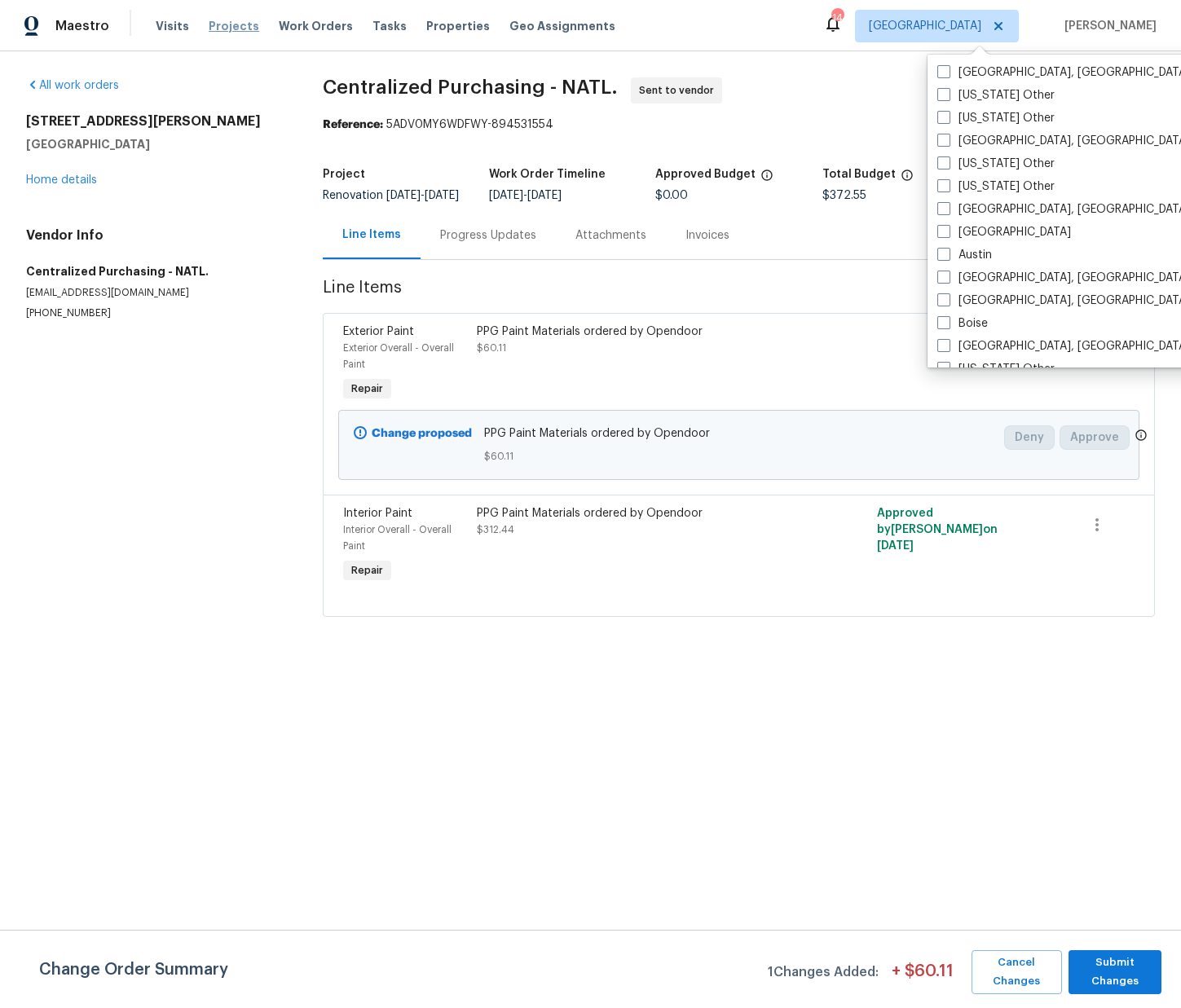
click at [222, 23] on span "Projects" at bounding box center [233, 26] width 50 height 16
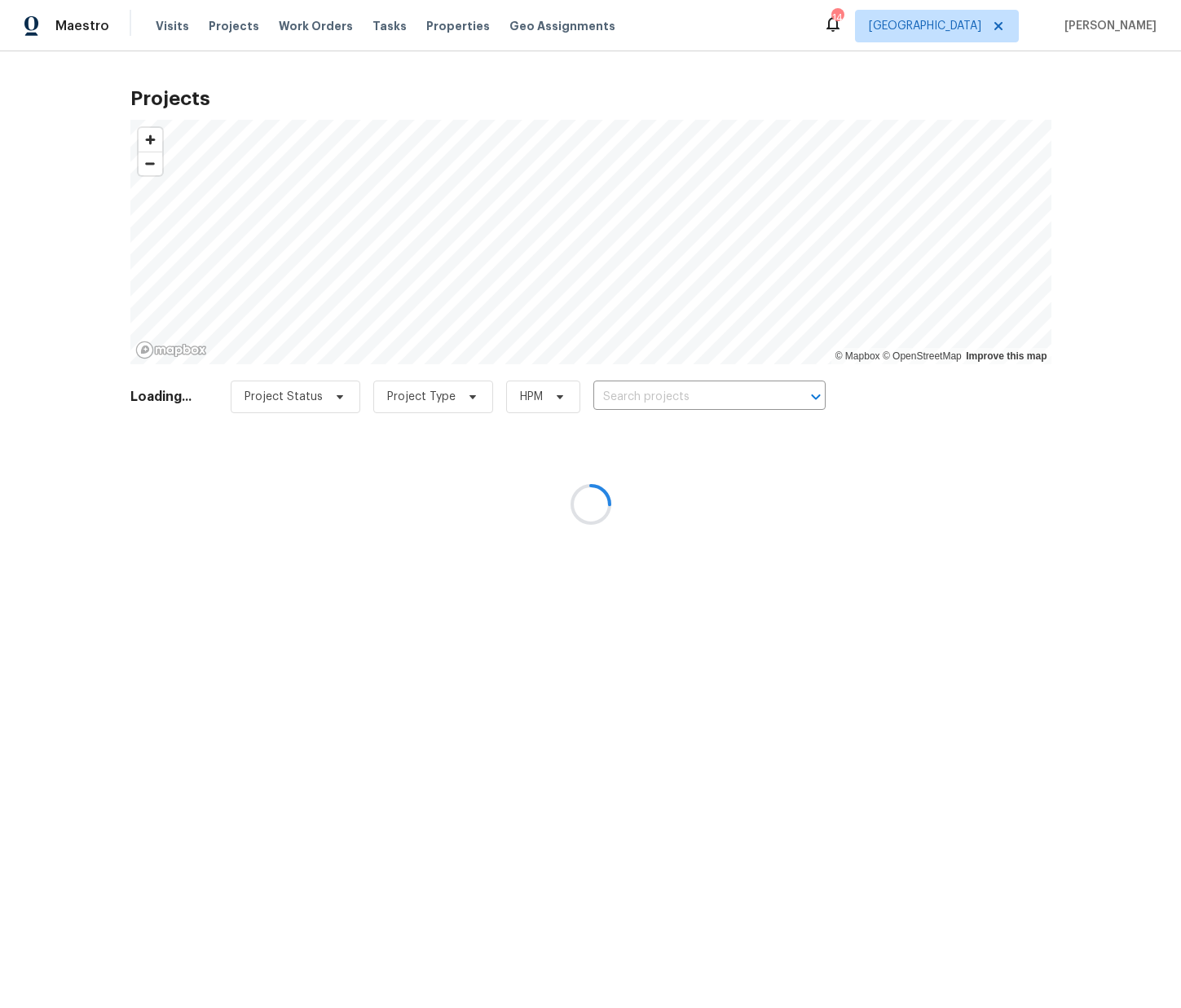
click at [684, 401] on div at bounding box center [590, 504] width 1181 height 1008
click at [687, 403] on div at bounding box center [590, 504] width 1181 height 1008
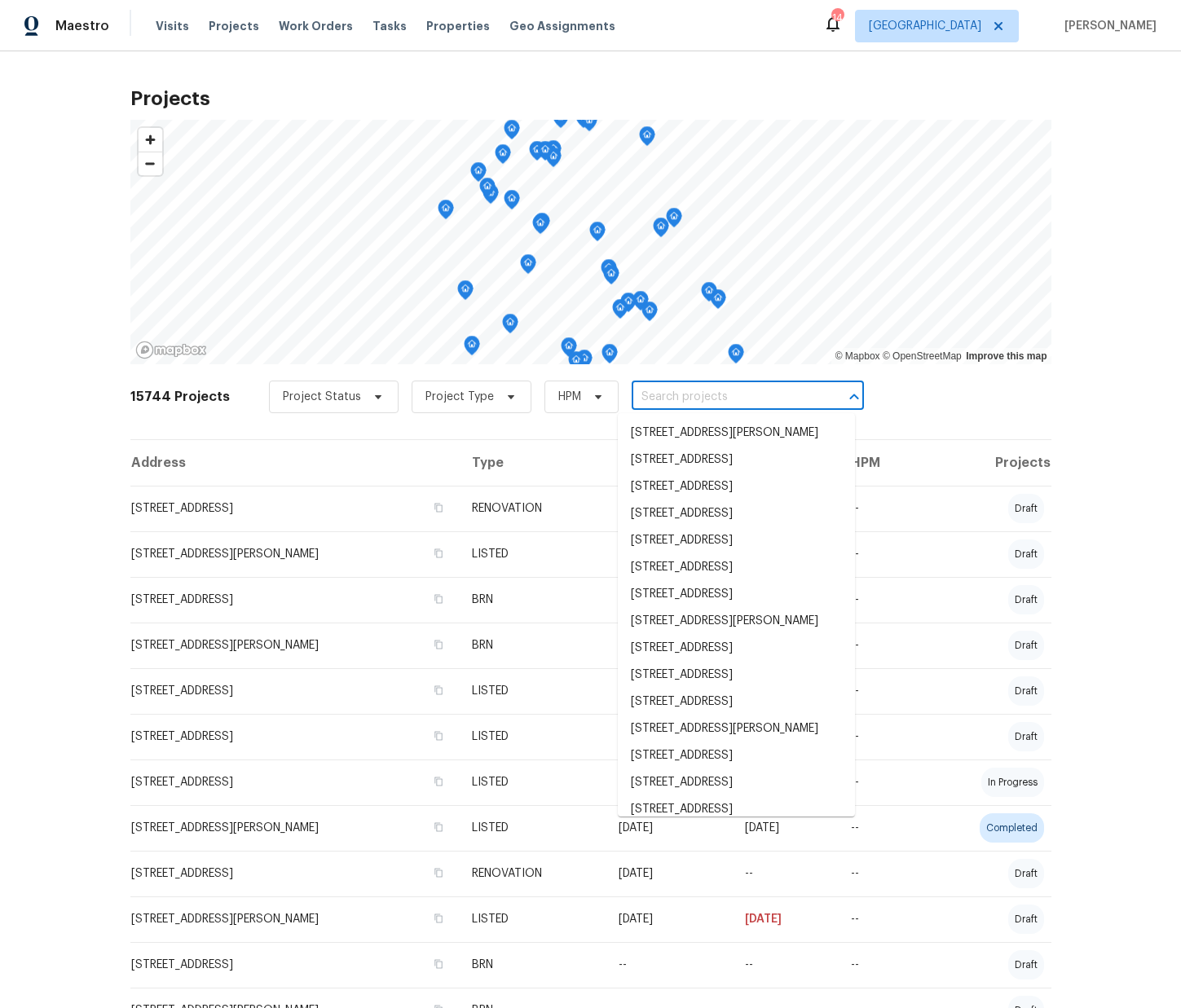
click at [685, 399] on input "text" at bounding box center [725, 397] width 187 height 26
paste input "[STREET_ADDRESS]"
type input "[STREET_ADDRESS]"
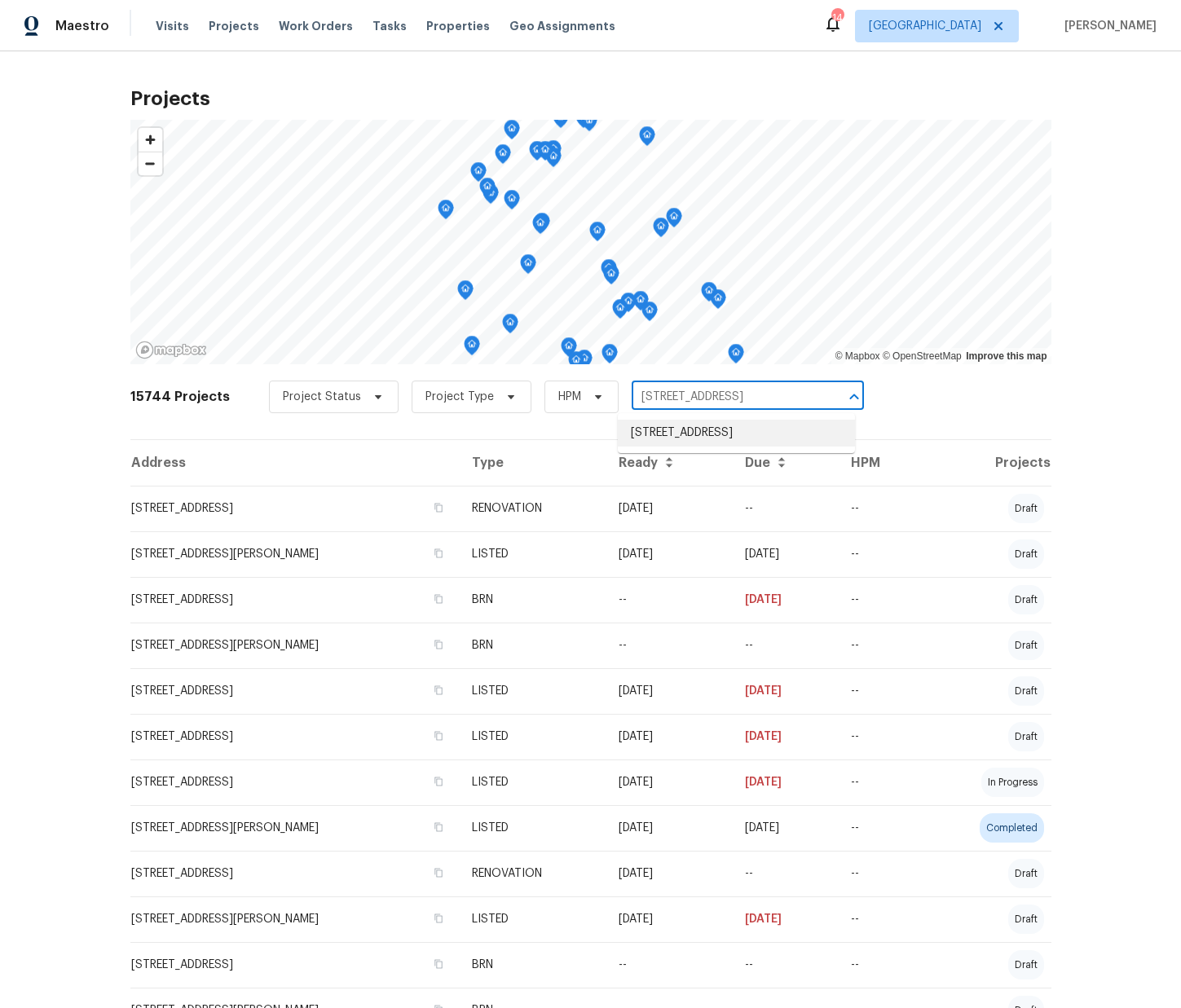
click at [688, 429] on li "[STREET_ADDRESS]" at bounding box center [736, 433] width 237 height 27
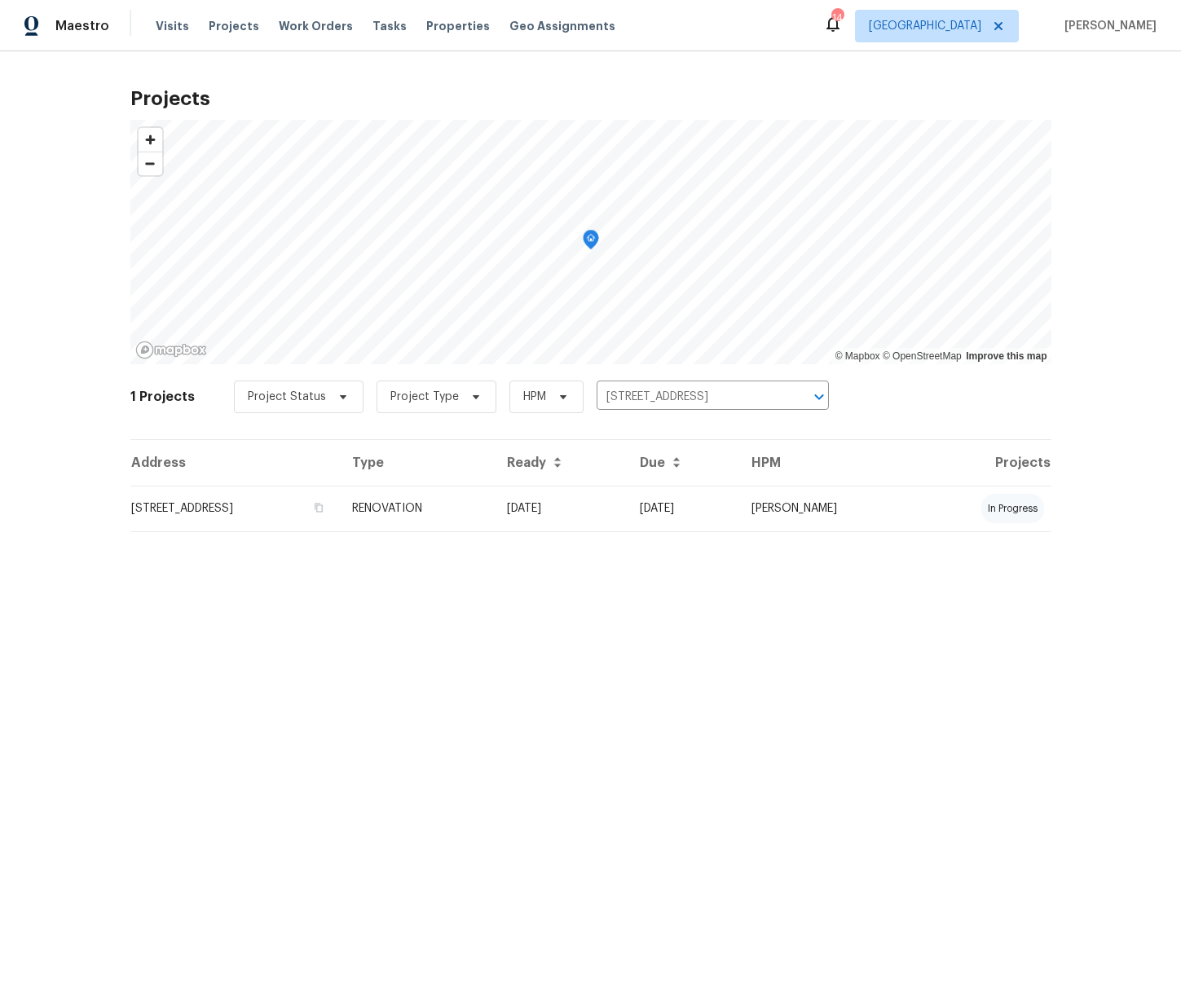
click at [310, 537] on div "Address Type Ready Due HPM Projects [STREET_ADDRESS] RENOVATION [DATE] [DATE] […" at bounding box center [590, 498] width 921 height 119
click at [309, 505] on td "[STREET_ADDRESS]" at bounding box center [235, 508] width 209 height 45
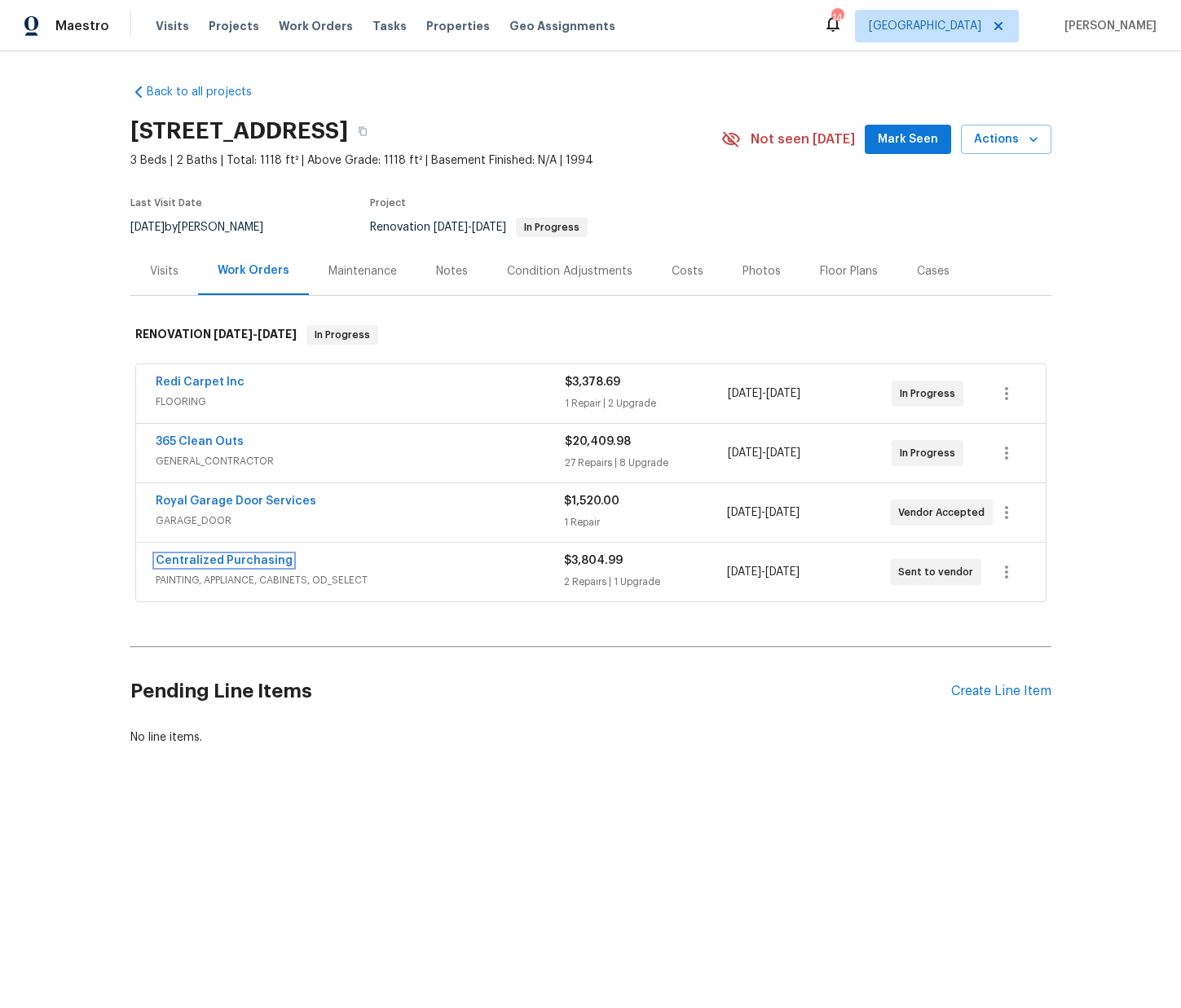
click at [260, 565] on link "Centralized Purchasing" at bounding box center [224, 561] width 137 height 12
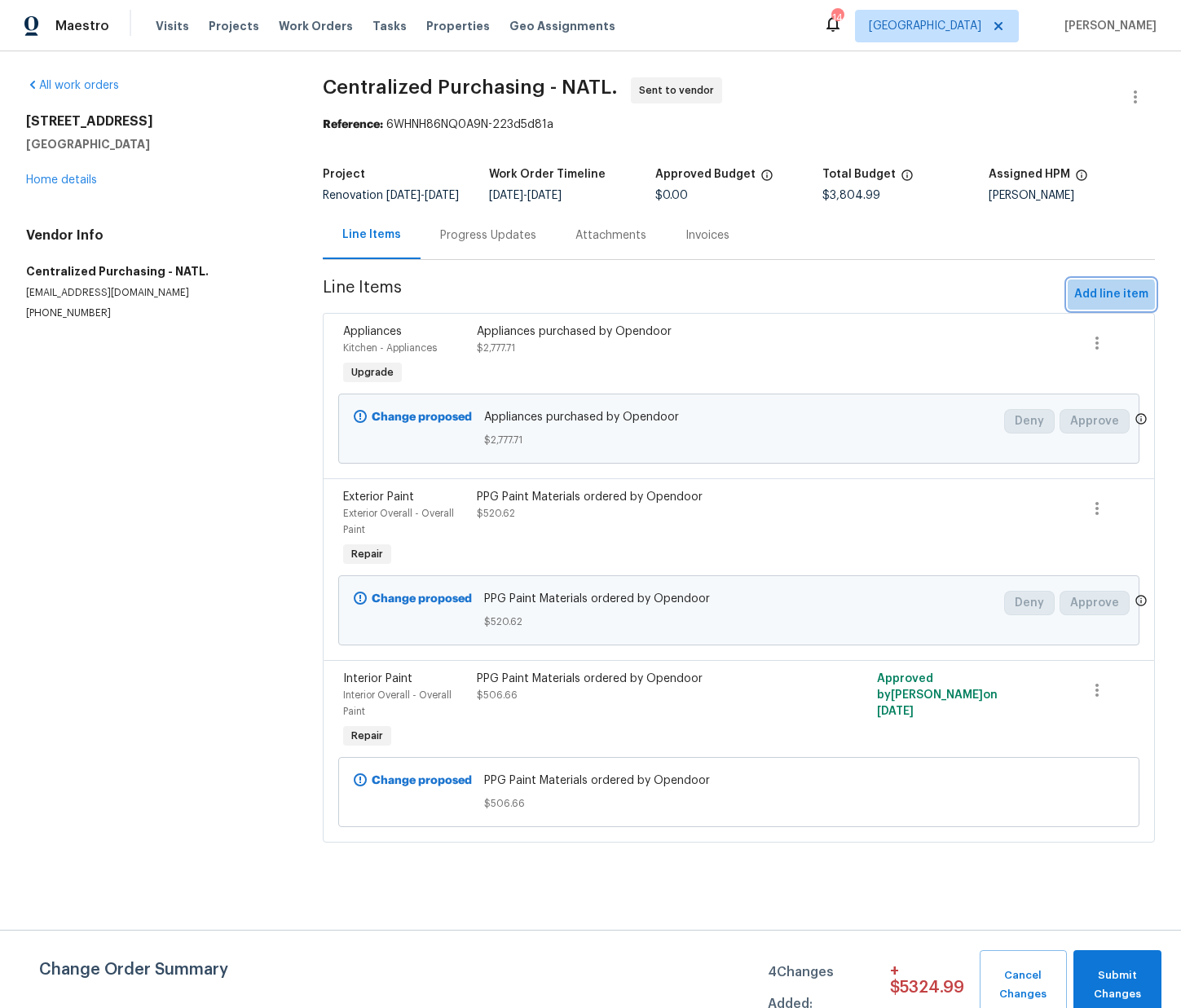
click at [1104, 305] on span "Add line item" at bounding box center [1111, 294] width 74 height 21
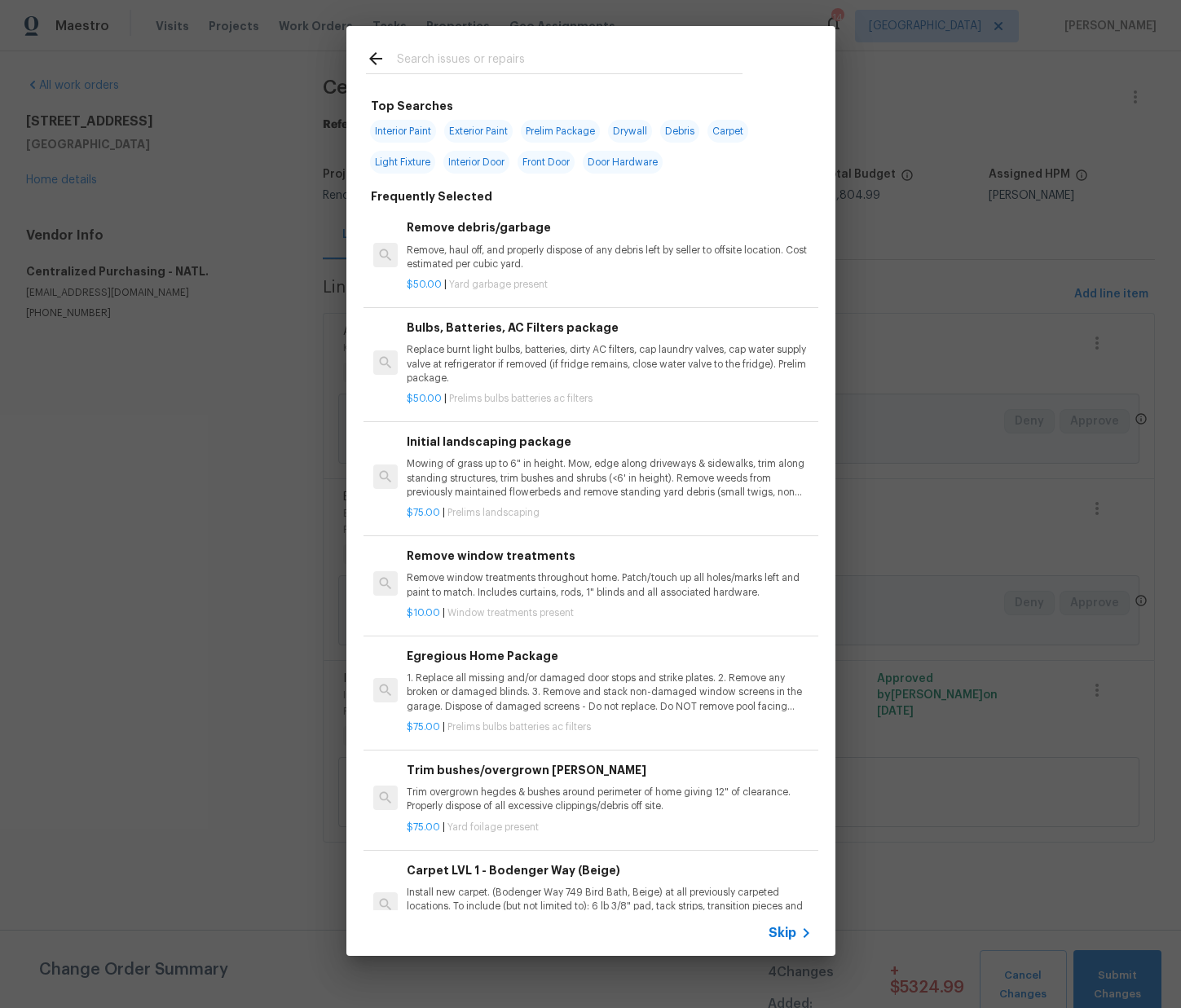
click at [735, 67] on input "text" at bounding box center [570, 61] width 346 height 25
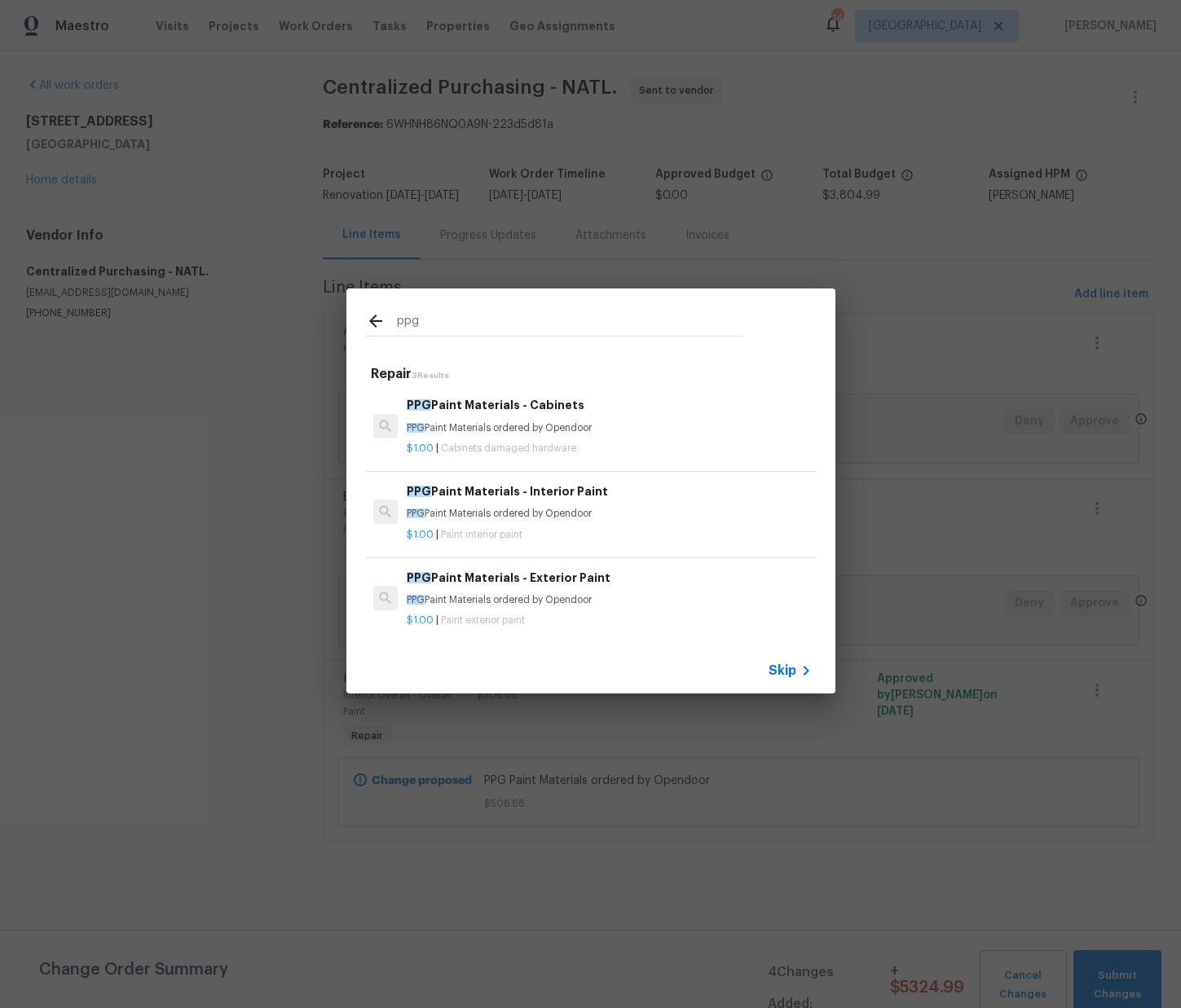
type input "ppg"
click at [483, 413] on h6 "PPG Paint Materials - Cabinets" at bounding box center [609, 405] width 404 height 18
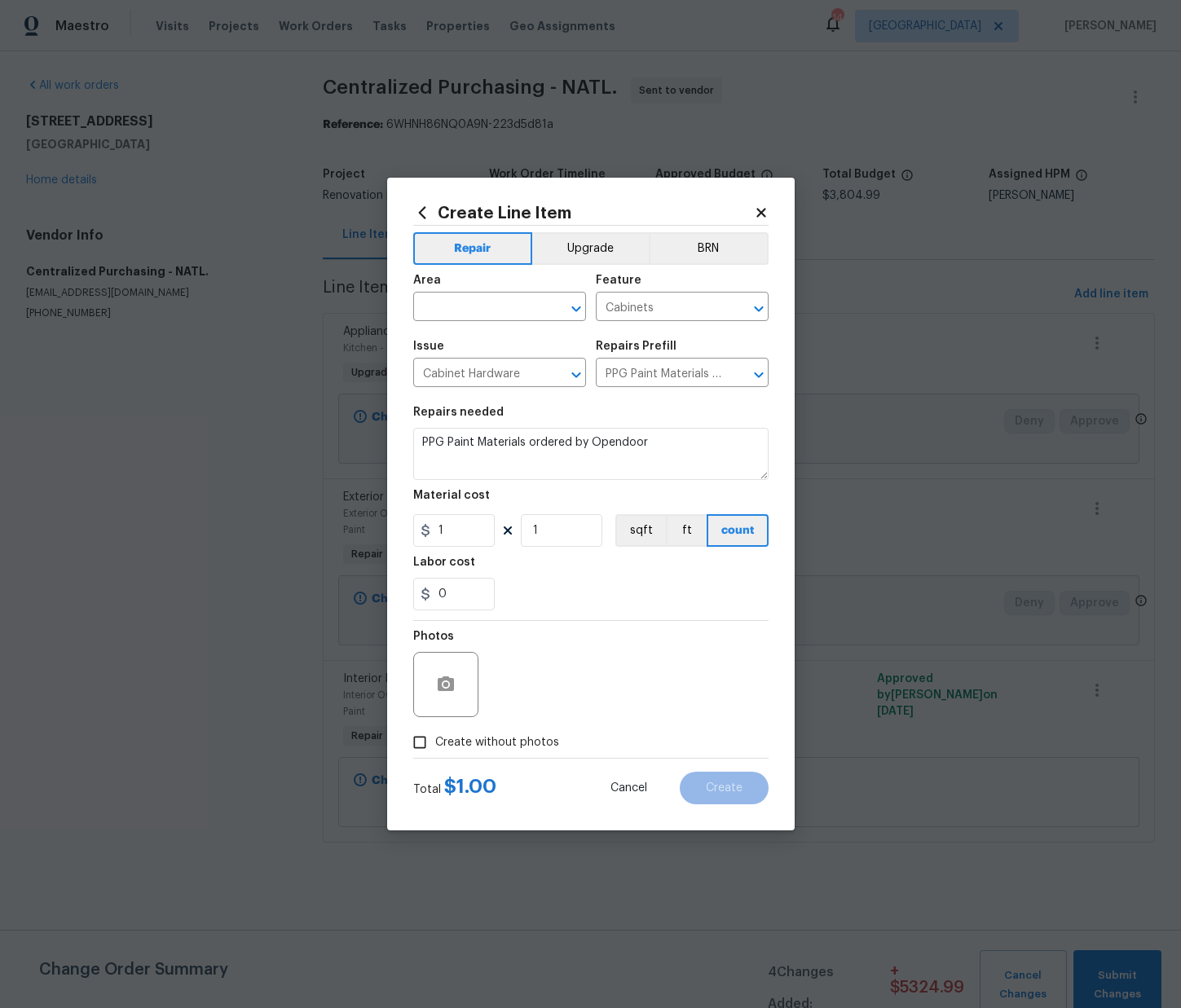
click at [500, 321] on span "Area ​" at bounding box center [500, 298] width 173 height 66
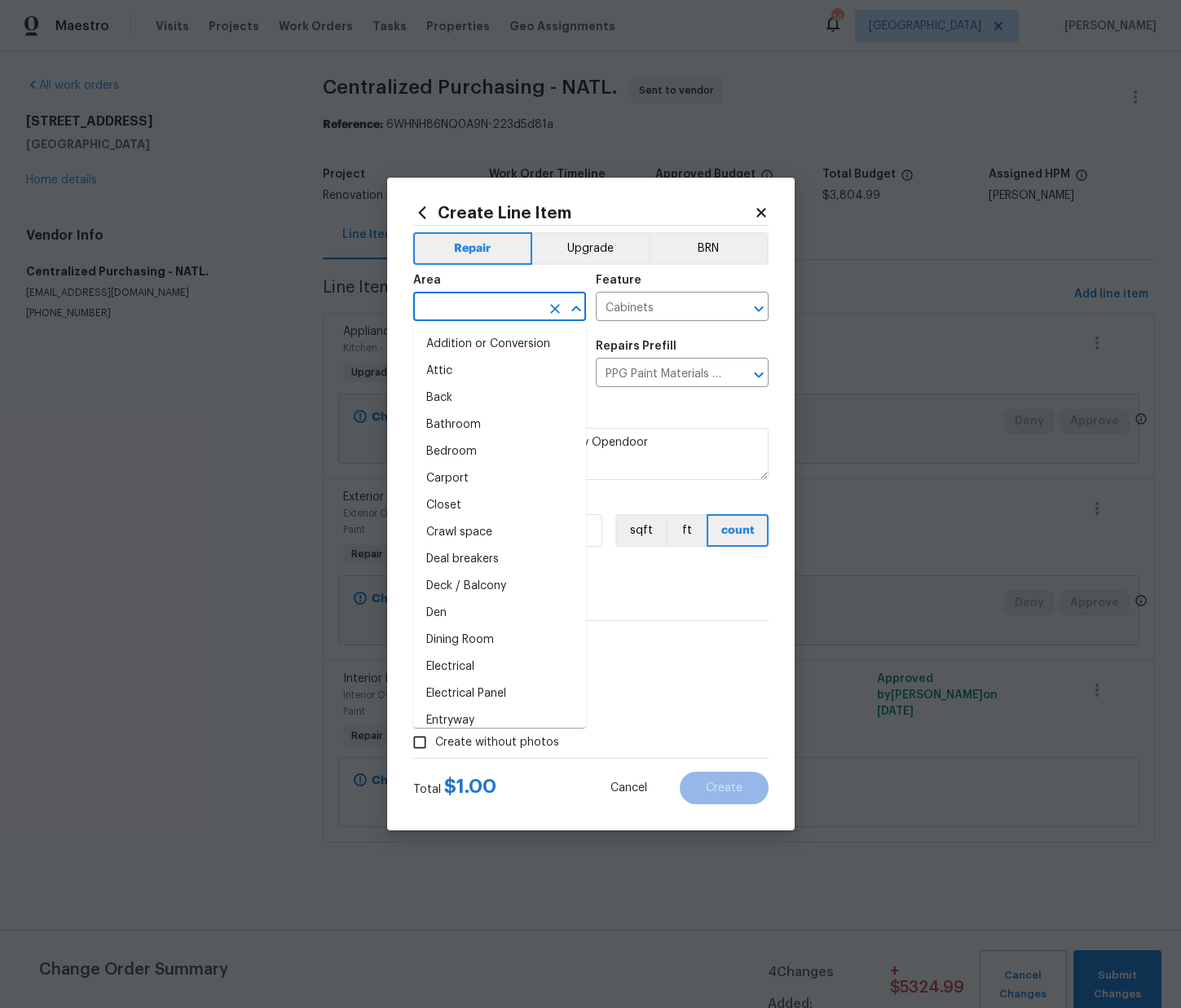
click at [508, 303] on input "text" at bounding box center [477, 308] width 127 height 26
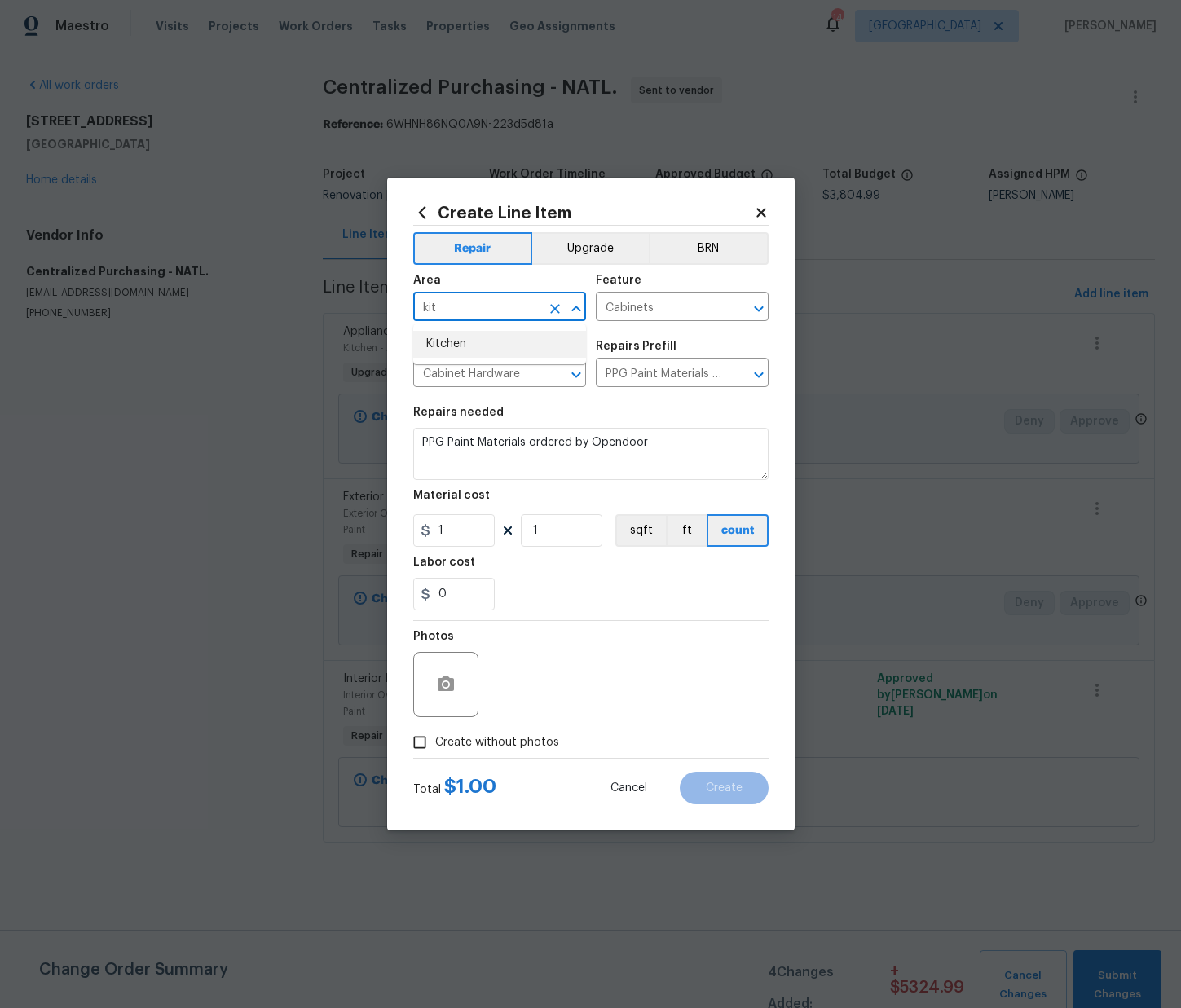
click at [484, 336] on li "Kitchen" at bounding box center [500, 344] width 173 height 27
type input "Kitchen"
drag, startPoint x: 614, startPoint y: 568, endPoint x: 557, endPoint y: 558, distance: 57.9
click at [612, 568] on div "Labor cost" at bounding box center [590, 567] width 355 height 21
click at [394, 534] on div "Create Line Item Repair Upgrade BRN Area Kitchen ​ Feature Cabinets ​ Issue Cab…" at bounding box center [590, 504] width 408 height 653
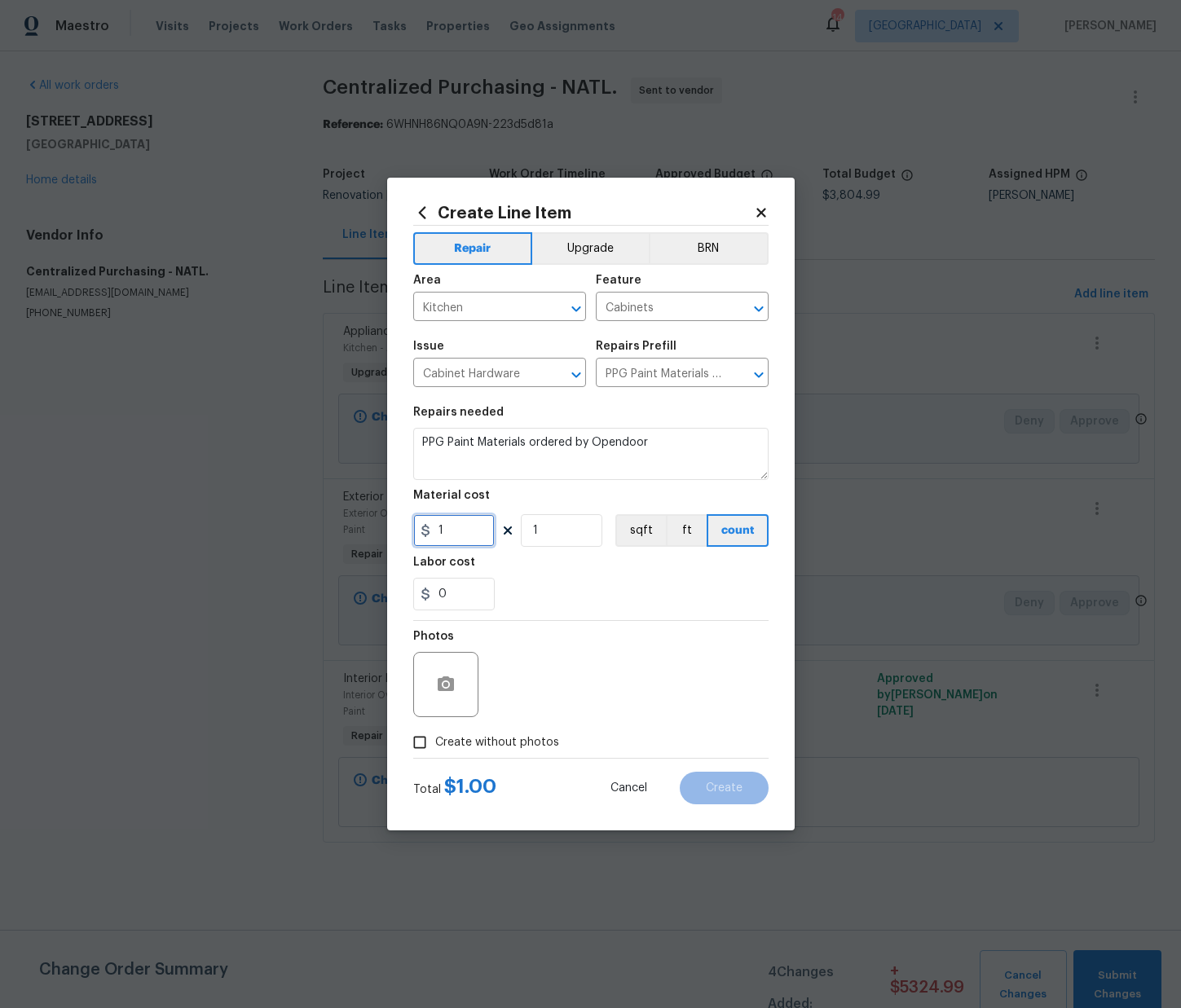
paste input "418.37"
type input "418.37"
click at [525, 734] on label "Create without photos" at bounding box center [482, 743] width 155 height 31
click at [435, 734] on input "Create without photos" at bounding box center [420, 743] width 31 height 31
checkbox input "true"
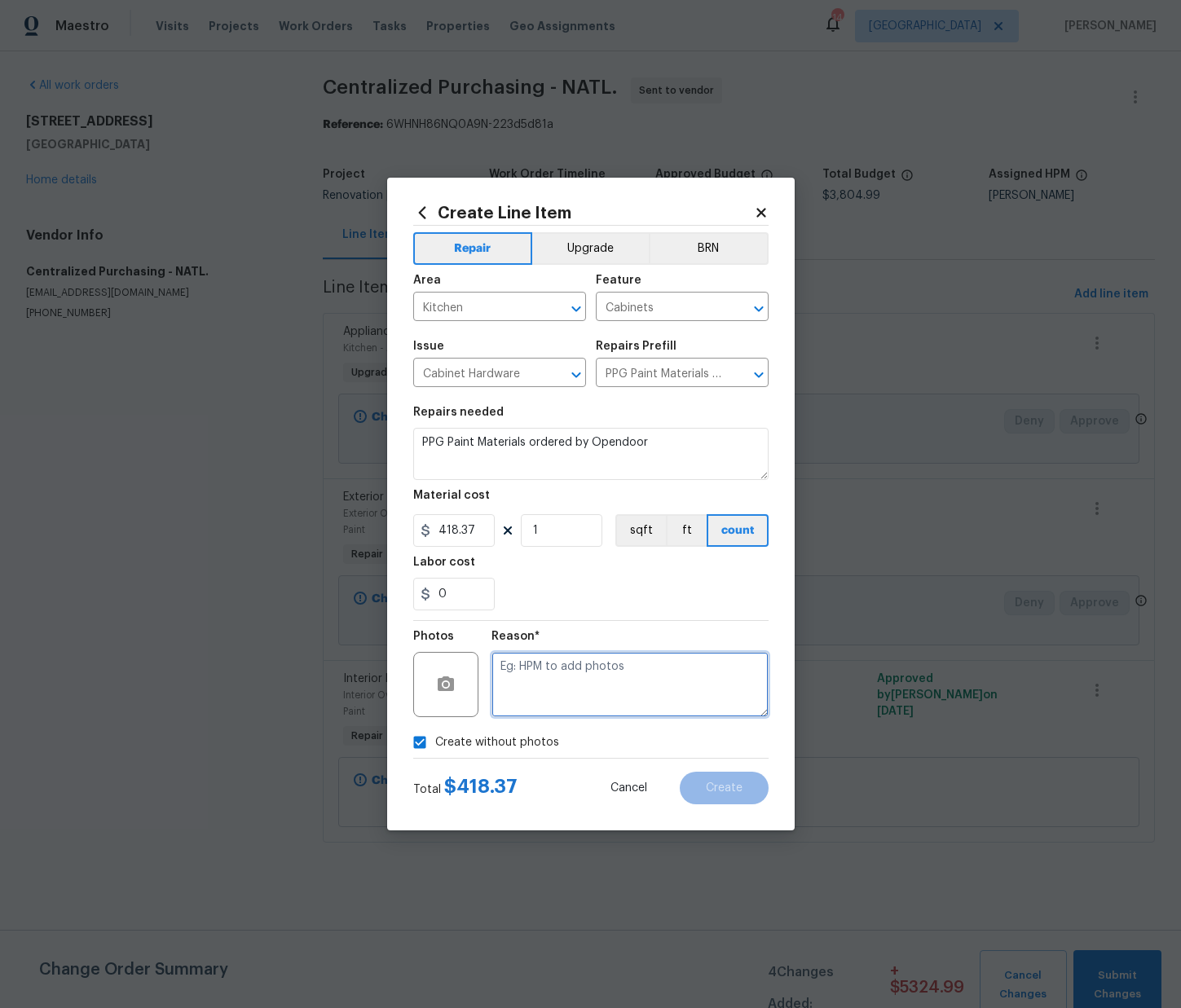
click at [543, 705] on textarea at bounding box center [630, 684] width 277 height 65
type textarea "N/A"
click at [704, 777] on button "Create" at bounding box center [724, 788] width 89 height 33
